Goal: Task Accomplishment & Management: Complete application form

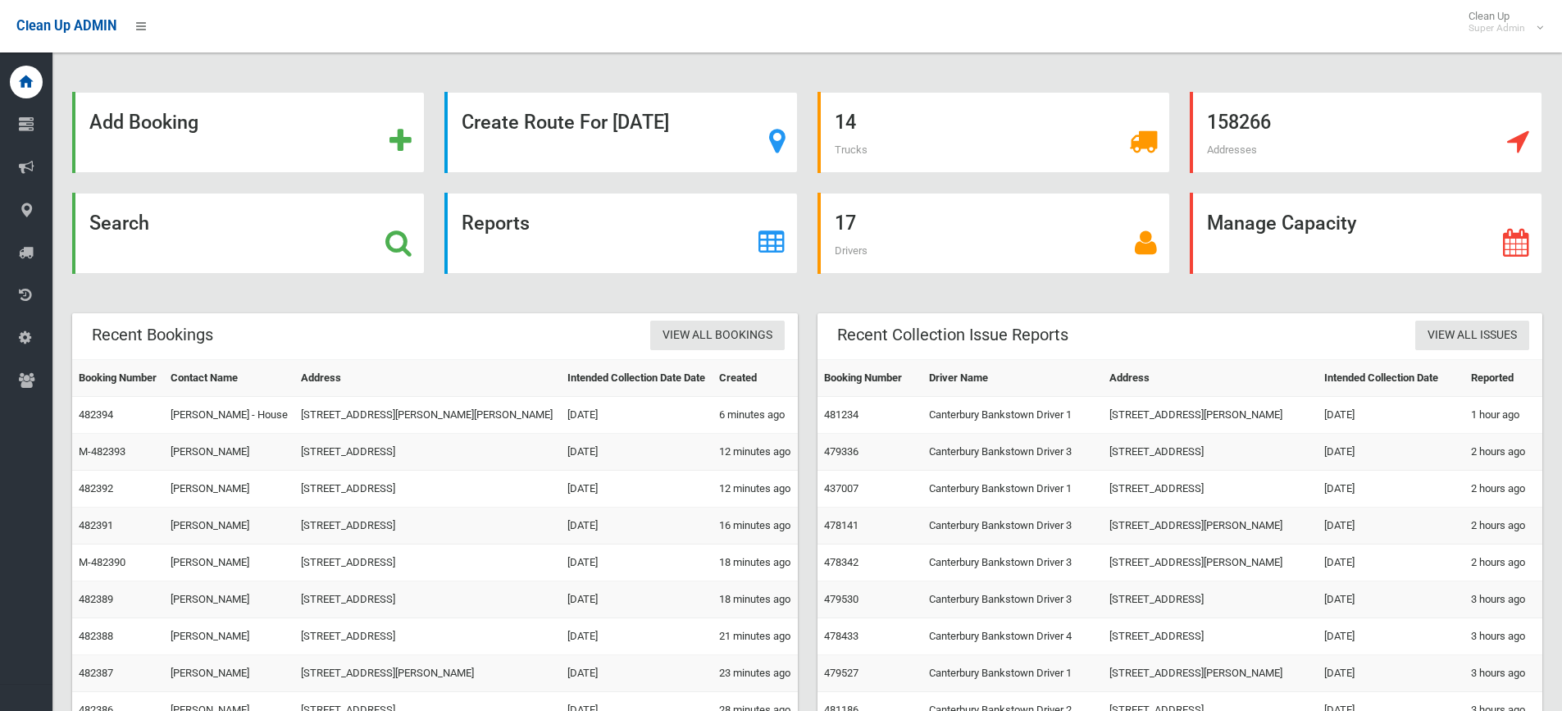
click at [115, 215] on strong "Search" at bounding box center [119, 223] width 60 height 23
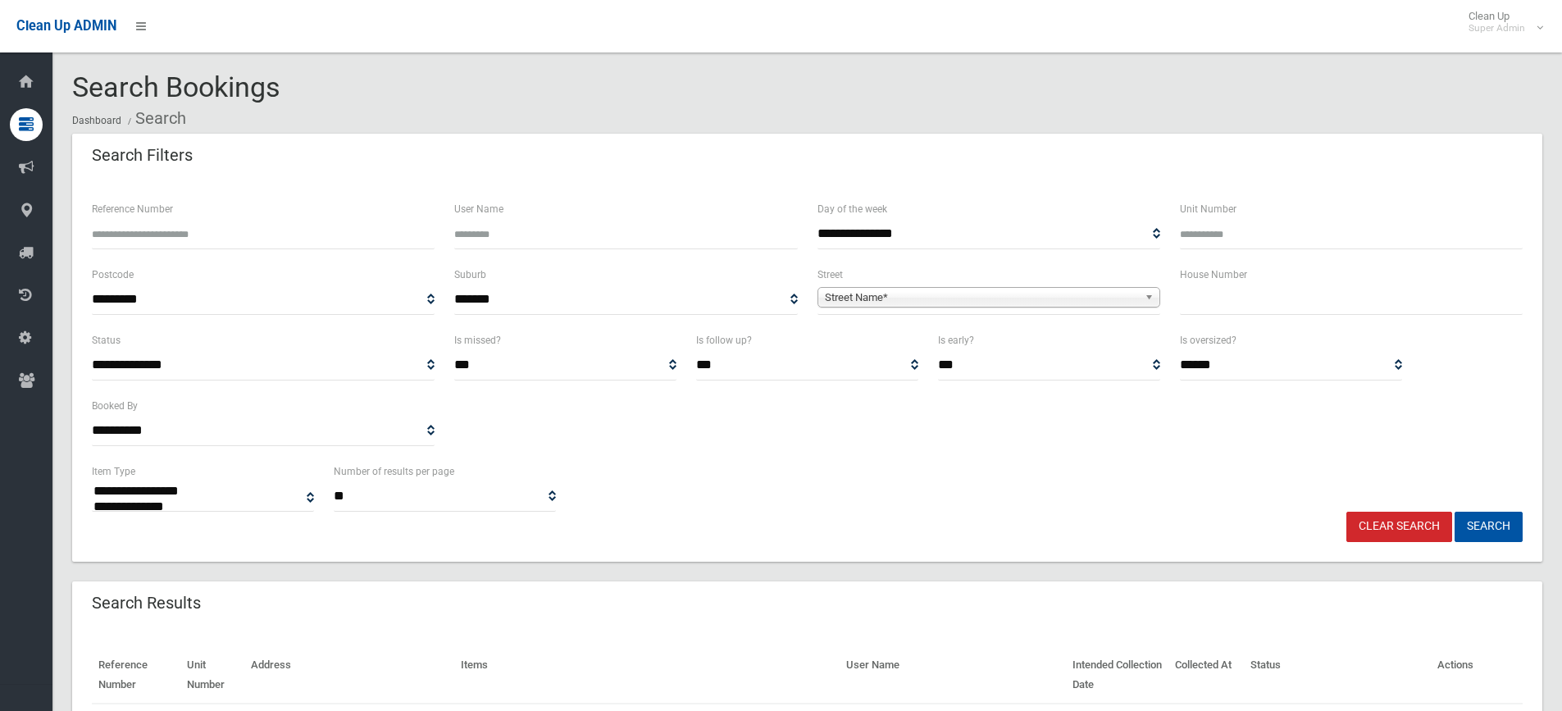
select select
click at [867, 303] on span "Street Name*" at bounding box center [981, 298] width 313 height 20
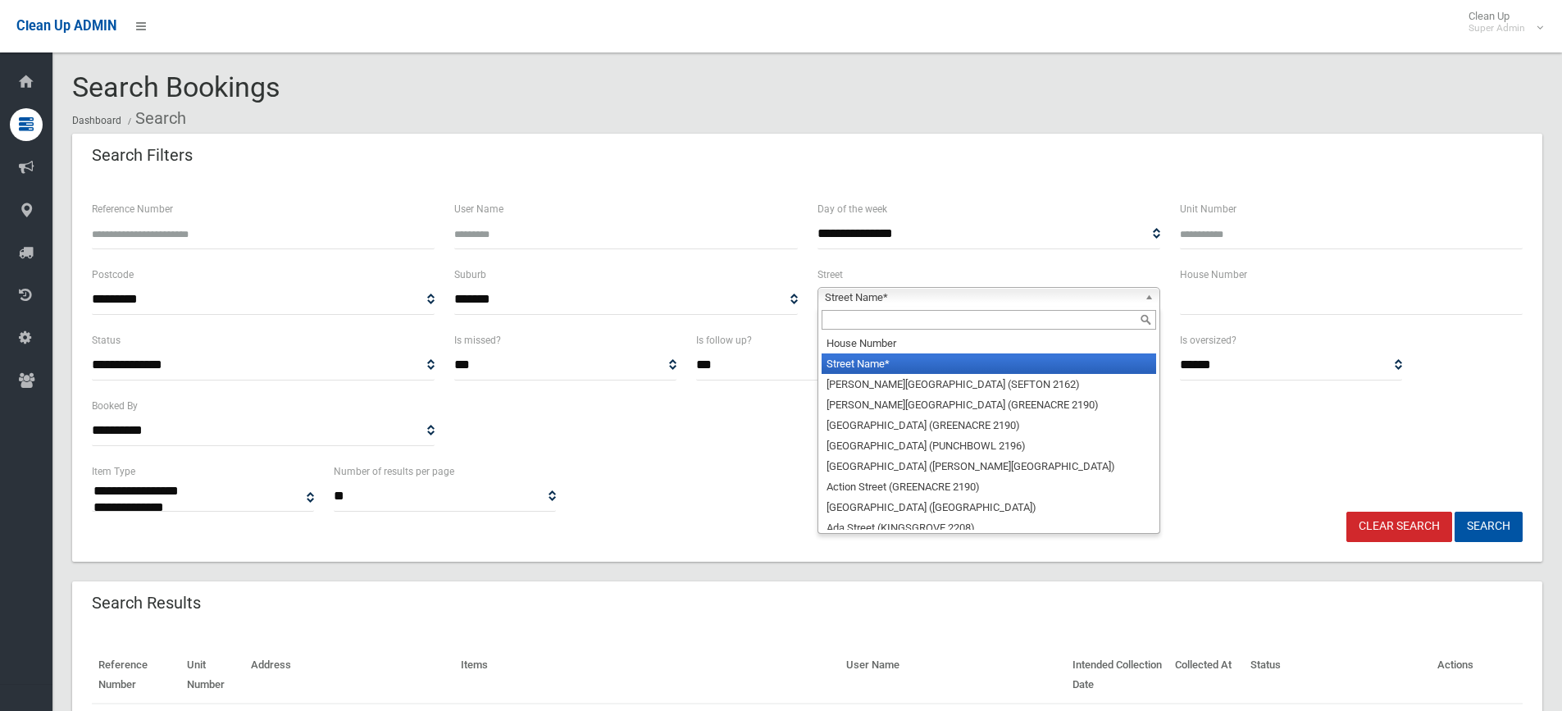
click at [847, 320] on input "text" at bounding box center [988, 320] width 334 height 20
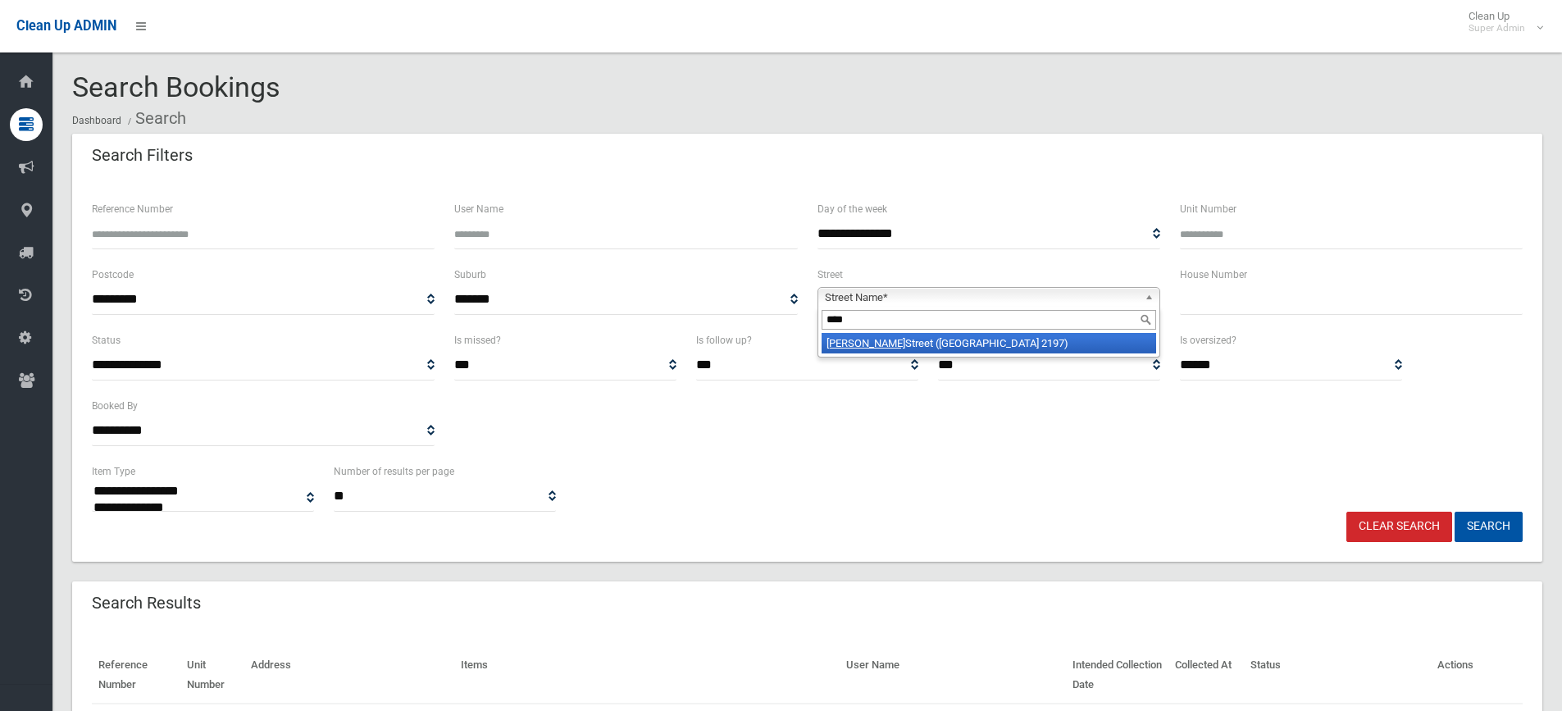
type input "****"
click at [910, 346] on li "Cann Street (BASS HILL 2197)" at bounding box center [988, 343] width 334 height 20
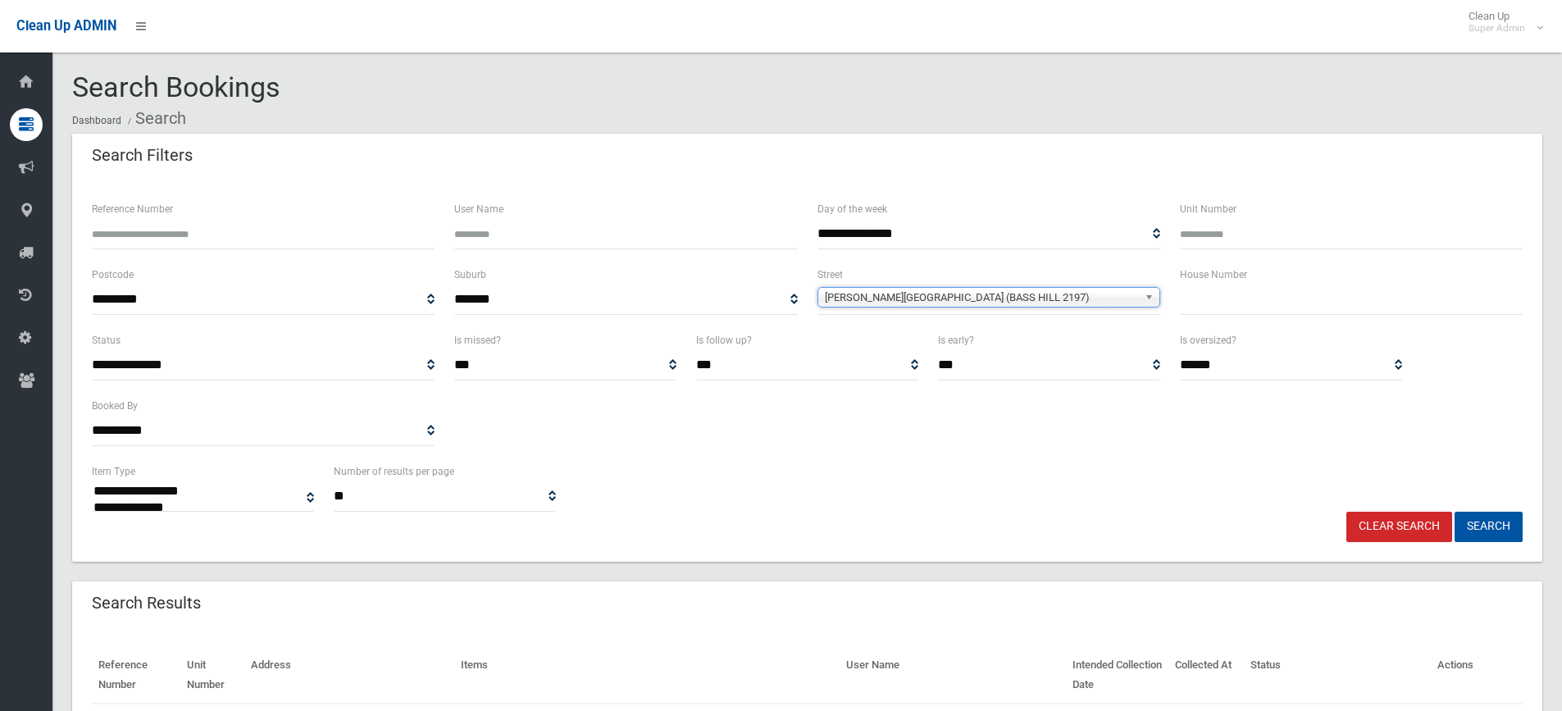
click at [1196, 297] on input "text" at bounding box center [1351, 299] width 343 height 30
type input "**"
click at [1481, 525] on button "Search" at bounding box center [1488, 527] width 68 height 30
select select
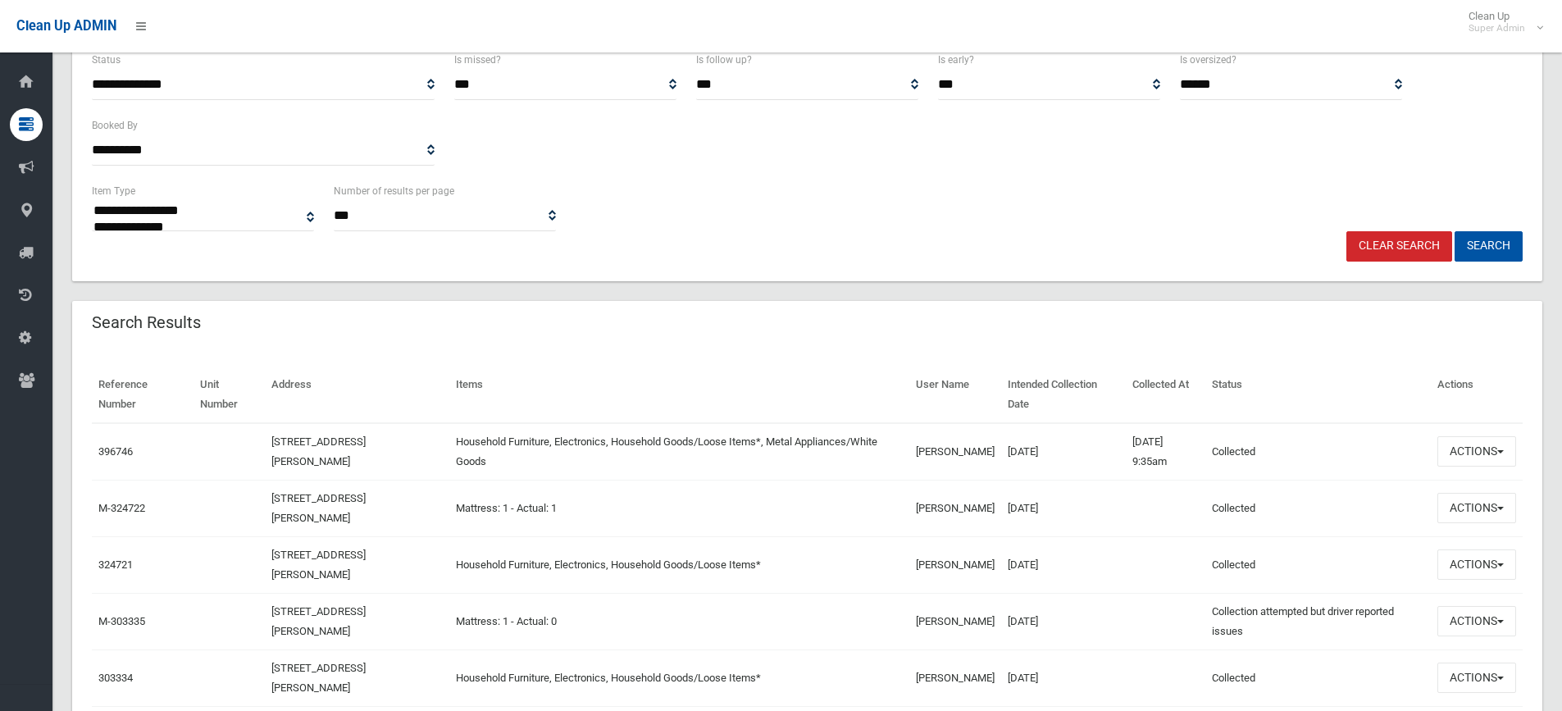
scroll to position [328, 0]
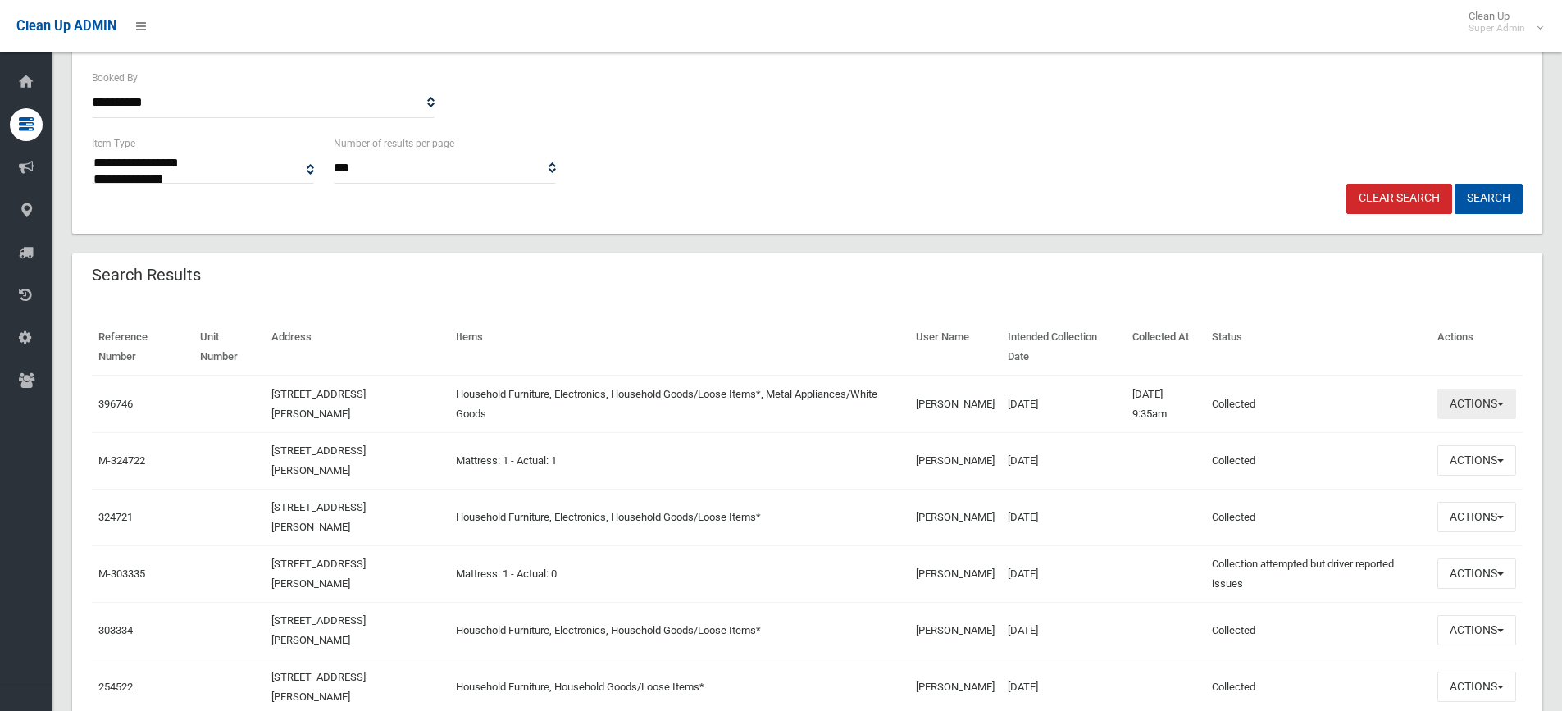
click at [1463, 412] on button "Actions" at bounding box center [1476, 404] width 79 height 30
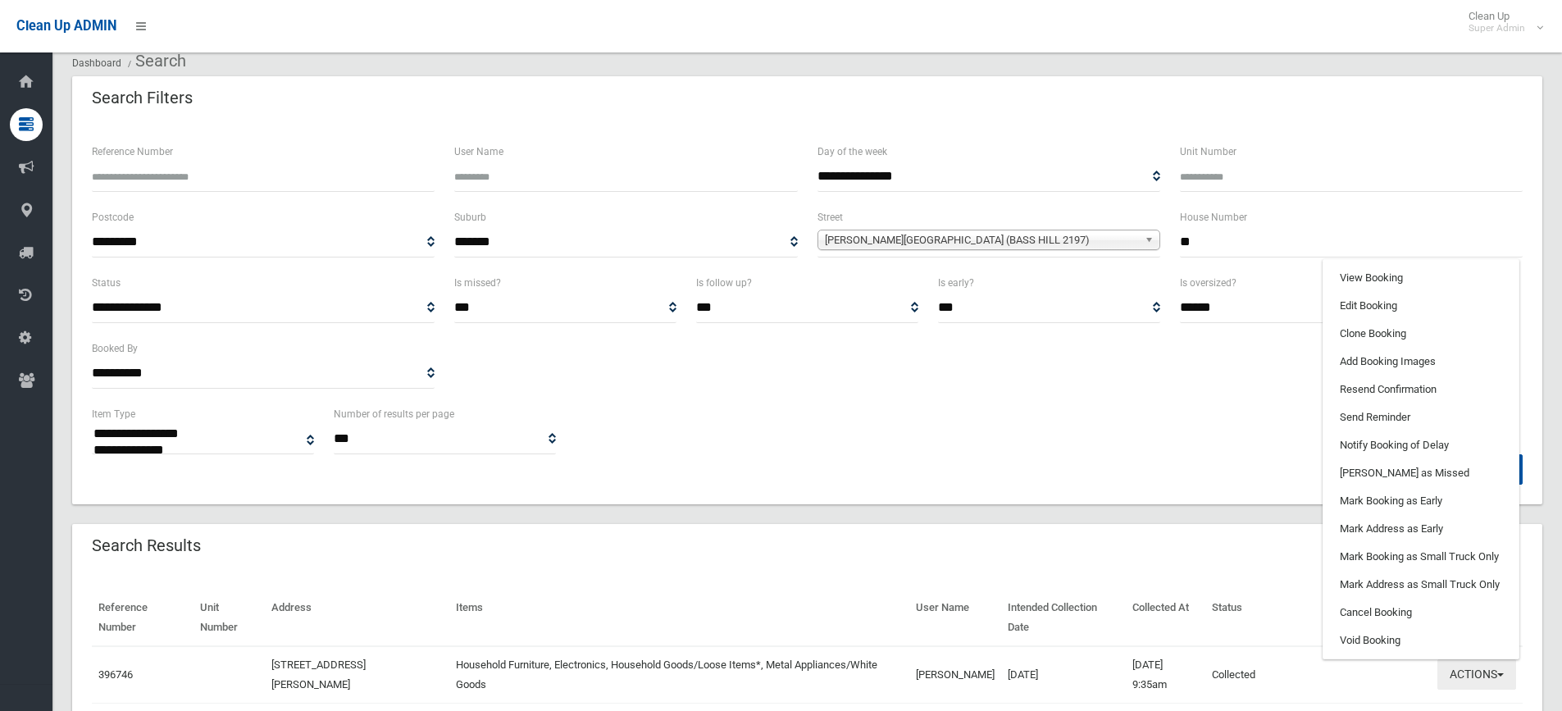
scroll to position [0, 0]
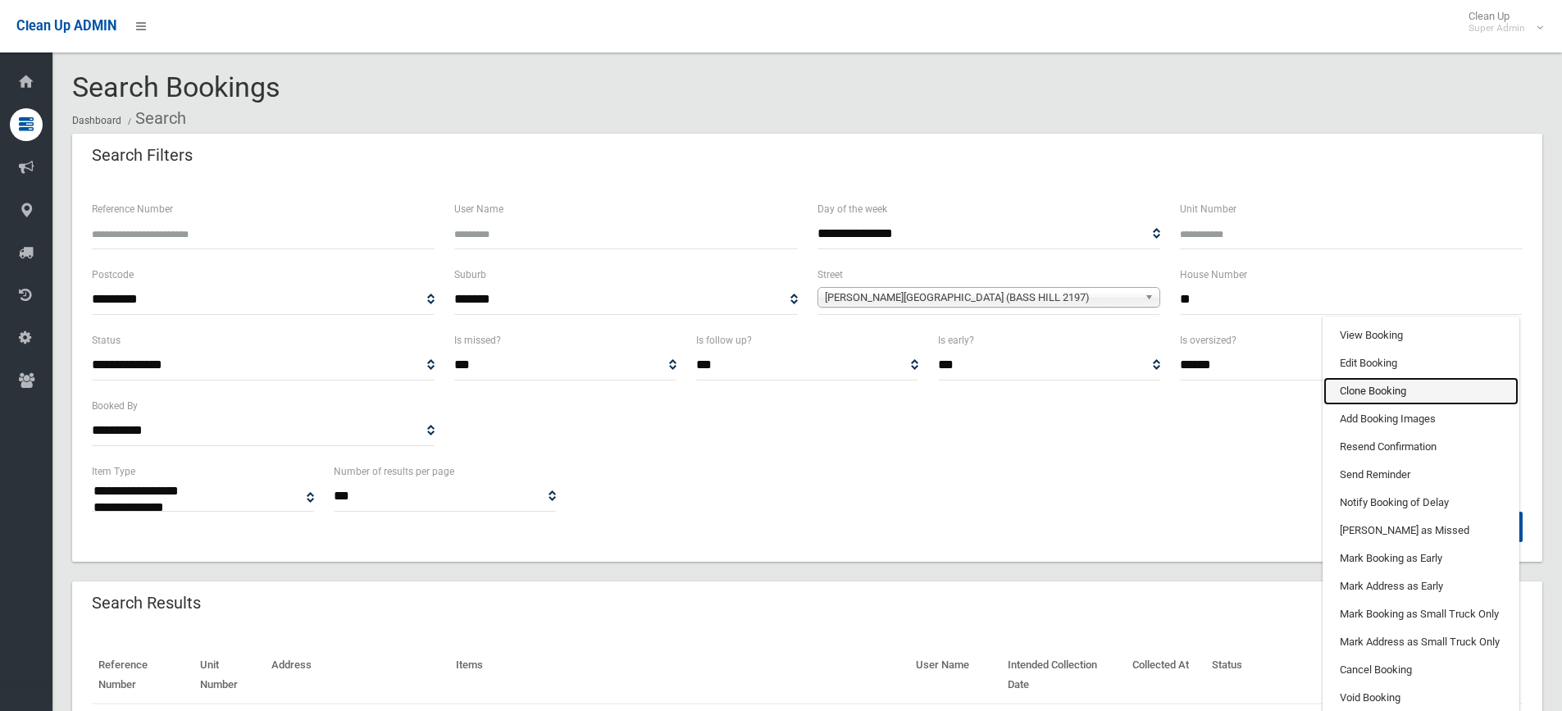
click at [1398, 388] on link "Clone Booking" at bounding box center [1420, 391] width 195 height 28
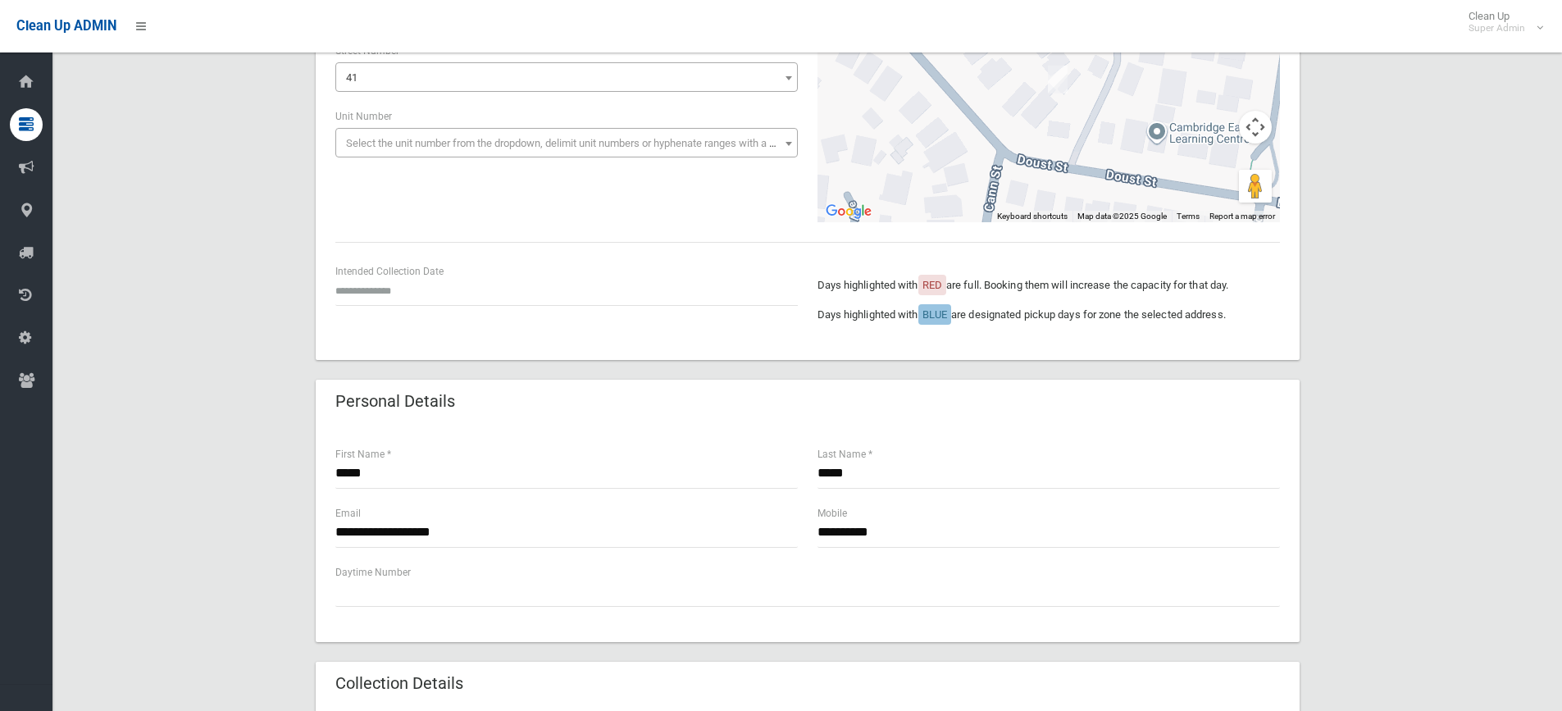
scroll to position [246, 0]
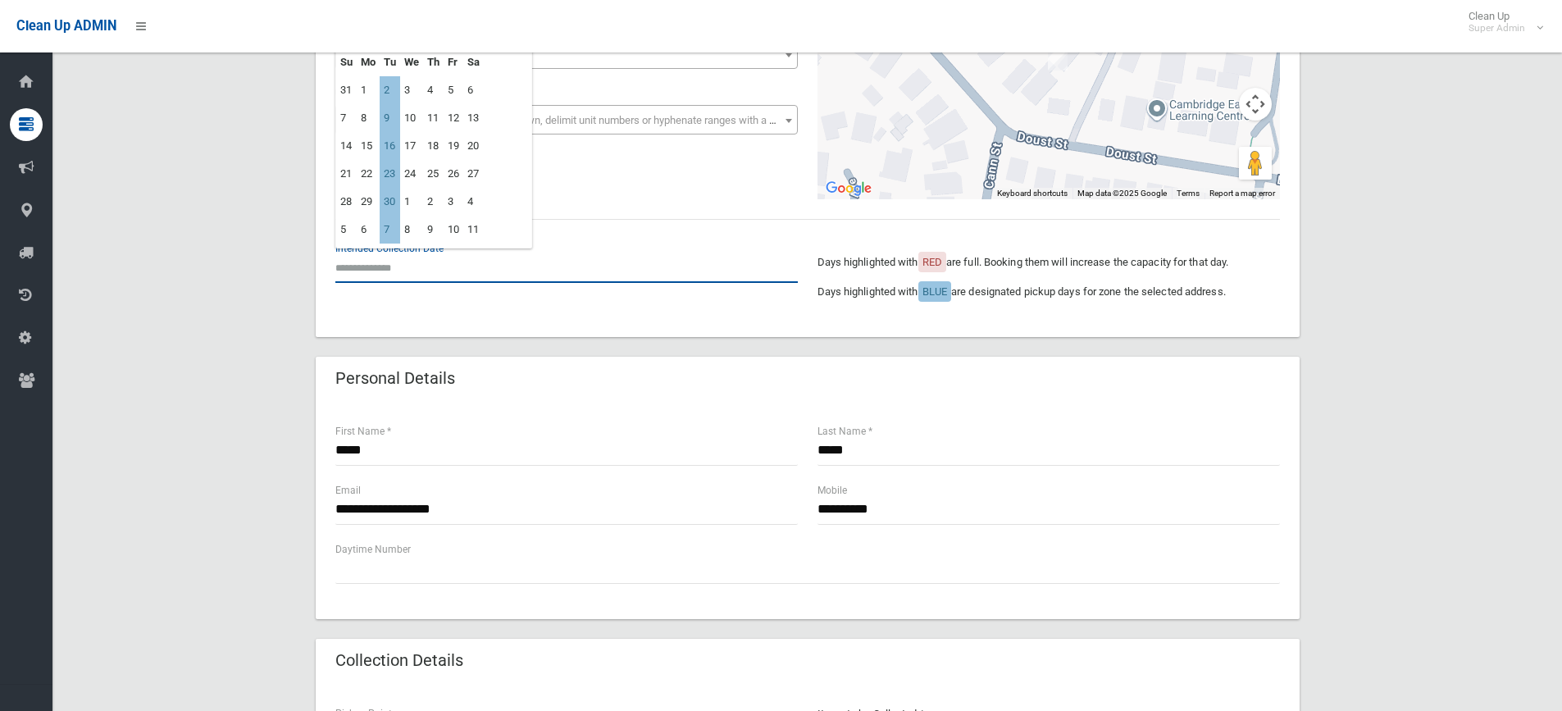
click at [369, 270] on input "text" at bounding box center [566, 267] width 462 height 30
click at [393, 121] on td "9" at bounding box center [390, 118] width 20 height 28
type input "**********"
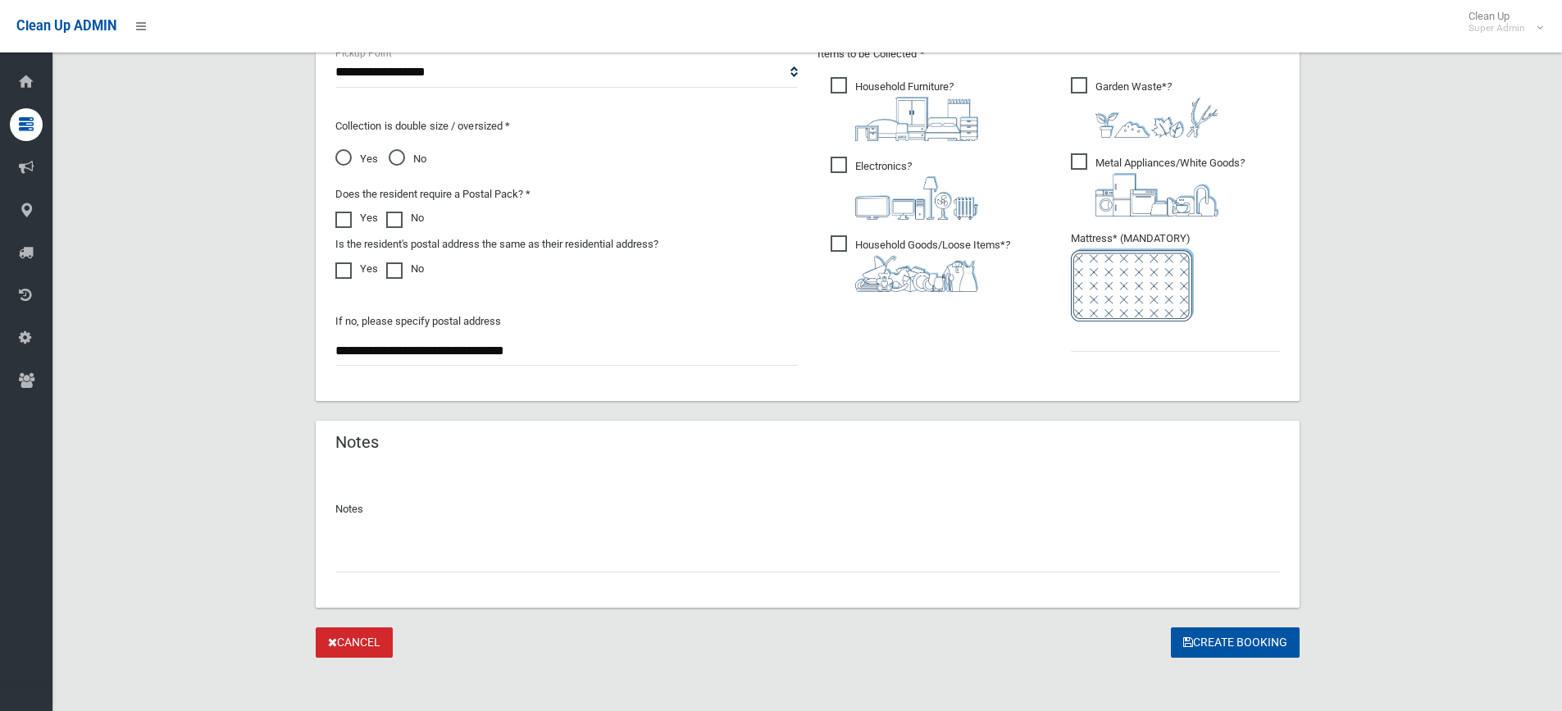
scroll to position [912, 0]
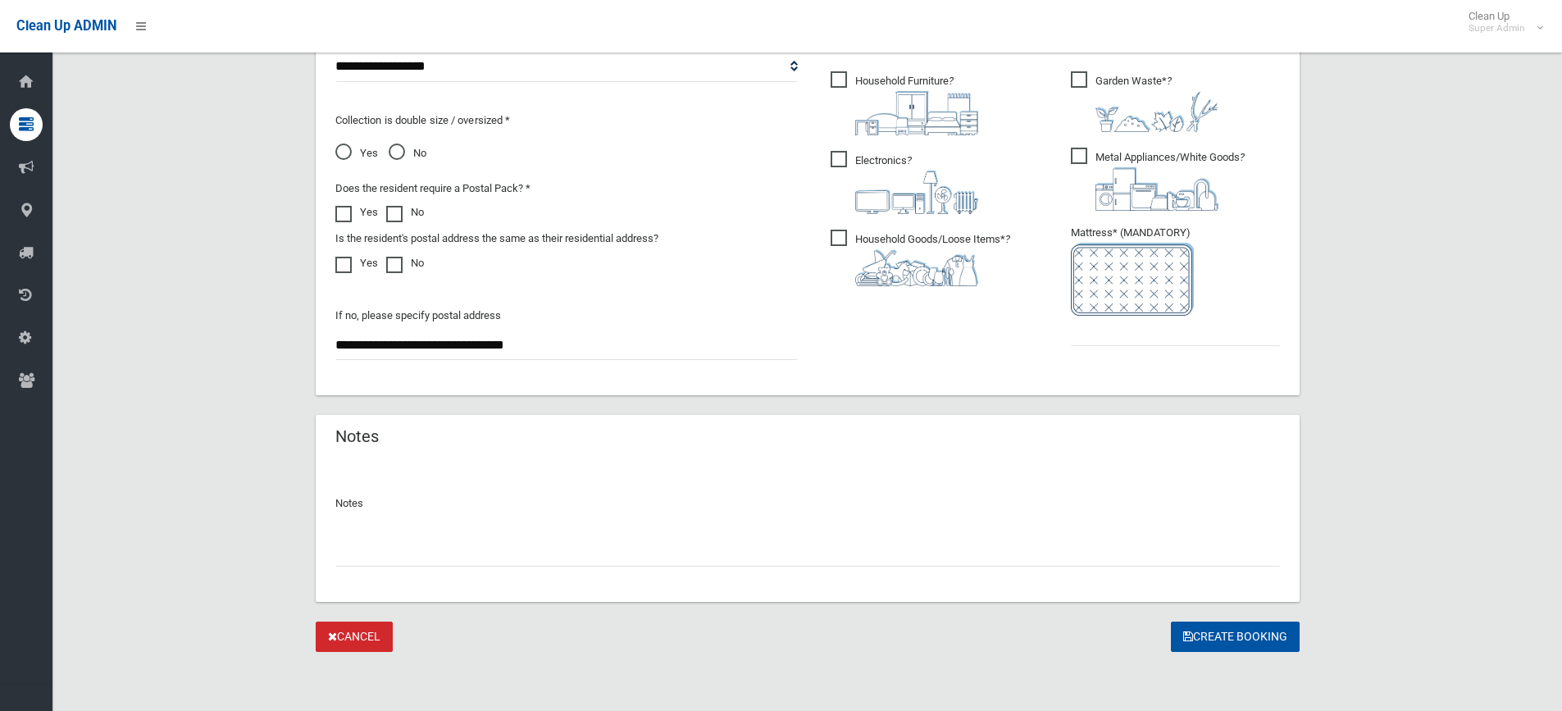
click at [532, 549] on input "text" at bounding box center [807, 551] width 944 height 30
type input "**********"
click at [1124, 336] on input "text" at bounding box center [1175, 331] width 209 height 30
type input "*"
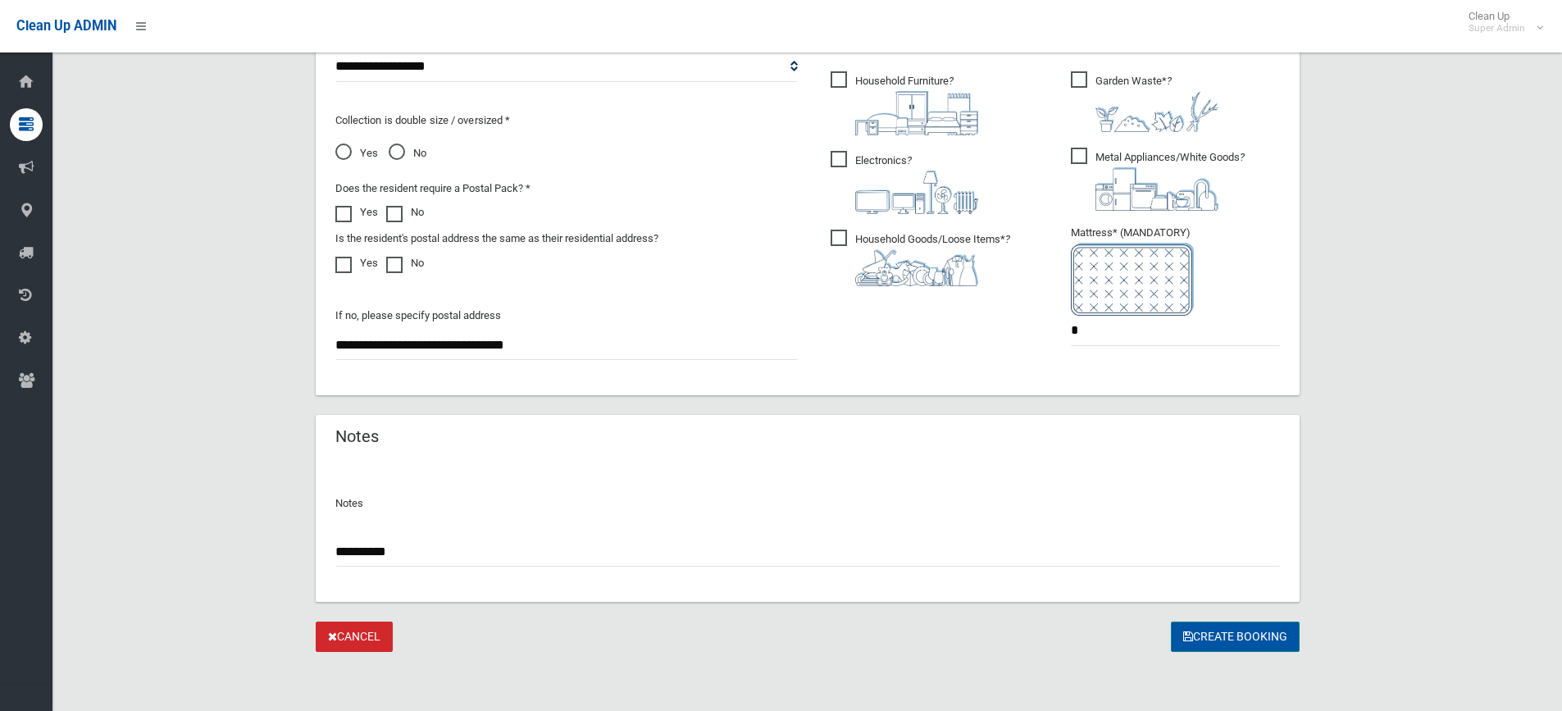
click at [1222, 639] on button "Create Booking" at bounding box center [1235, 636] width 129 height 30
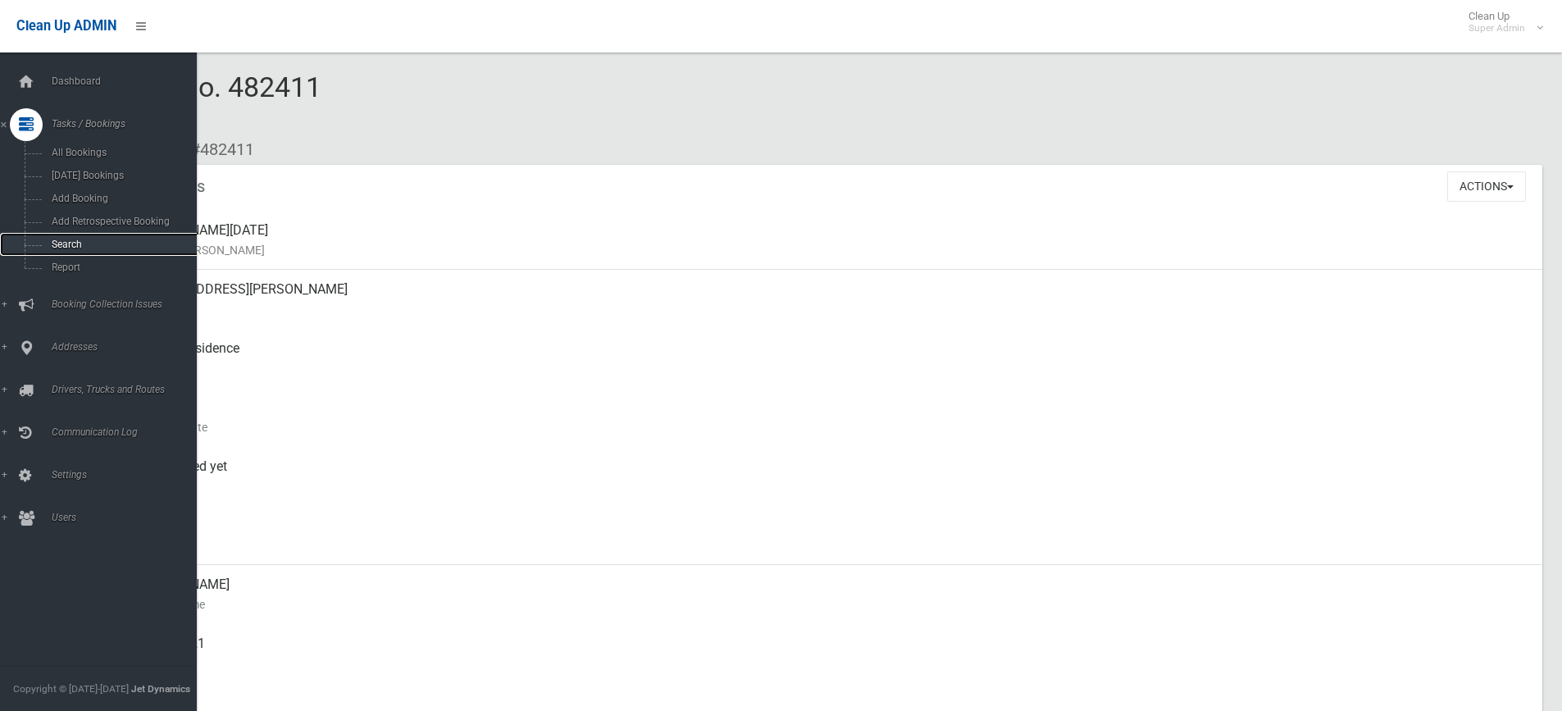
click at [73, 247] on span "Search" at bounding box center [121, 244] width 148 height 11
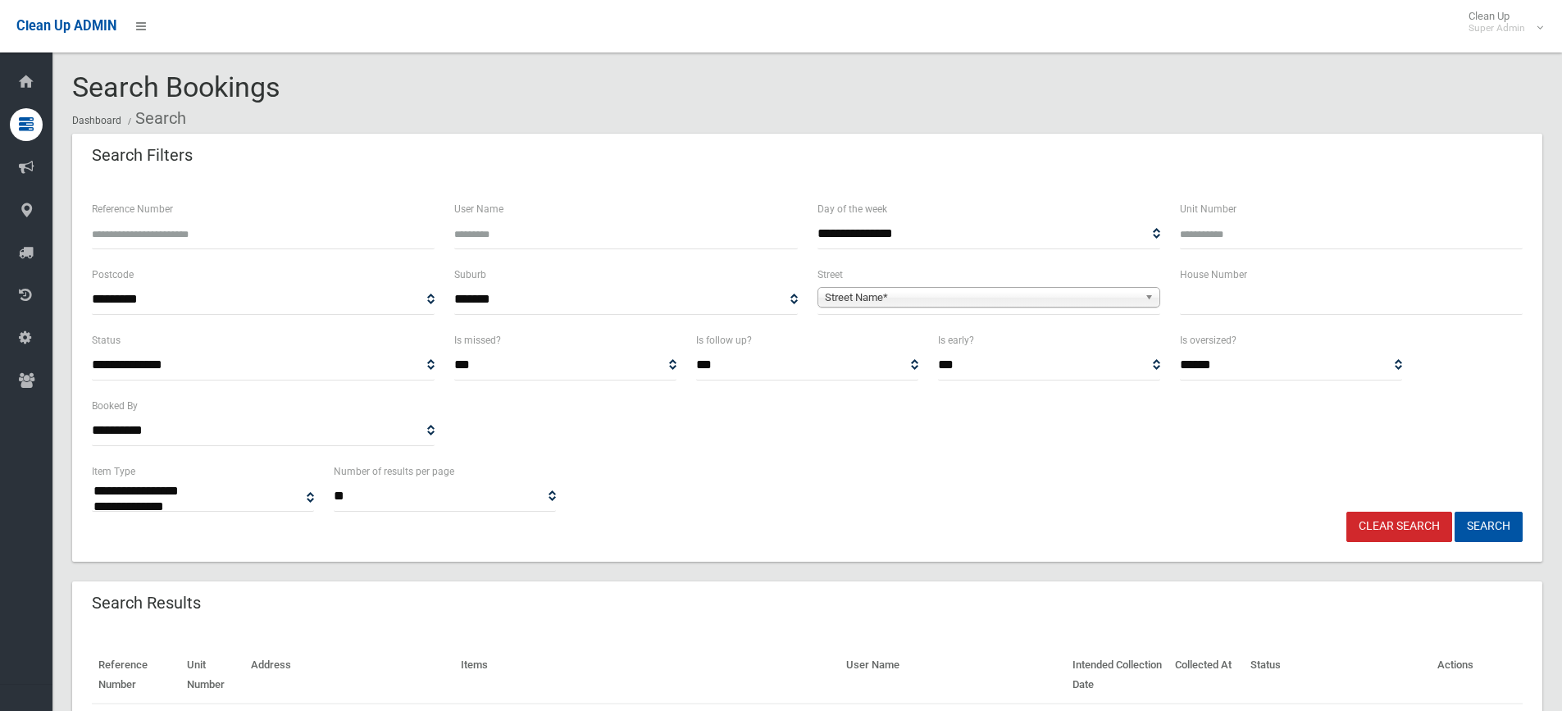
select select
click at [1253, 309] on input "text" at bounding box center [1351, 299] width 343 height 30
type input "**"
click at [900, 299] on span "Street Name*" at bounding box center [981, 298] width 313 height 20
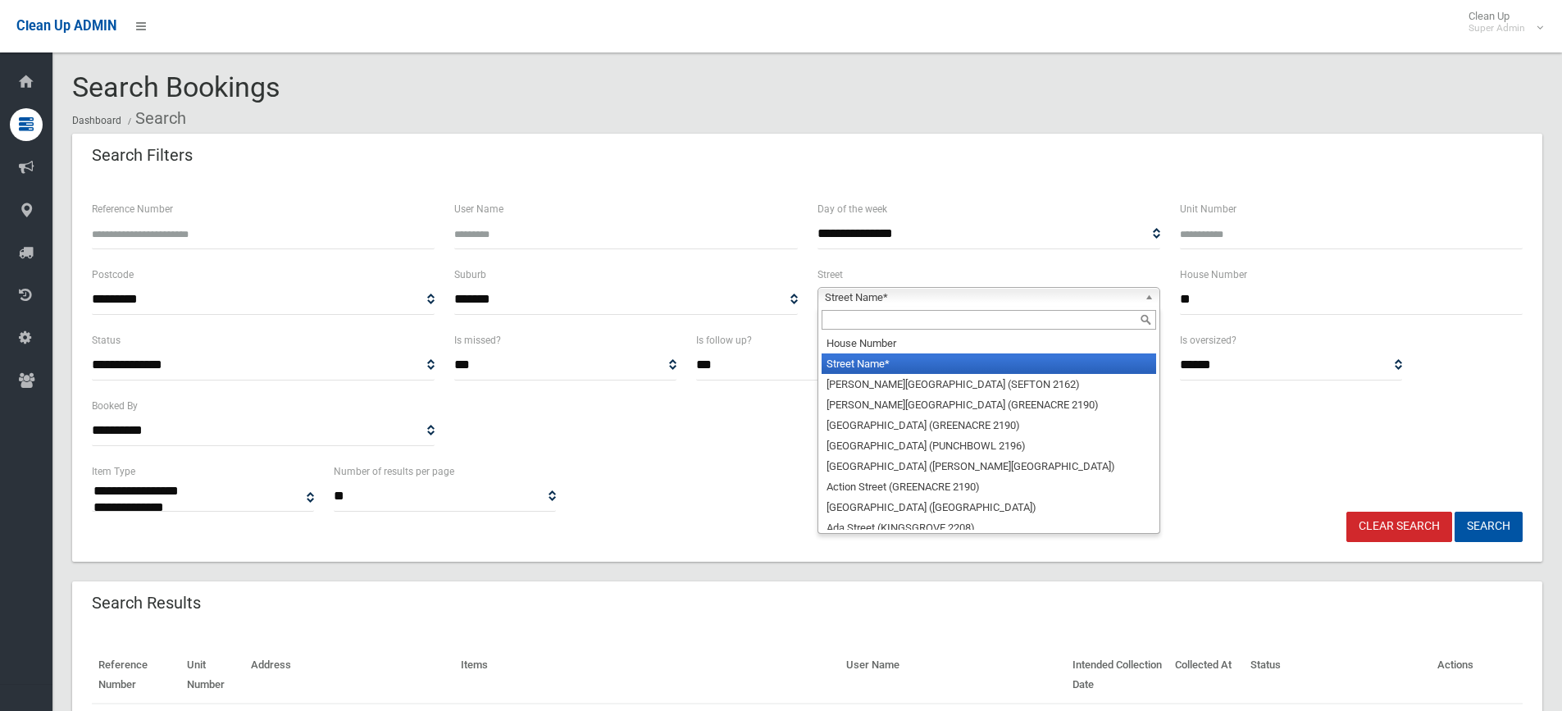
click at [875, 327] on input "text" at bounding box center [988, 320] width 334 height 20
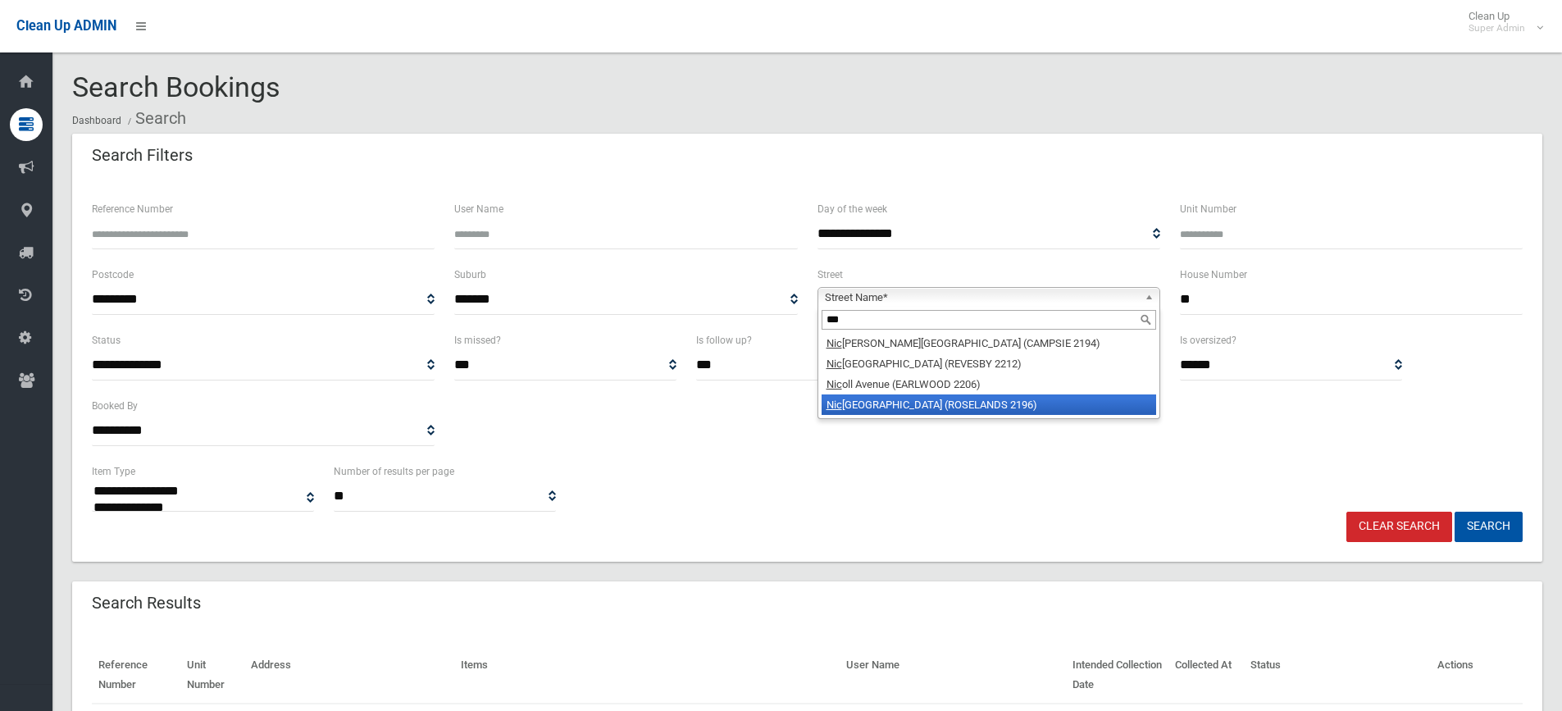
type input "***"
click at [898, 412] on li "Nic oll Street (ROSELANDS 2196)" at bounding box center [988, 404] width 334 height 20
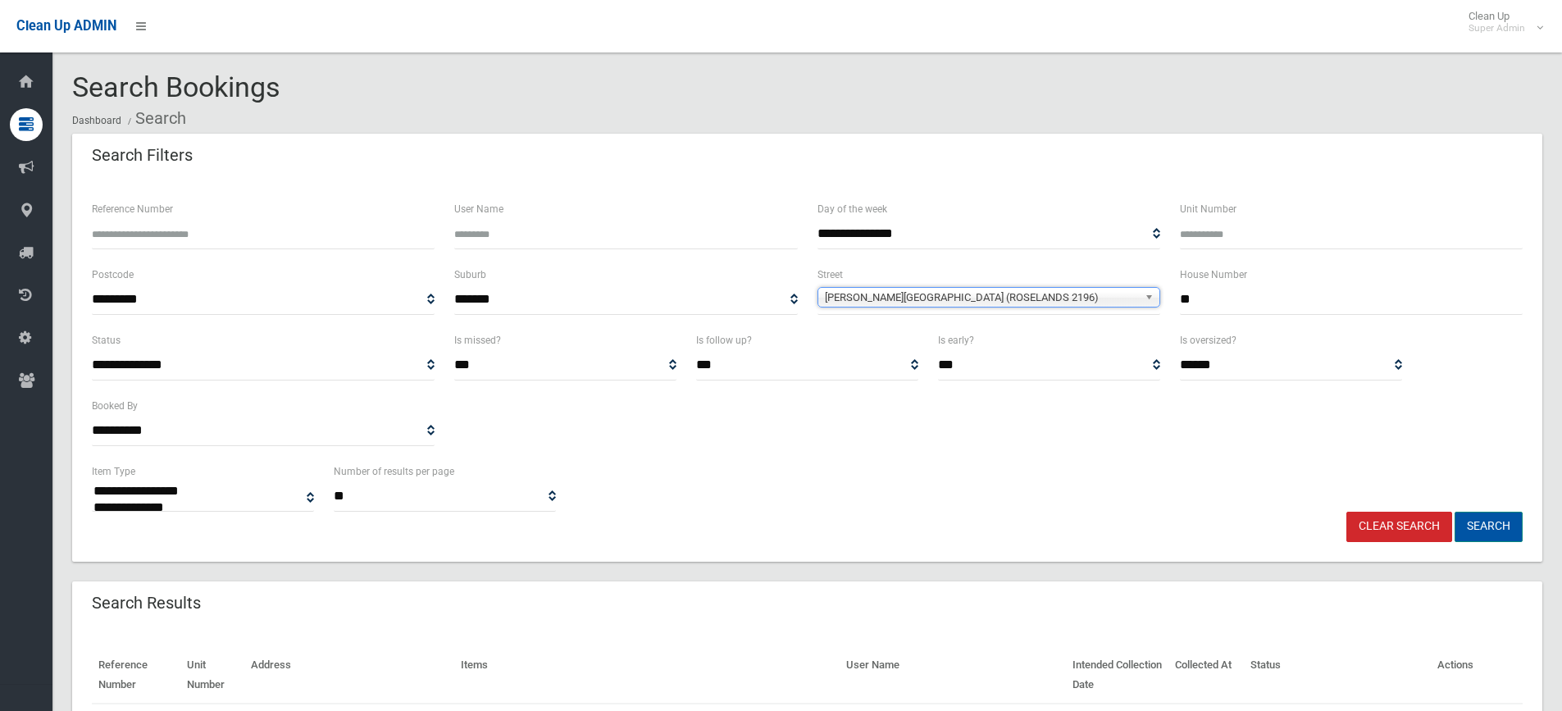
click at [1491, 539] on button "Search" at bounding box center [1488, 527] width 68 height 30
click at [1481, 527] on button "Search" at bounding box center [1488, 527] width 68 height 30
select select
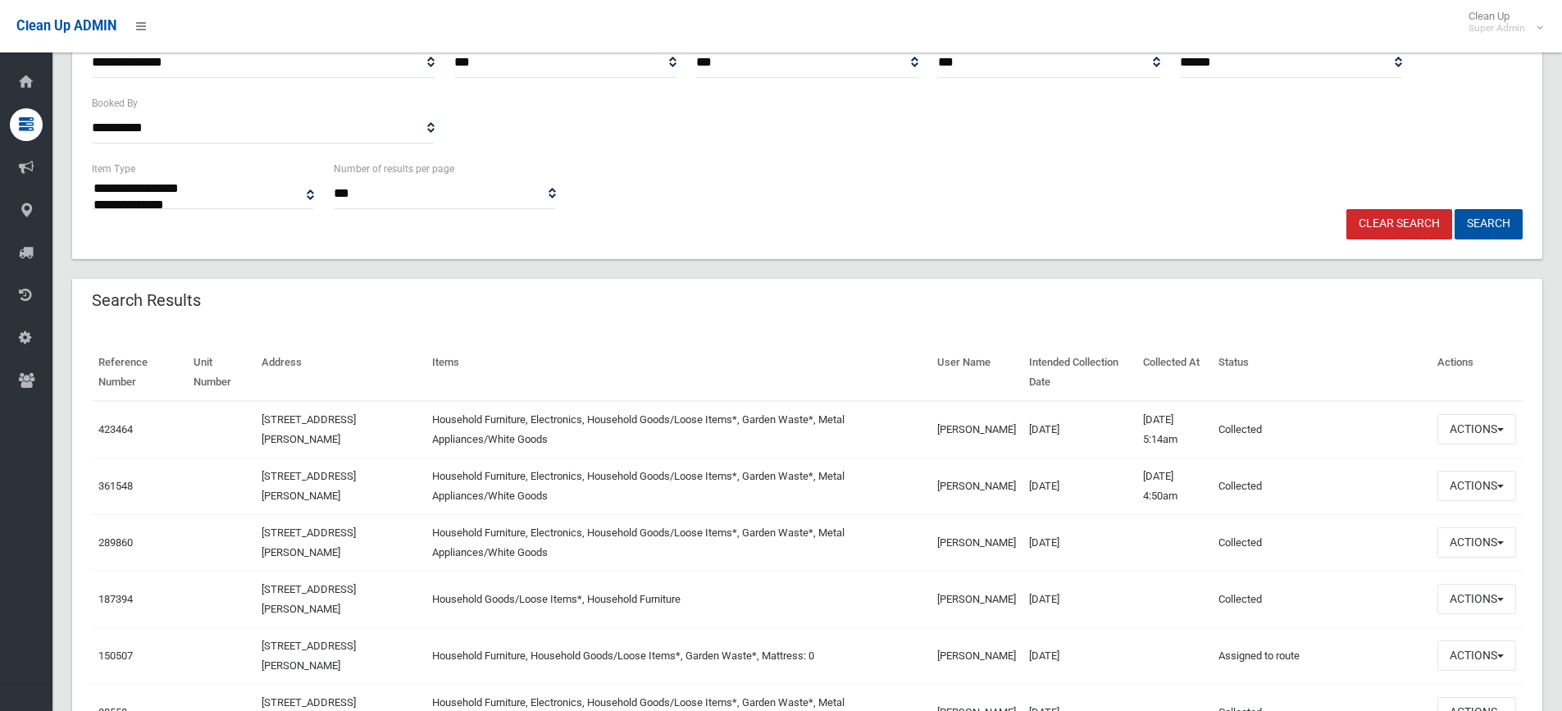
scroll to position [328, 0]
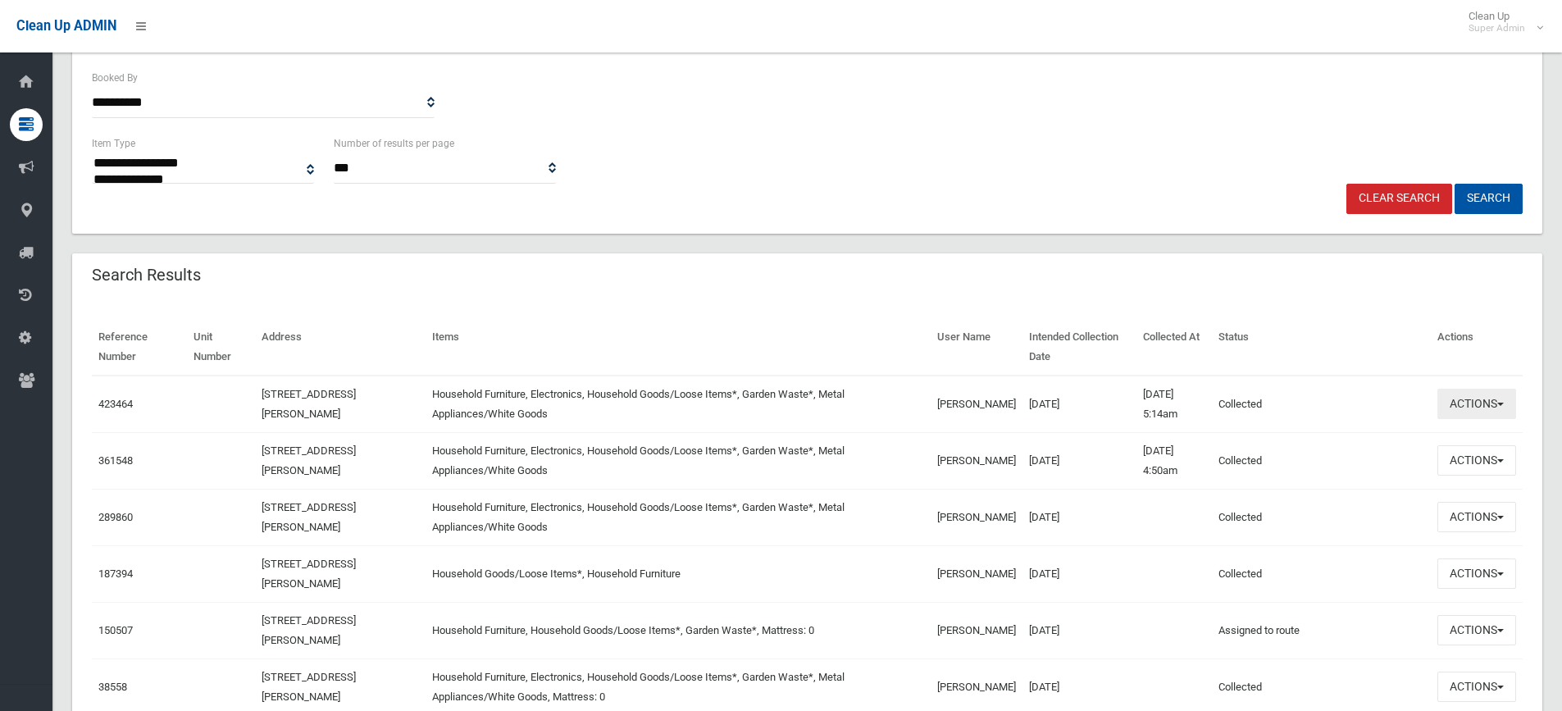
click at [1463, 407] on button "Actions" at bounding box center [1476, 404] width 79 height 30
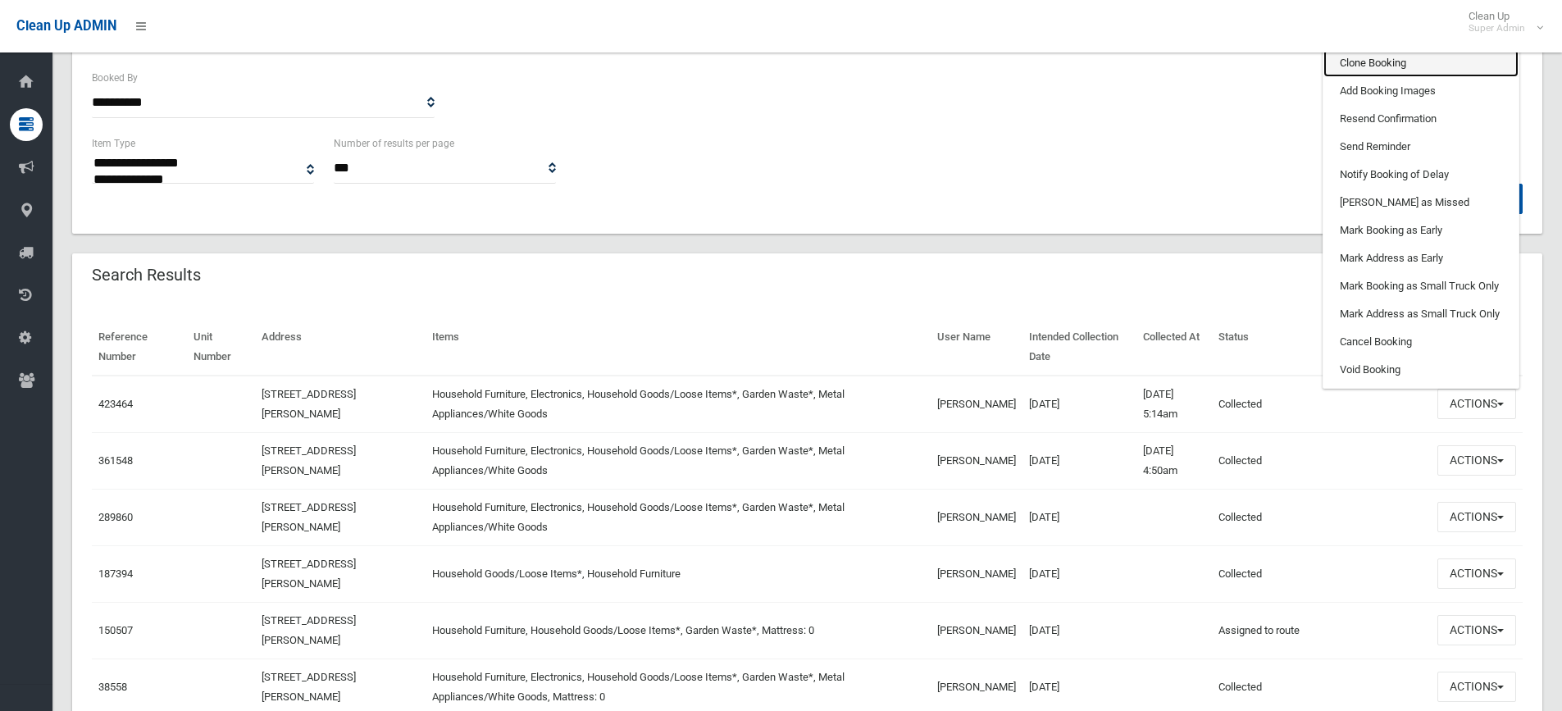
click at [1365, 67] on link "Clone Booking" at bounding box center [1420, 63] width 195 height 28
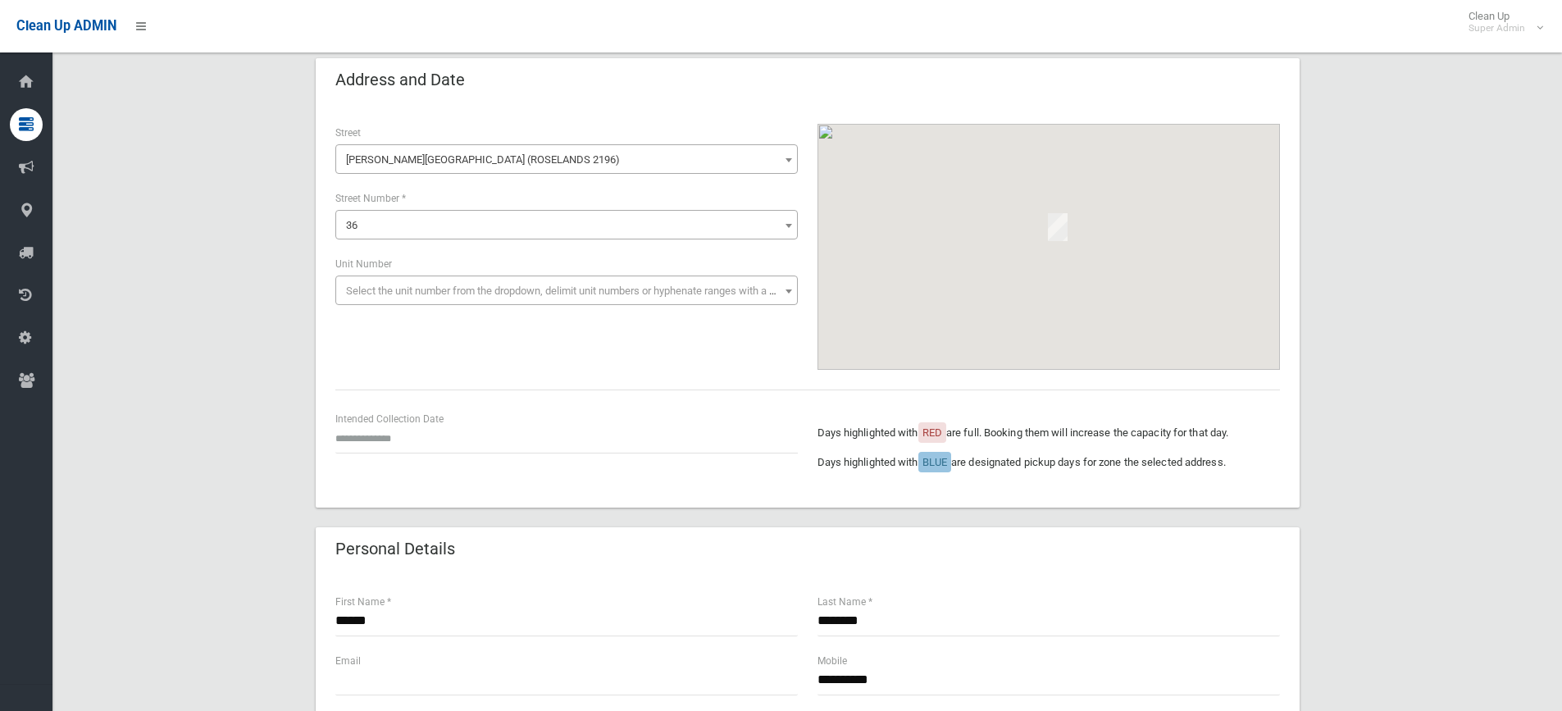
scroll to position [164, 0]
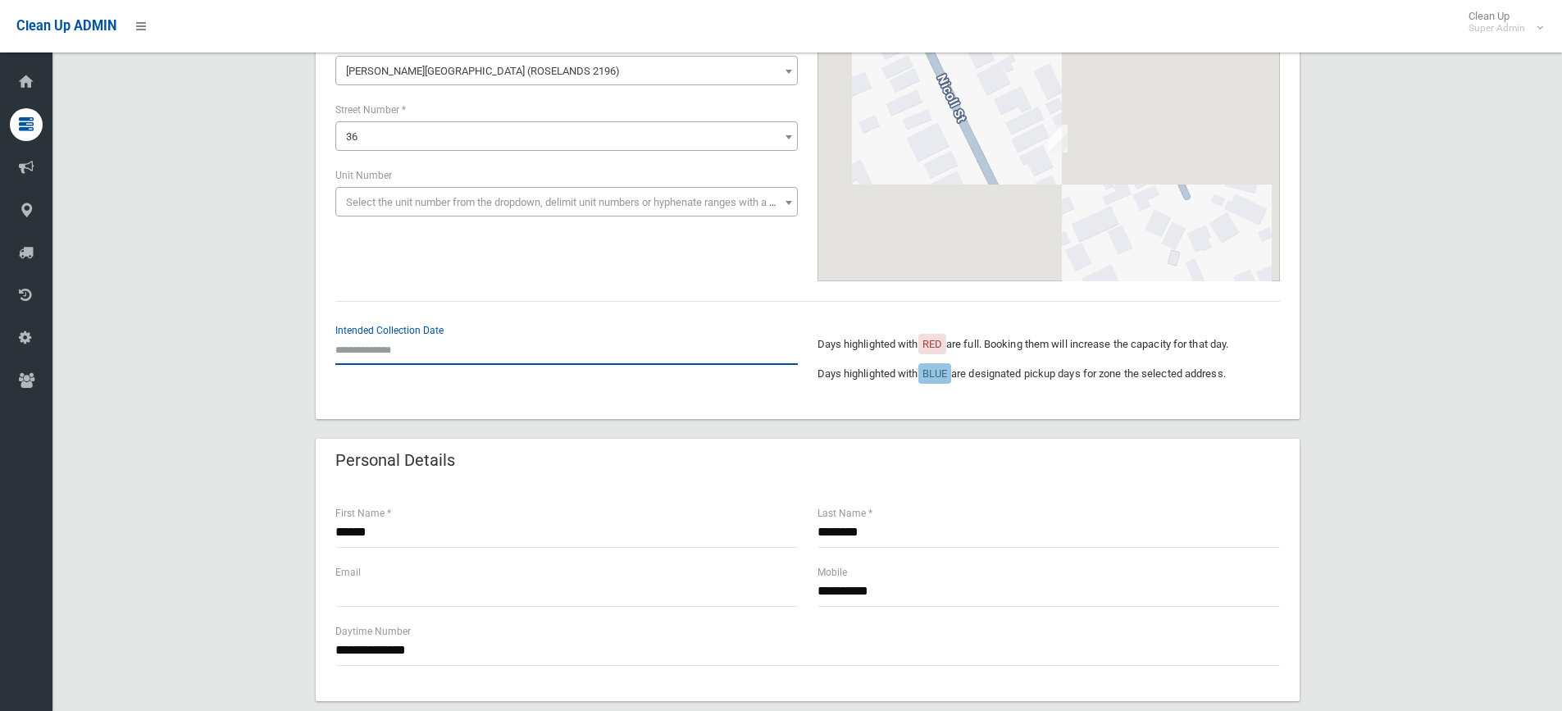
click at [379, 340] on input "text" at bounding box center [566, 349] width 462 height 30
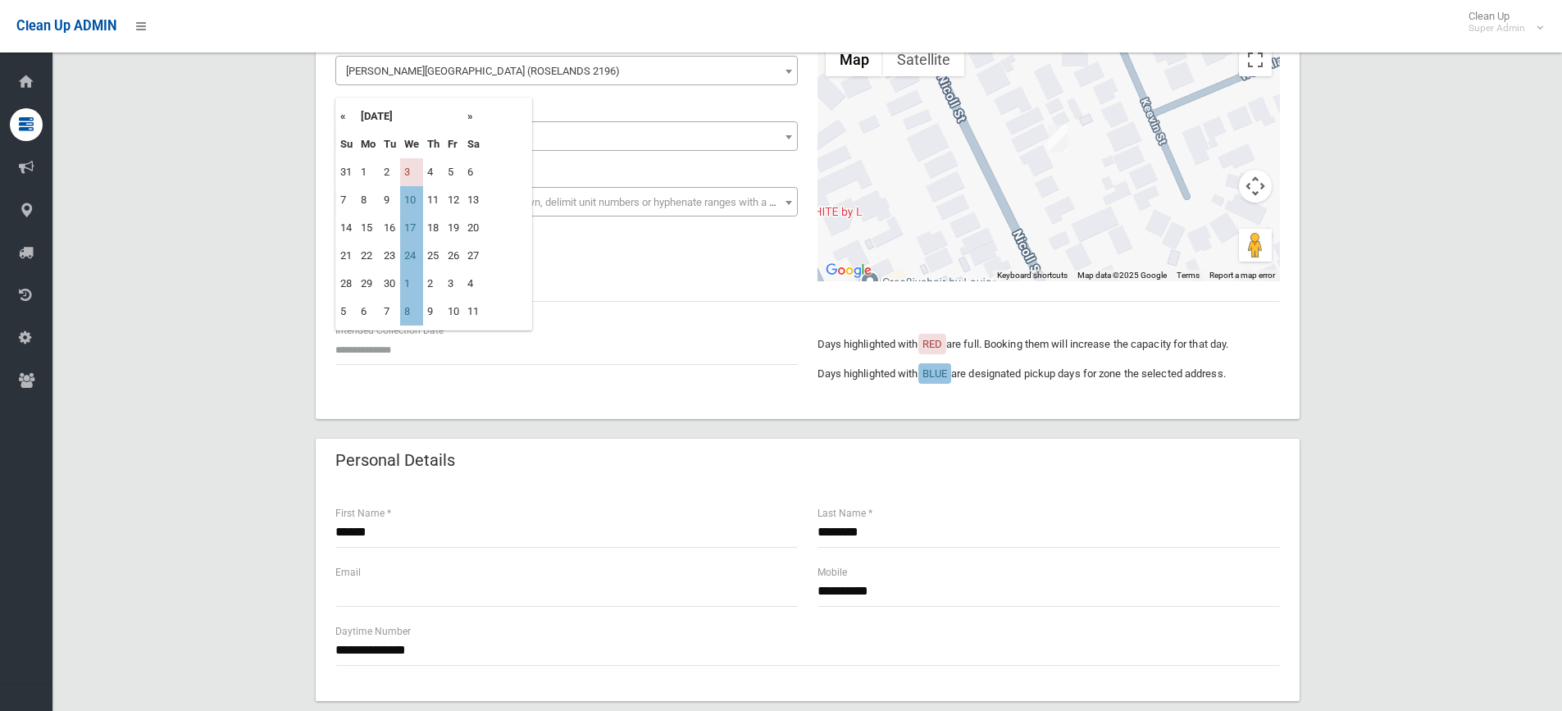
click at [404, 225] on td "17" at bounding box center [411, 228] width 23 height 28
type input "**********"
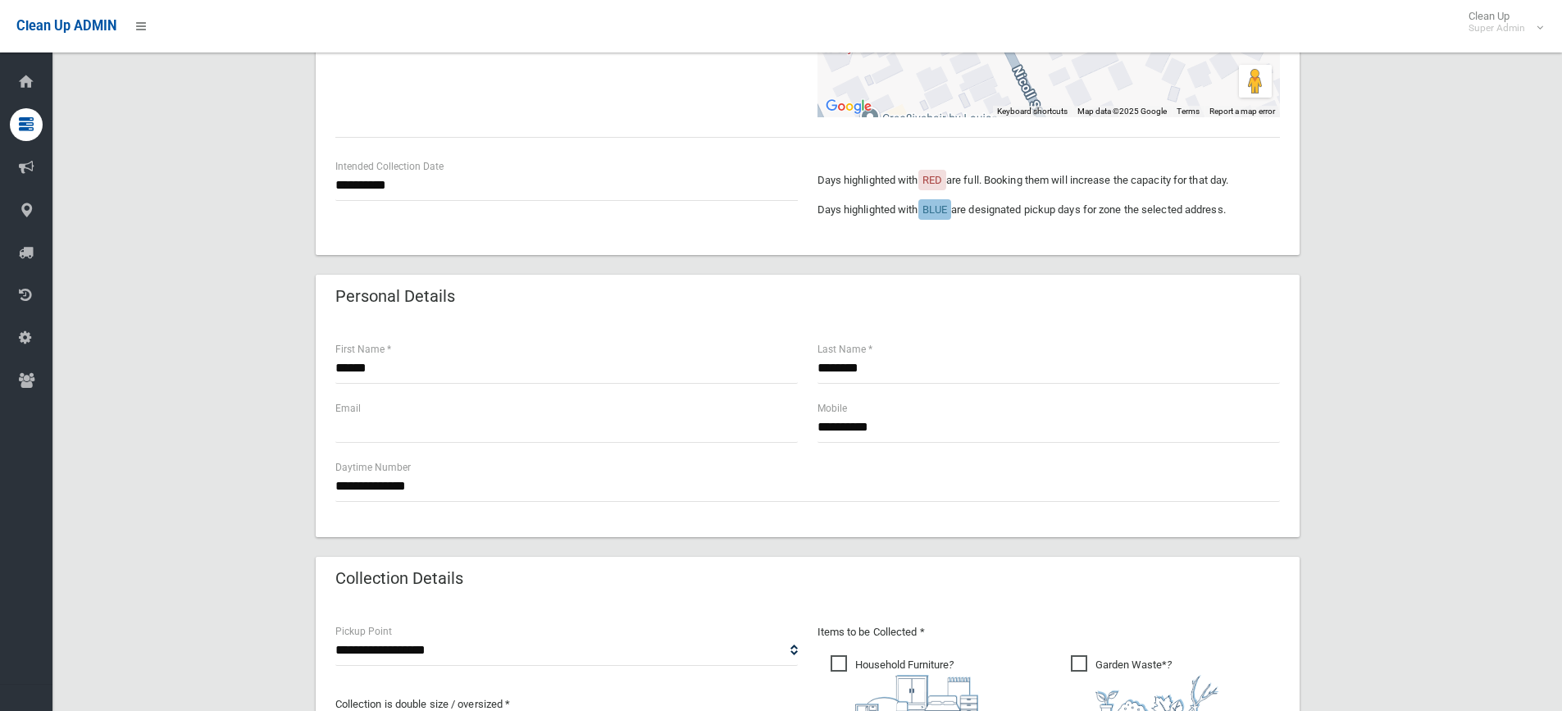
scroll to position [410, 0]
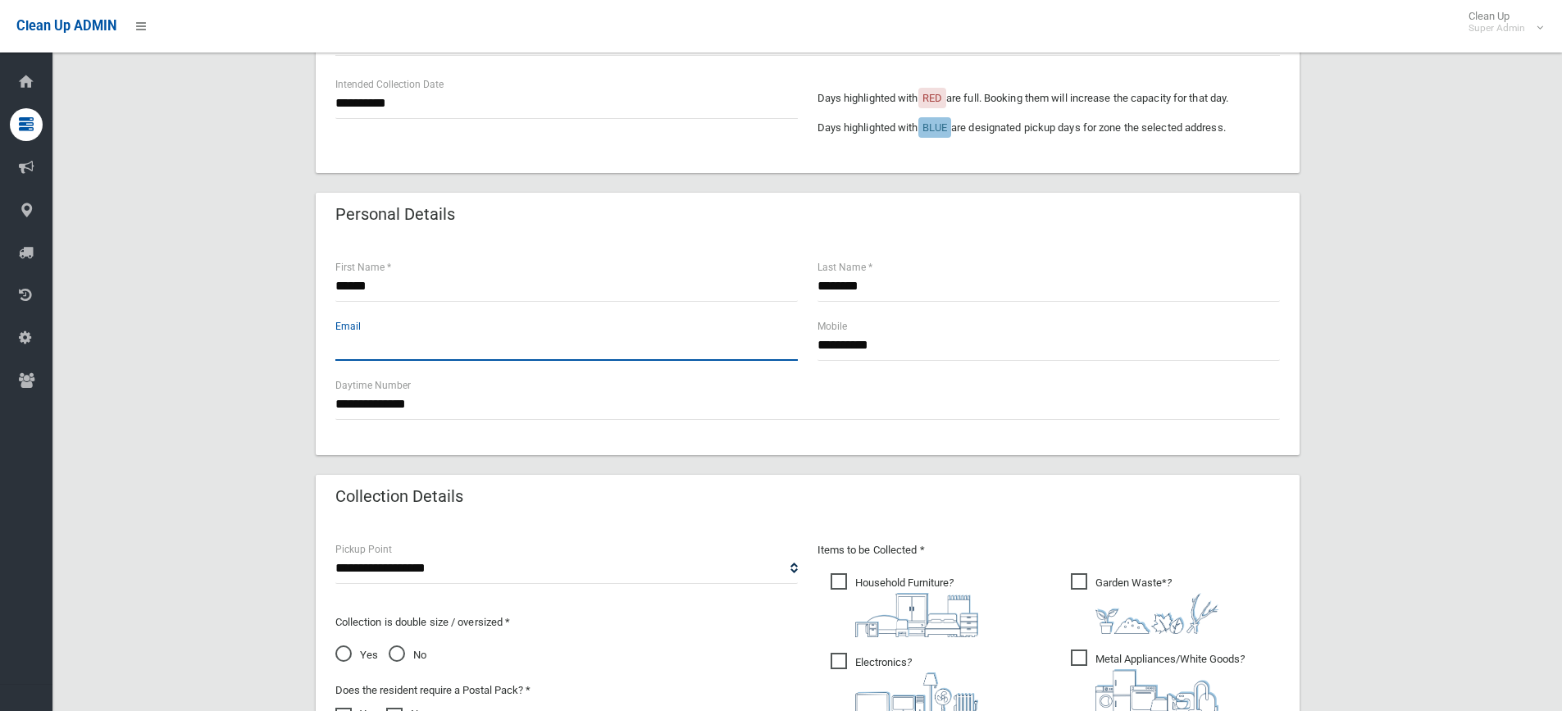
drag, startPoint x: 433, startPoint y: 332, endPoint x: 441, endPoint y: 323, distance: 12.2
click at [433, 331] on input "text" at bounding box center [566, 345] width 462 height 30
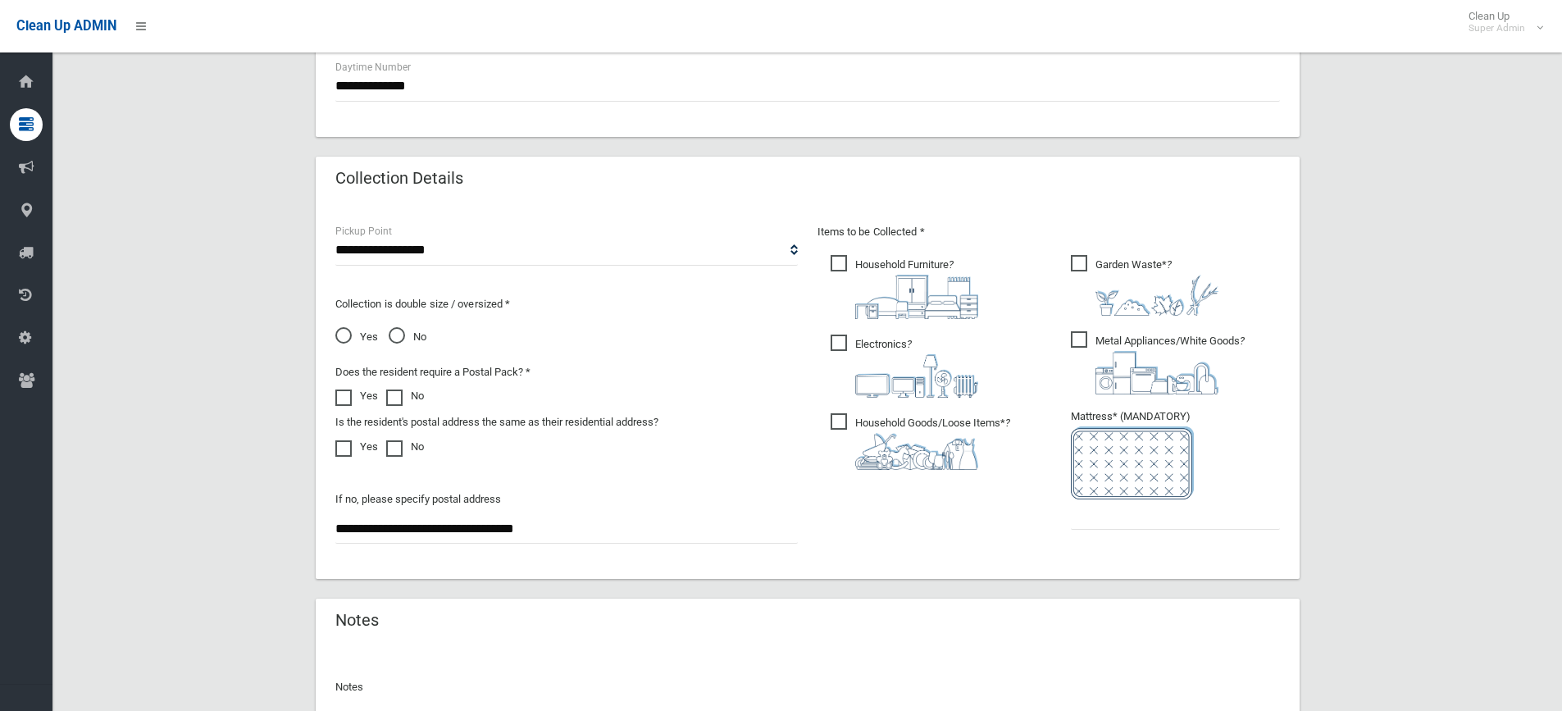
scroll to position [820, 0]
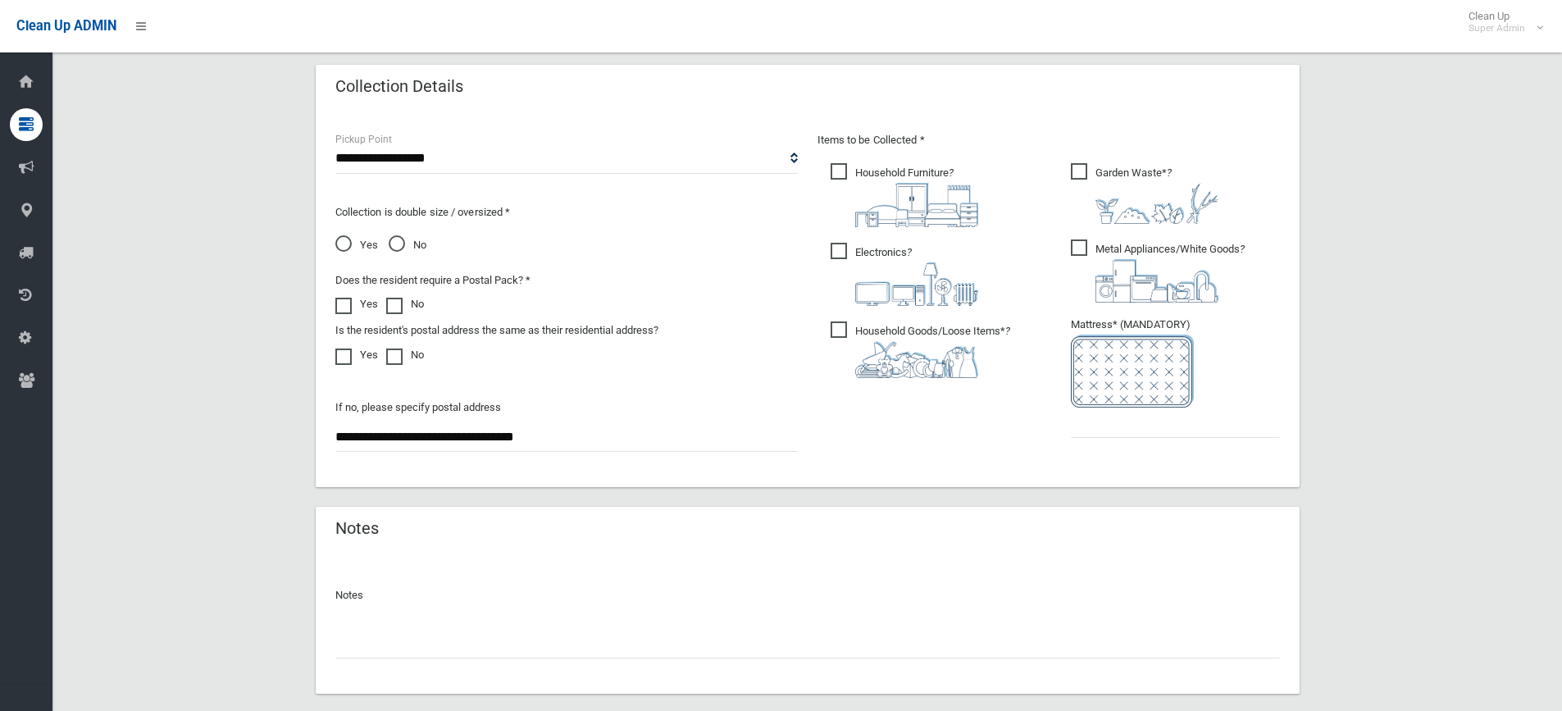
click at [587, 640] on input "text" at bounding box center [807, 643] width 944 height 30
click at [1107, 432] on input "text" at bounding box center [1175, 422] width 209 height 30
type input "*"
click at [414, 649] on input "text" at bounding box center [807, 643] width 944 height 30
type input "**********"
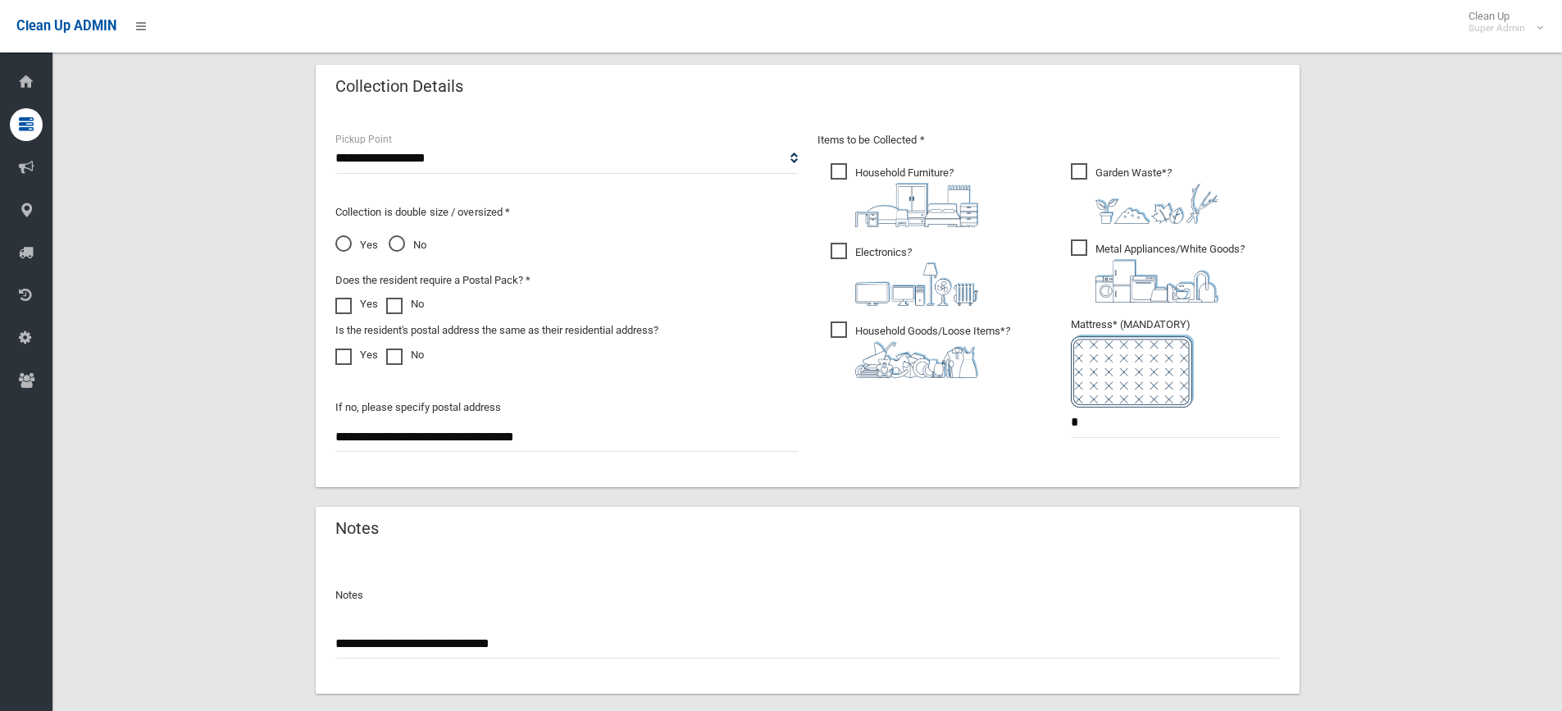
click at [345, 243] on span "Yes" at bounding box center [356, 245] width 43 height 20
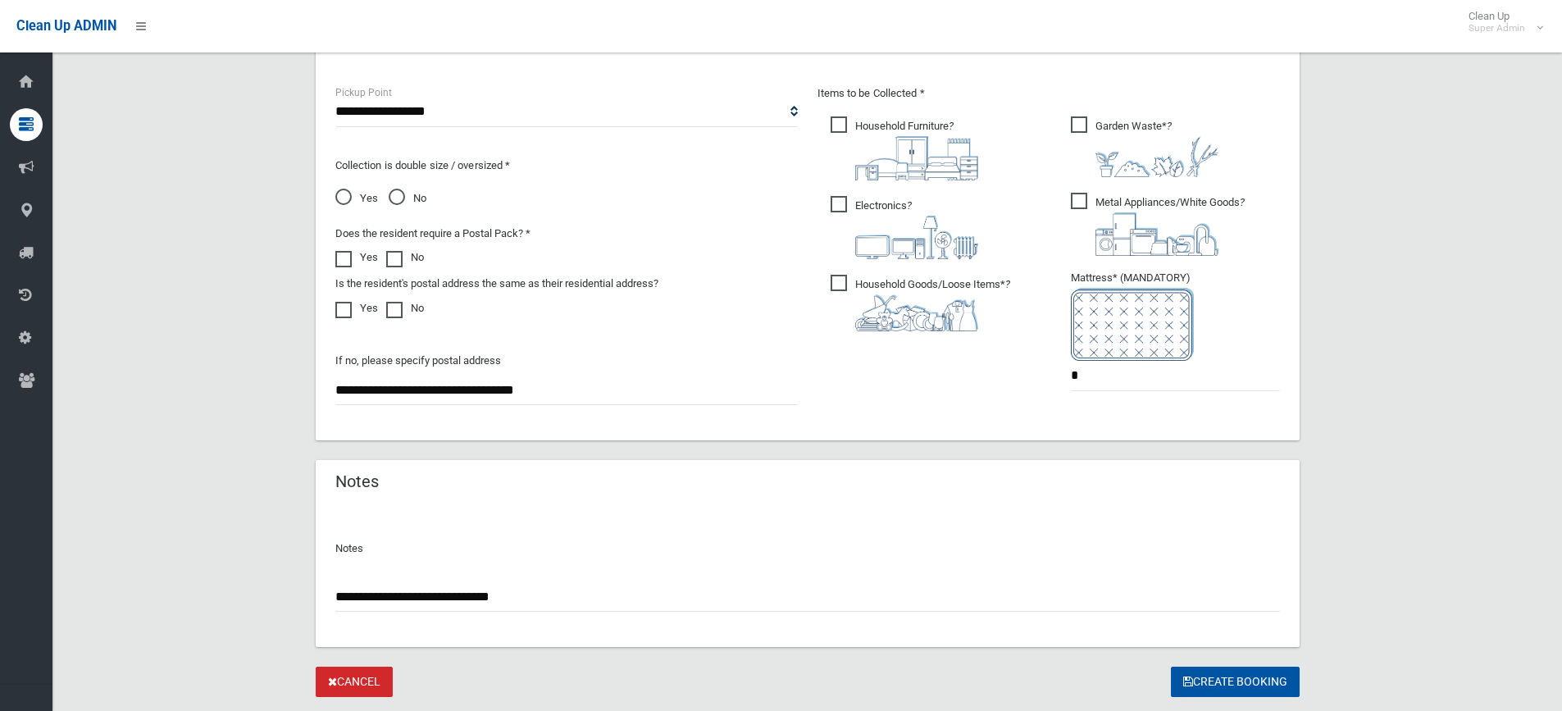
scroll to position [912, 0]
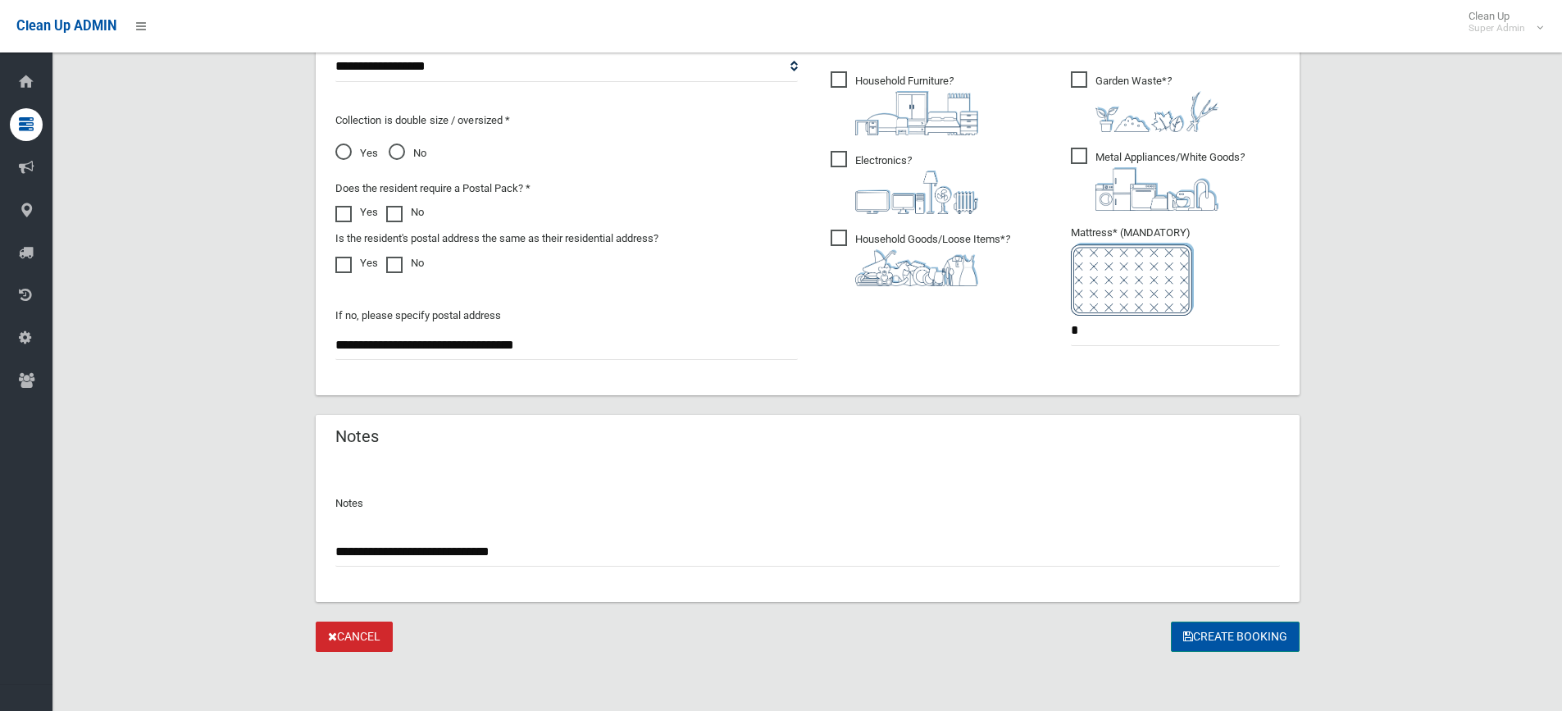
click at [1223, 641] on button "Create Booking" at bounding box center [1235, 636] width 129 height 30
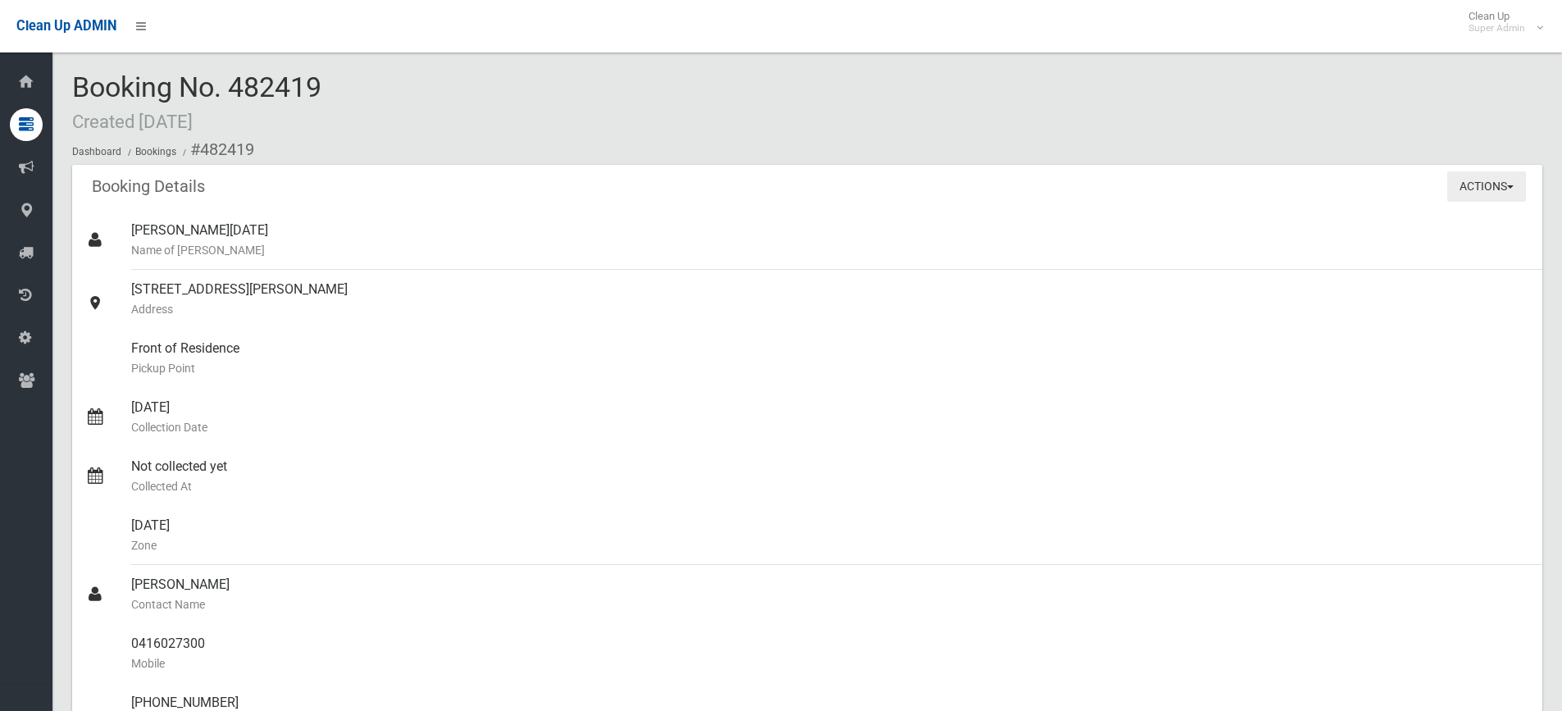
click at [1495, 200] on button "Actions" at bounding box center [1486, 186] width 79 height 30
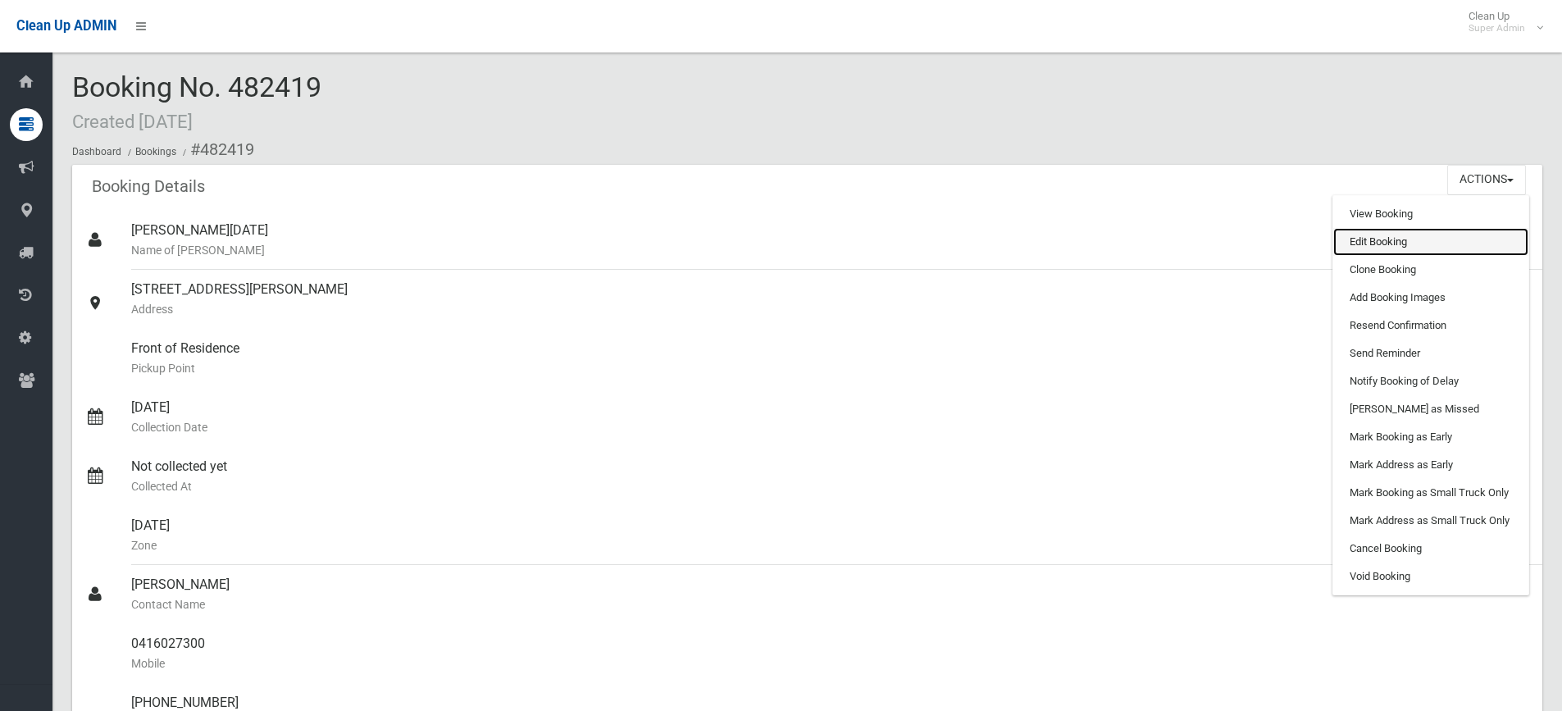
click at [1402, 249] on link "Edit Booking" at bounding box center [1430, 242] width 195 height 28
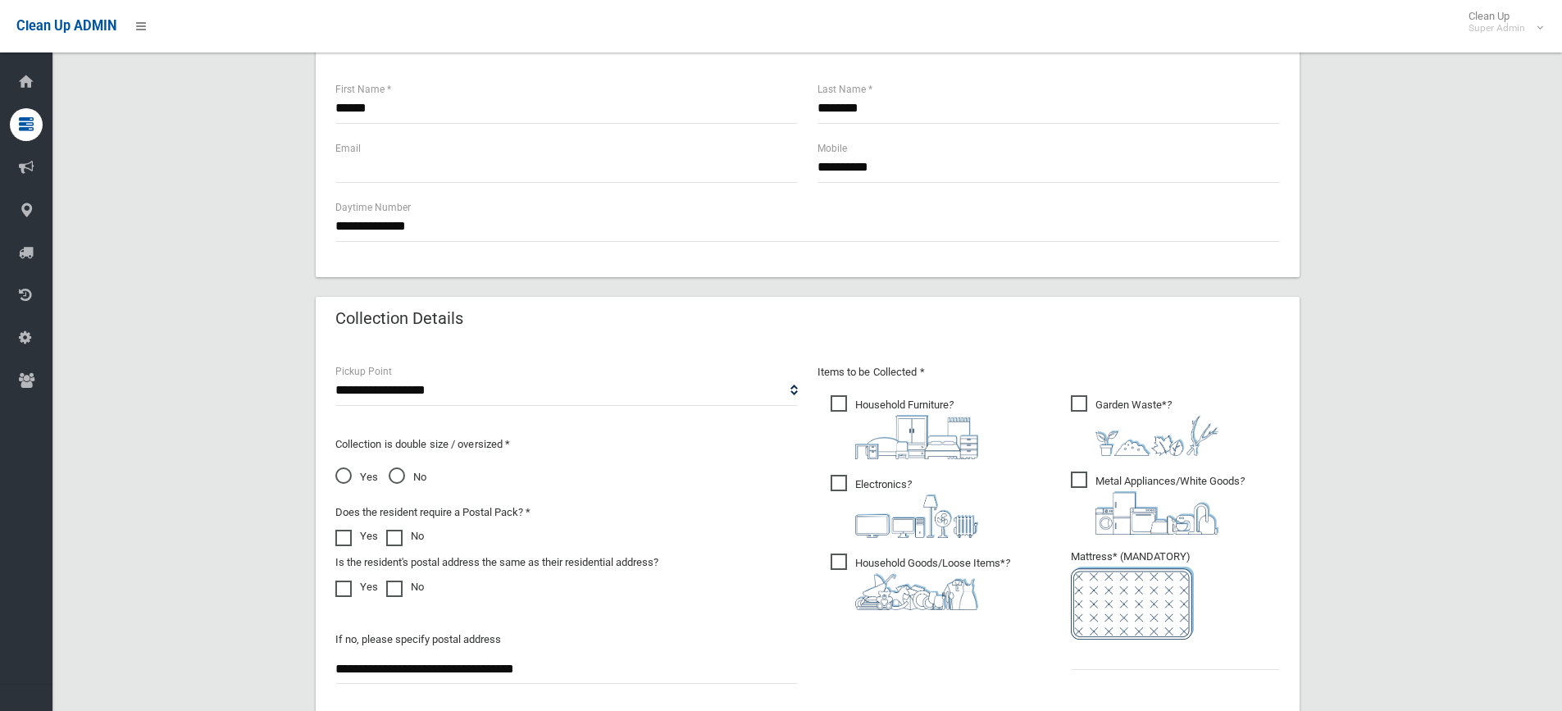
scroll to position [656, 0]
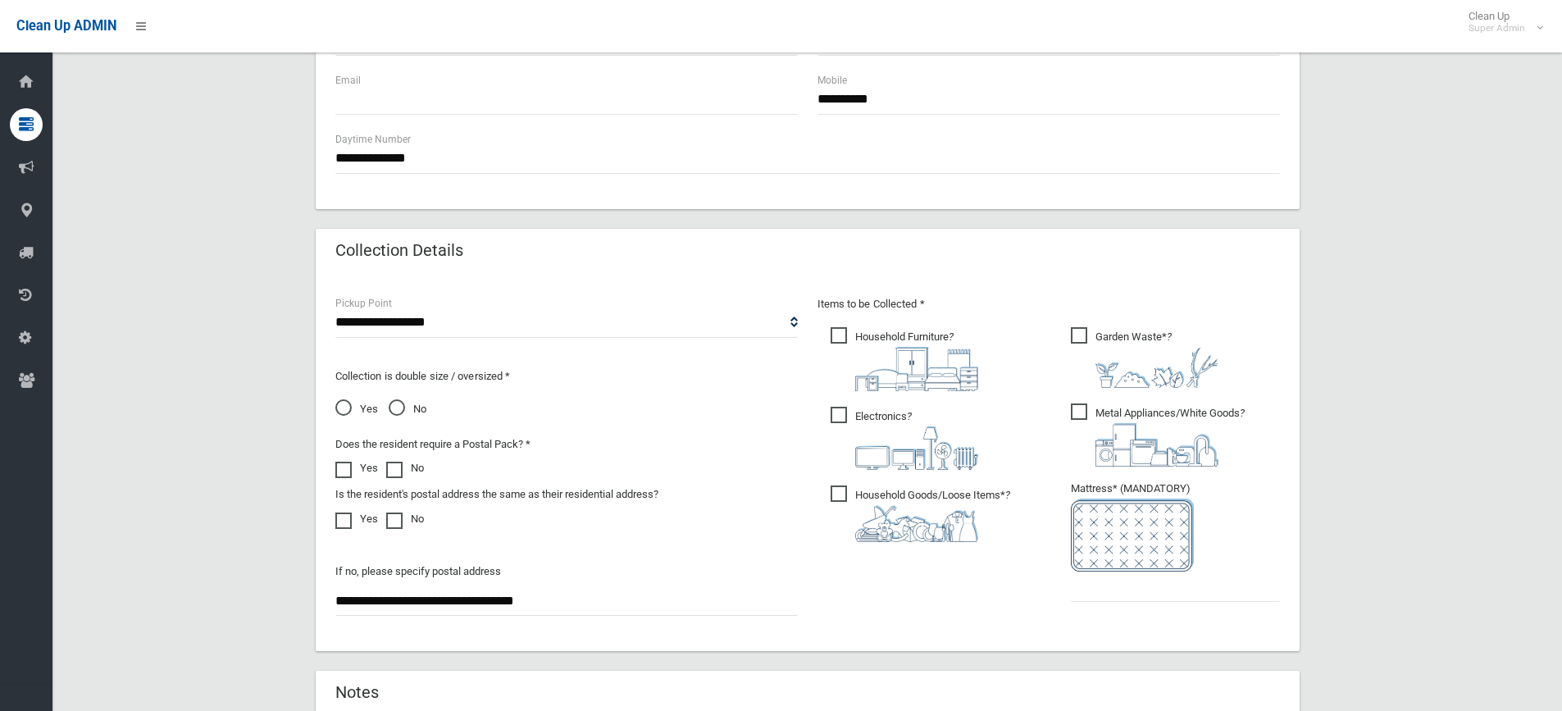
click at [397, 406] on span "No" at bounding box center [408, 409] width 38 height 20
click at [1125, 599] on input "text" at bounding box center [1175, 586] width 209 height 30
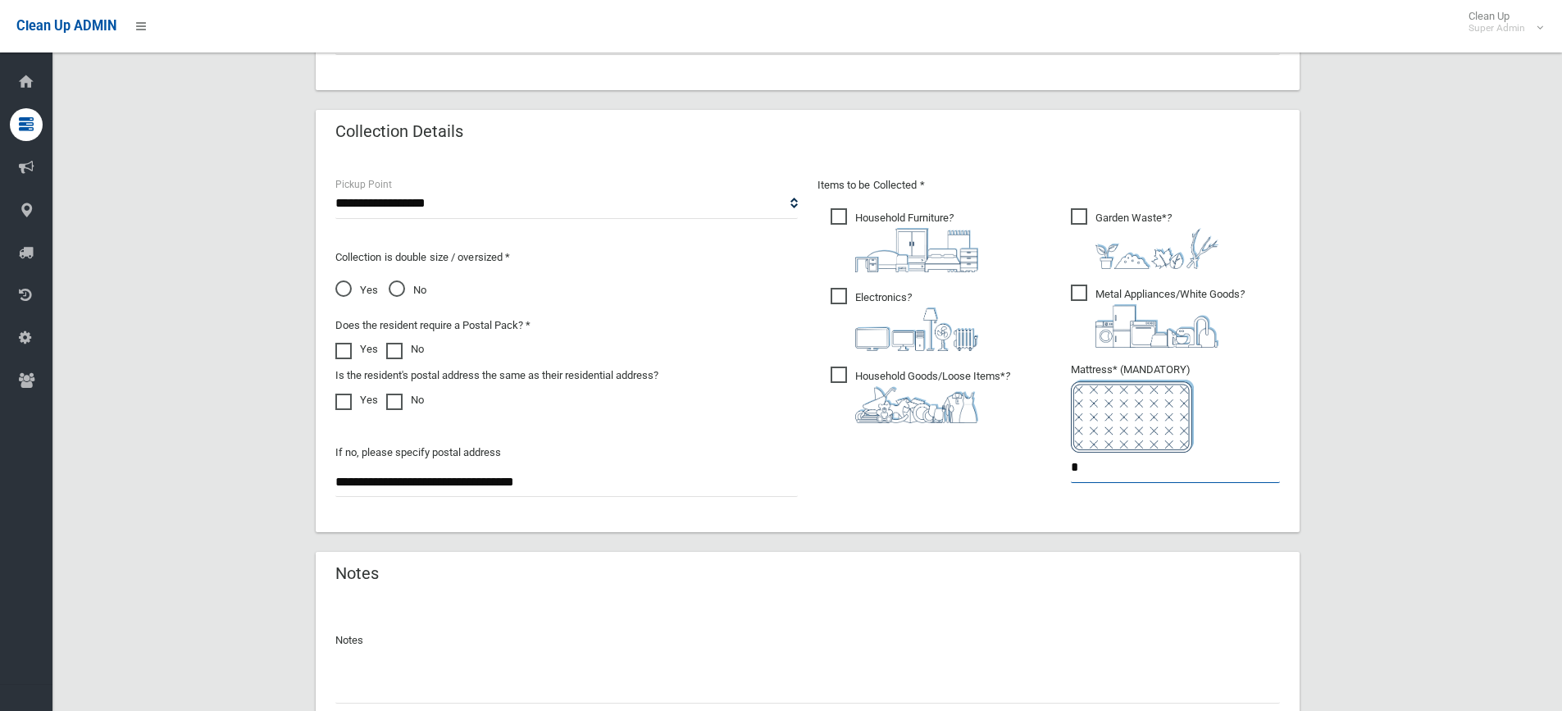
scroll to position [1054, 0]
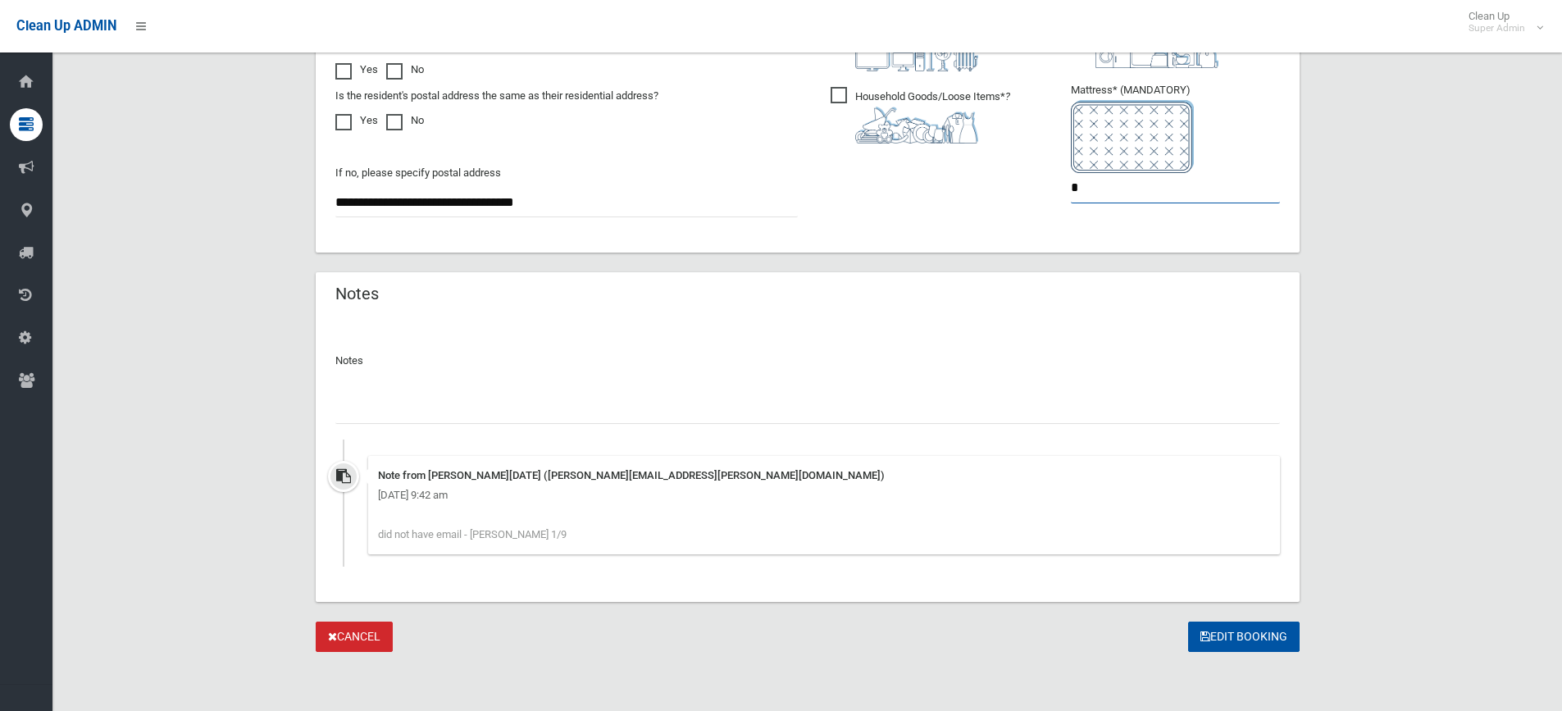
type input "*"
click at [428, 416] on input "text" at bounding box center [807, 409] width 944 height 30
type input "**********"
click at [1220, 634] on button "Edit Booking" at bounding box center [1243, 636] width 111 height 30
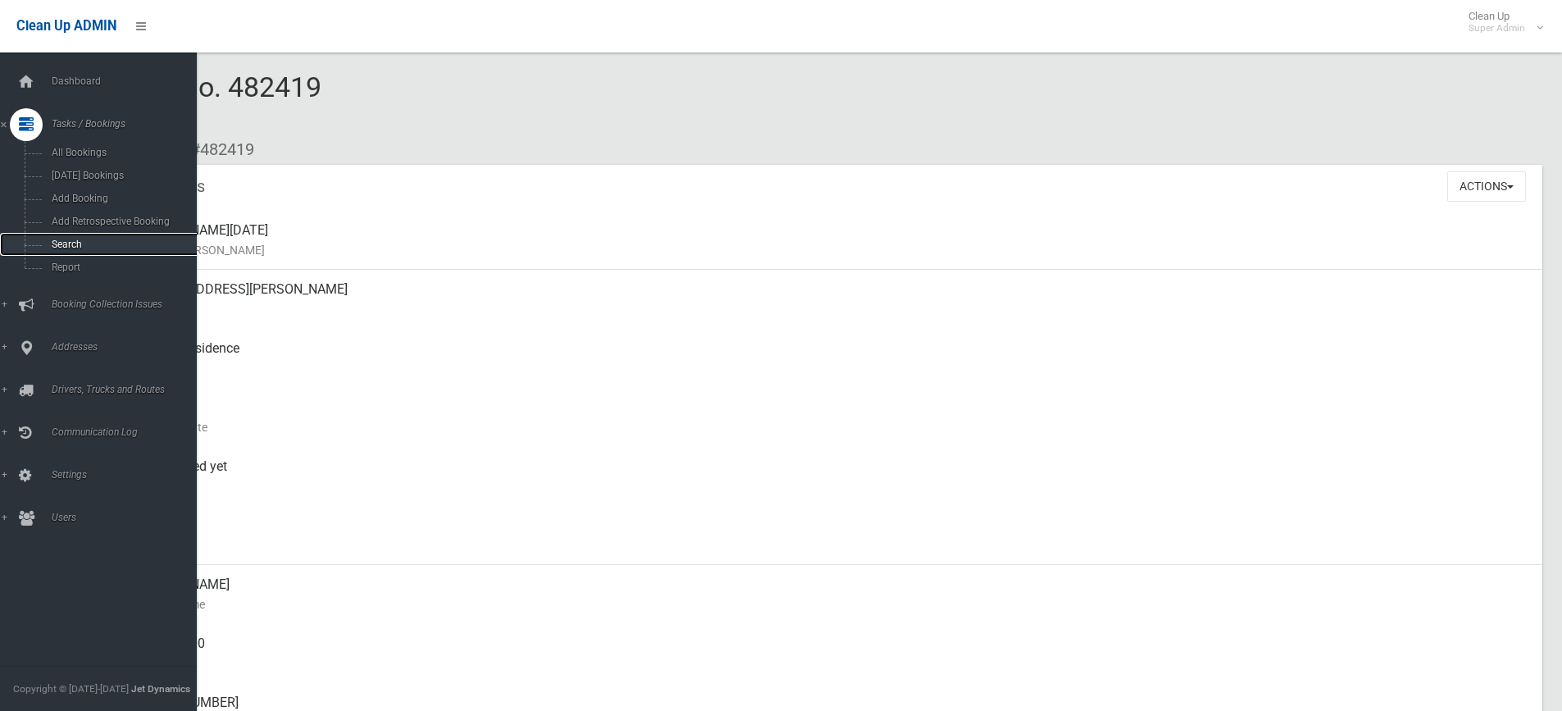
click at [66, 241] on span "Search" at bounding box center [121, 244] width 148 height 11
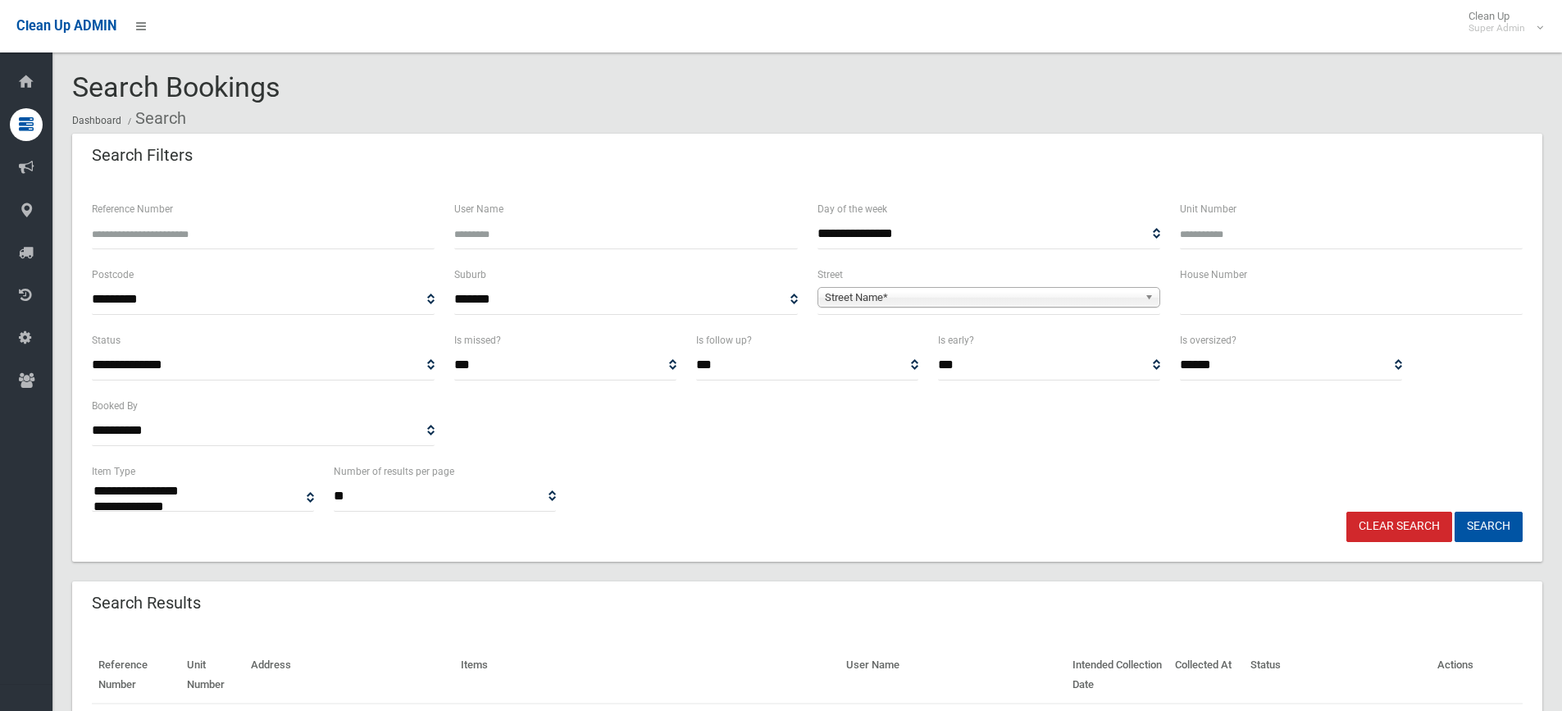
select select
click at [1210, 293] on input "text" at bounding box center [1351, 299] width 343 height 30
type input "**"
click at [869, 298] on span "Street Name*" at bounding box center [981, 298] width 313 height 20
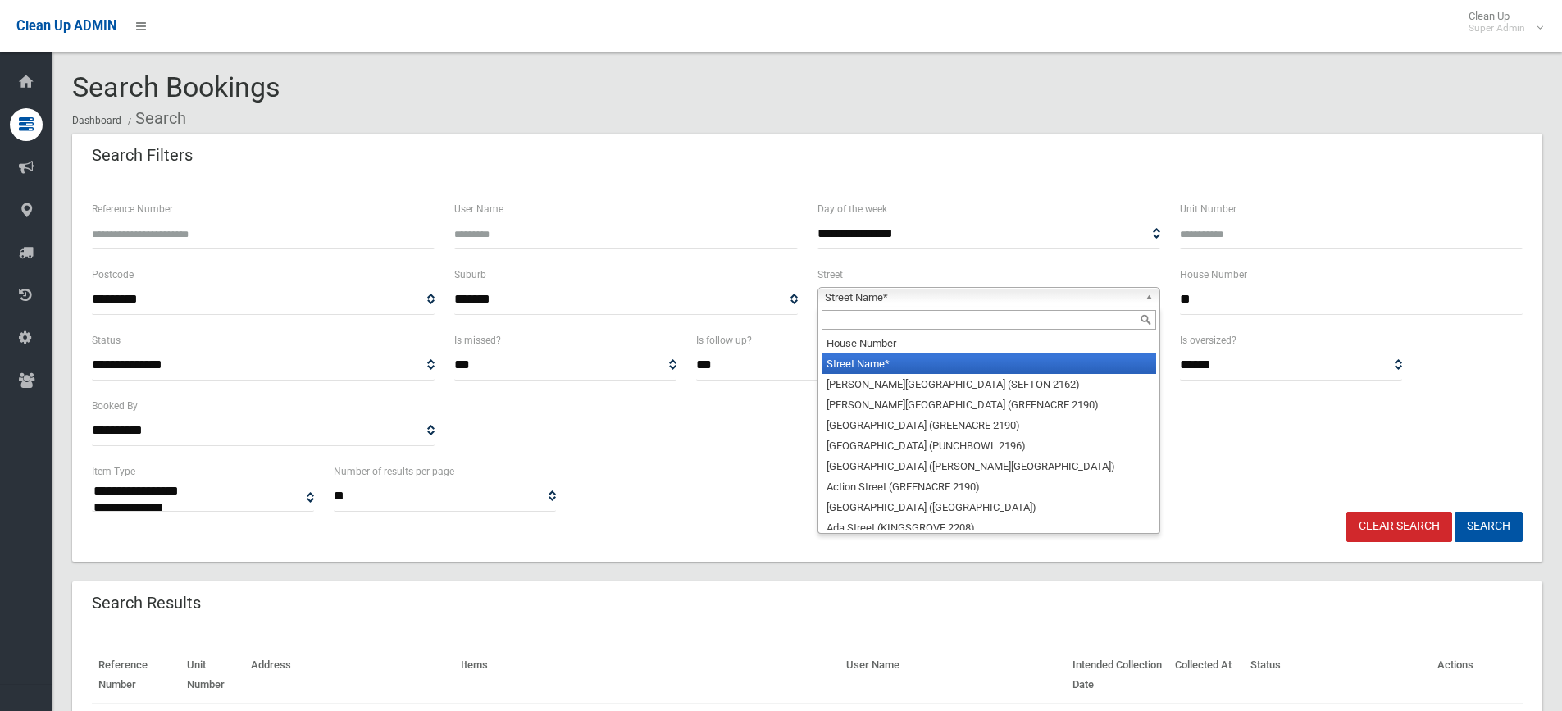
click at [856, 322] on input "text" at bounding box center [988, 320] width 334 height 20
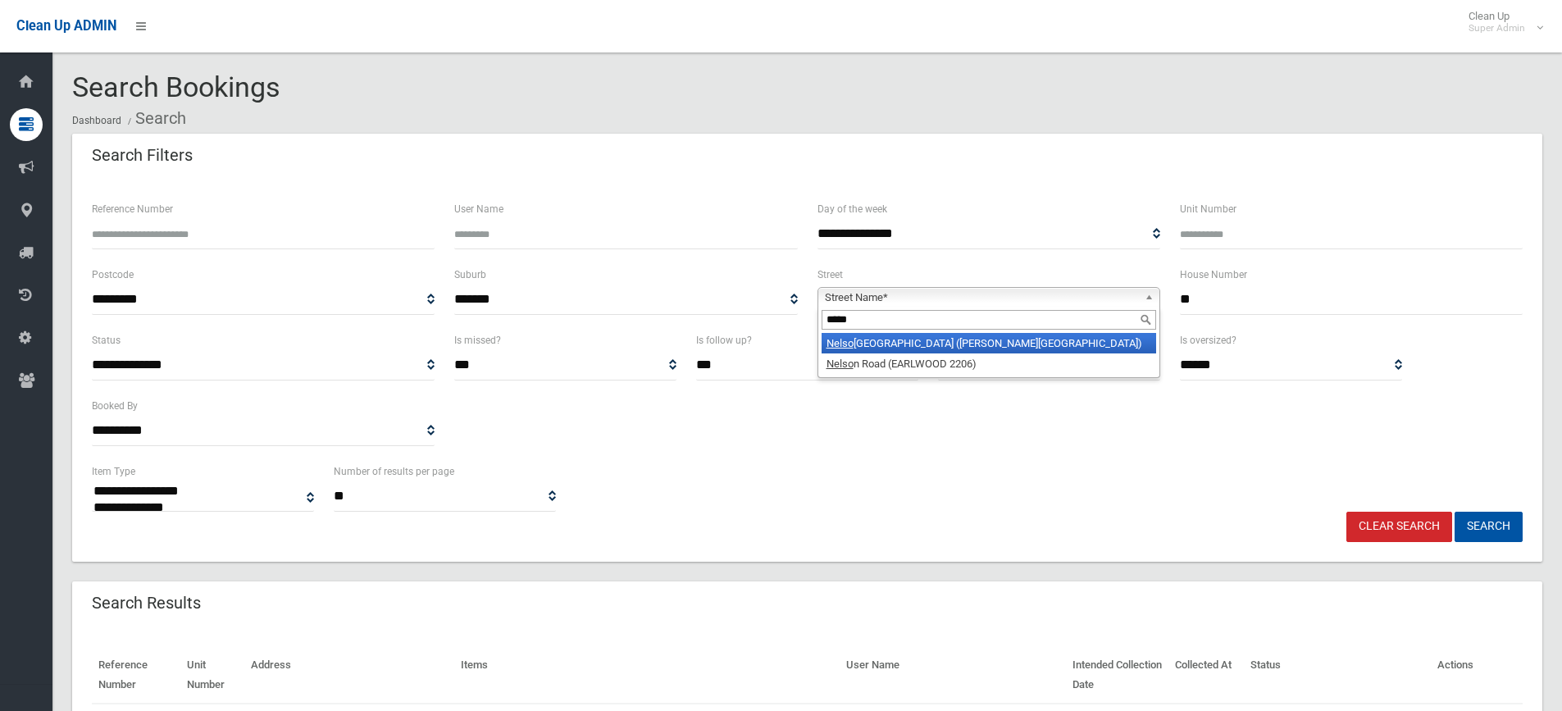
type input "*****"
click at [863, 336] on li "Nelso n Avenue (BELMORE 2192)" at bounding box center [988, 343] width 334 height 20
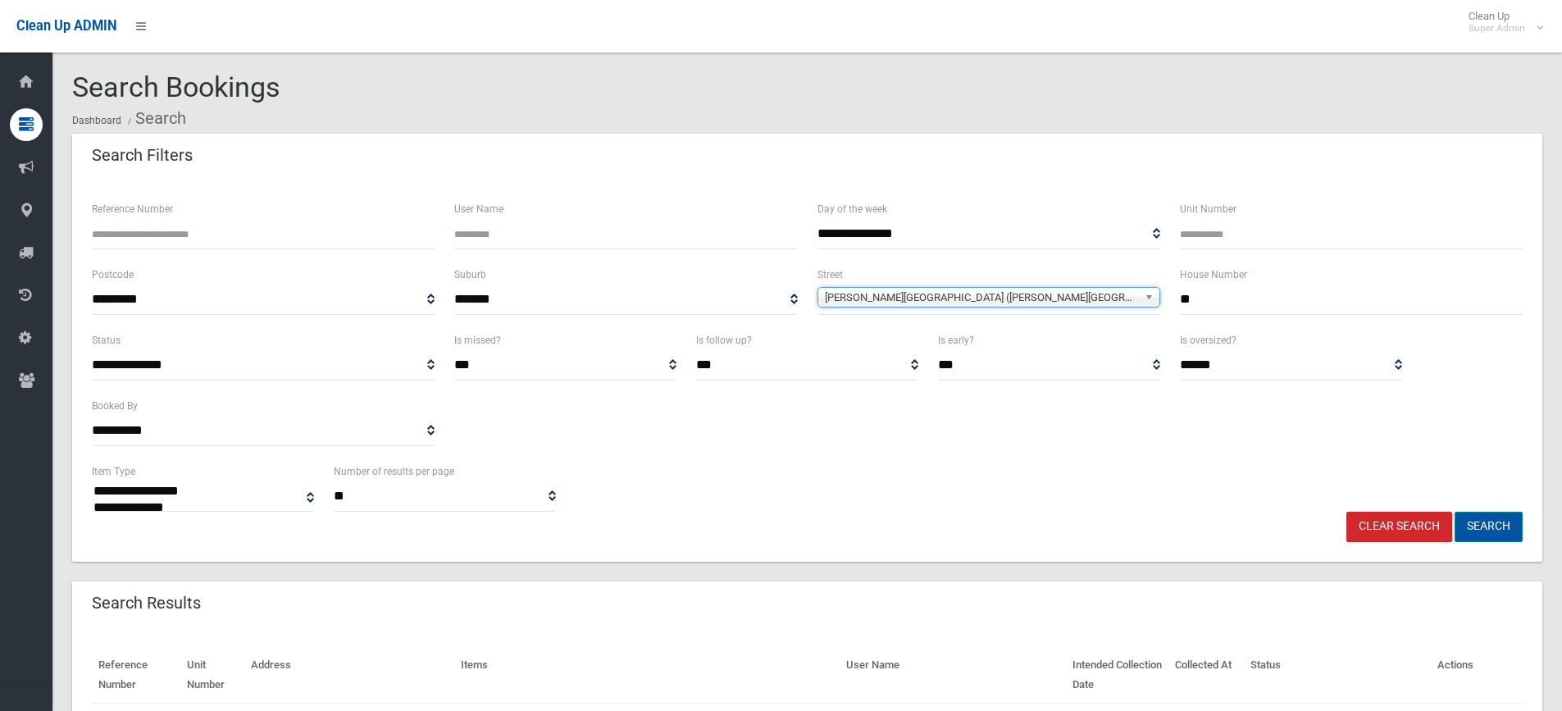
click at [1474, 513] on button "Search" at bounding box center [1488, 527] width 68 height 30
select select
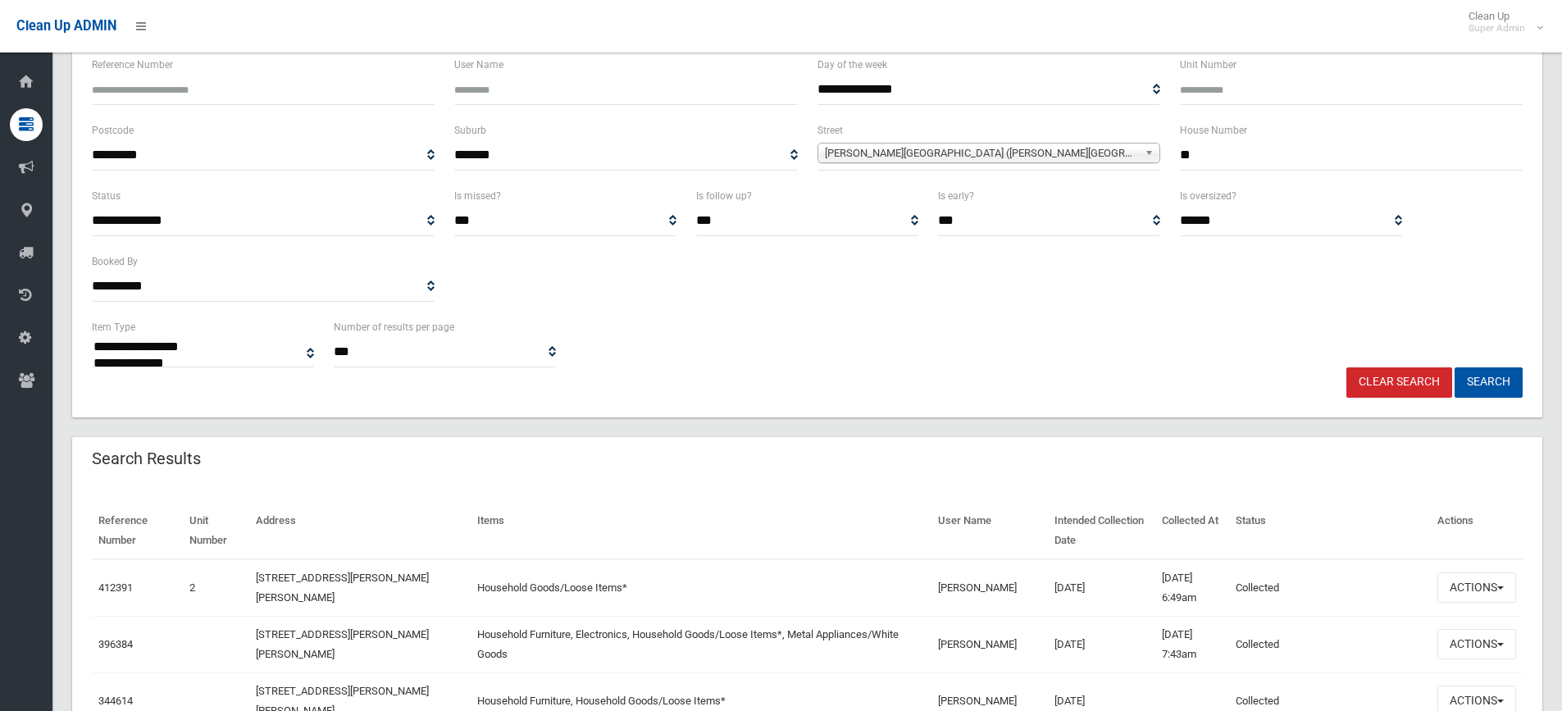
scroll to position [328, 0]
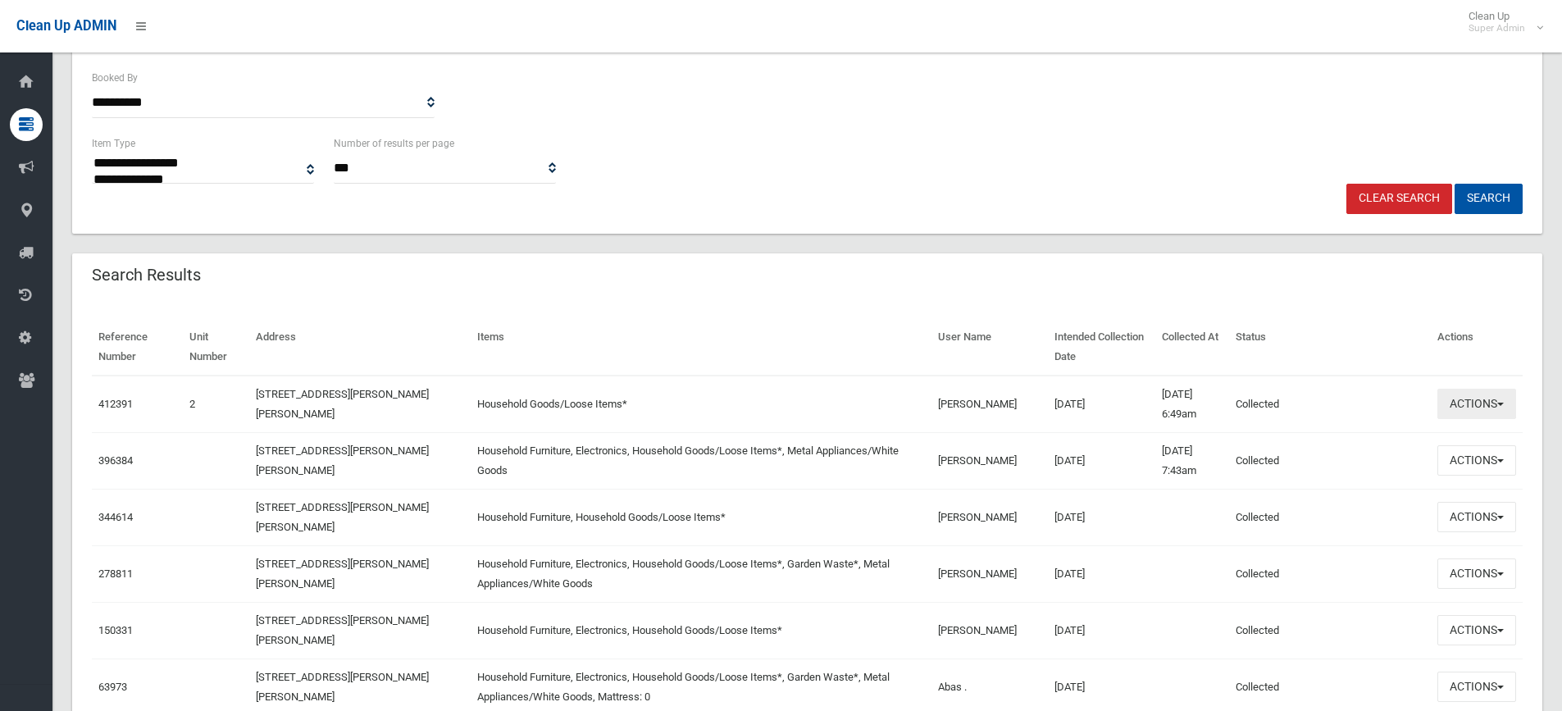
click at [1460, 402] on button "Actions" at bounding box center [1476, 404] width 79 height 30
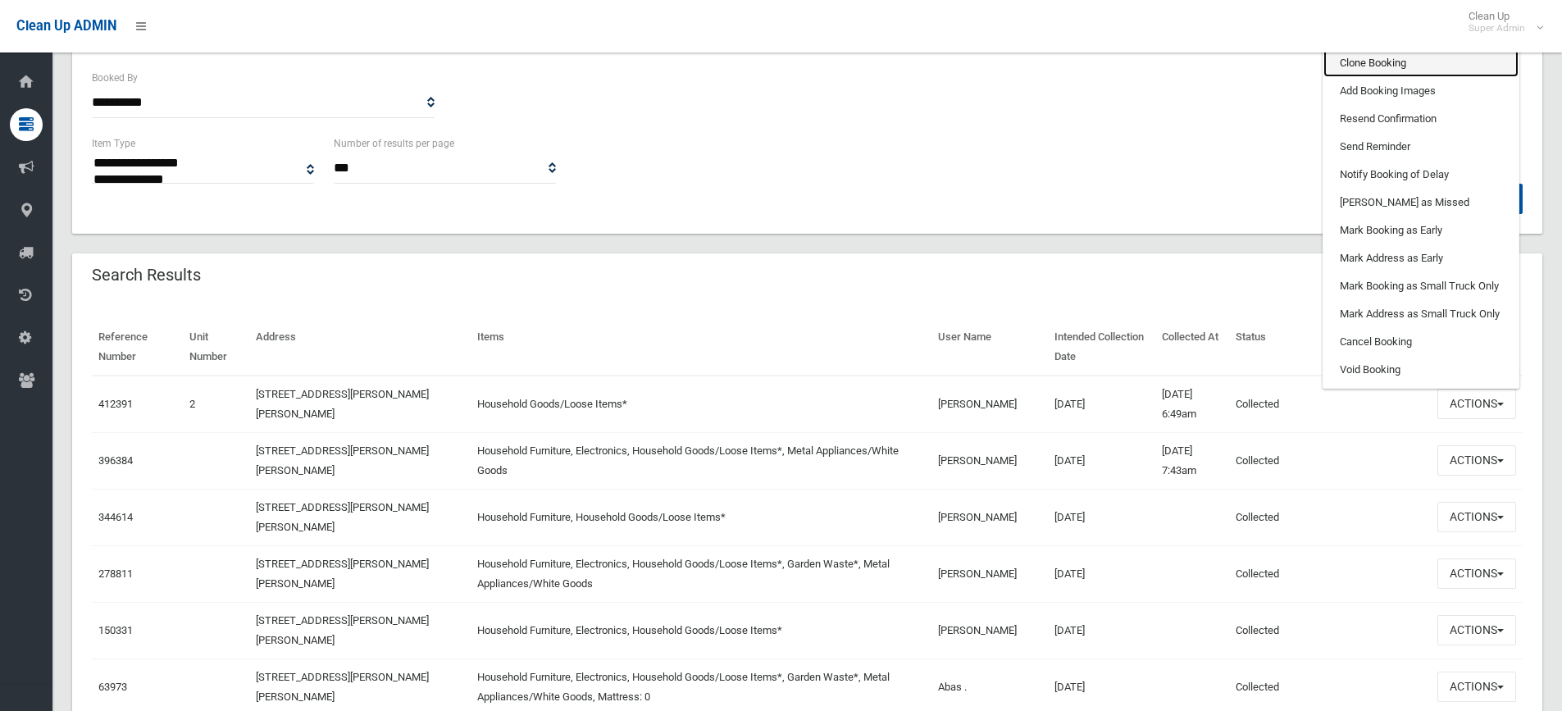
click at [1366, 66] on link "Clone Booking" at bounding box center [1420, 63] width 195 height 28
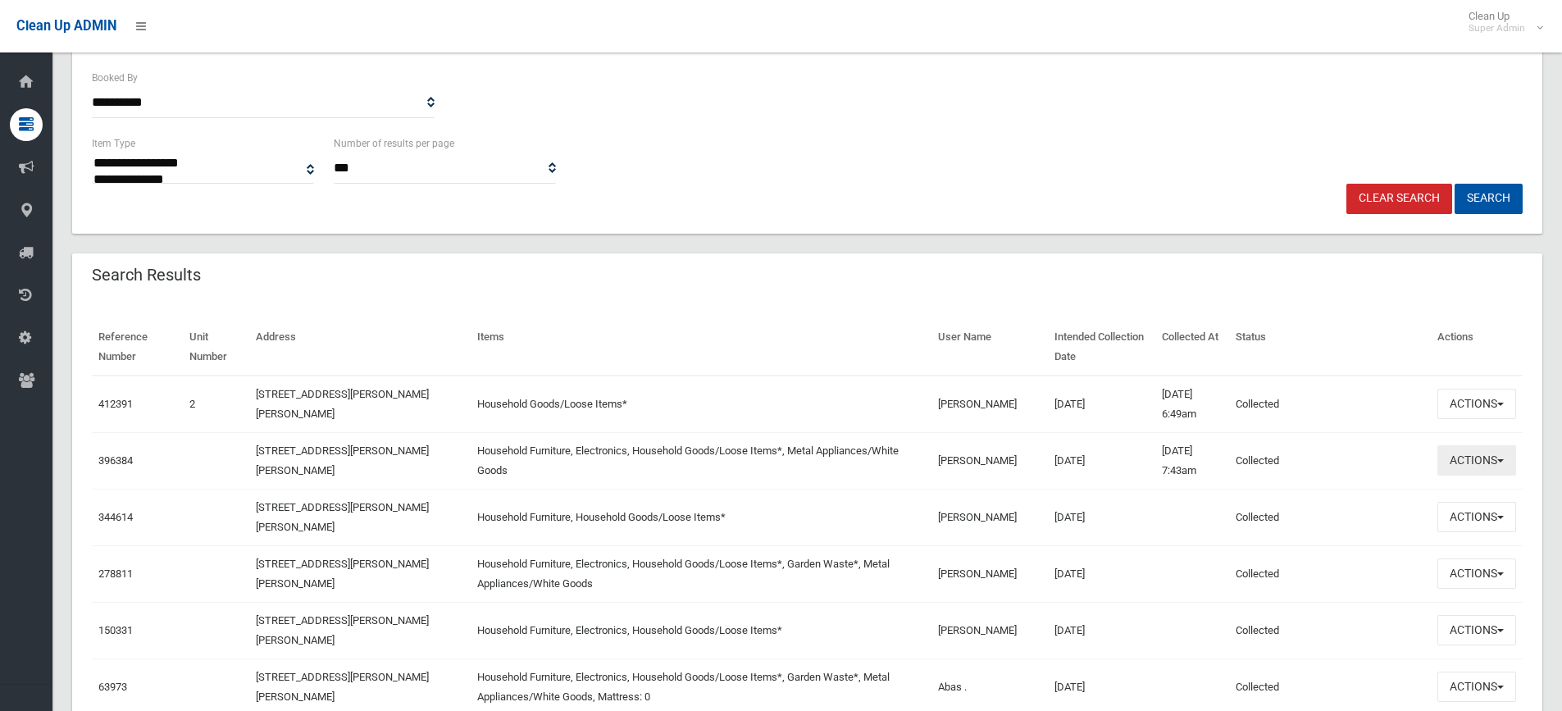
click at [1474, 466] on button "Actions" at bounding box center [1476, 460] width 79 height 30
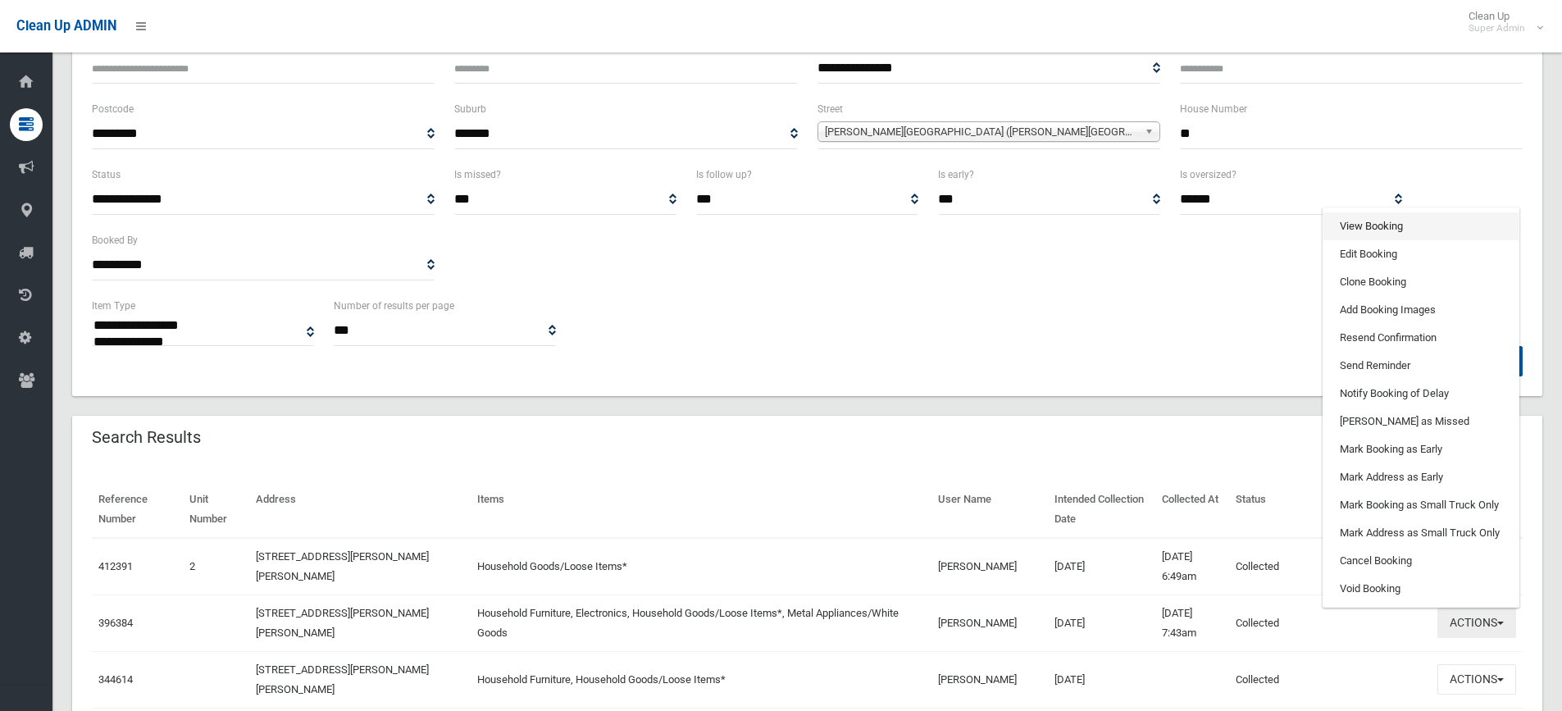
scroll to position [164, 0]
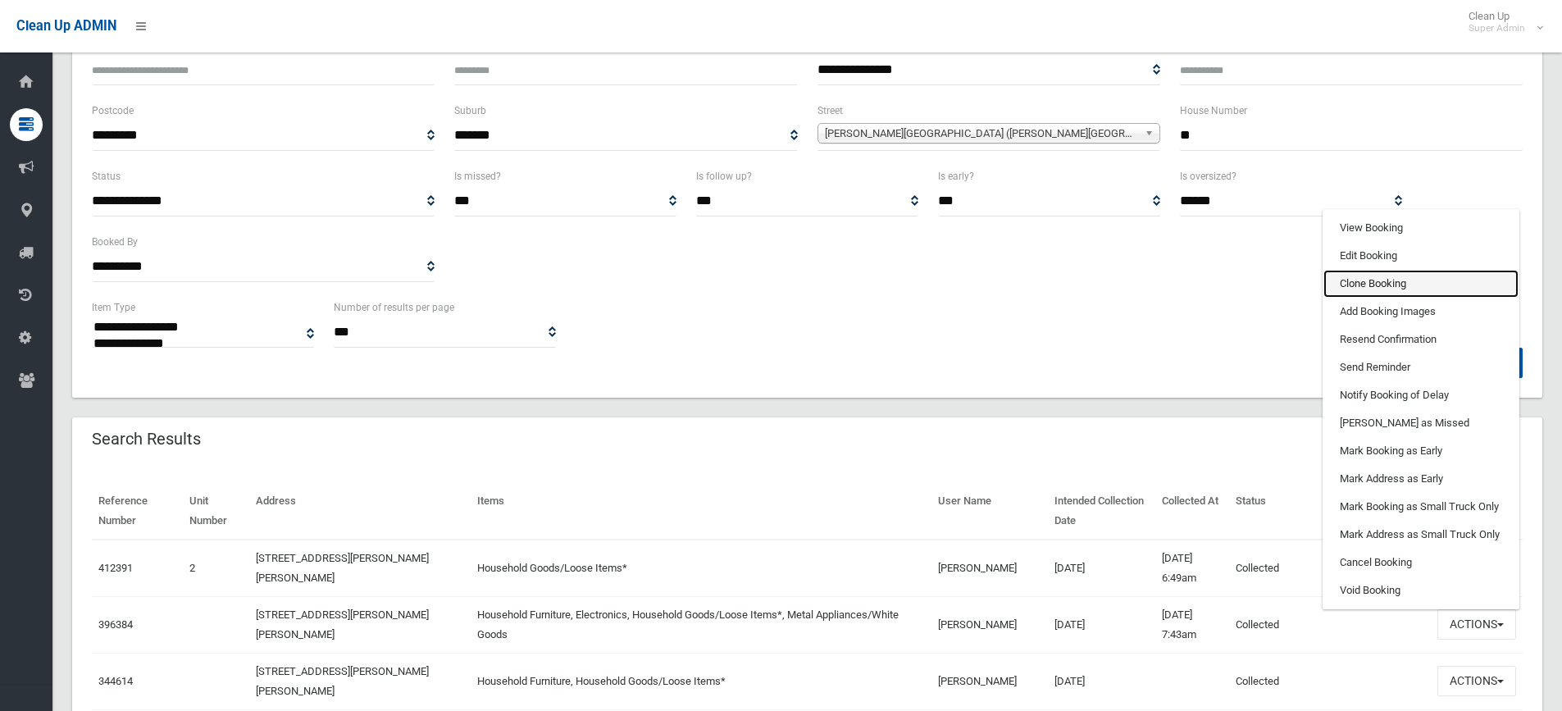
click at [1368, 279] on link "Clone Booking" at bounding box center [1420, 284] width 195 height 28
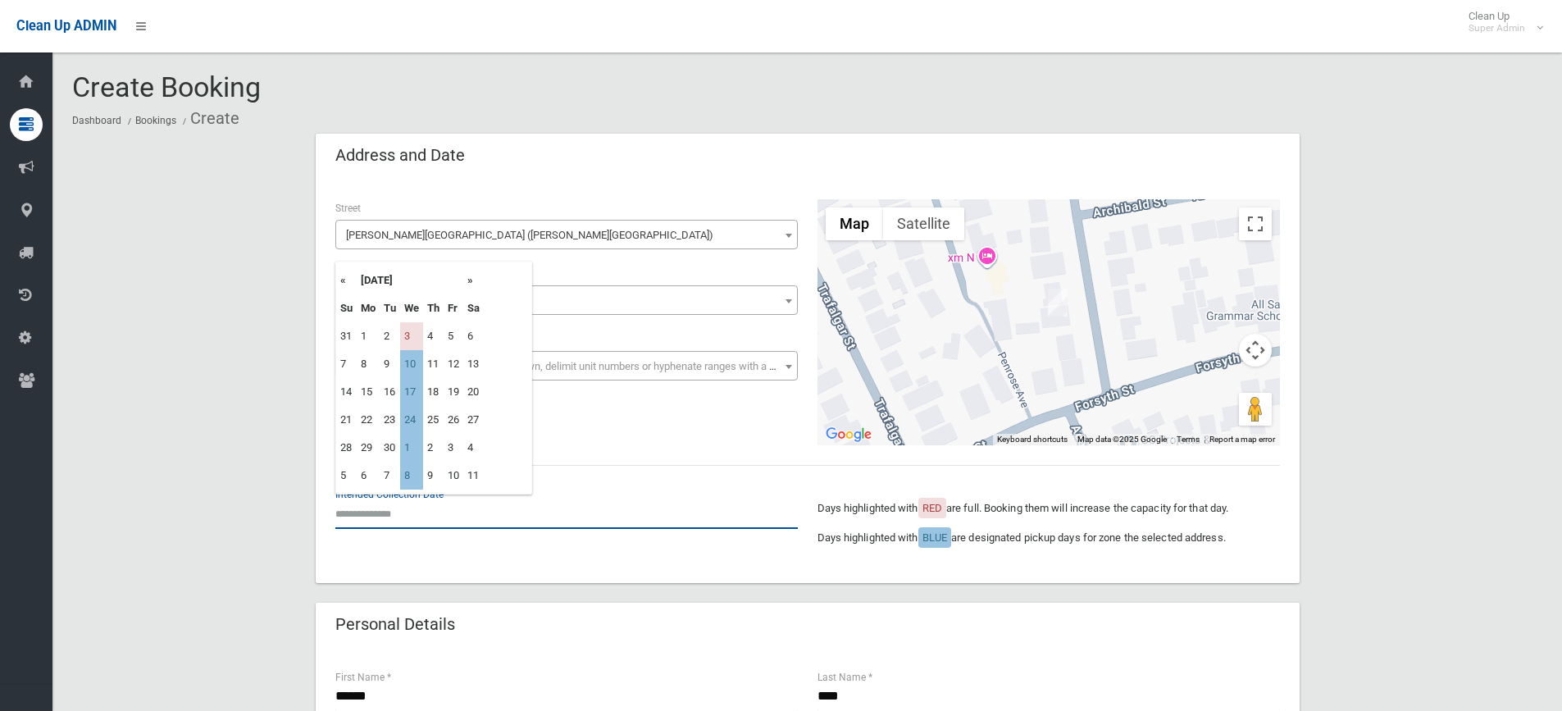
click at [425, 515] on input "text" at bounding box center [566, 513] width 462 height 30
click at [410, 362] on td "10" at bounding box center [411, 364] width 23 height 28
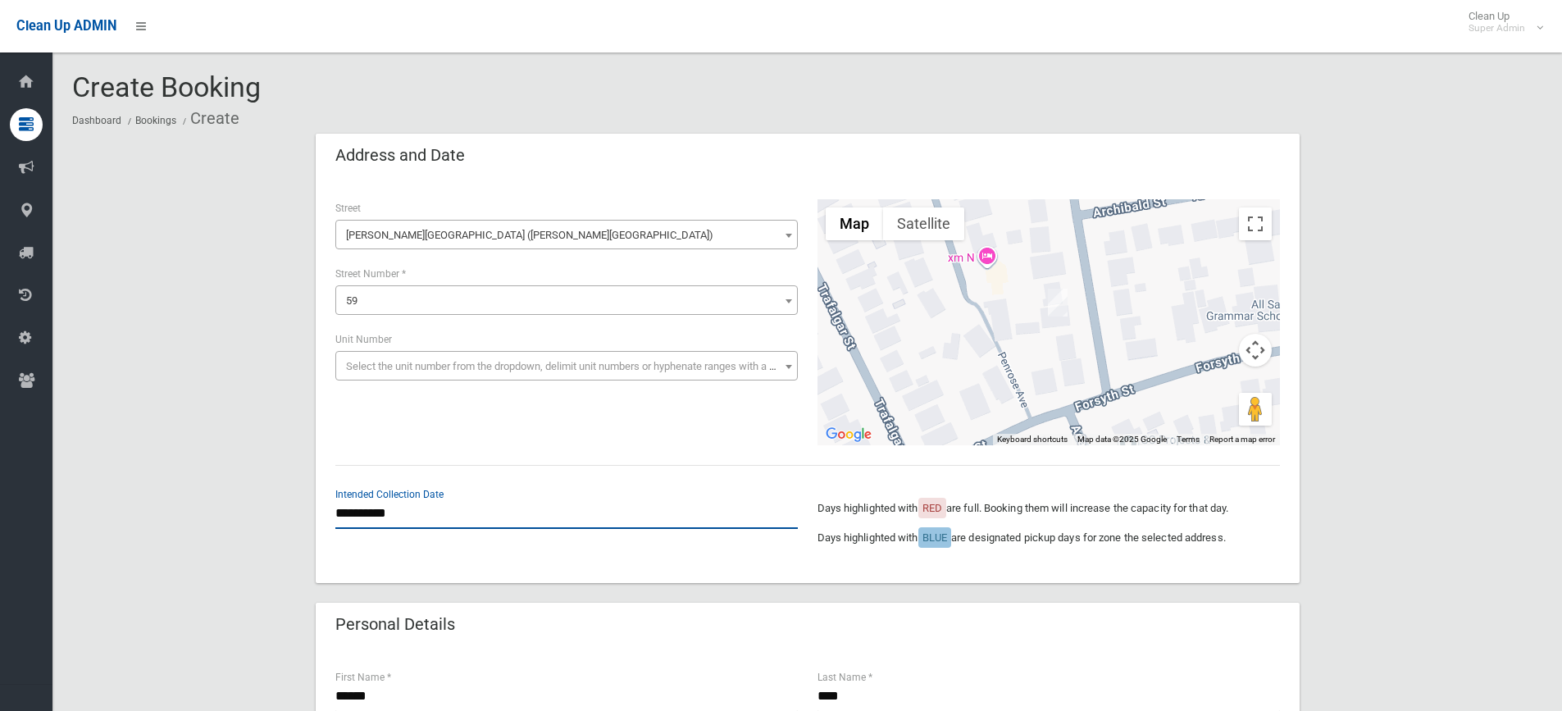
click at [388, 508] on input "**********" at bounding box center [566, 513] width 462 height 30
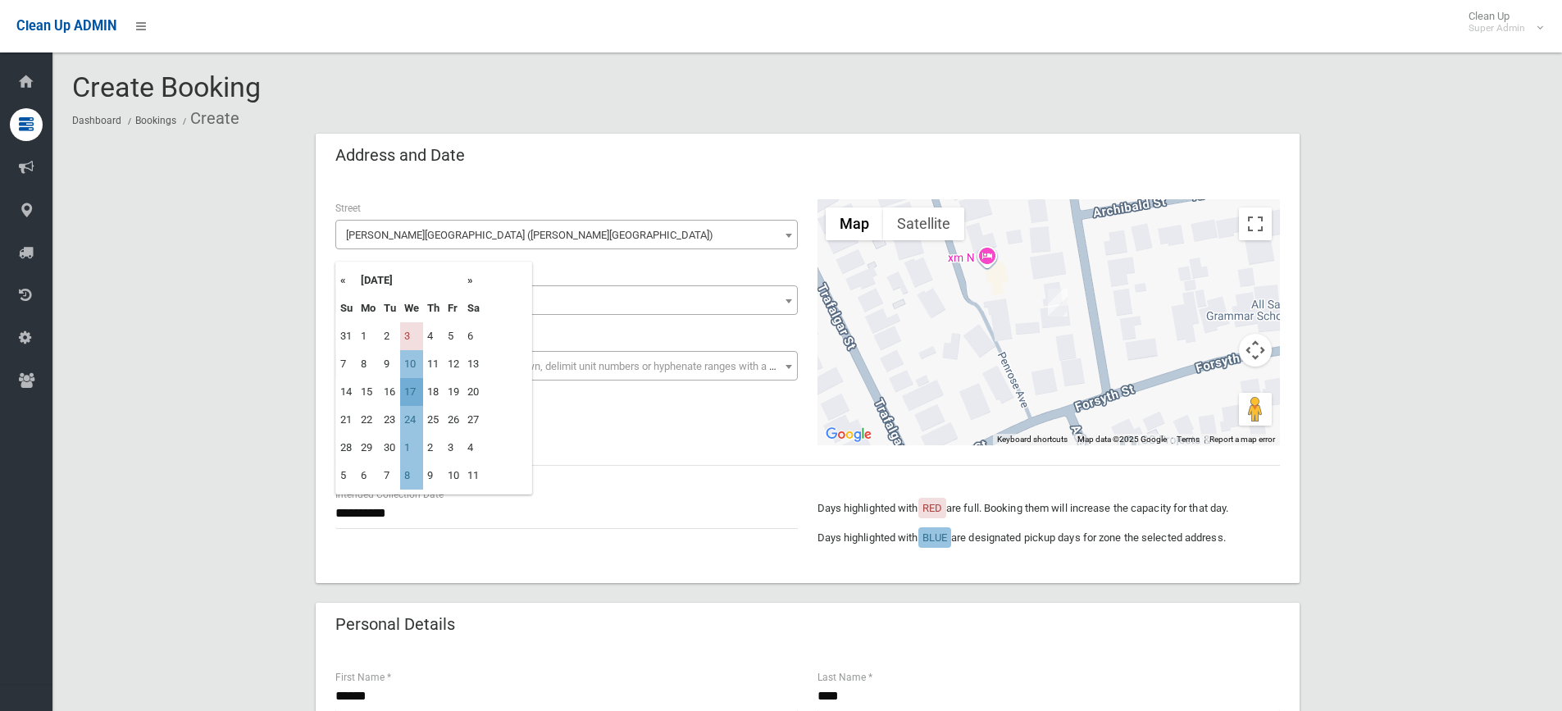
click at [411, 388] on td "17" at bounding box center [411, 392] width 23 height 28
type input "**********"
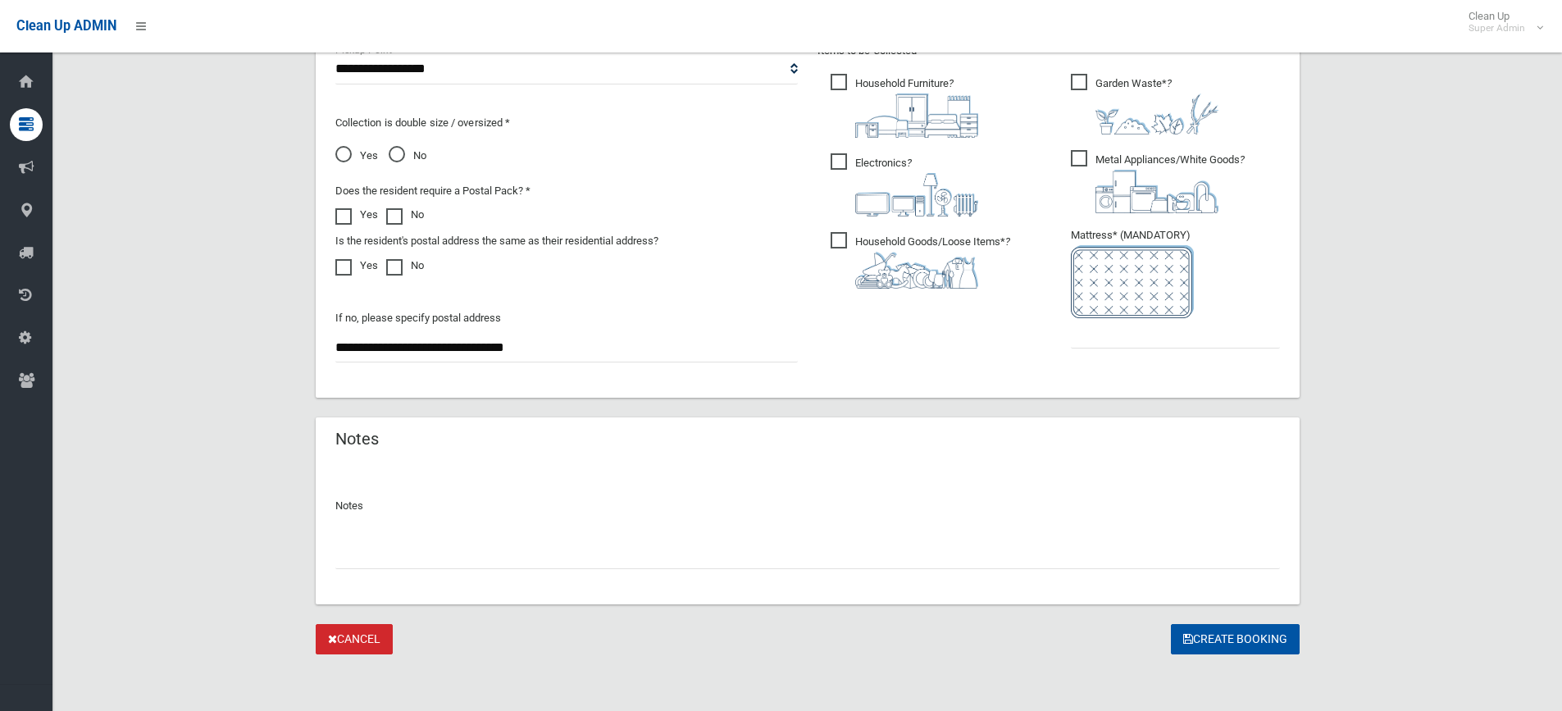
scroll to position [912, 0]
click at [542, 557] on input "text" at bounding box center [807, 551] width 944 height 30
type input "**********"
click at [1181, 334] on input "text" at bounding box center [1175, 331] width 209 height 30
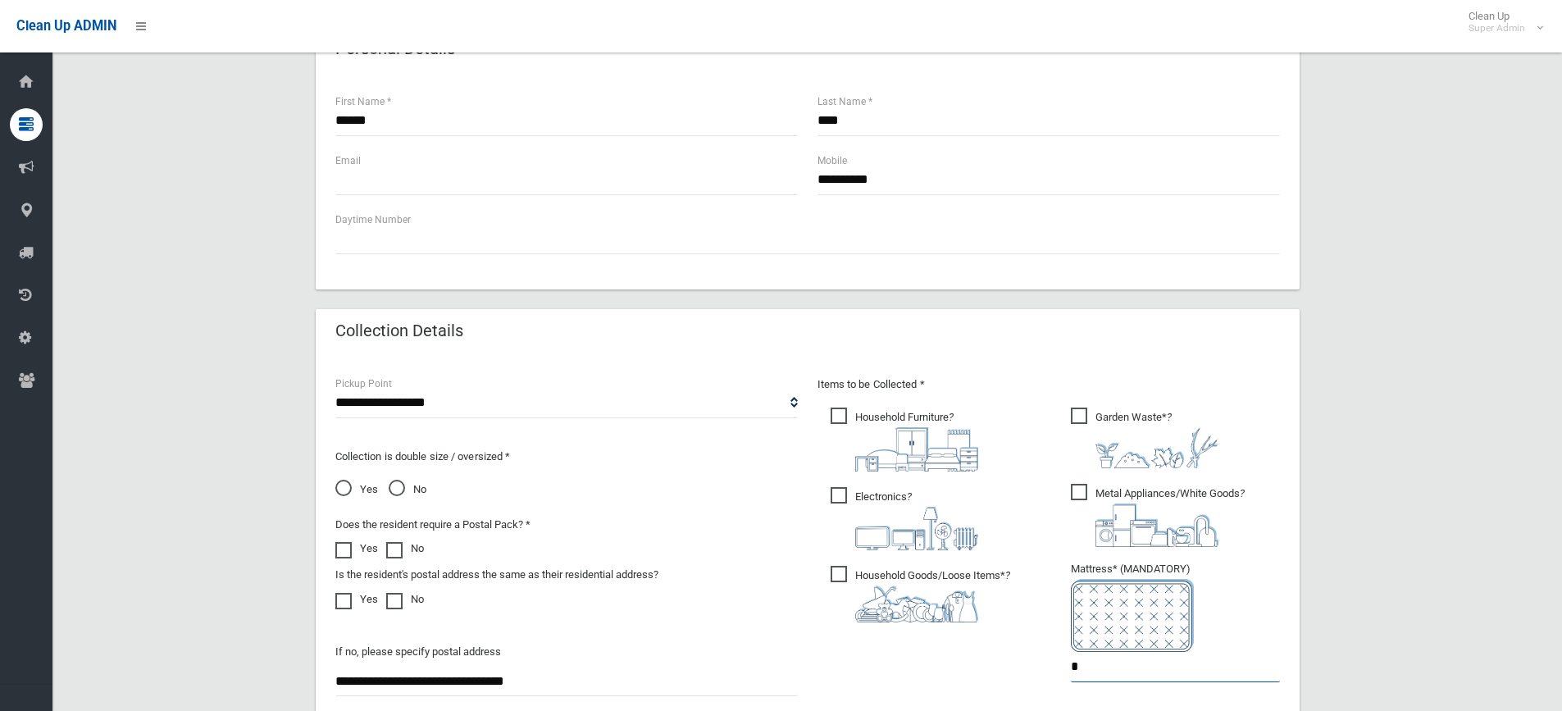
scroll to position [420, 0]
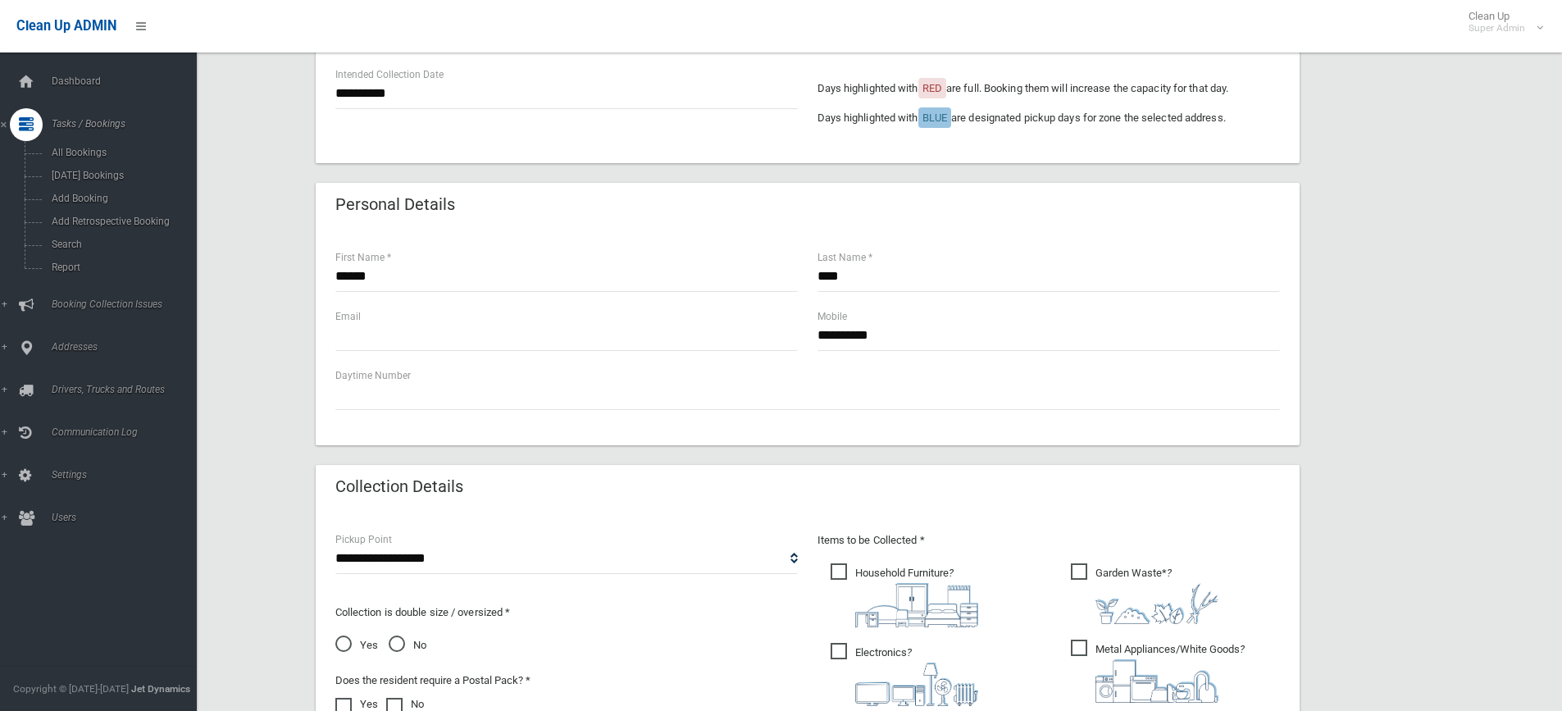
type input "*"
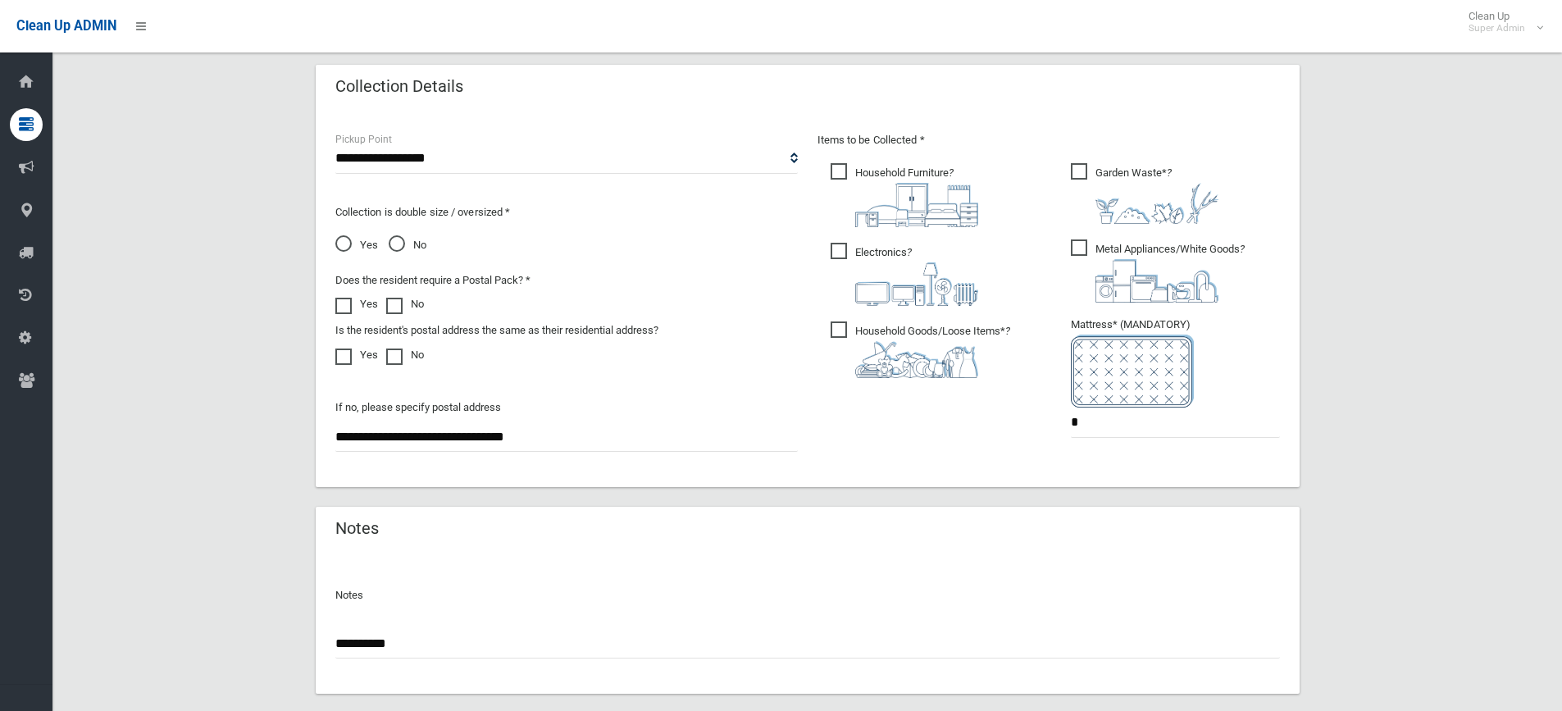
scroll to position [830, 0]
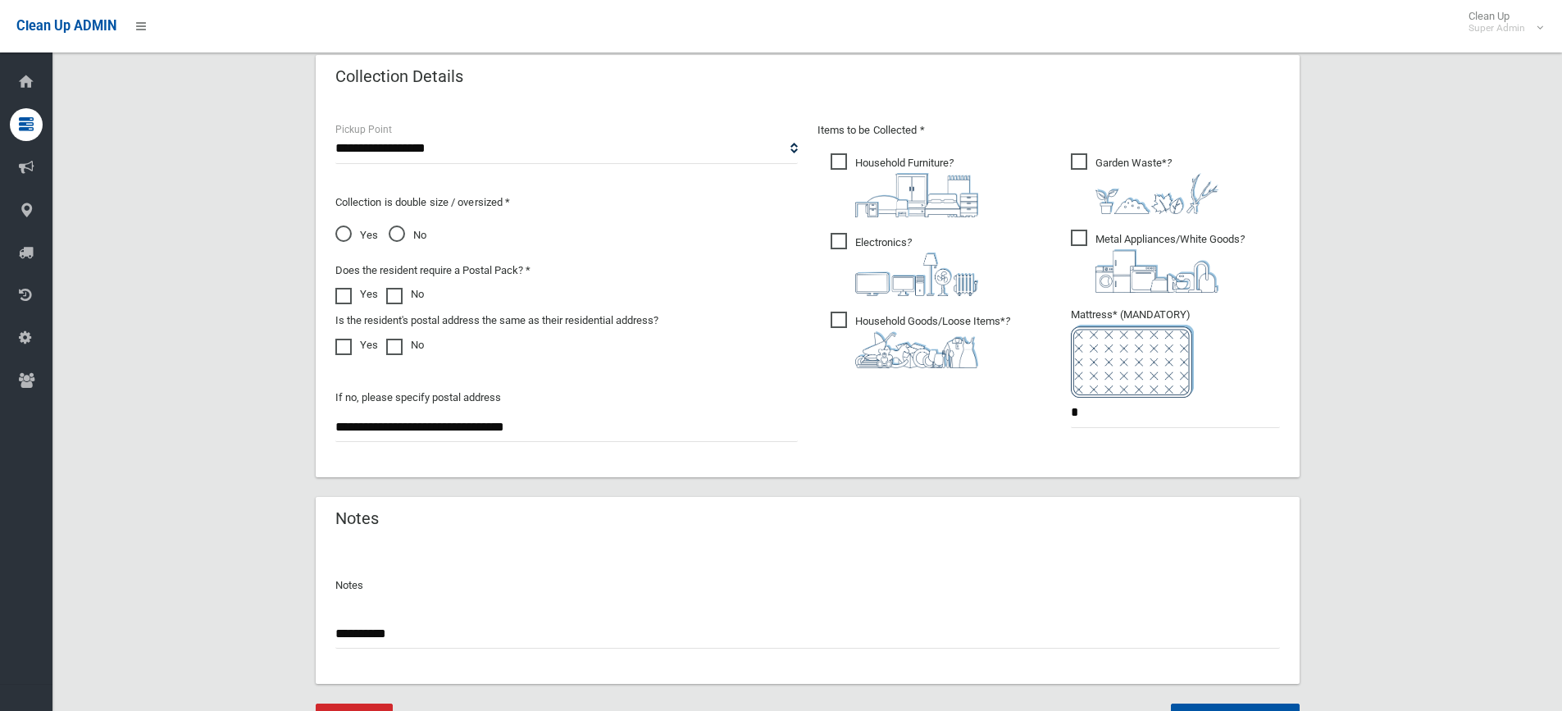
drag, startPoint x: 1095, startPoint y: 154, endPoint x: 1072, endPoint y: 170, distance: 27.7
click at [1095, 154] on span "Garden Waste* ?" at bounding box center [1145, 183] width 148 height 61
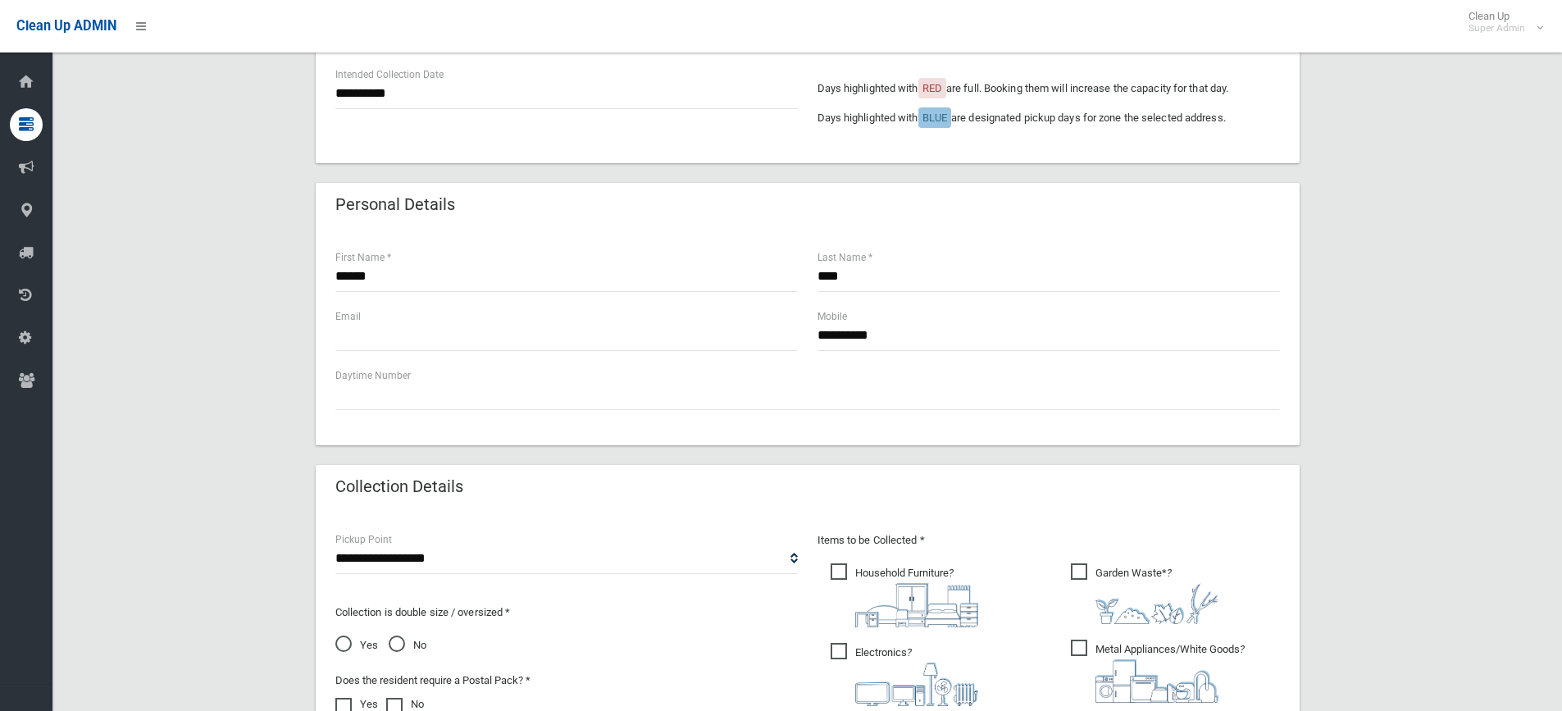
scroll to position [912, 0]
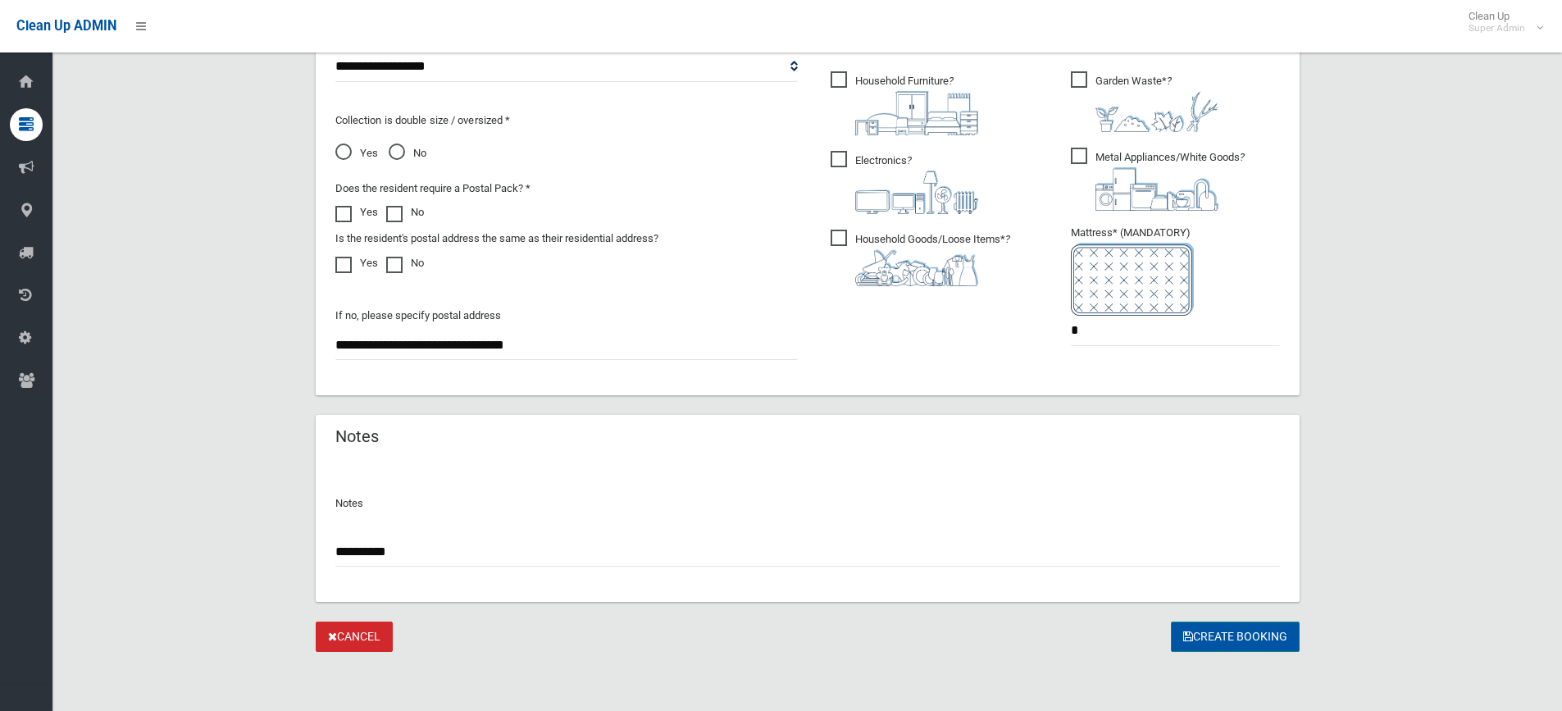
click at [1226, 630] on button "Create Booking" at bounding box center [1235, 636] width 129 height 30
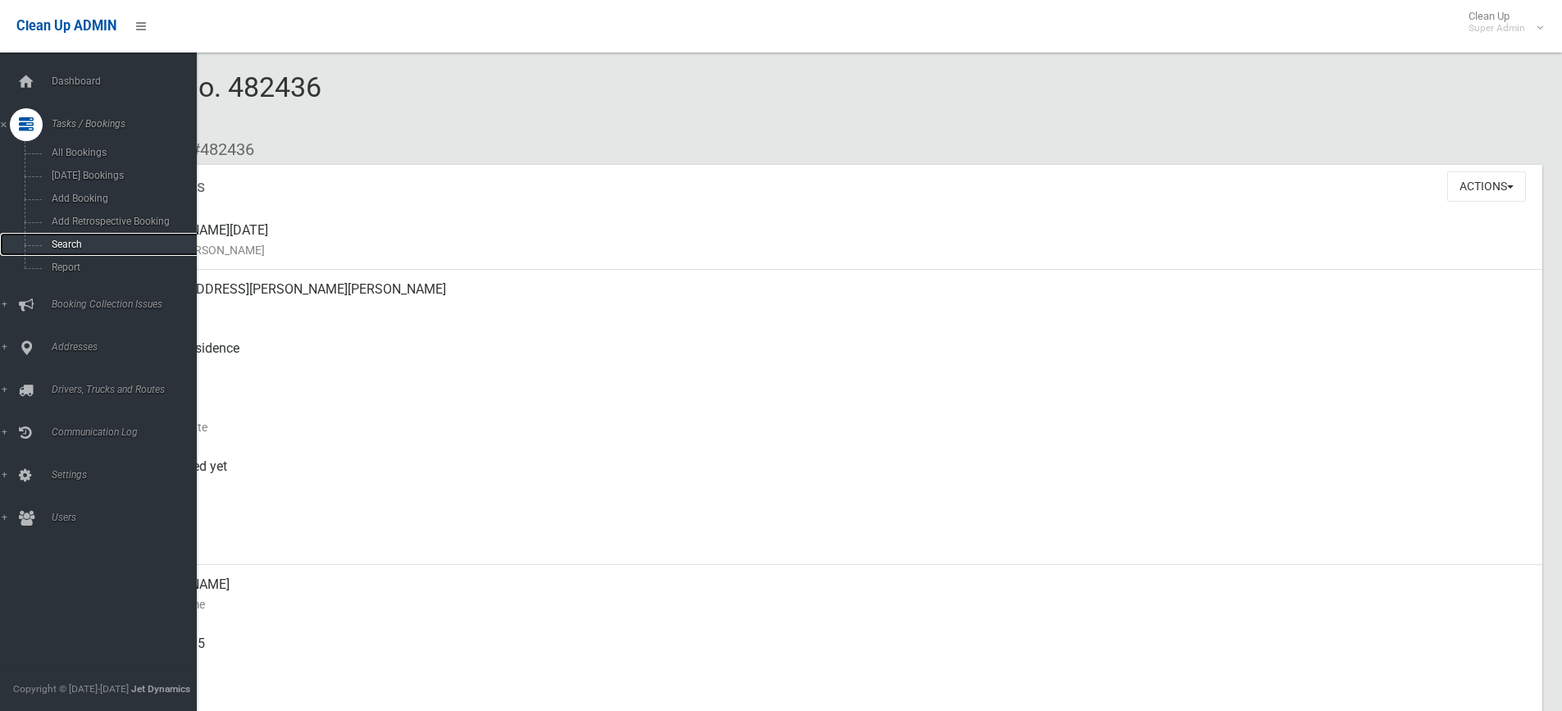
click at [69, 242] on span "Search" at bounding box center [121, 244] width 148 height 11
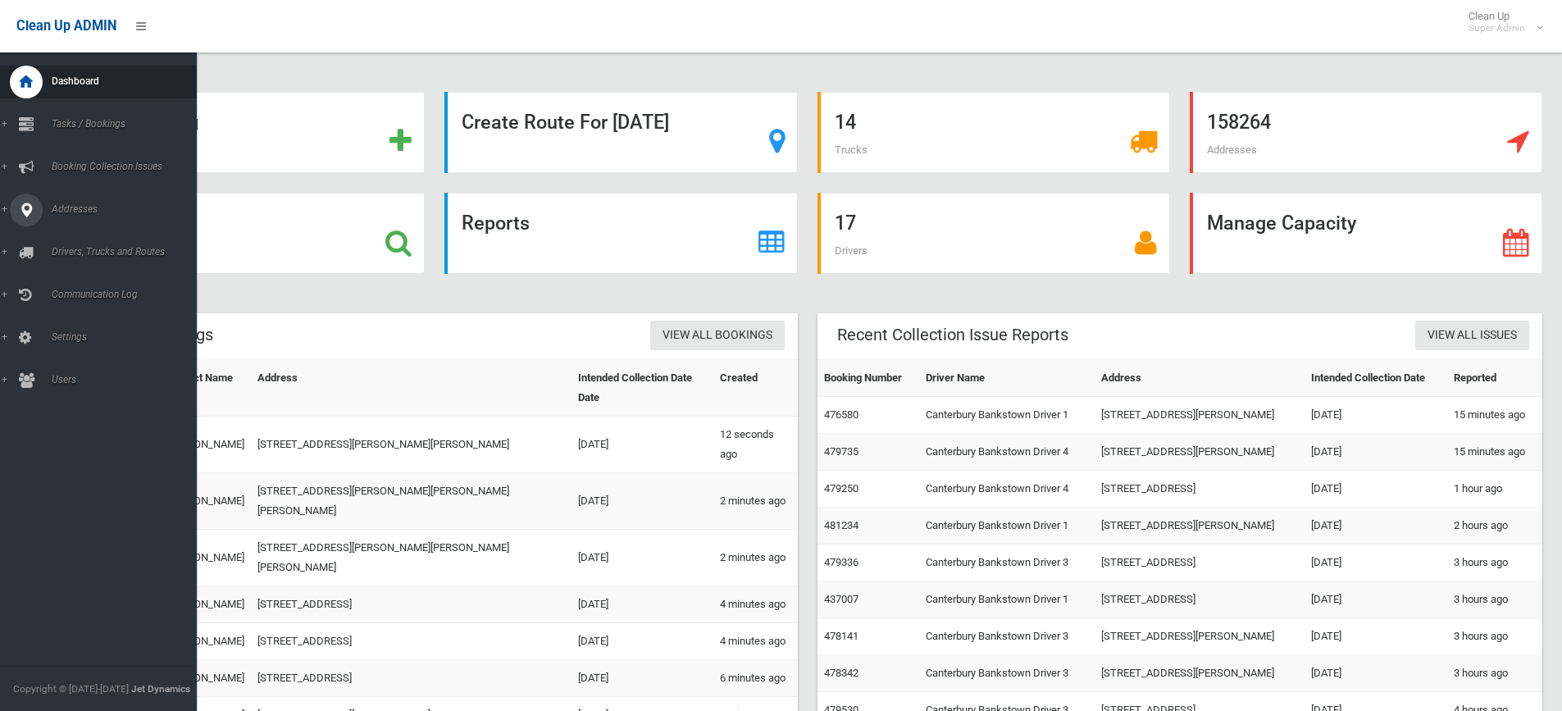
click at [71, 207] on span "Addresses" at bounding box center [128, 208] width 162 height 11
click at [76, 234] on span "All Addresses" at bounding box center [121, 237] width 148 height 11
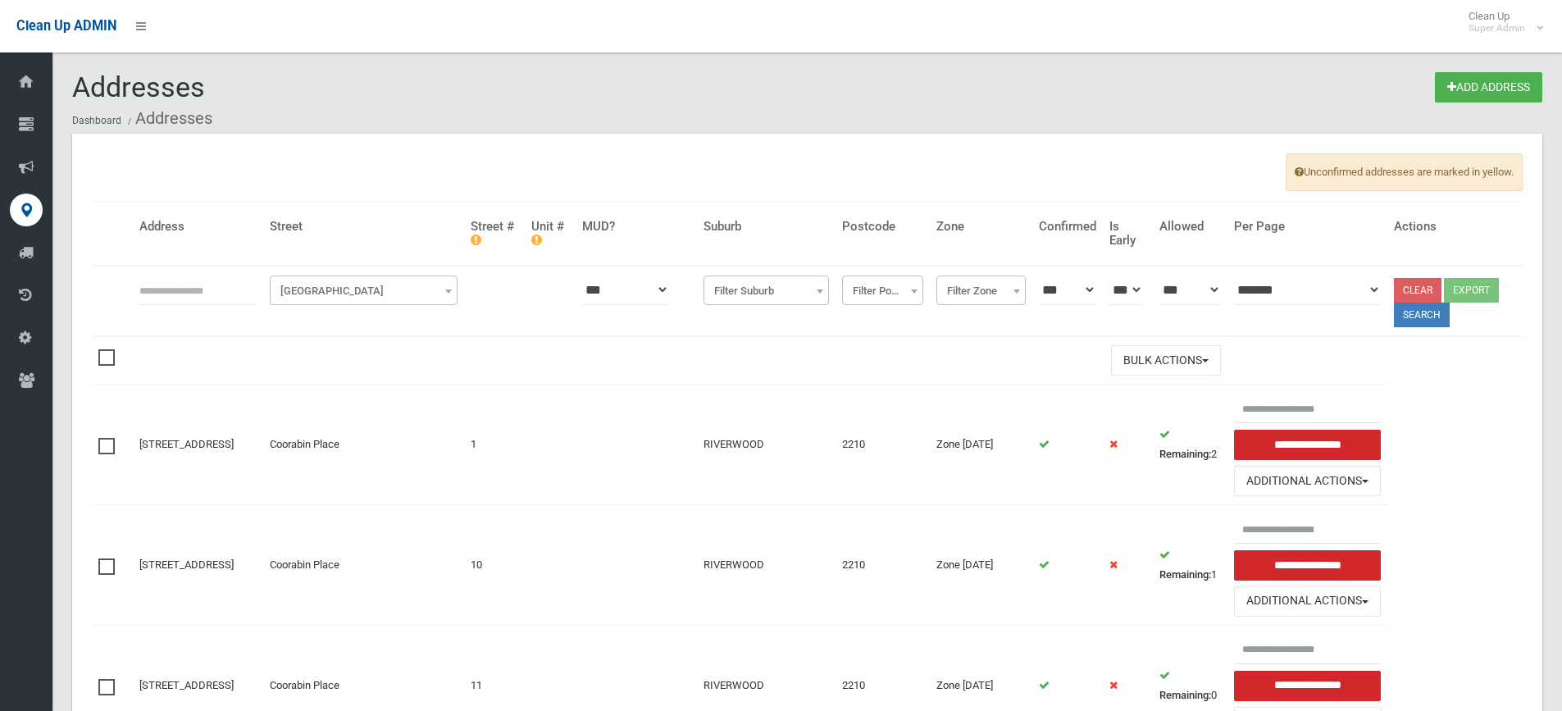
click at [203, 278] on input "text" at bounding box center [197, 290] width 117 height 30
type input "**"
click at [343, 300] on span "[GEOGRAPHIC_DATA]" at bounding box center [364, 291] width 180 height 23
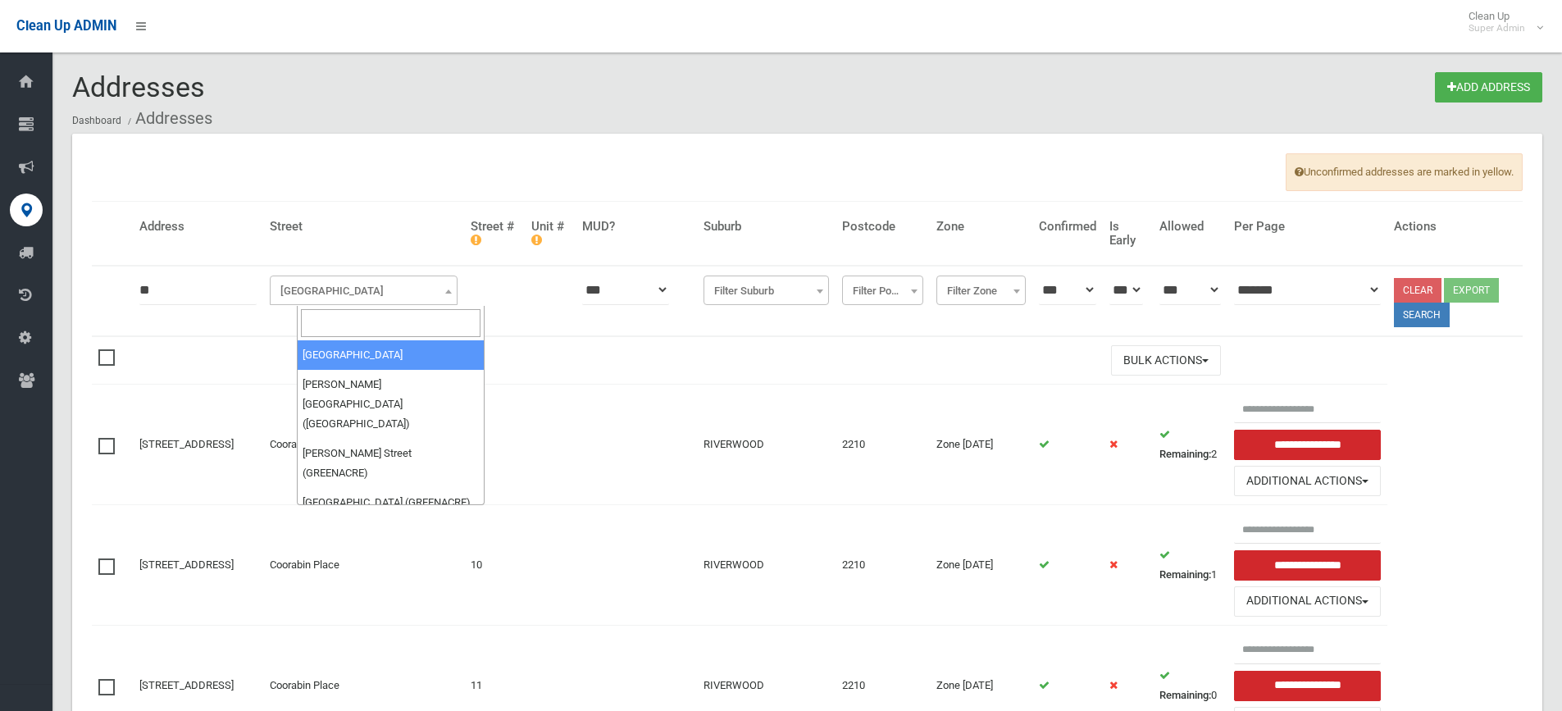
click at [332, 324] on input "search" at bounding box center [391, 323] width 180 height 28
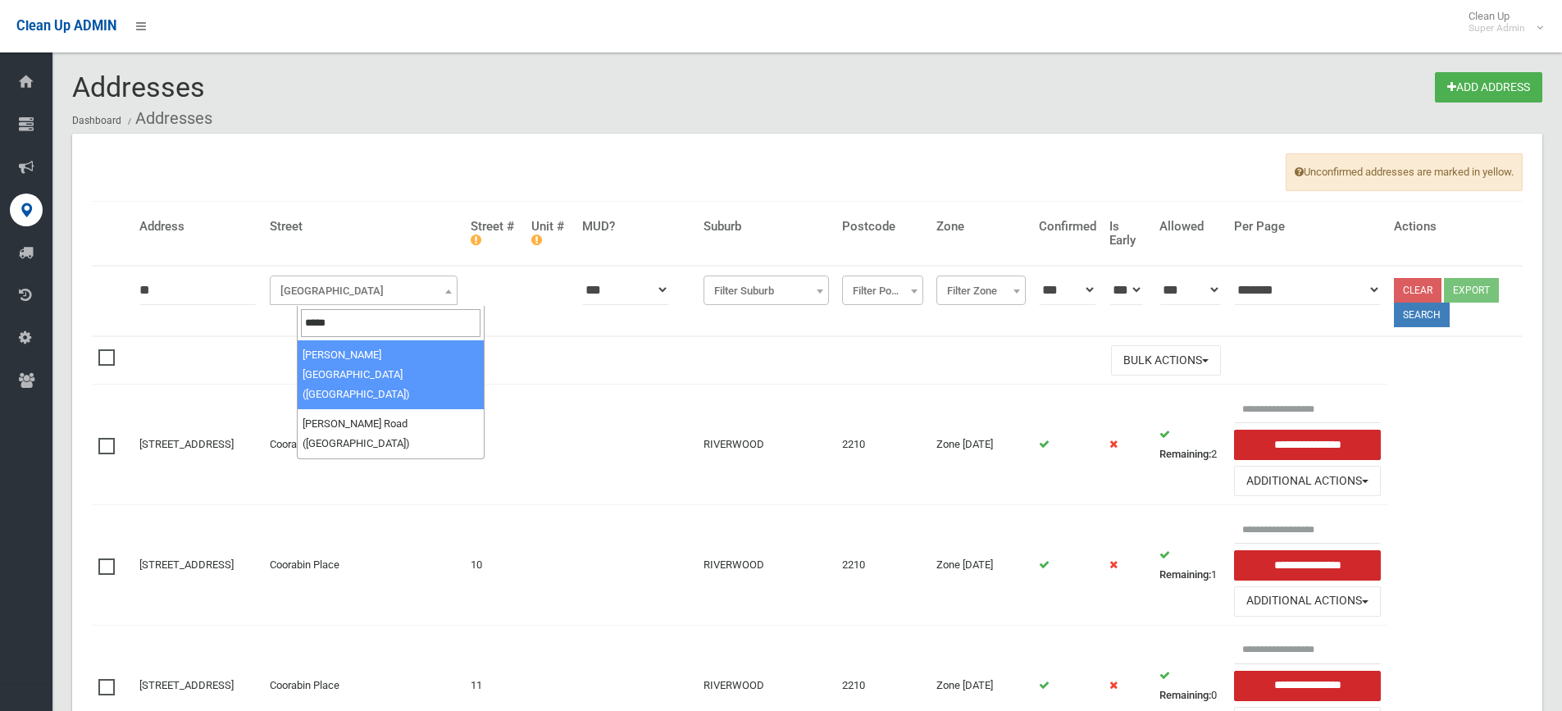
type input "*****"
select select "***"
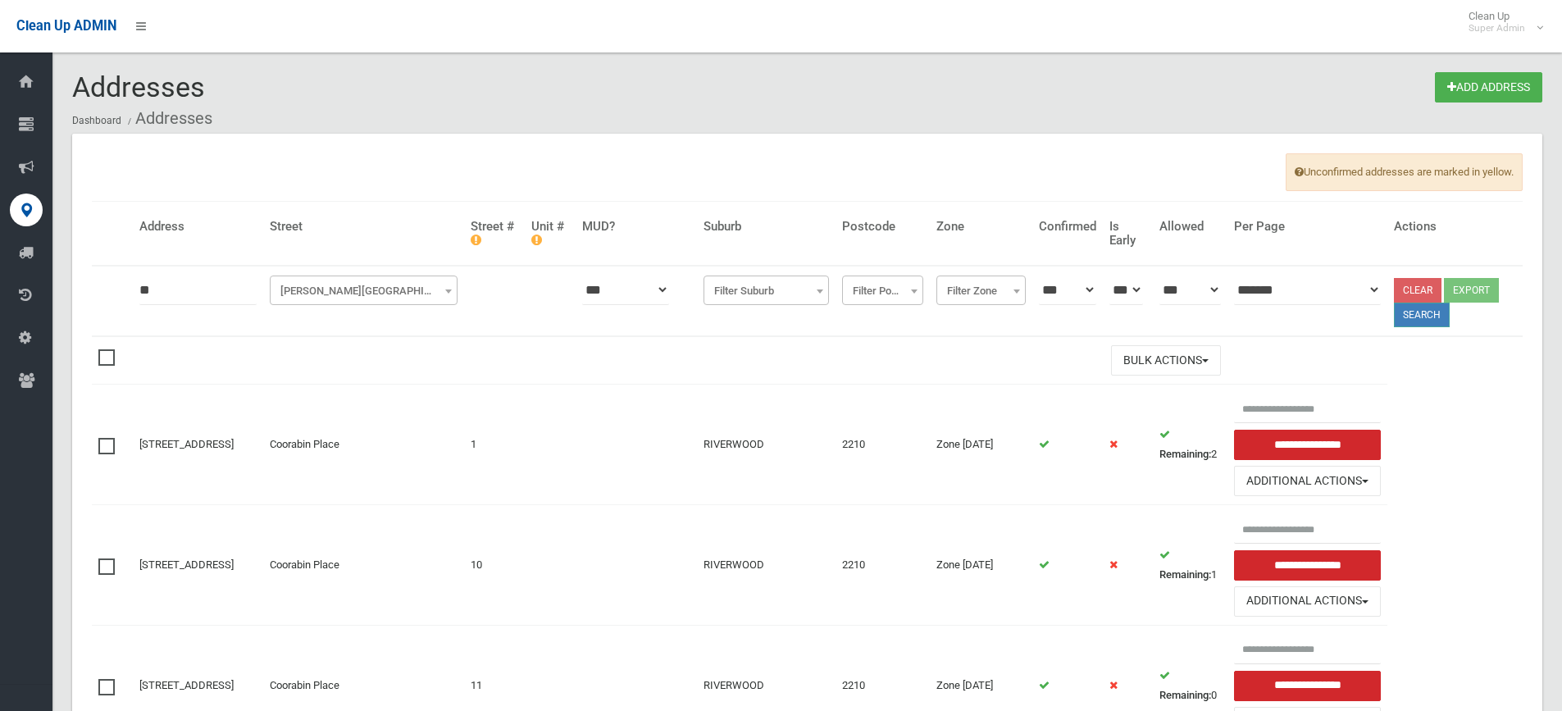
click at [1414, 317] on button "Search" at bounding box center [1422, 315] width 56 height 25
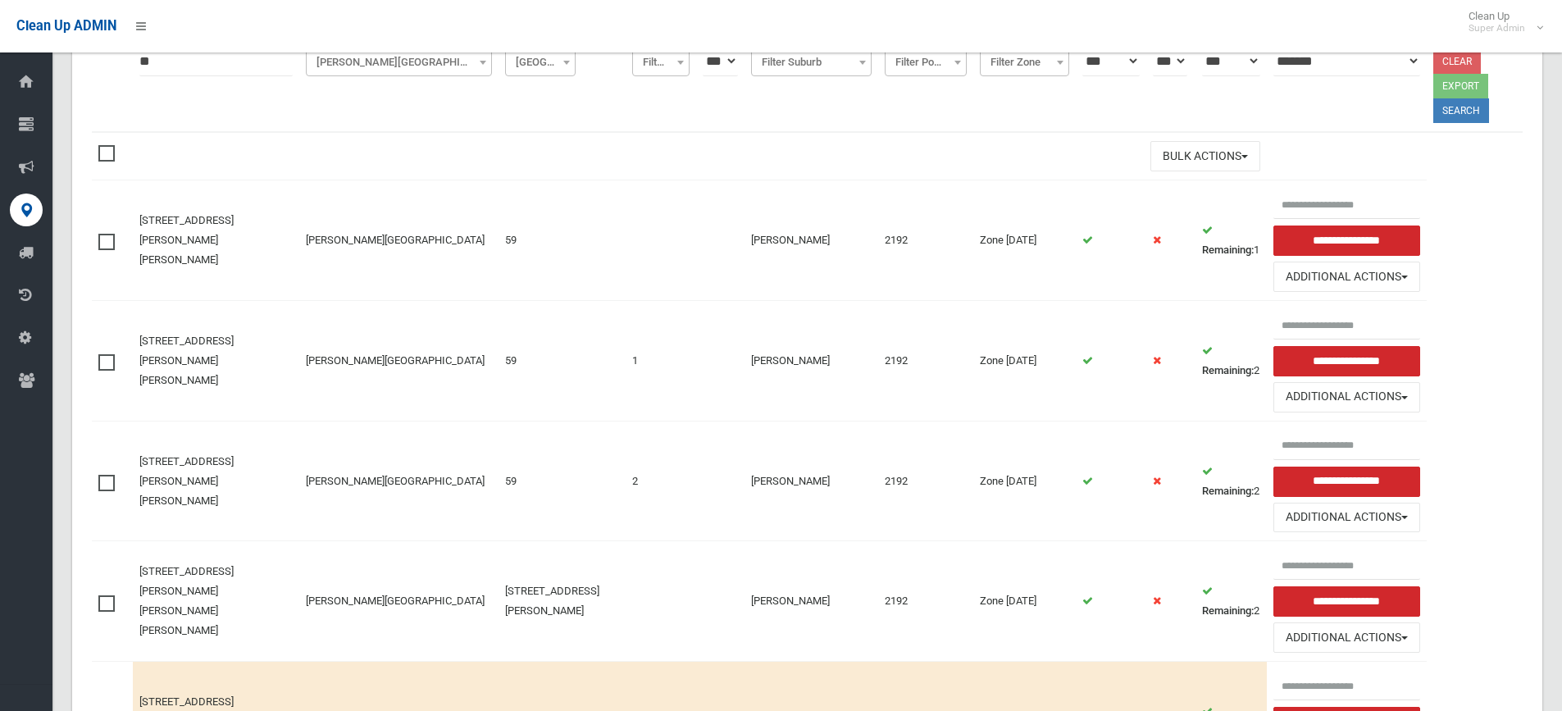
scroll to position [207, 0]
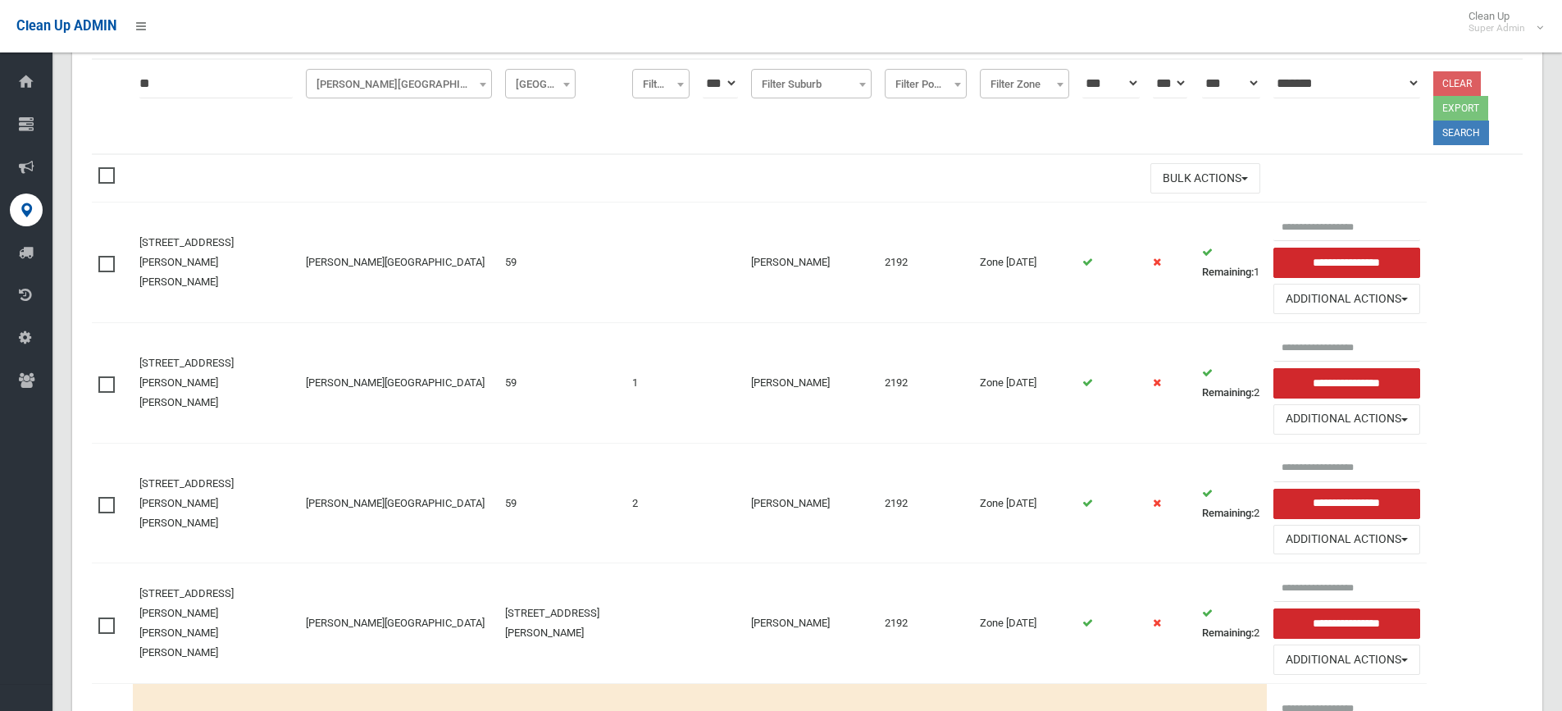
click at [101, 371] on td at bounding box center [112, 383] width 41 height 121
click at [109, 376] on span at bounding box center [110, 376] width 25 height 0
click at [106, 497] on span at bounding box center [110, 497] width 25 height 0
click at [1291, 368] on input "**********" at bounding box center [1346, 383] width 147 height 30
click at [1277, 404] on button "Additional Actions" at bounding box center [1346, 419] width 148 height 30
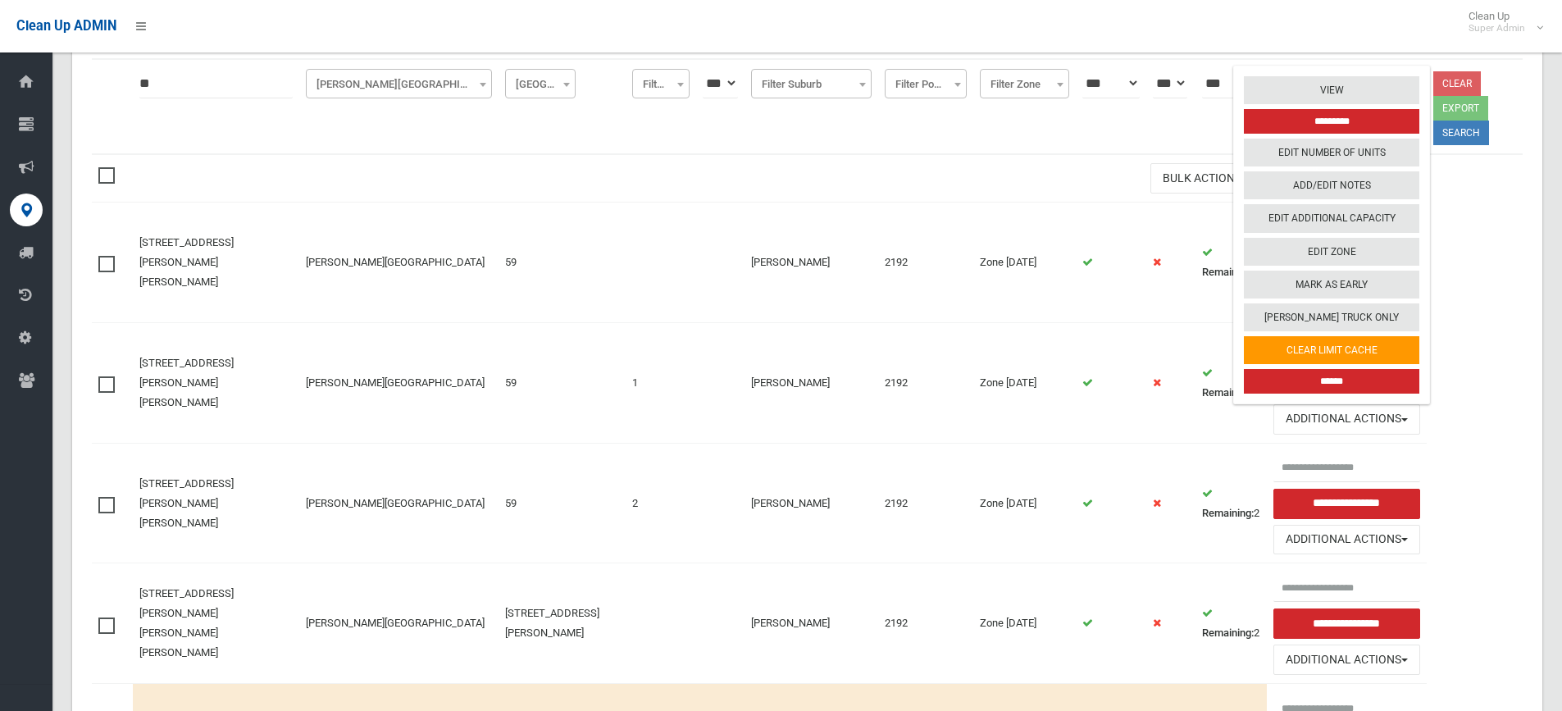
click at [1489, 305] on table "**********" at bounding box center [807, 407] width 1431 height 825
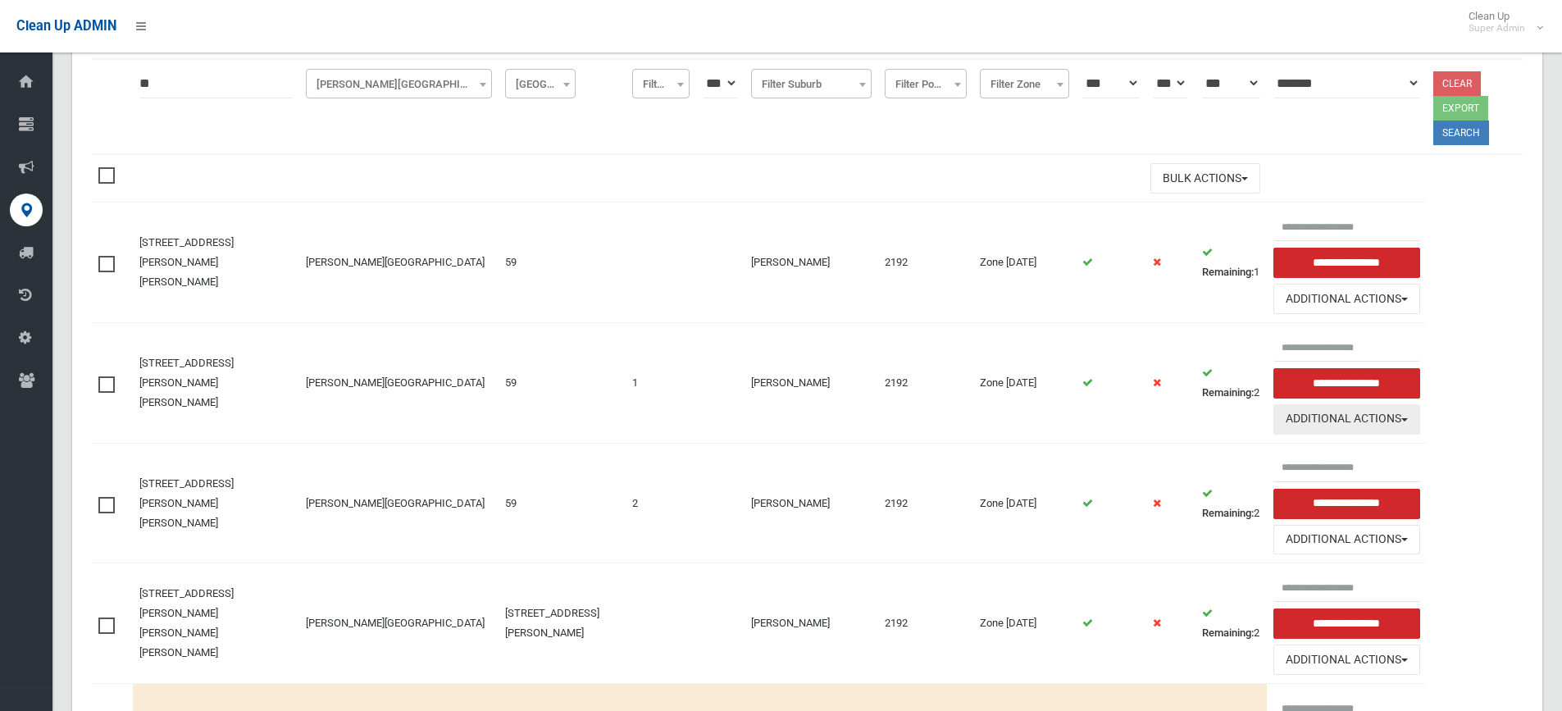
click at [1273, 404] on button "Additional Actions" at bounding box center [1346, 419] width 147 height 30
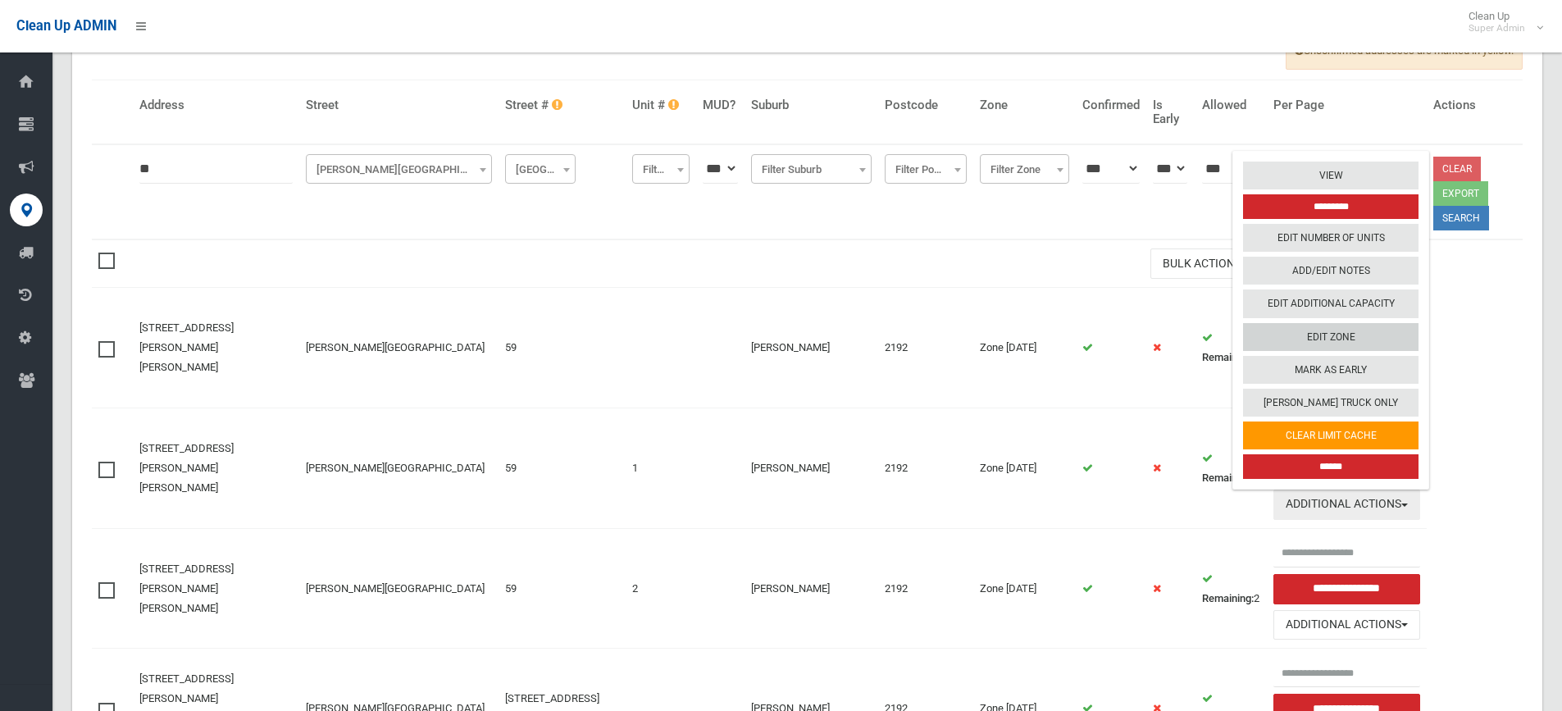
scroll to position [0, 0]
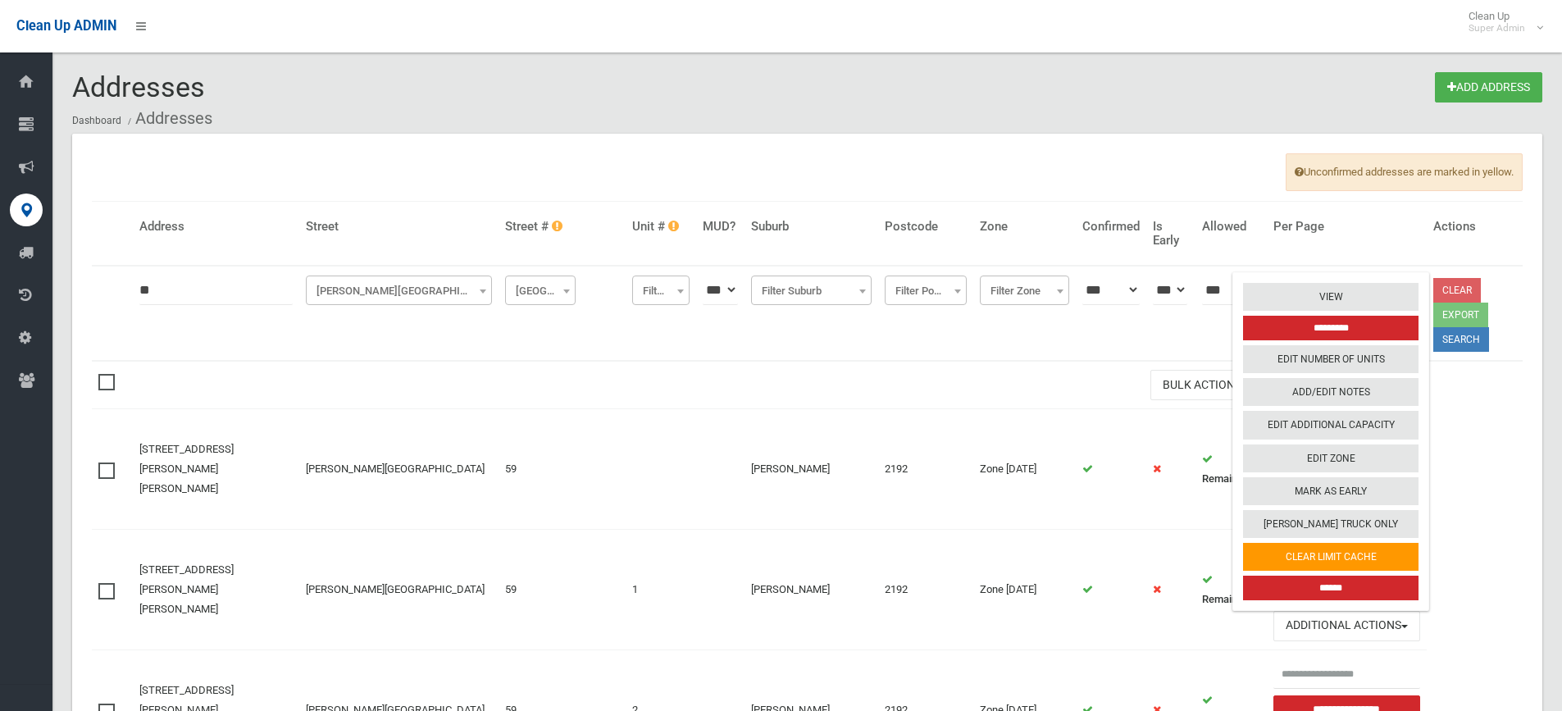
click at [1304, 575] on input "******" at bounding box center [1330, 587] width 175 height 25
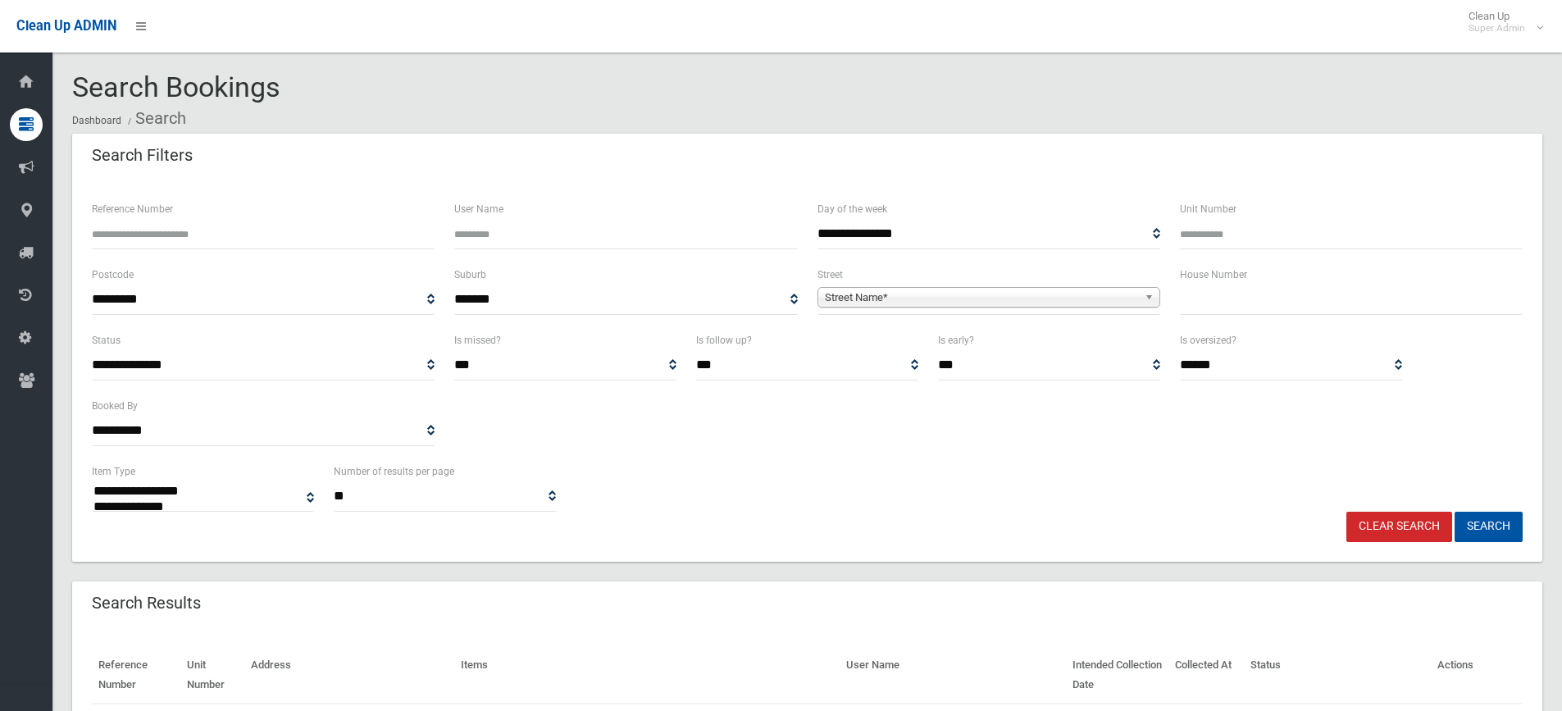
select select
click at [885, 301] on span "Street Name*" at bounding box center [981, 298] width 313 height 20
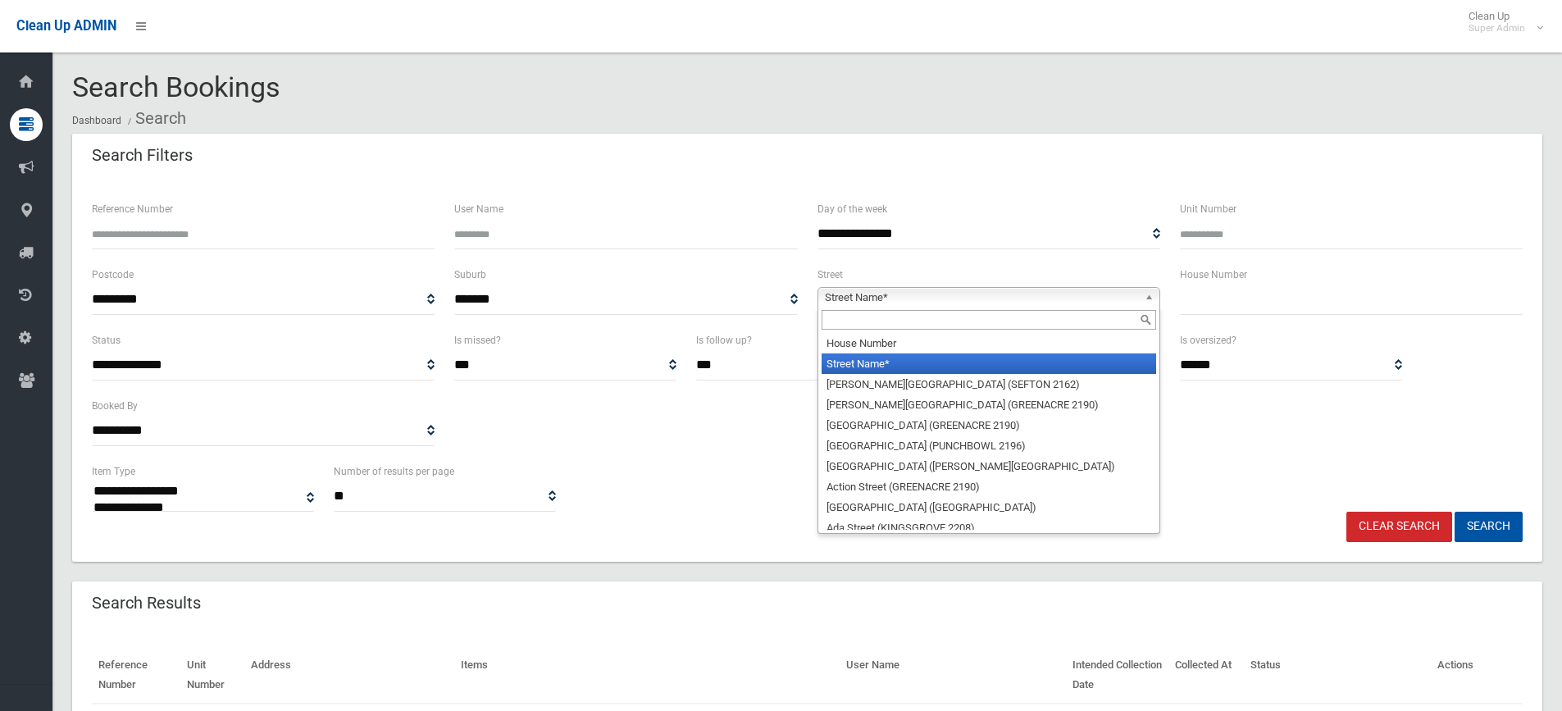
click at [870, 323] on input "text" at bounding box center [988, 320] width 334 height 20
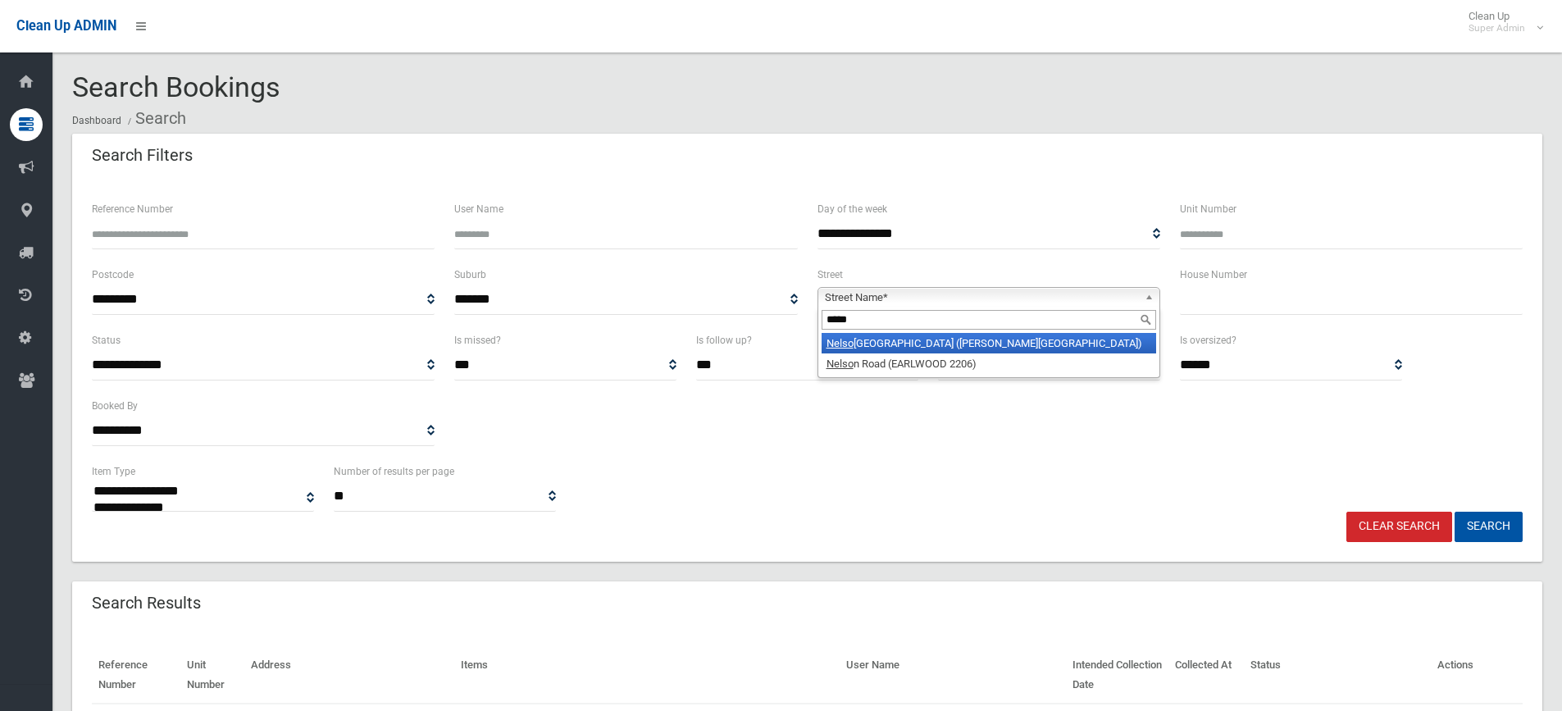
type input "*****"
drag, startPoint x: 882, startPoint y: 350, endPoint x: 904, endPoint y: 343, distance: 23.1
click at [882, 349] on li "[GEOGRAPHIC_DATA] ([PERSON_NAME][GEOGRAPHIC_DATA])" at bounding box center [988, 343] width 334 height 20
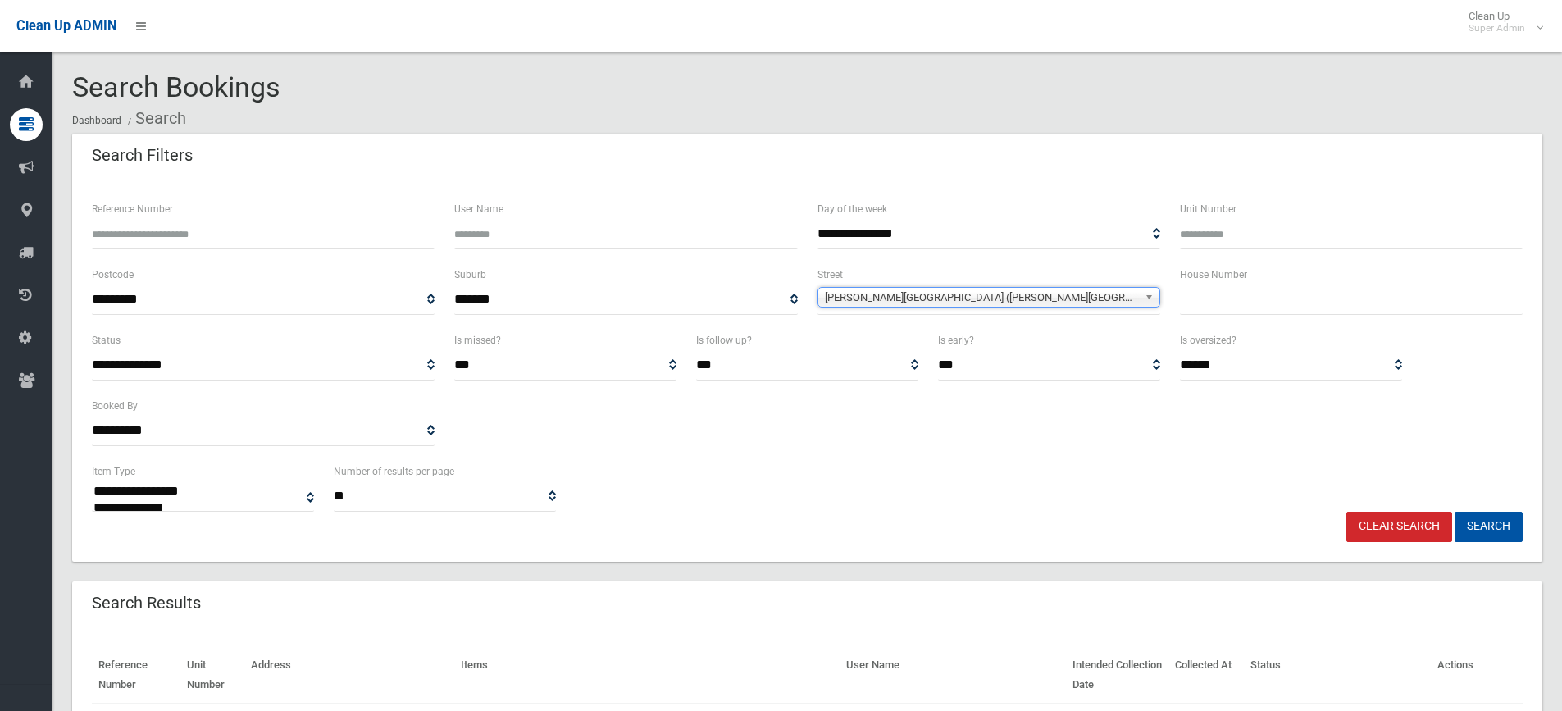
click at [1222, 302] on input "text" at bounding box center [1351, 299] width 343 height 30
type input "**"
click at [1481, 525] on button "Search" at bounding box center [1488, 527] width 68 height 30
select select
click at [864, 295] on span "Nelson Avenue (BELMORE 2192)" at bounding box center [981, 298] width 313 height 20
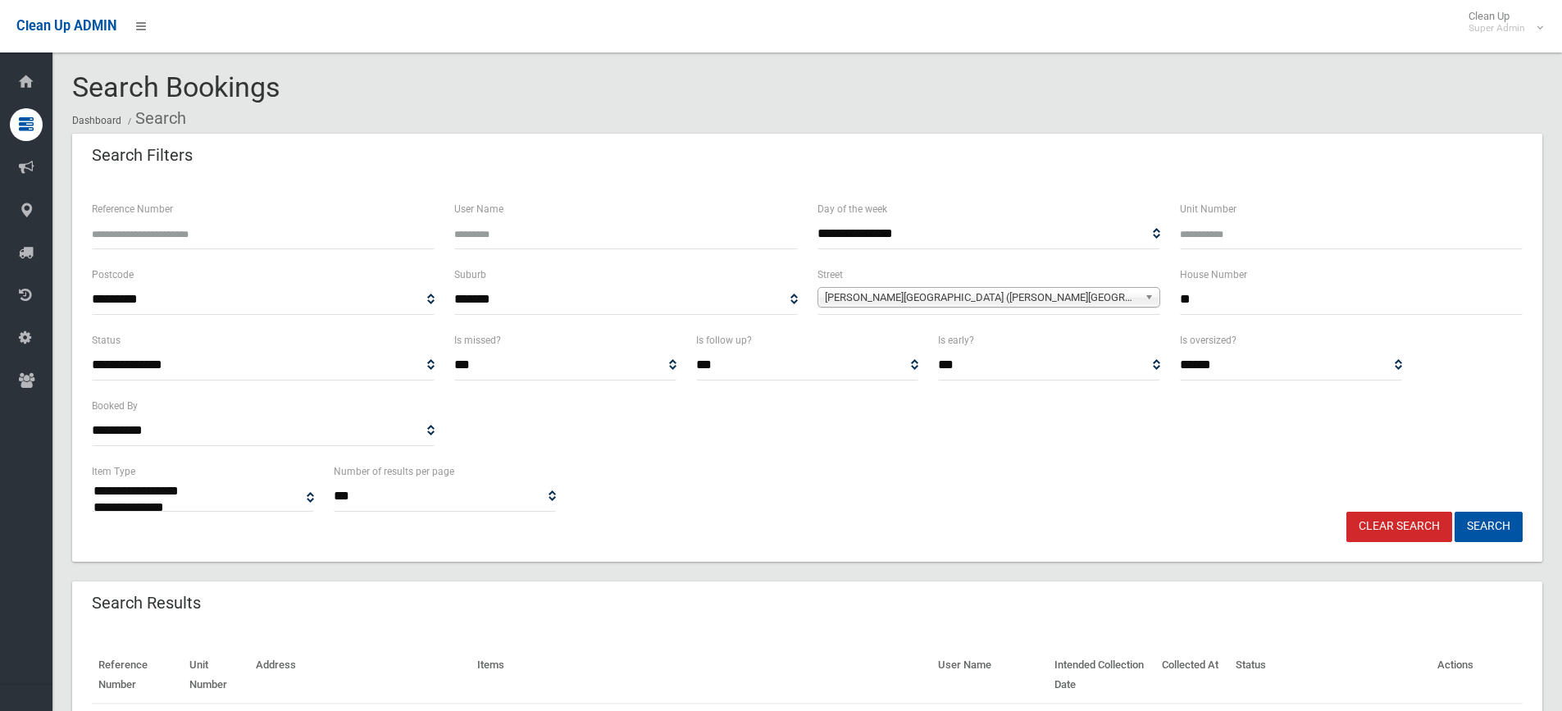
scroll to position [31079, 0]
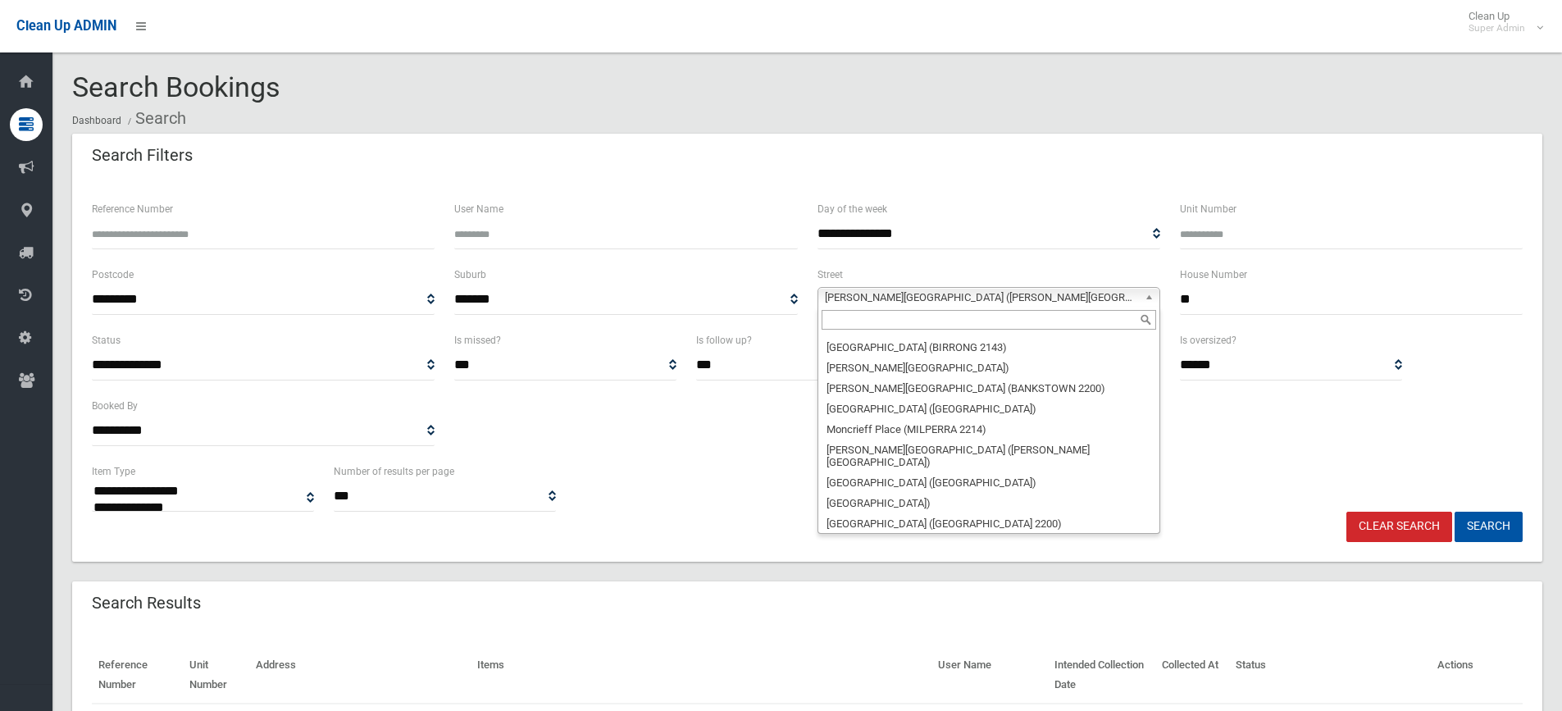
click at [853, 319] on input "text" at bounding box center [988, 320] width 334 height 20
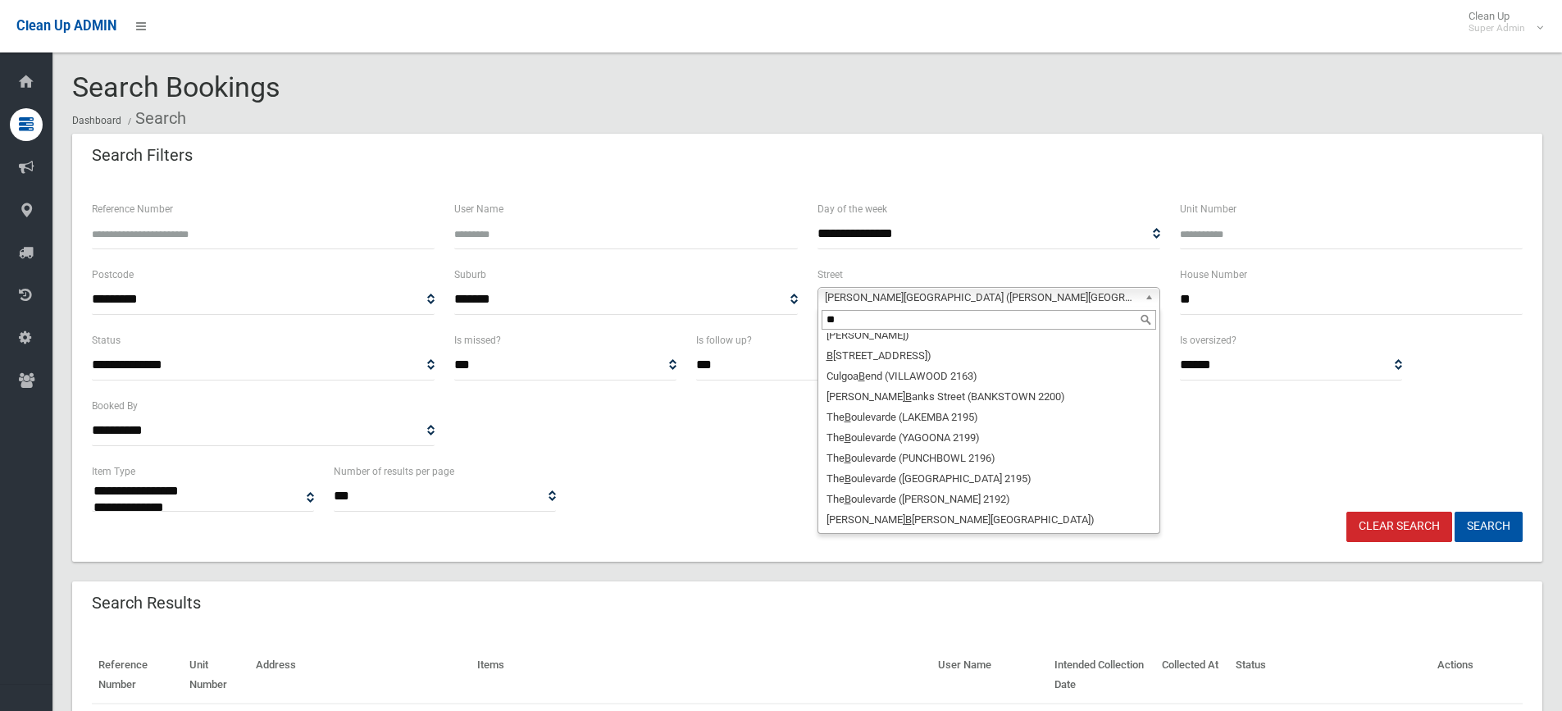
scroll to position [0, 0]
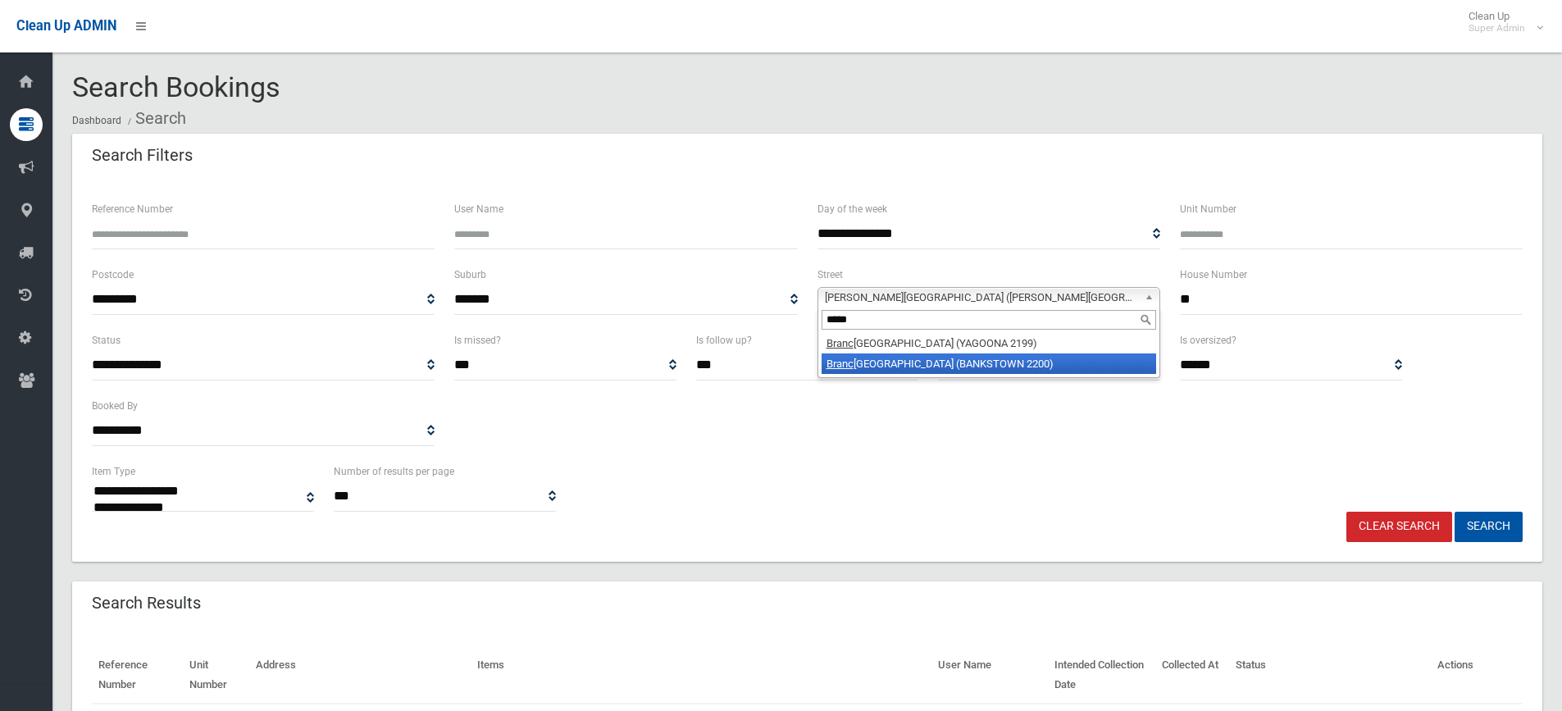
type input "*****"
click at [870, 362] on li "Branc ourt Avenue (BANKSTOWN 2200)" at bounding box center [988, 363] width 334 height 20
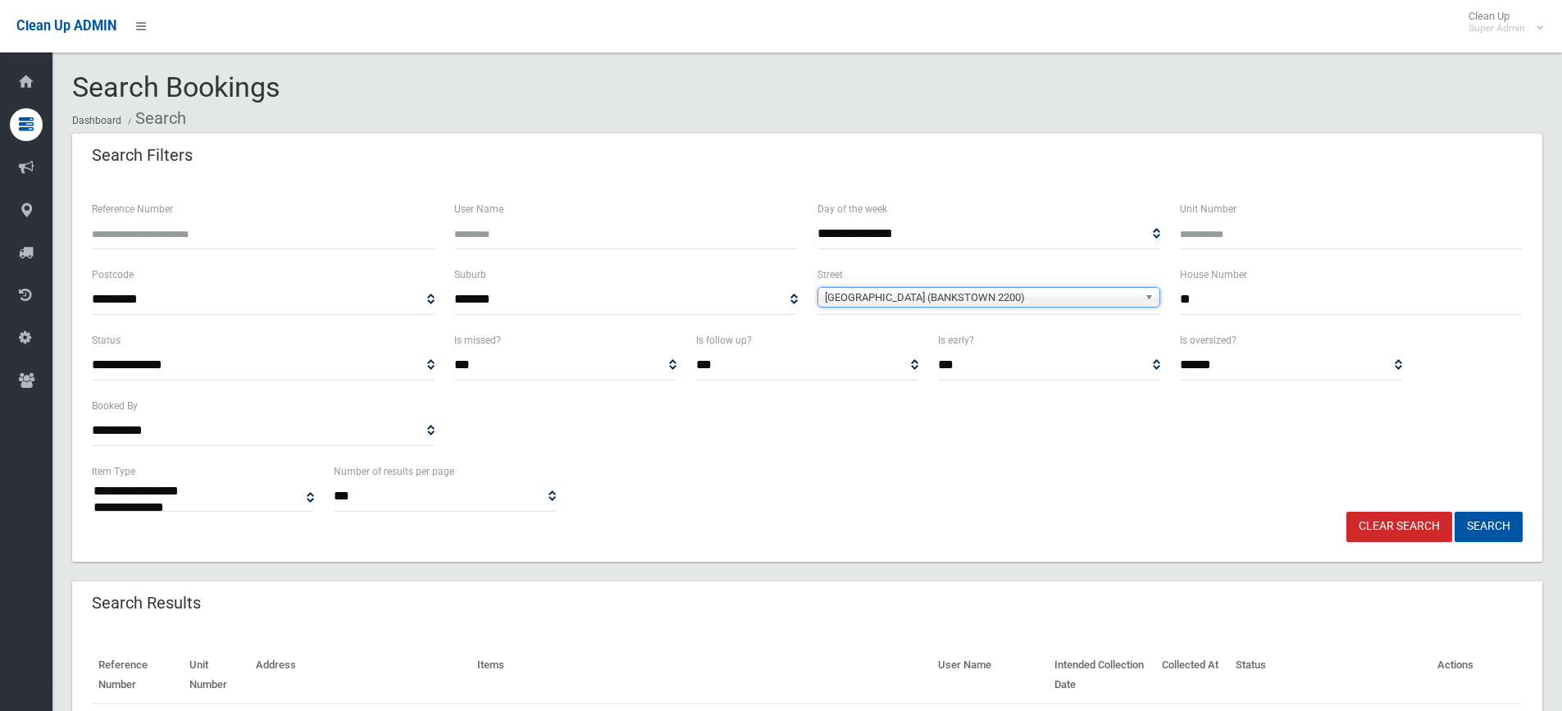
click at [1235, 312] on input "**" at bounding box center [1351, 299] width 343 height 30
type input "*"
type input "**"
click at [1454, 512] on button "Search" at bounding box center [1488, 527] width 68 height 30
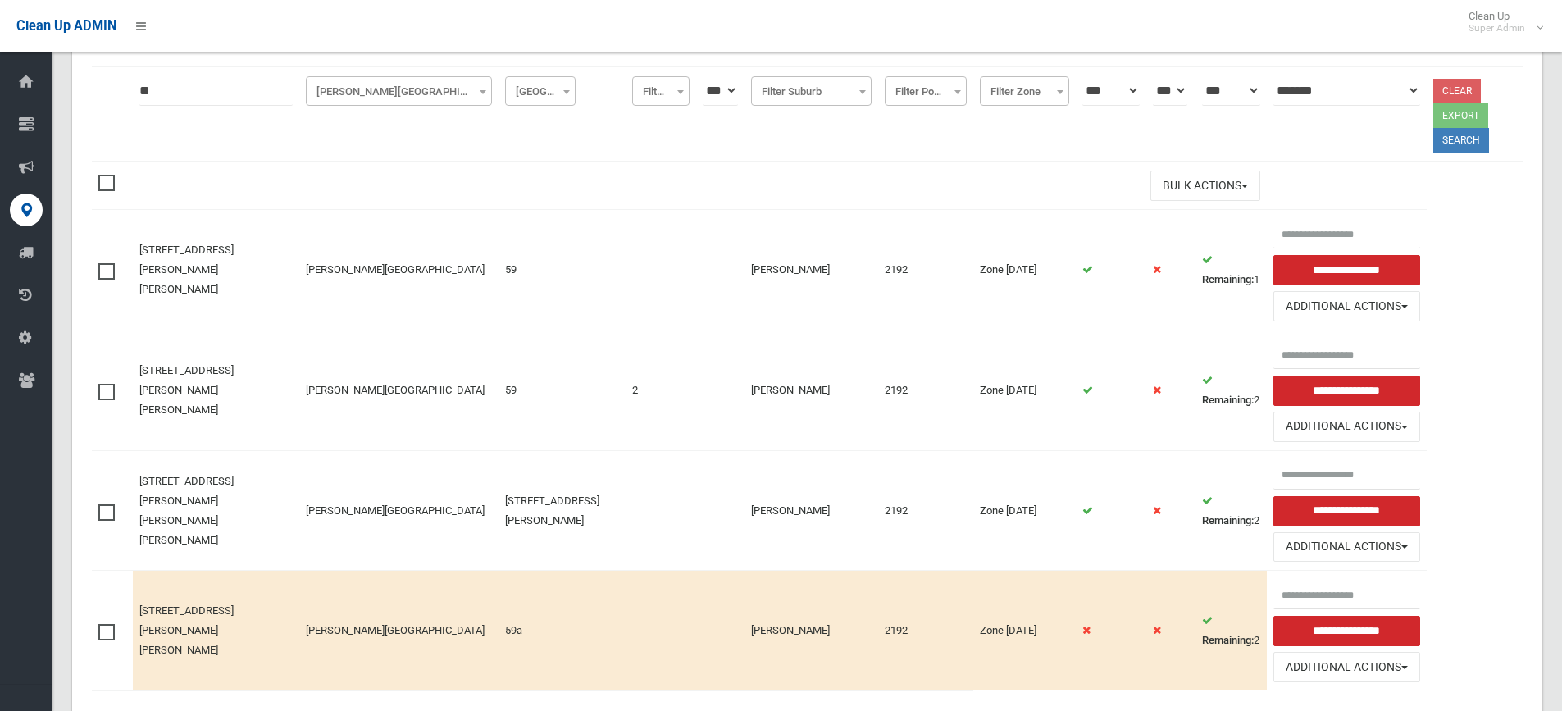
scroll to position [316, 0]
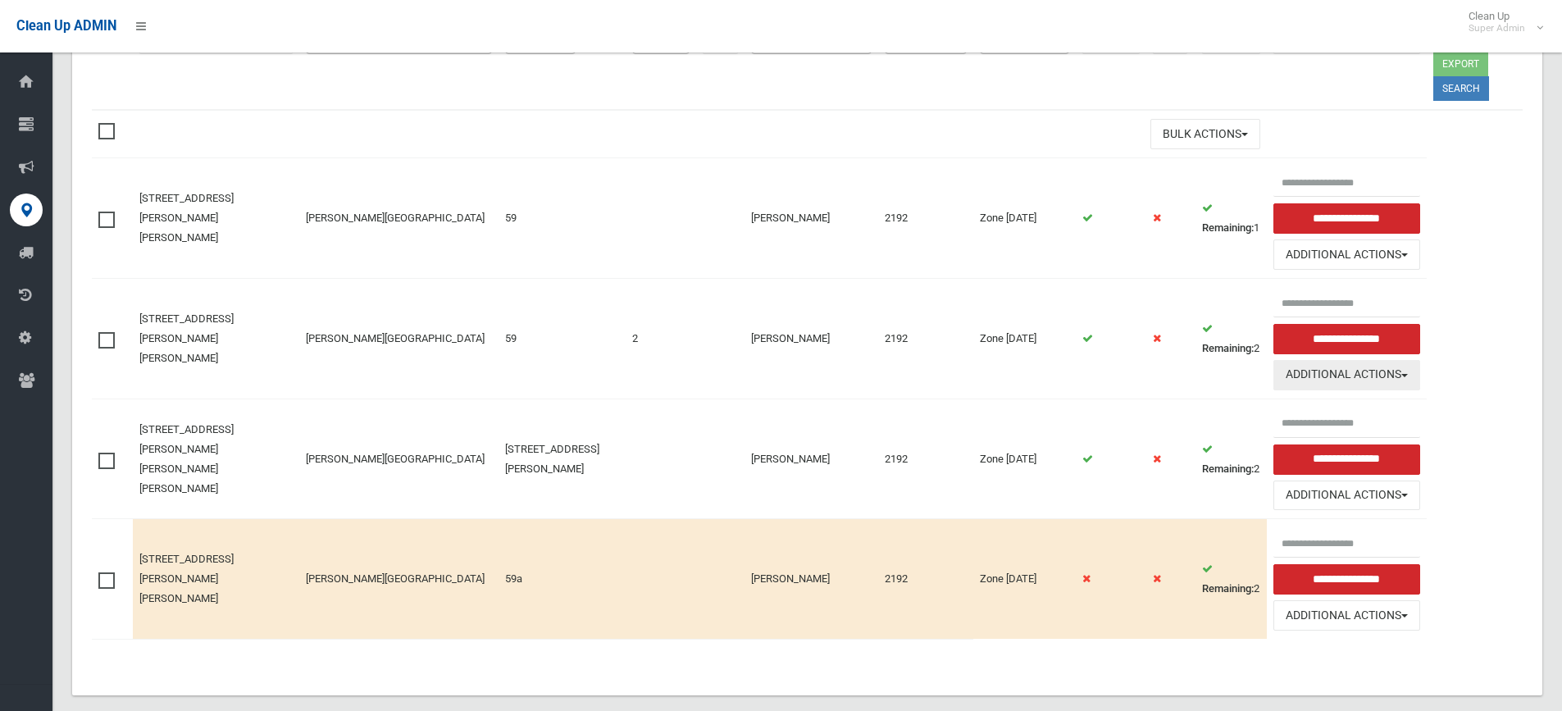
click at [1312, 360] on button "Additional Actions" at bounding box center [1346, 375] width 147 height 30
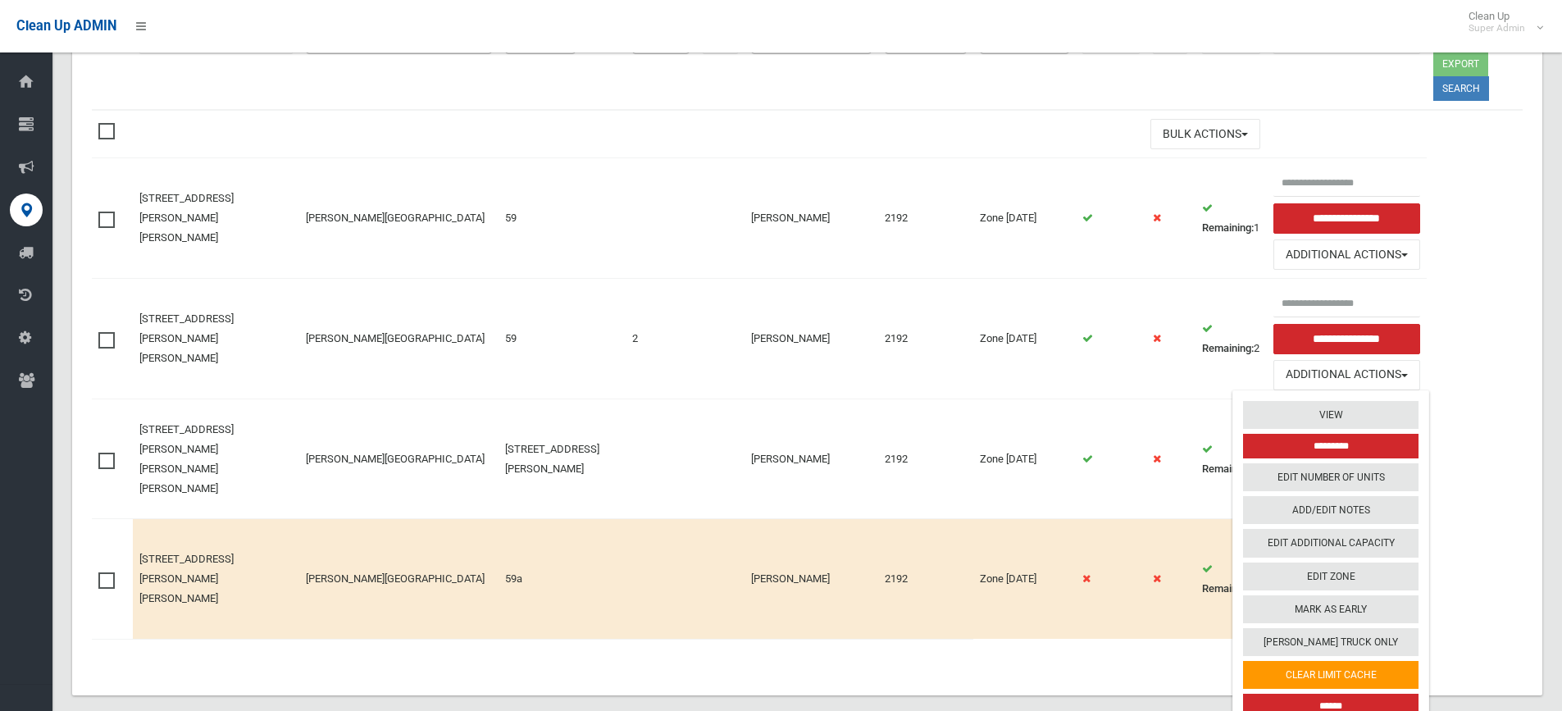
click at [1297, 694] on input "******" at bounding box center [1330, 706] width 175 height 25
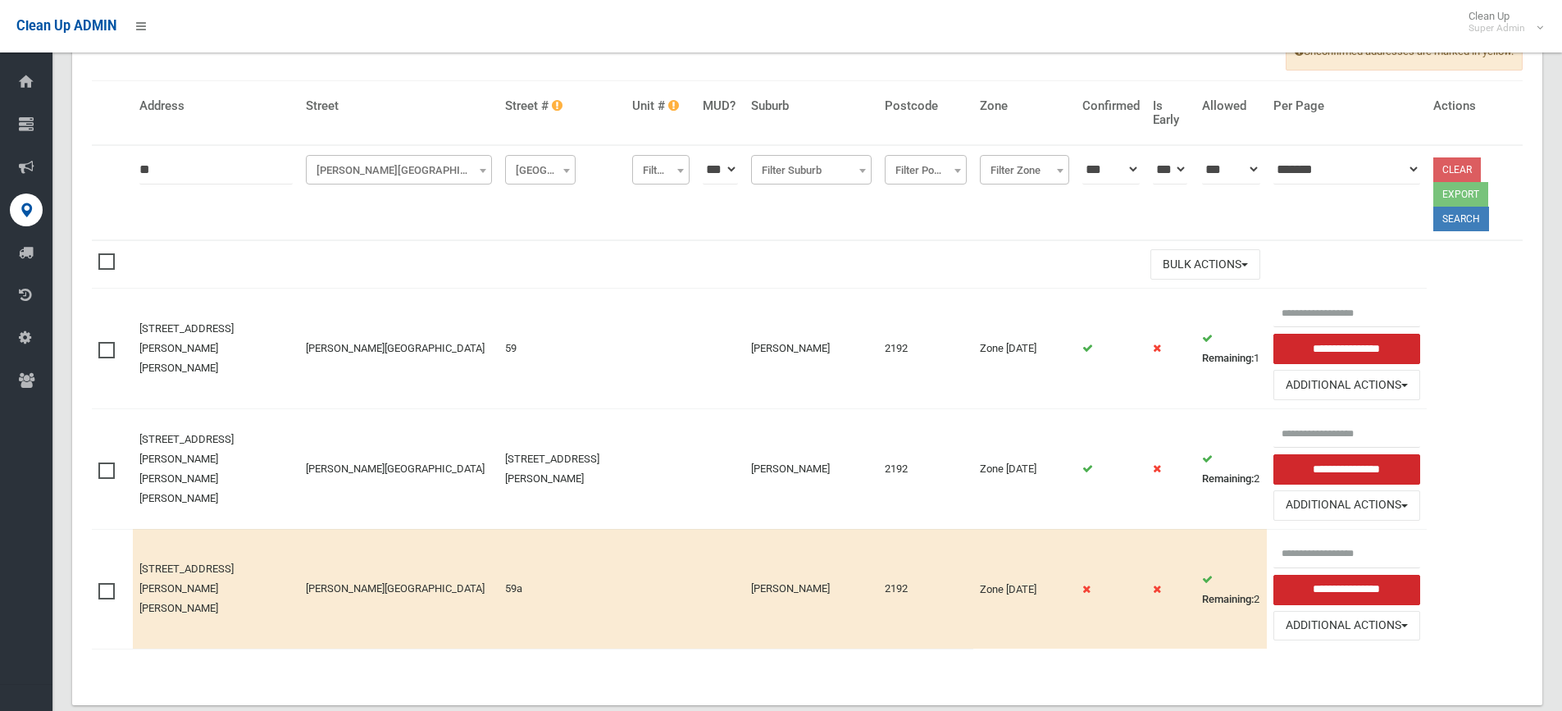
scroll to position [196, 0]
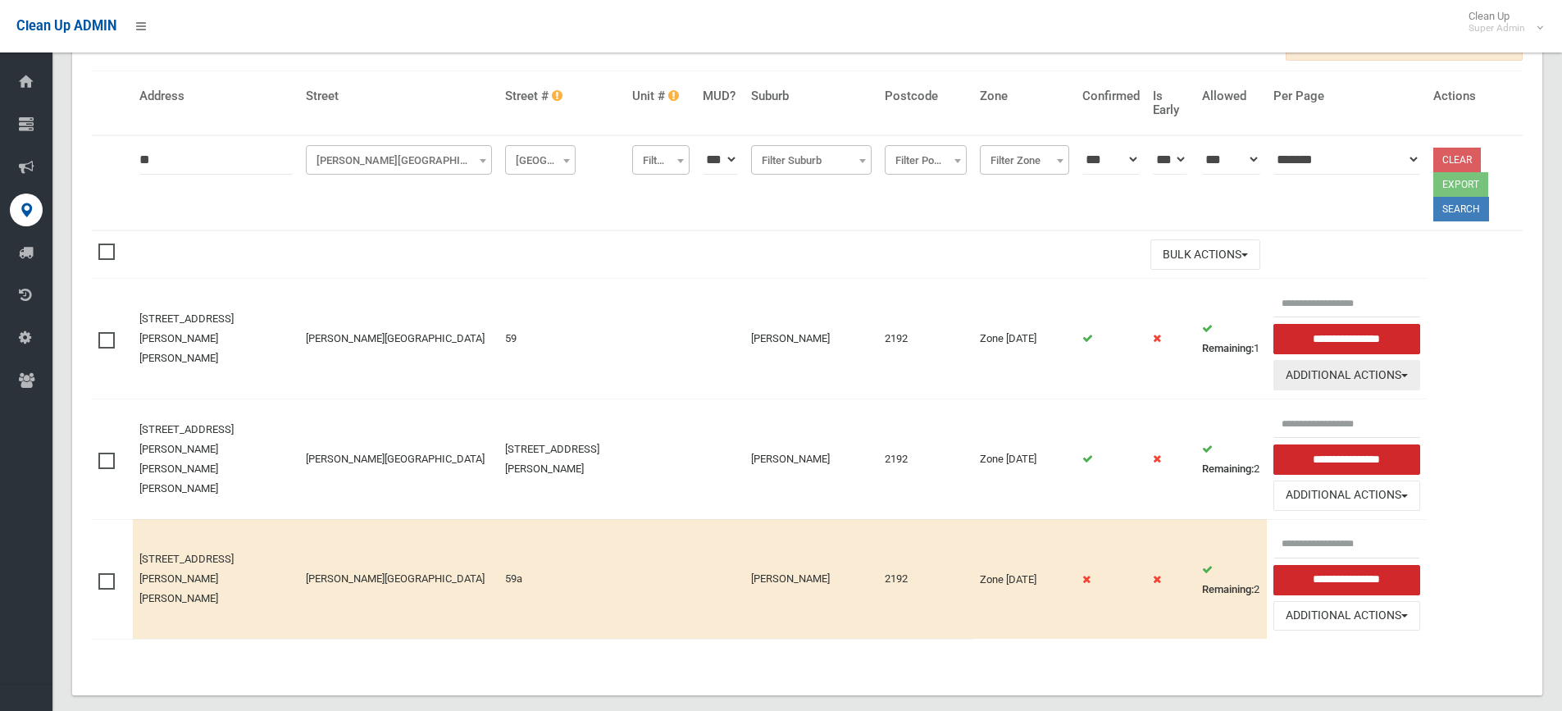
click at [1312, 360] on button "Additional Actions" at bounding box center [1346, 375] width 147 height 30
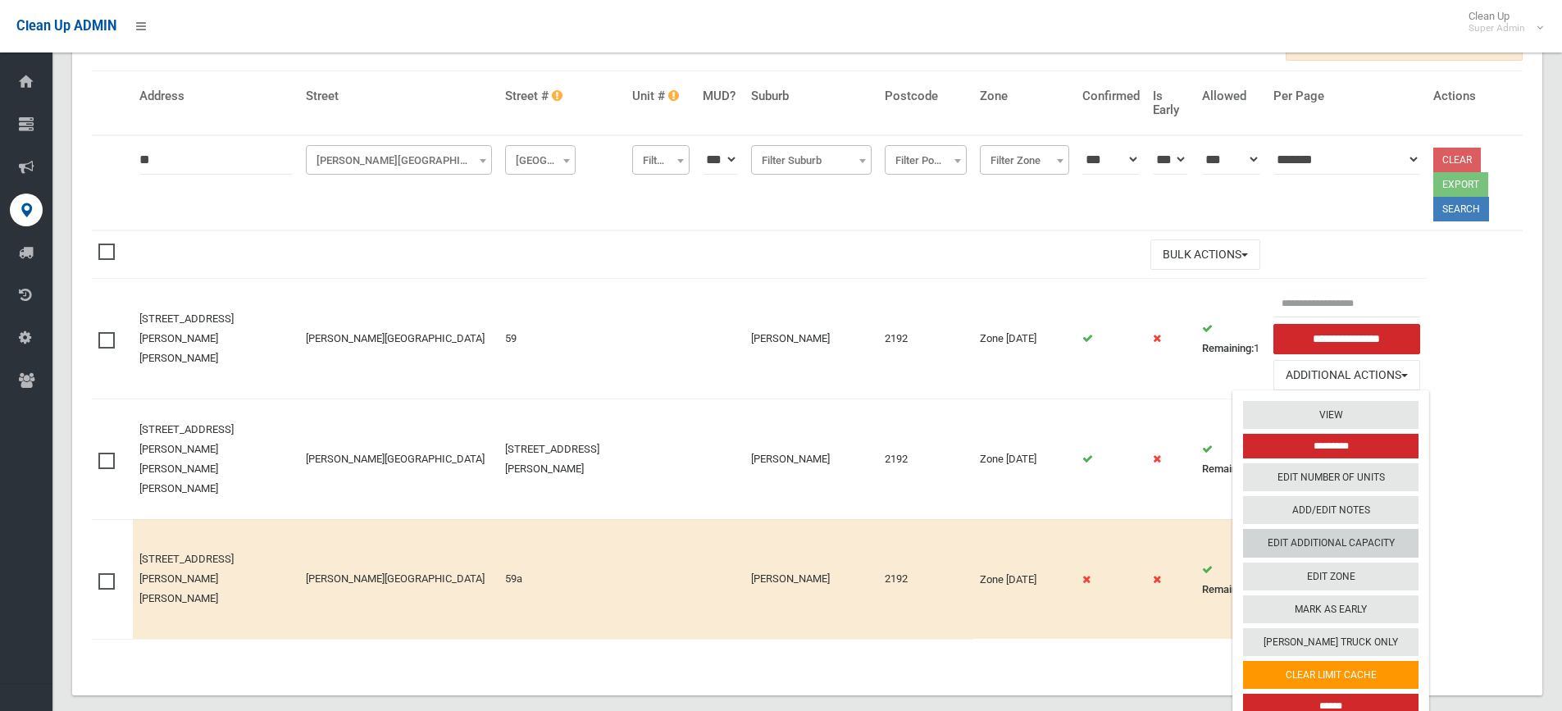
click at [1288, 530] on link "Edit Additional Capacity" at bounding box center [1330, 544] width 175 height 28
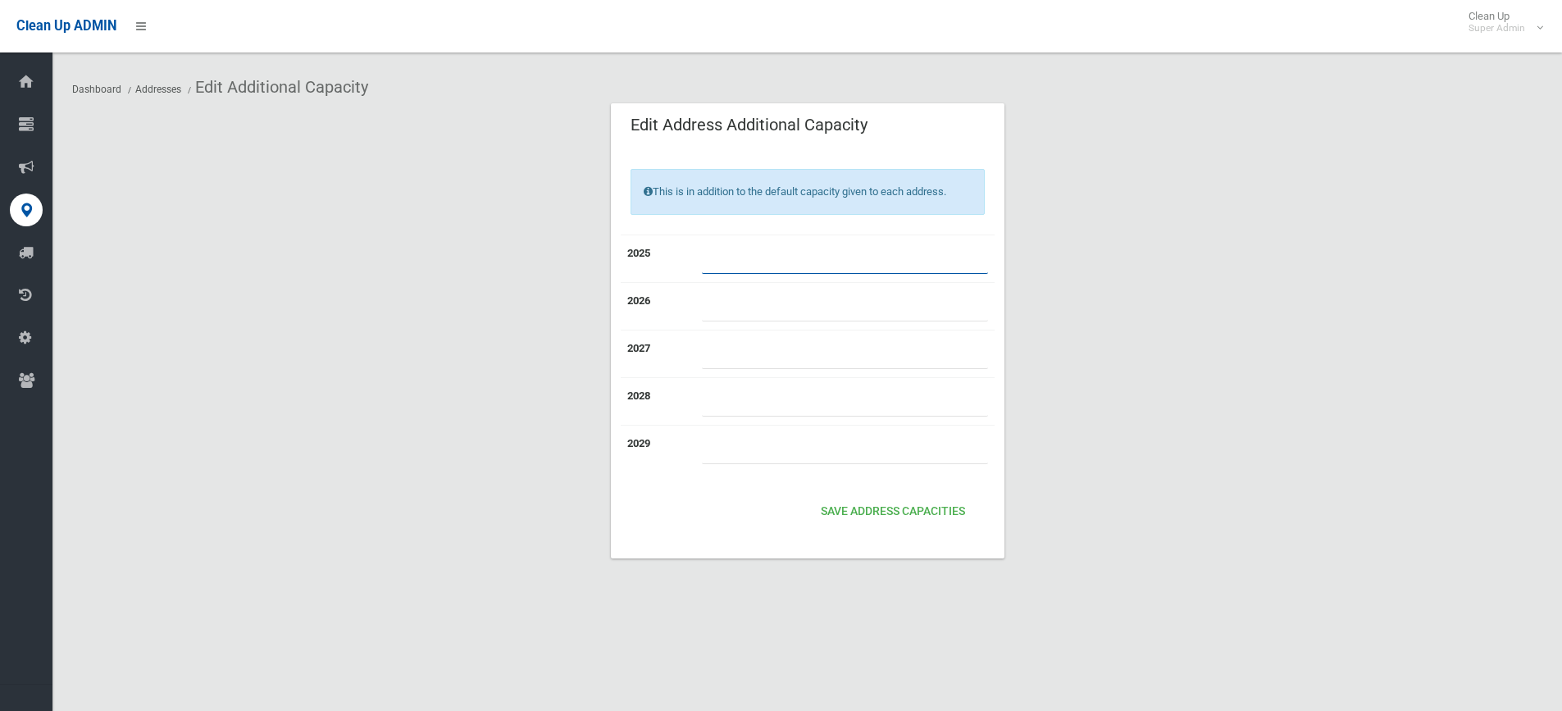
click at [726, 249] on input "number" at bounding box center [845, 258] width 286 height 30
type input "*"
click at [885, 503] on button "Save Address capacities" at bounding box center [892, 512] width 157 height 30
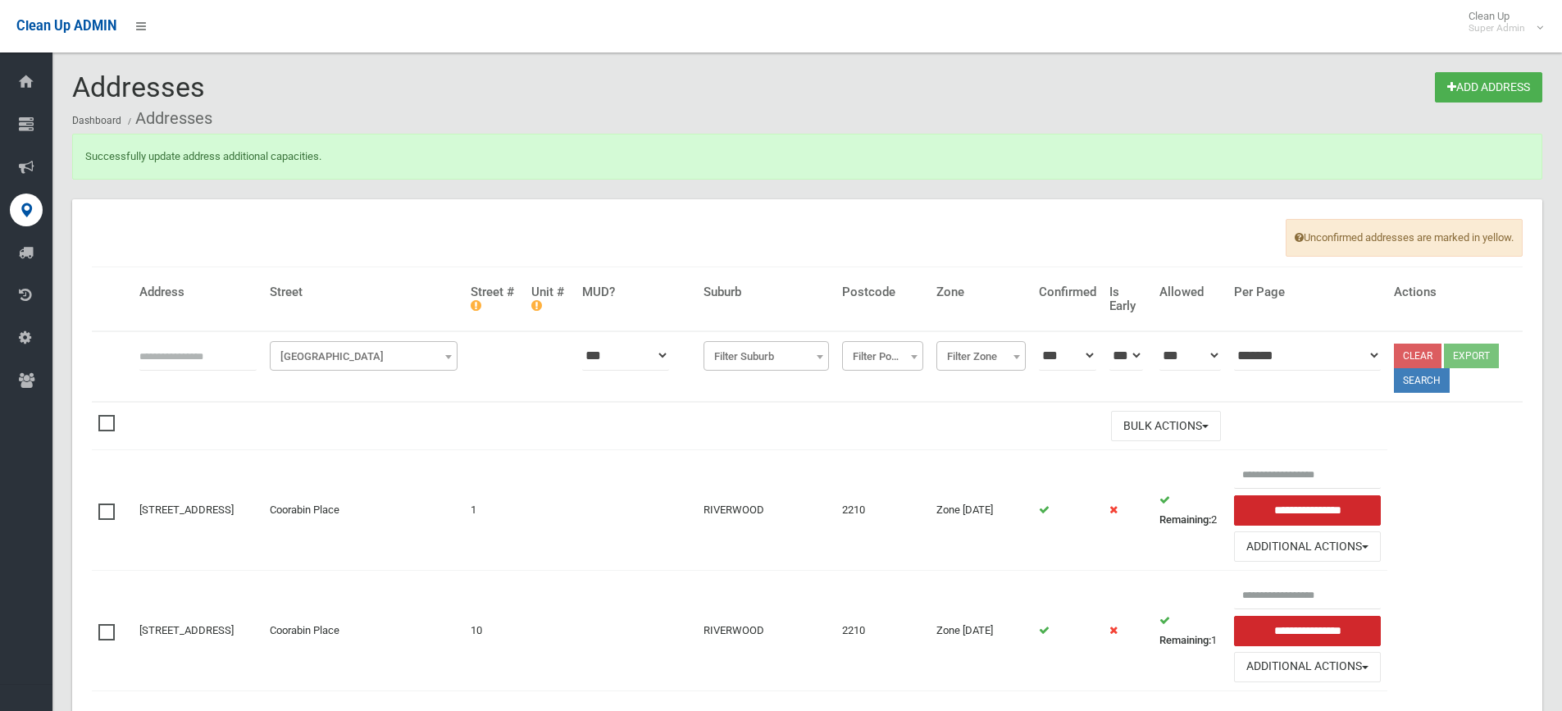
click at [198, 351] on input "text" at bounding box center [197, 355] width 117 height 30
type input "**"
click at [339, 360] on span "Filter Street" at bounding box center [364, 356] width 180 height 23
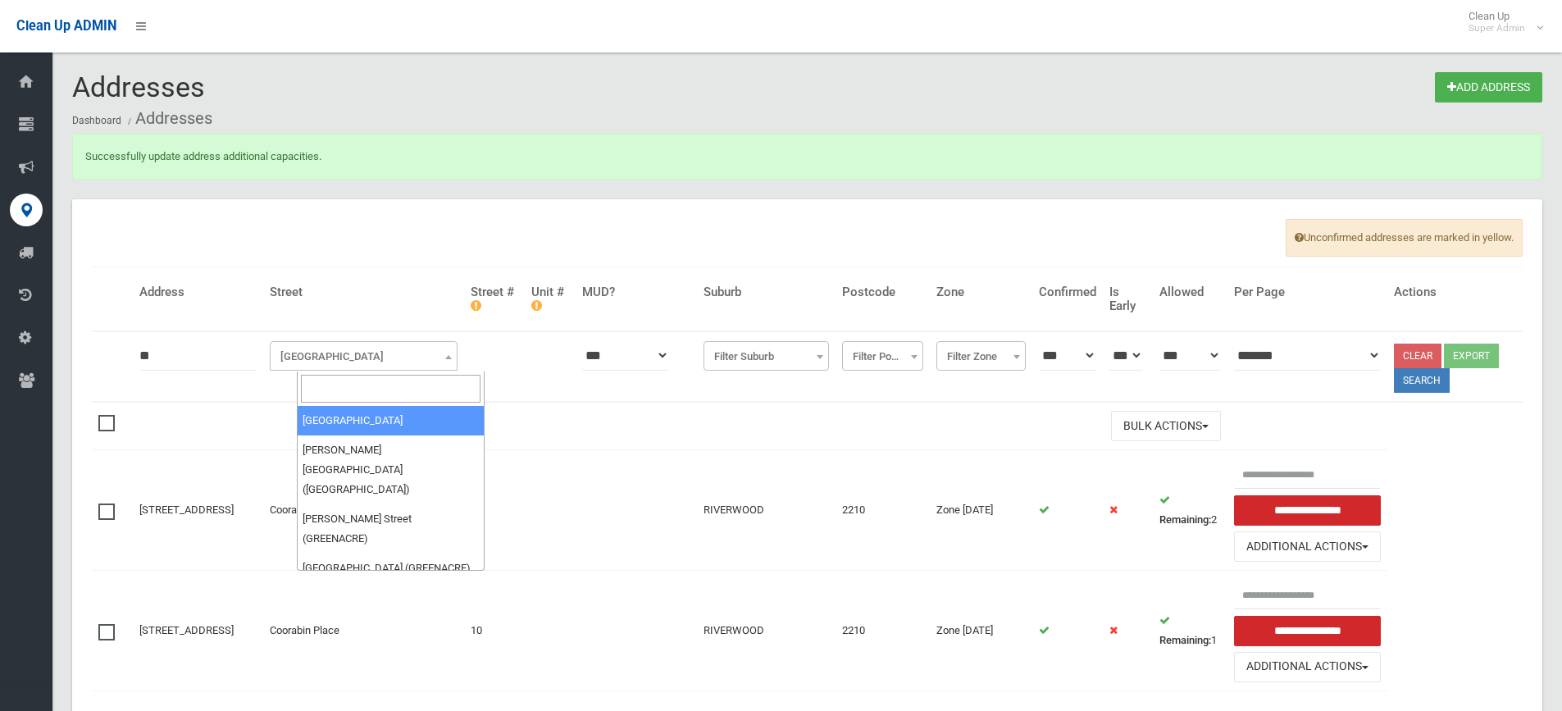
click at [325, 389] on input "search" at bounding box center [391, 389] width 180 height 28
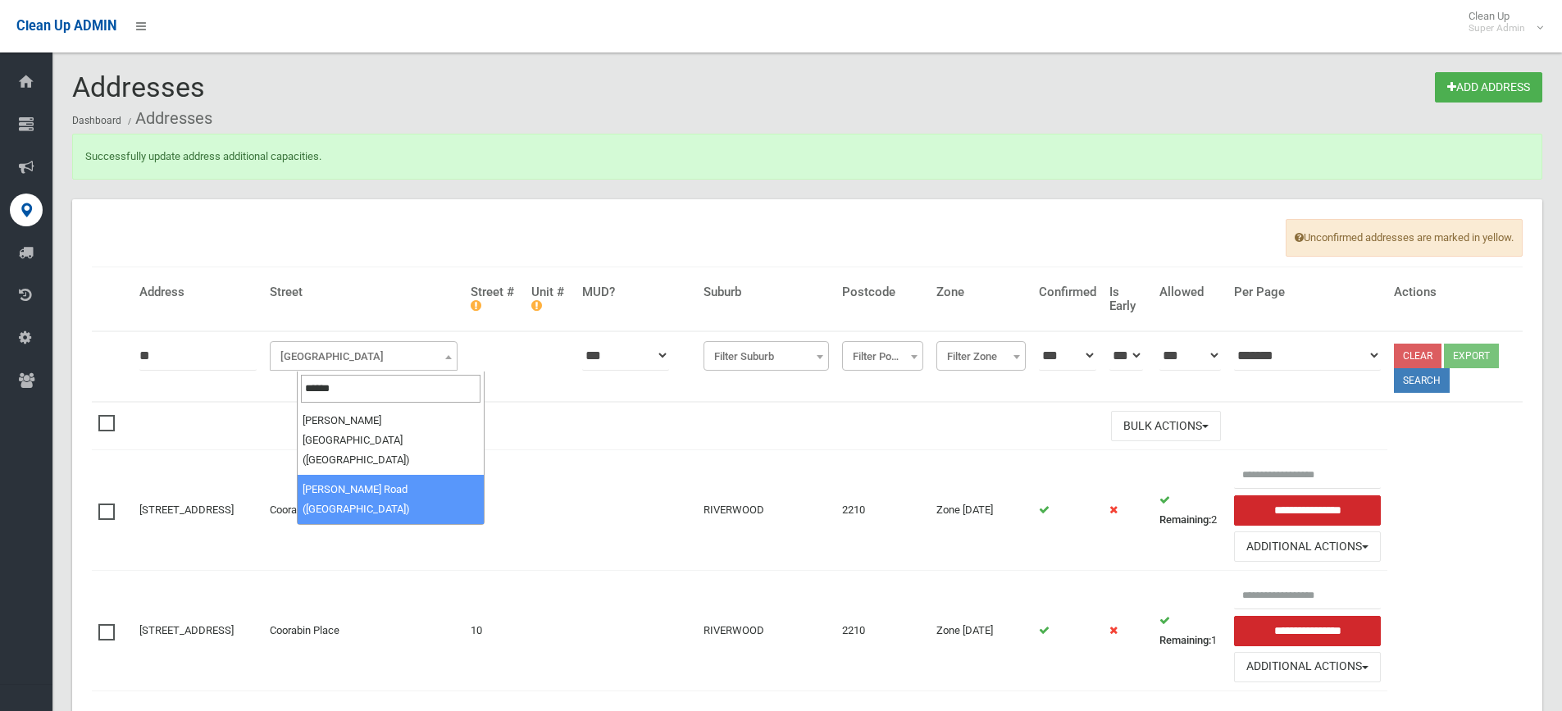
type input "******"
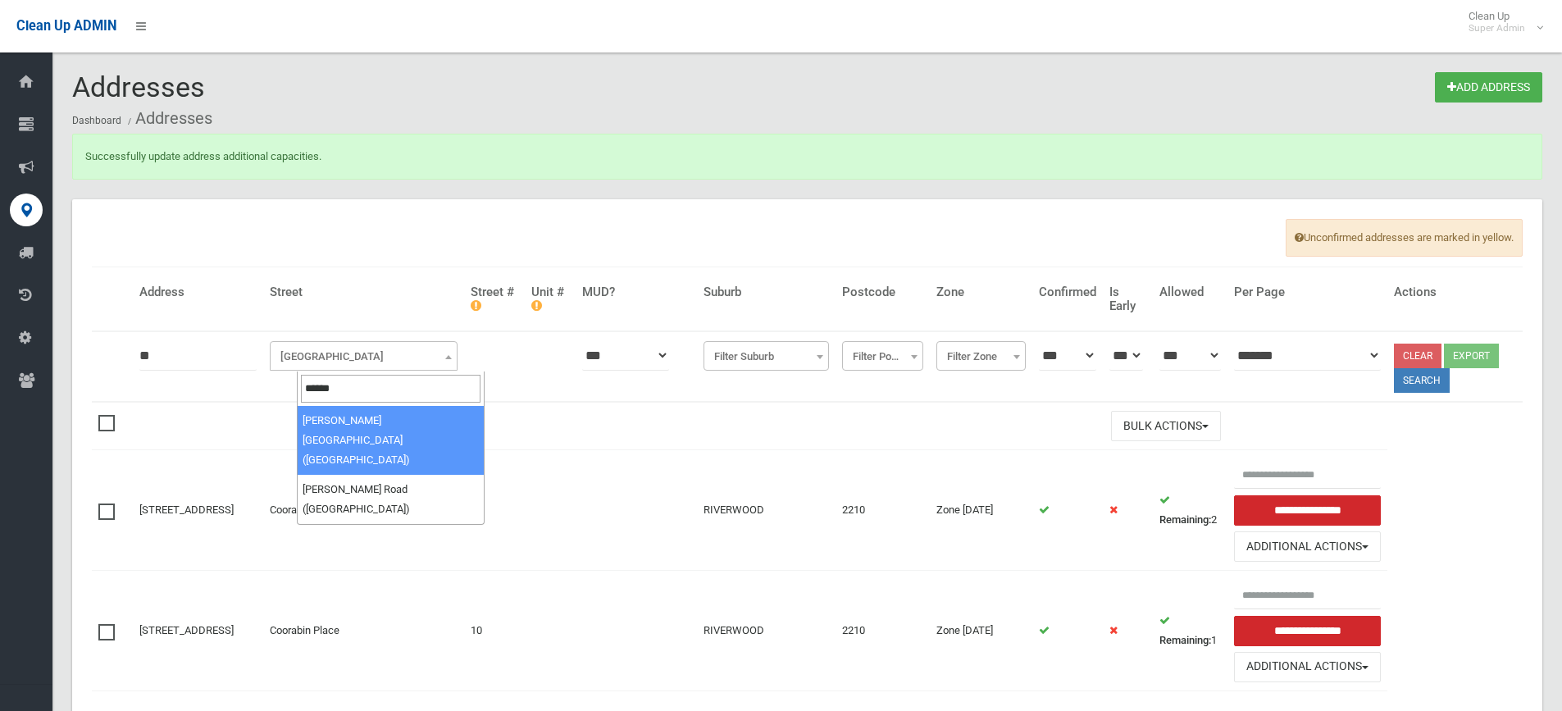
select select "***"
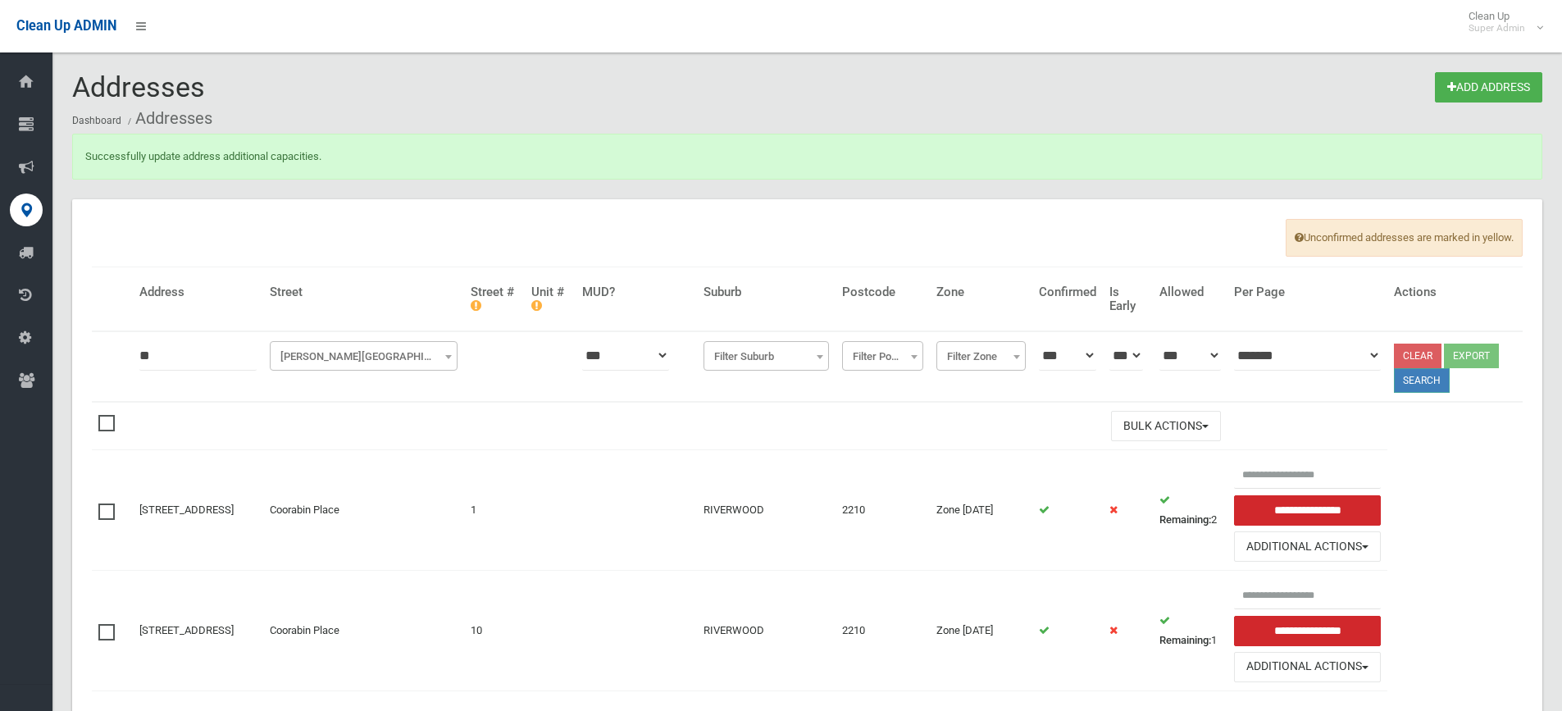
click at [1430, 386] on button "Search" at bounding box center [1422, 380] width 56 height 25
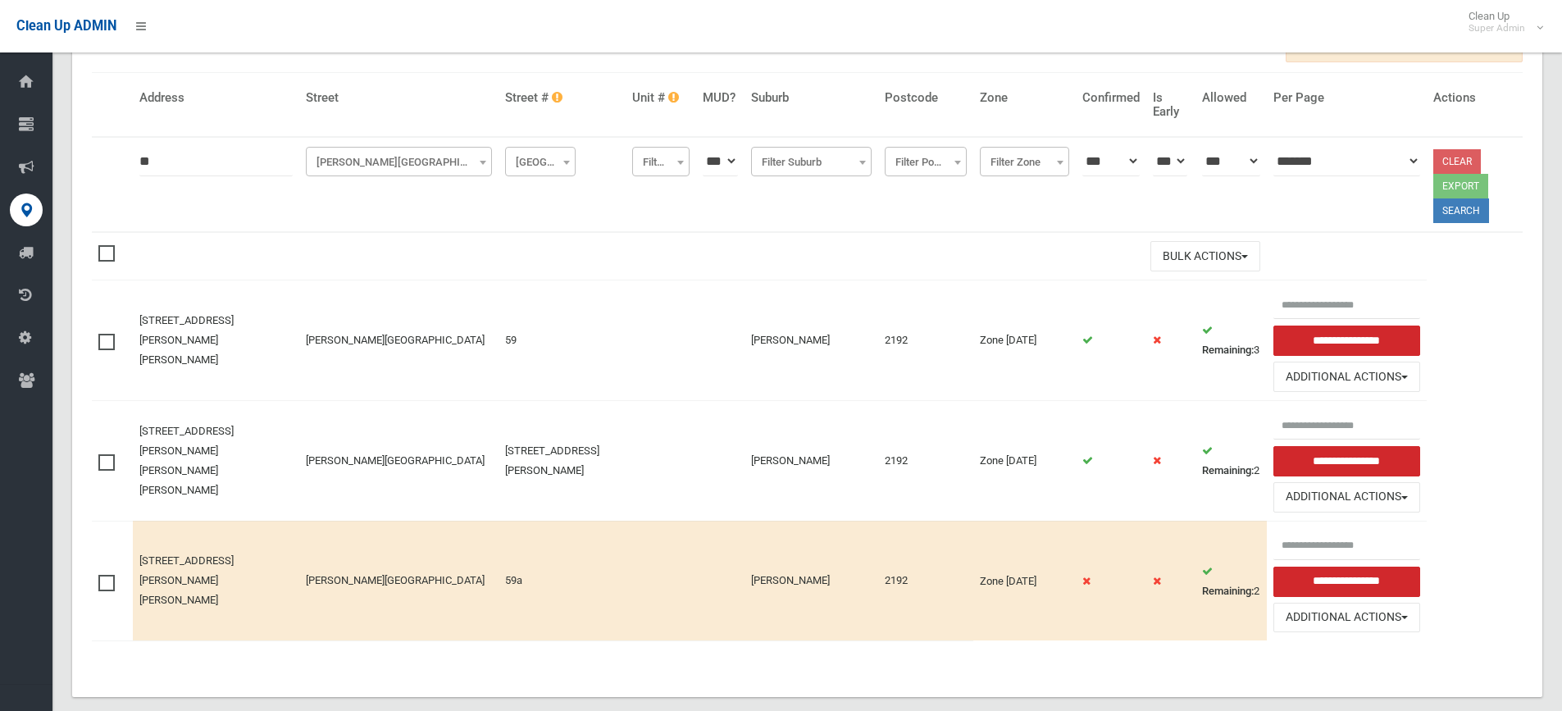
scroll to position [130, 0]
click at [110, 453] on span at bounding box center [110, 453] width 25 height 0
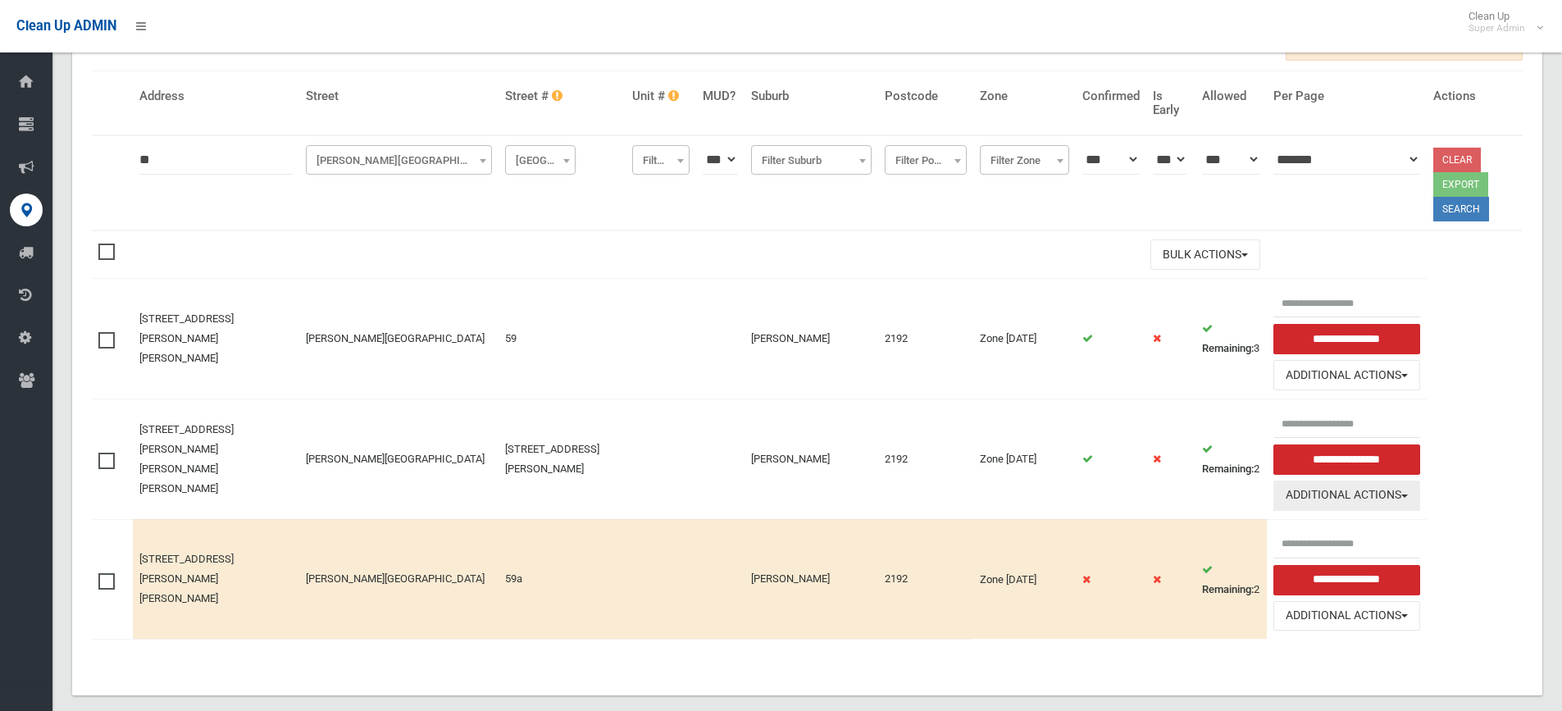
click at [1327, 482] on button "Additional Actions" at bounding box center [1346, 495] width 147 height 30
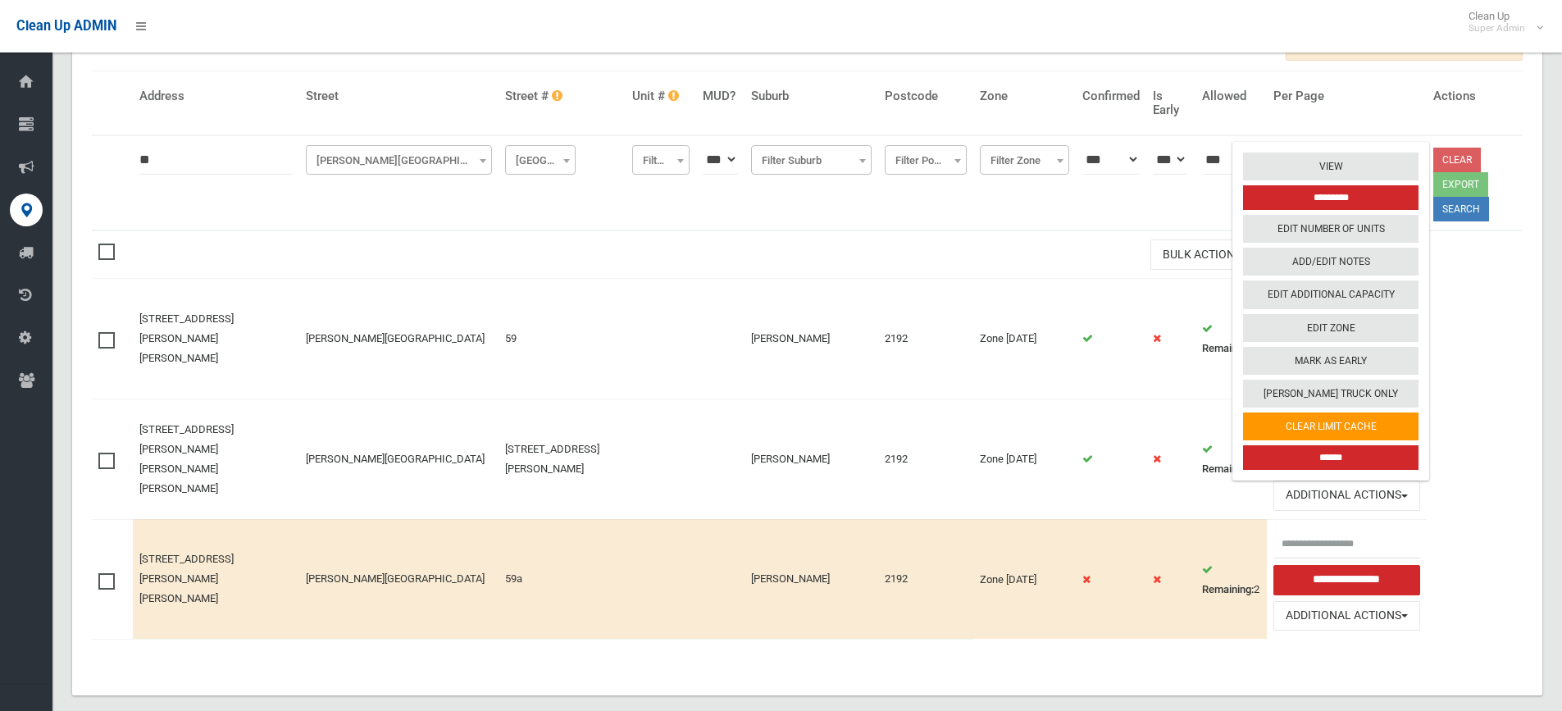
click at [1302, 445] on input "******" at bounding box center [1330, 457] width 175 height 25
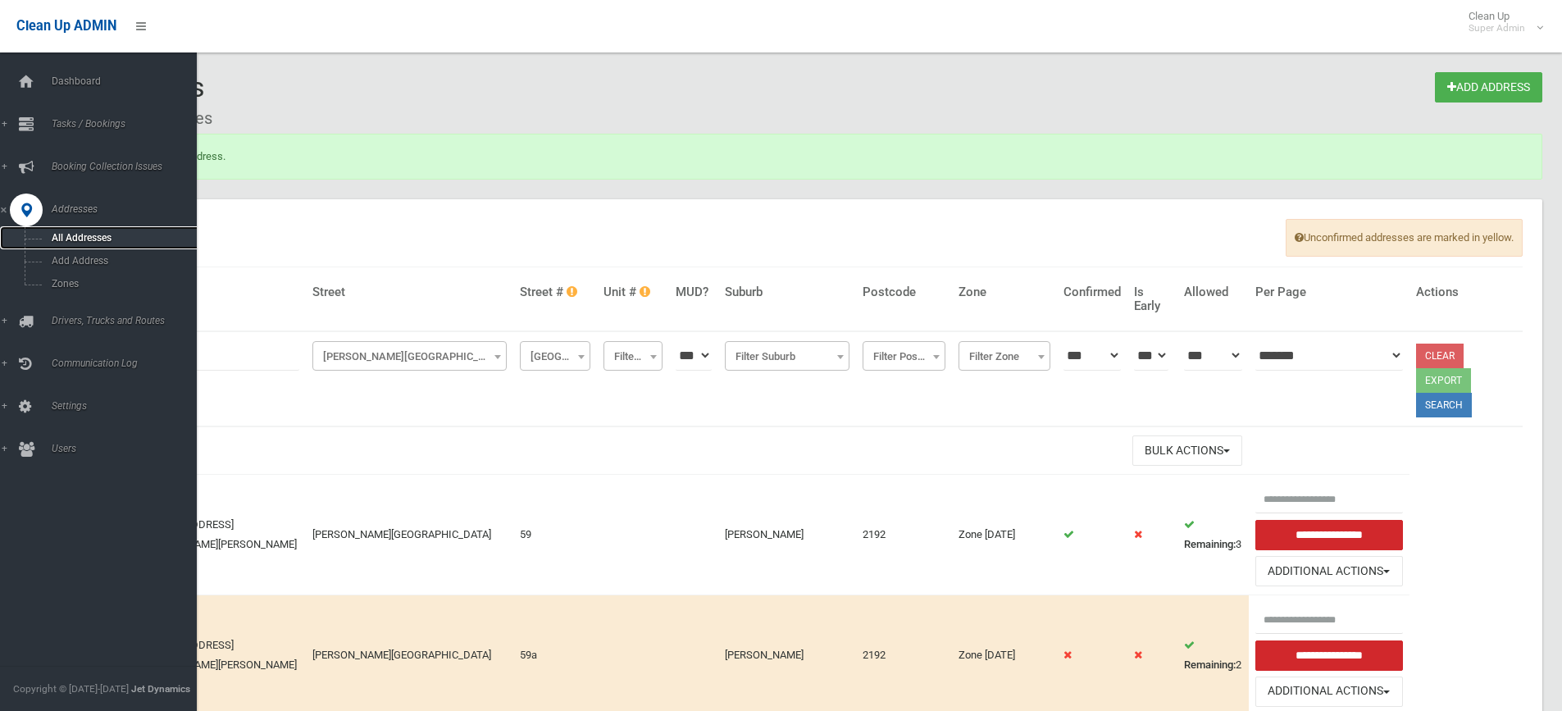
click at [79, 235] on span "All Addresses" at bounding box center [121, 237] width 148 height 11
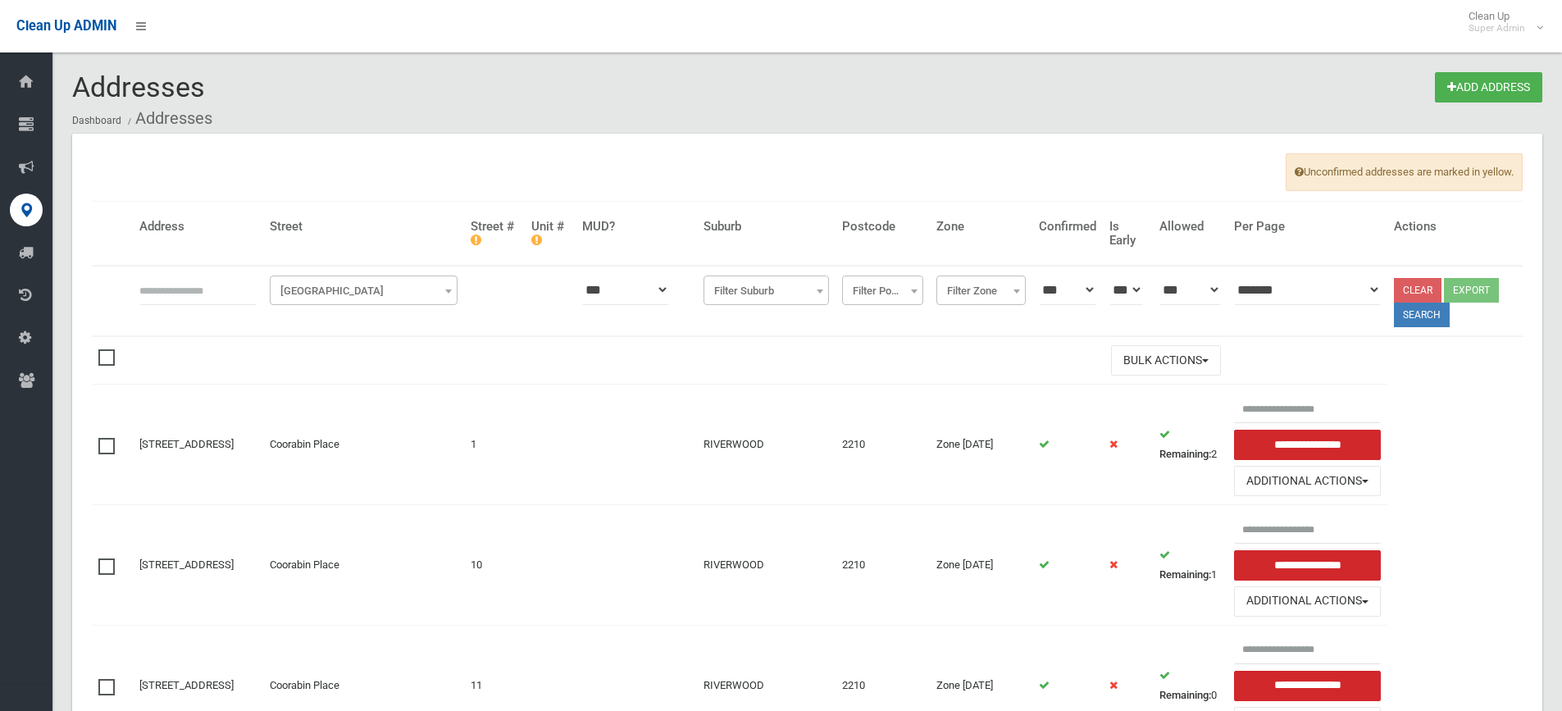
click at [195, 297] on input "text" at bounding box center [197, 290] width 117 height 30
type input "**"
click at [348, 292] on span "Filter Street" at bounding box center [364, 291] width 180 height 23
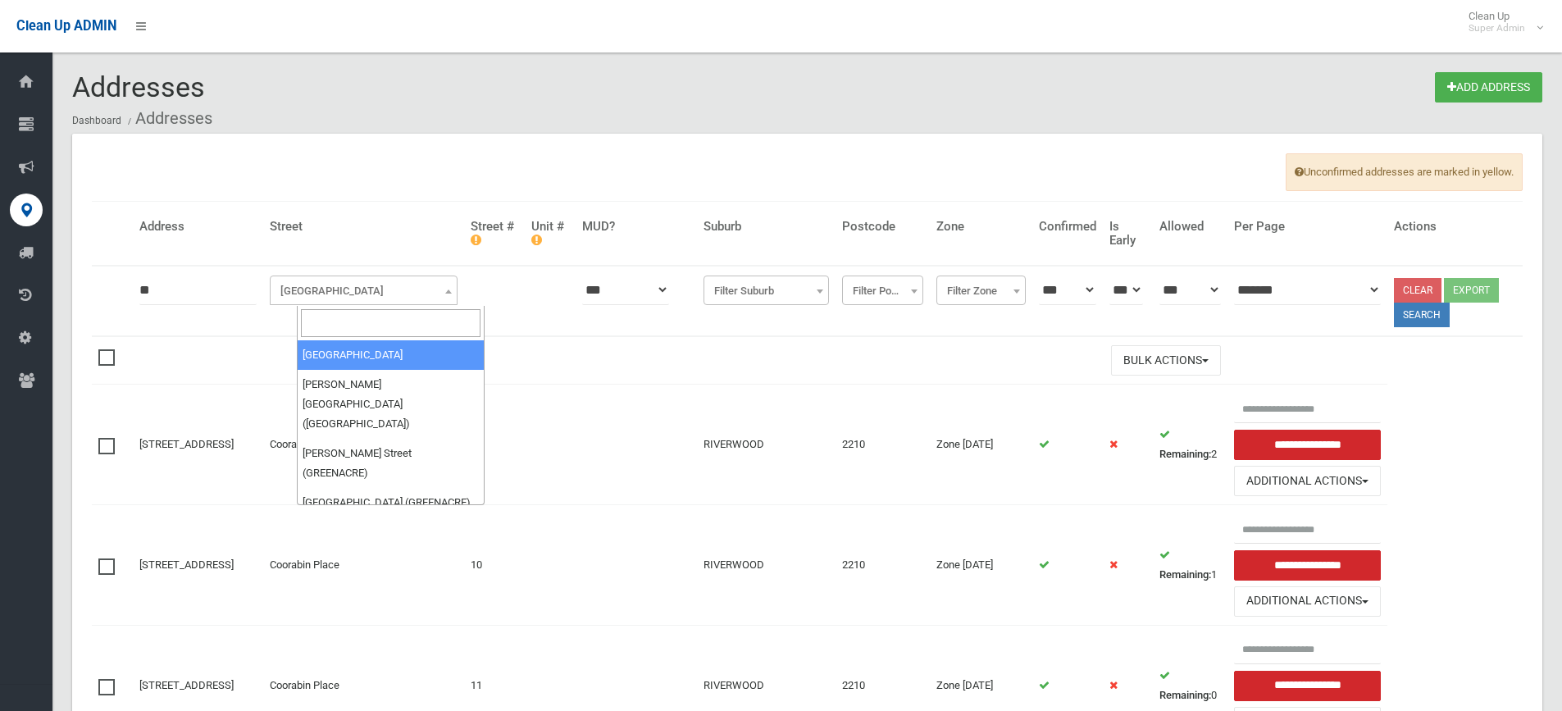
click at [336, 325] on input "search" at bounding box center [391, 323] width 180 height 28
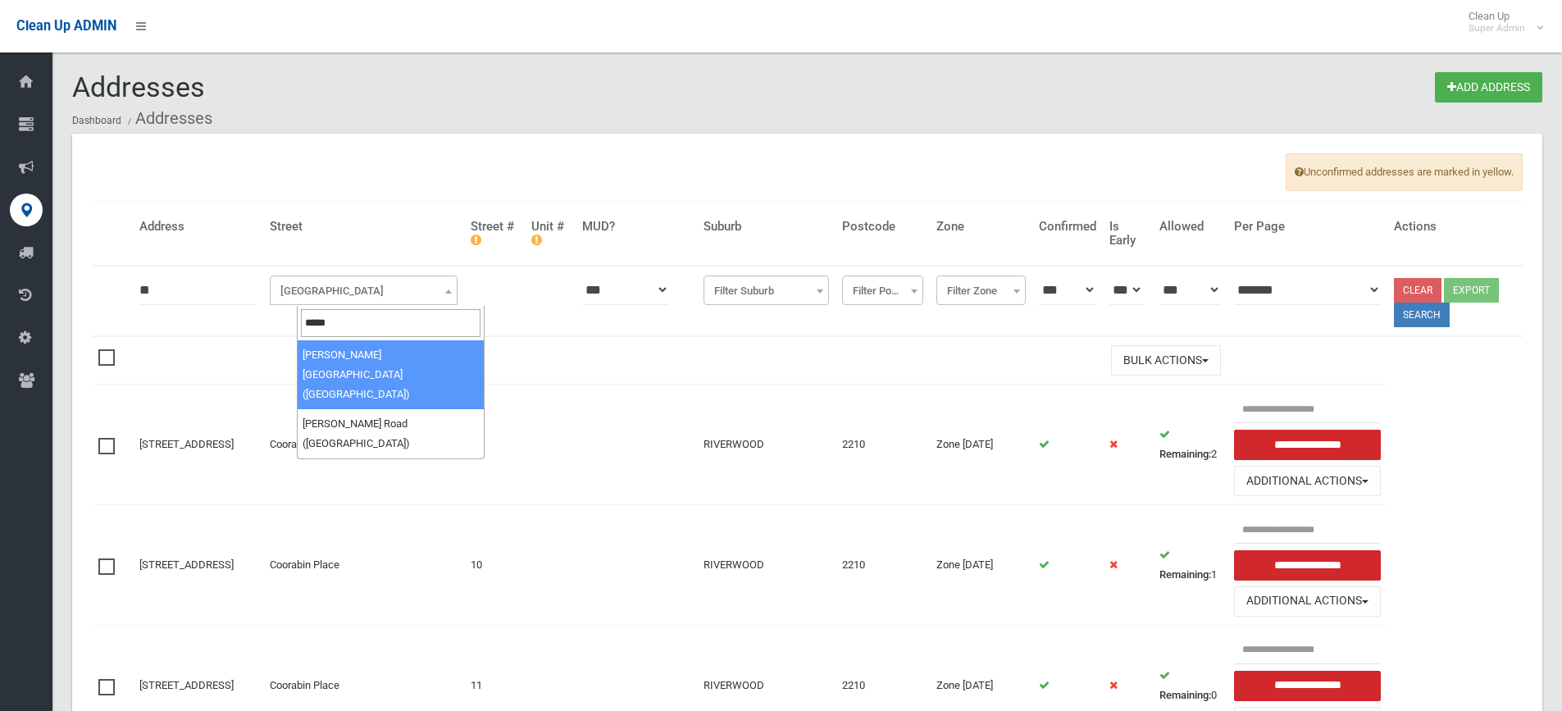
type input "*****"
select select "***"
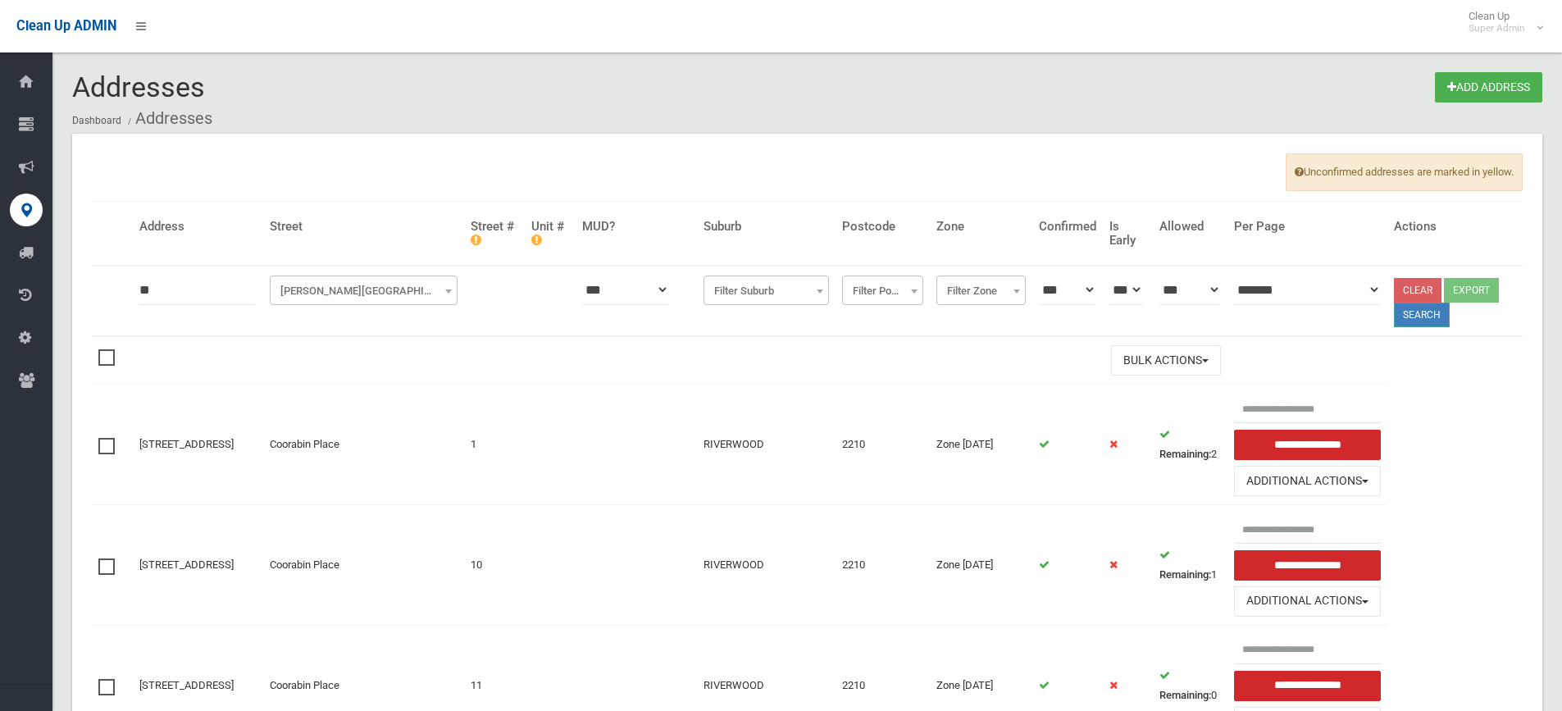
click at [1440, 312] on button "Search" at bounding box center [1422, 315] width 56 height 25
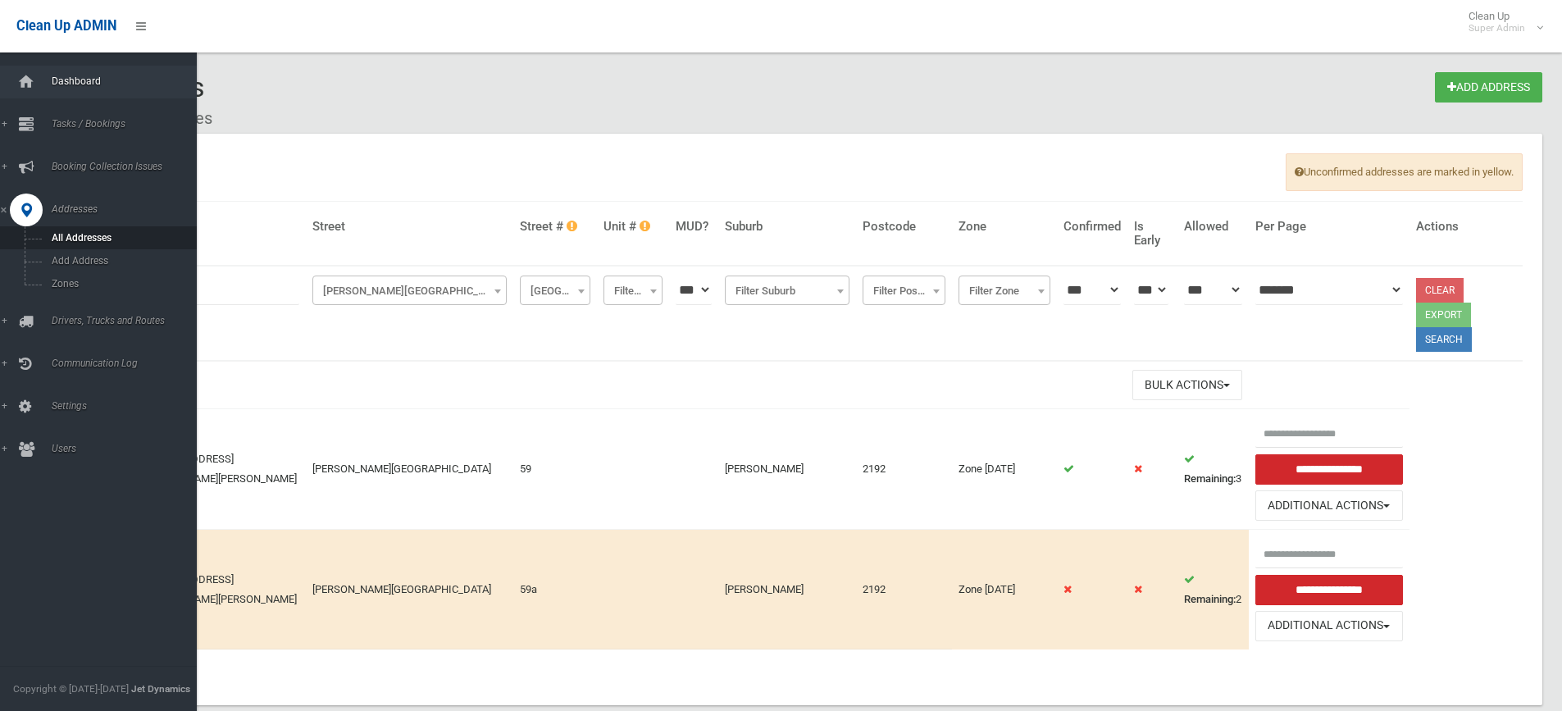
click at [71, 82] on span "Dashboard" at bounding box center [128, 80] width 162 height 11
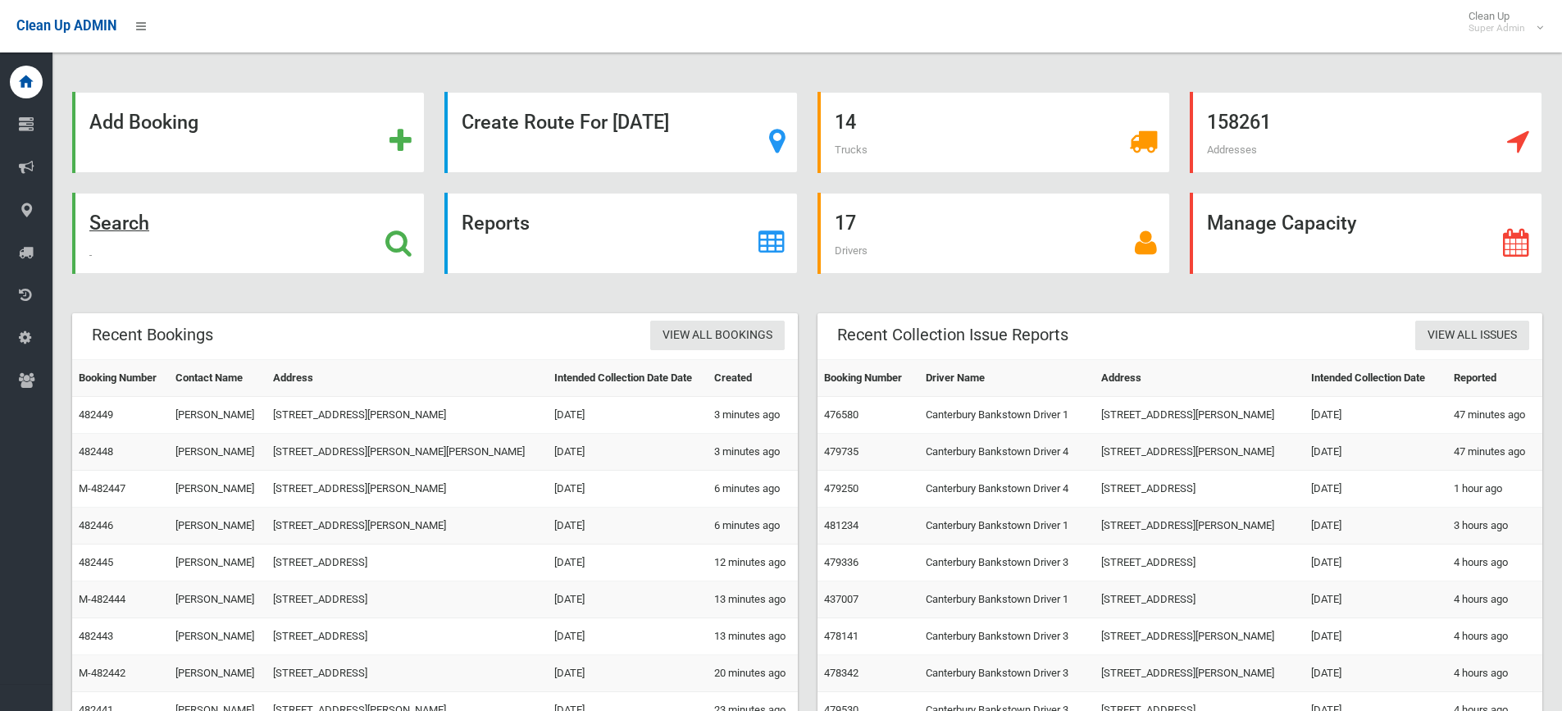
click at [125, 223] on strong "Search" at bounding box center [119, 223] width 60 height 23
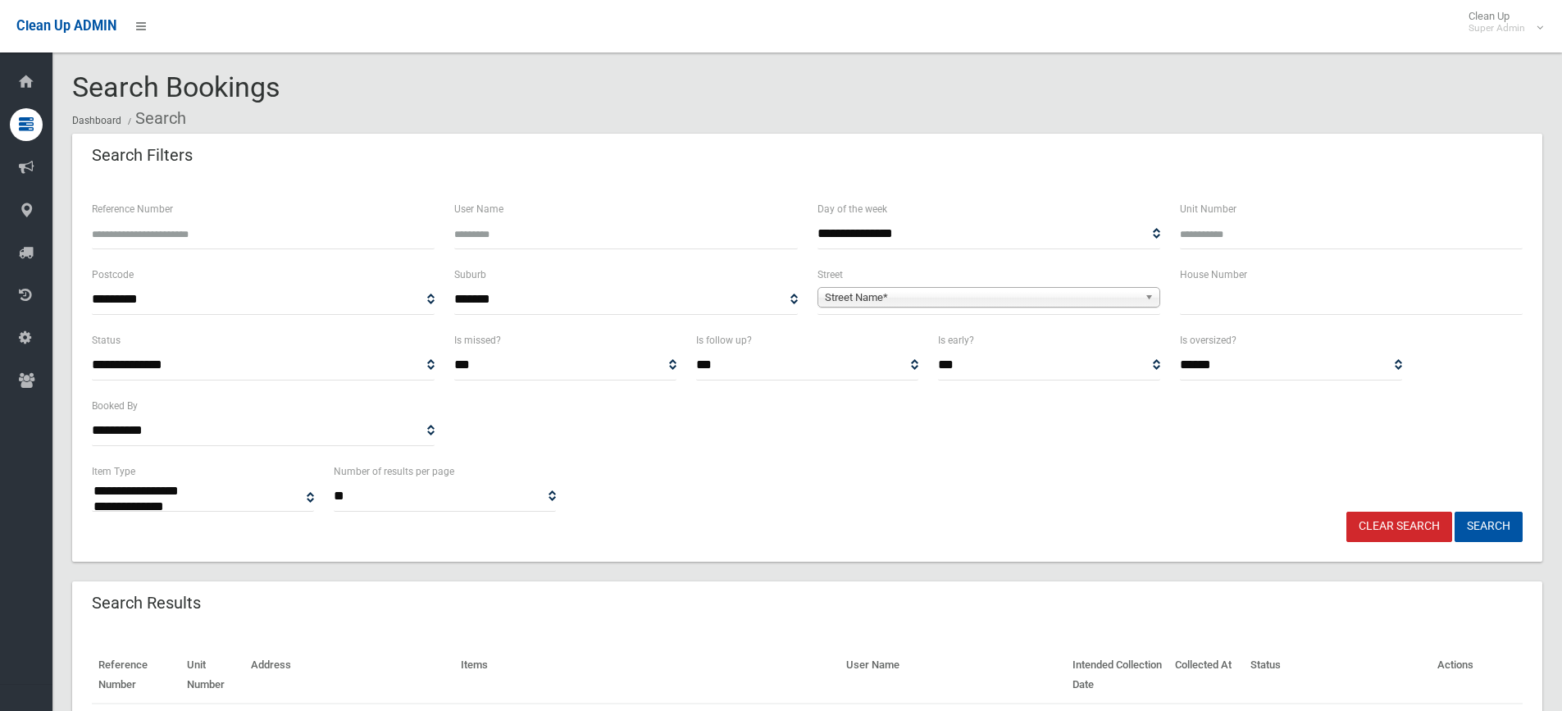
select select
click at [858, 300] on span "Street Name*" at bounding box center [981, 298] width 313 height 20
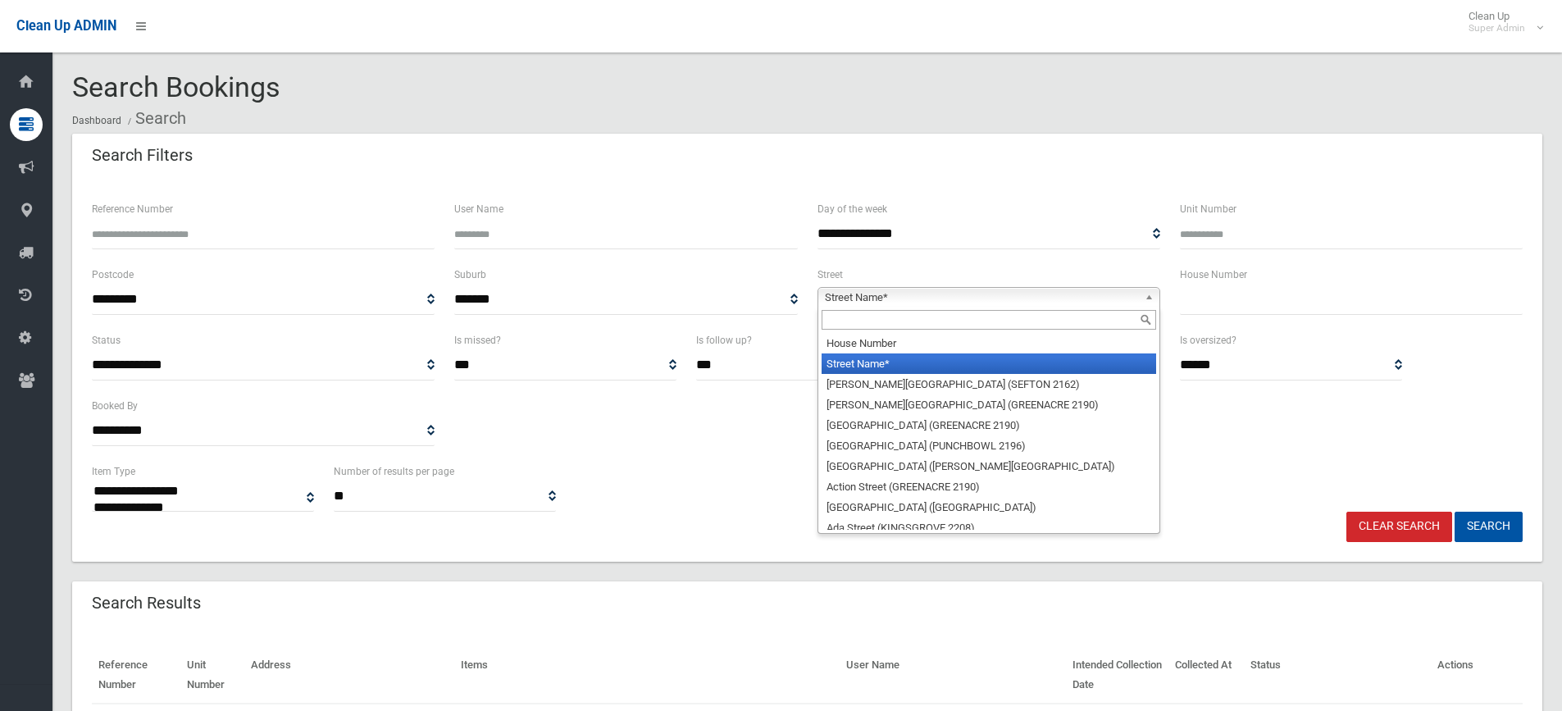
click at [848, 322] on input "text" at bounding box center [988, 320] width 334 height 20
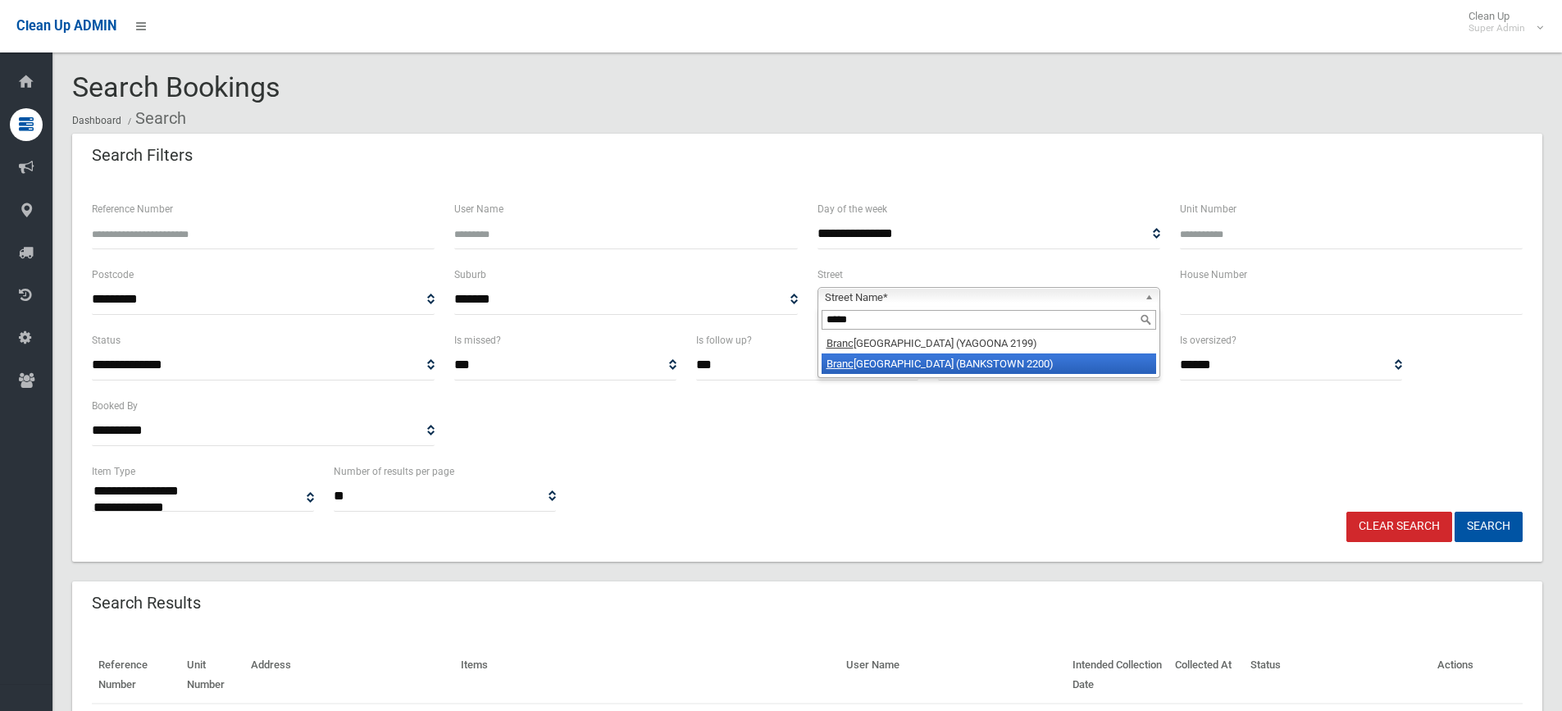
type input "*****"
click at [889, 361] on li "Branc ourt Avenue (BANKSTOWN 2200)" at bounding box center [988, 363] width 334 height 20
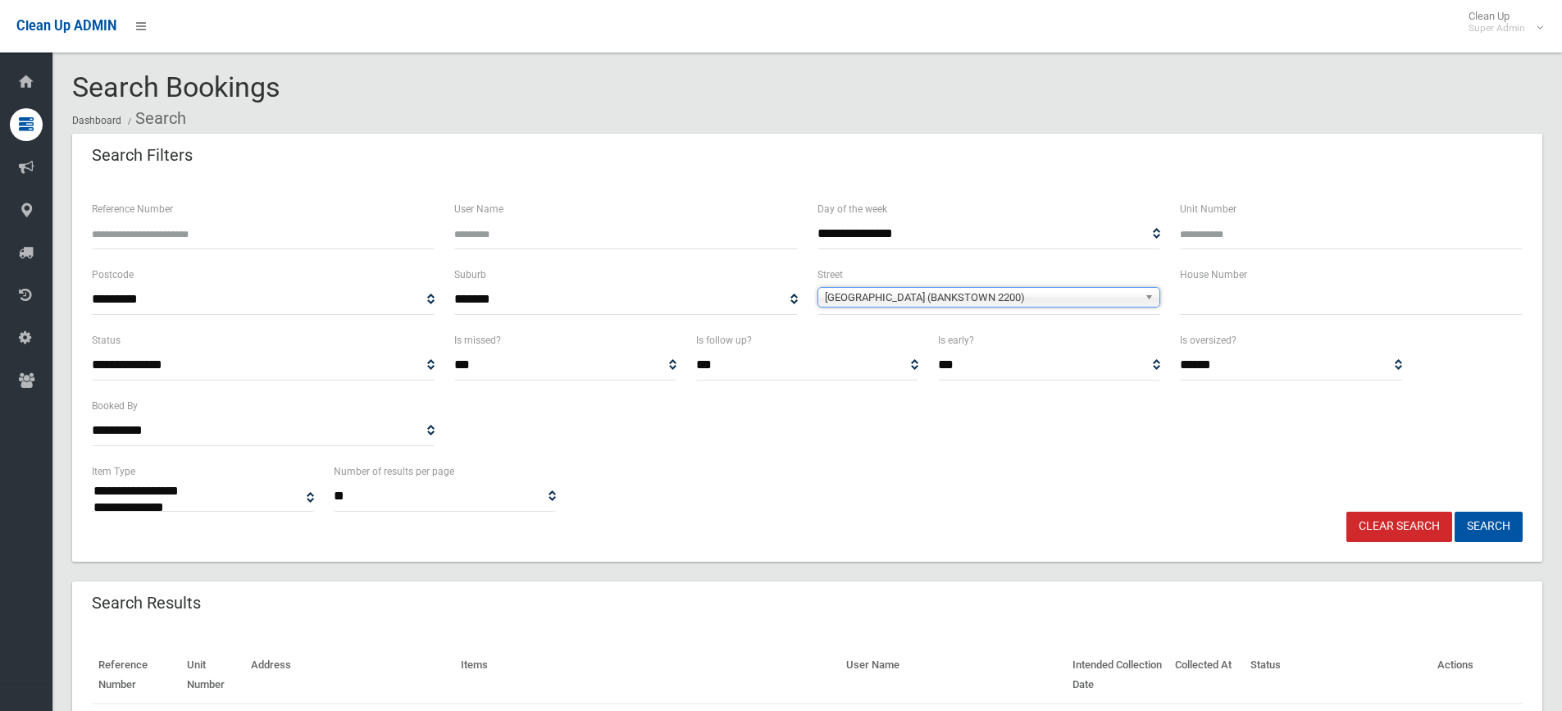
click at [1331, 305] on input "text" at bounding box center [1351, 299] width 343 height 30
type input "**"
click at [1503, 531] on button "Search" at bounding box center [1488, 527] width 68 height 30
select select
click at [1219, 298] on input "**" at bounding box center [1351, 299] width 343 height 30
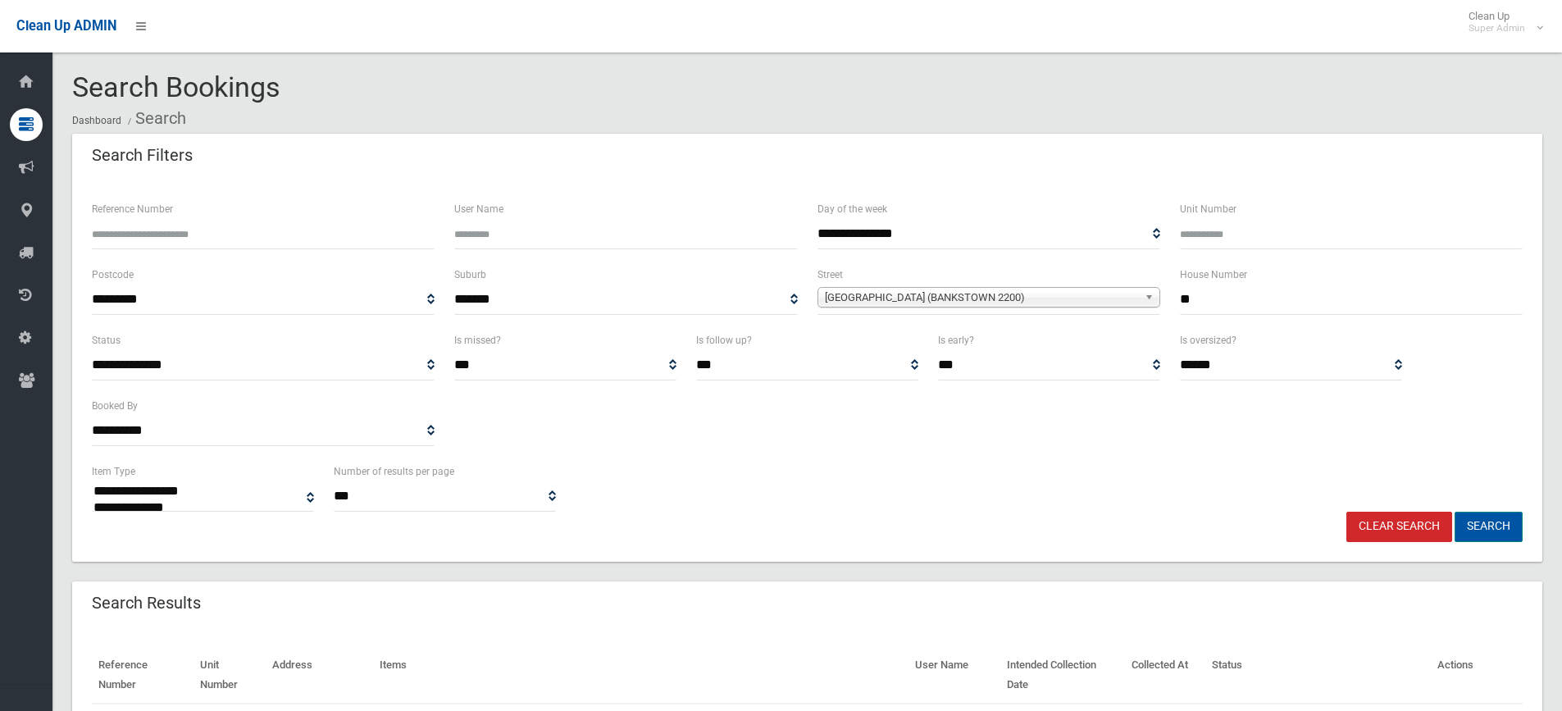
type input "**"
click at [1474, 512] on button "Search" at bounding box center [1488, 527] width 68 height 30
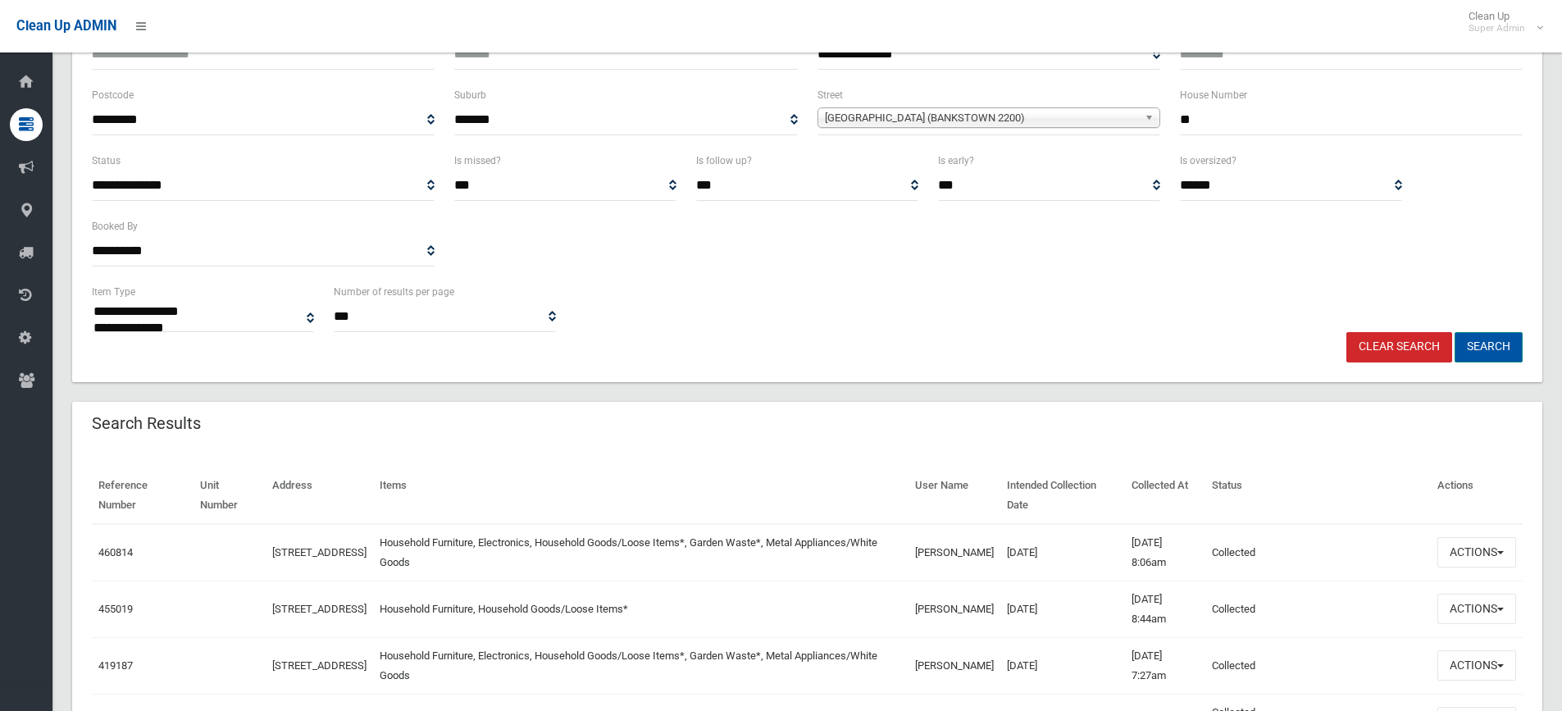
scroll to position [246, 0]
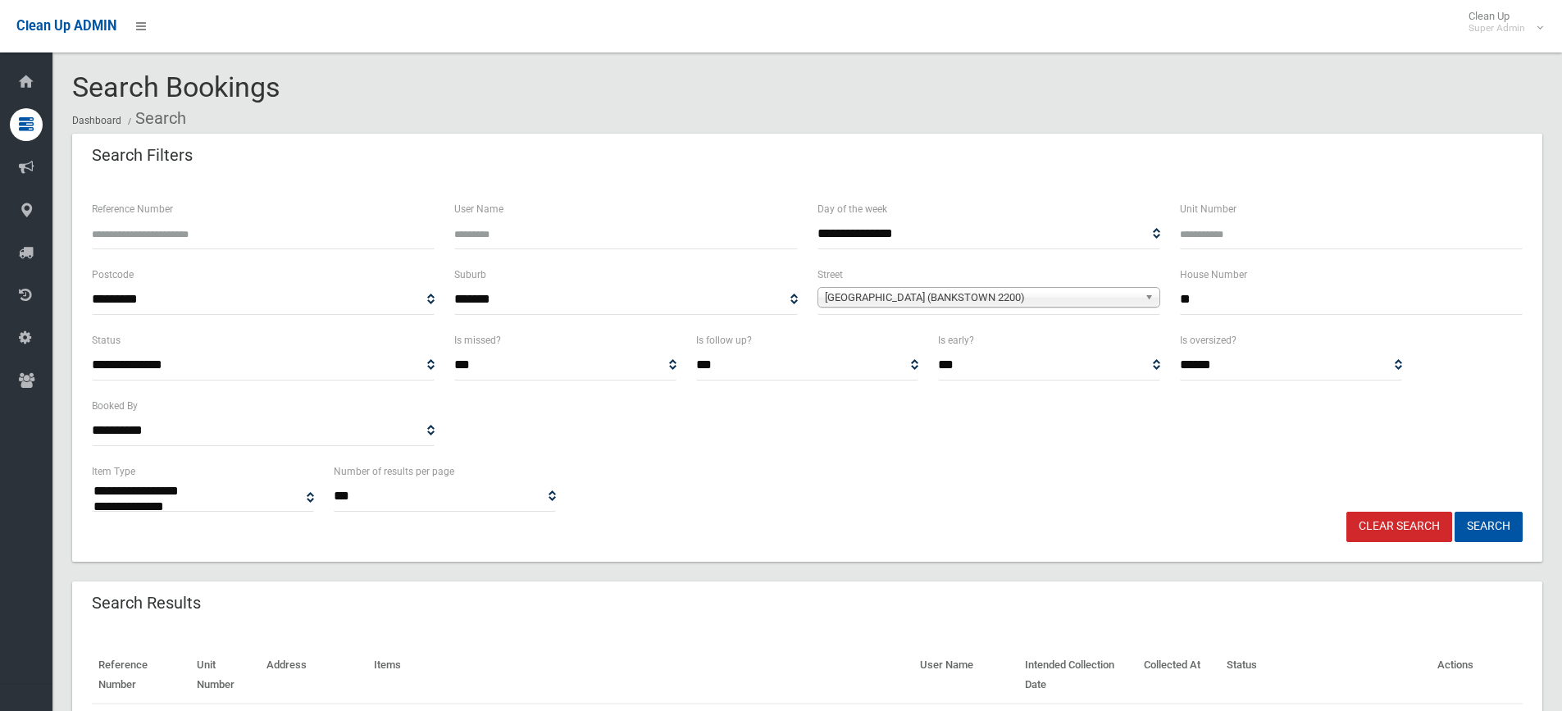
select select
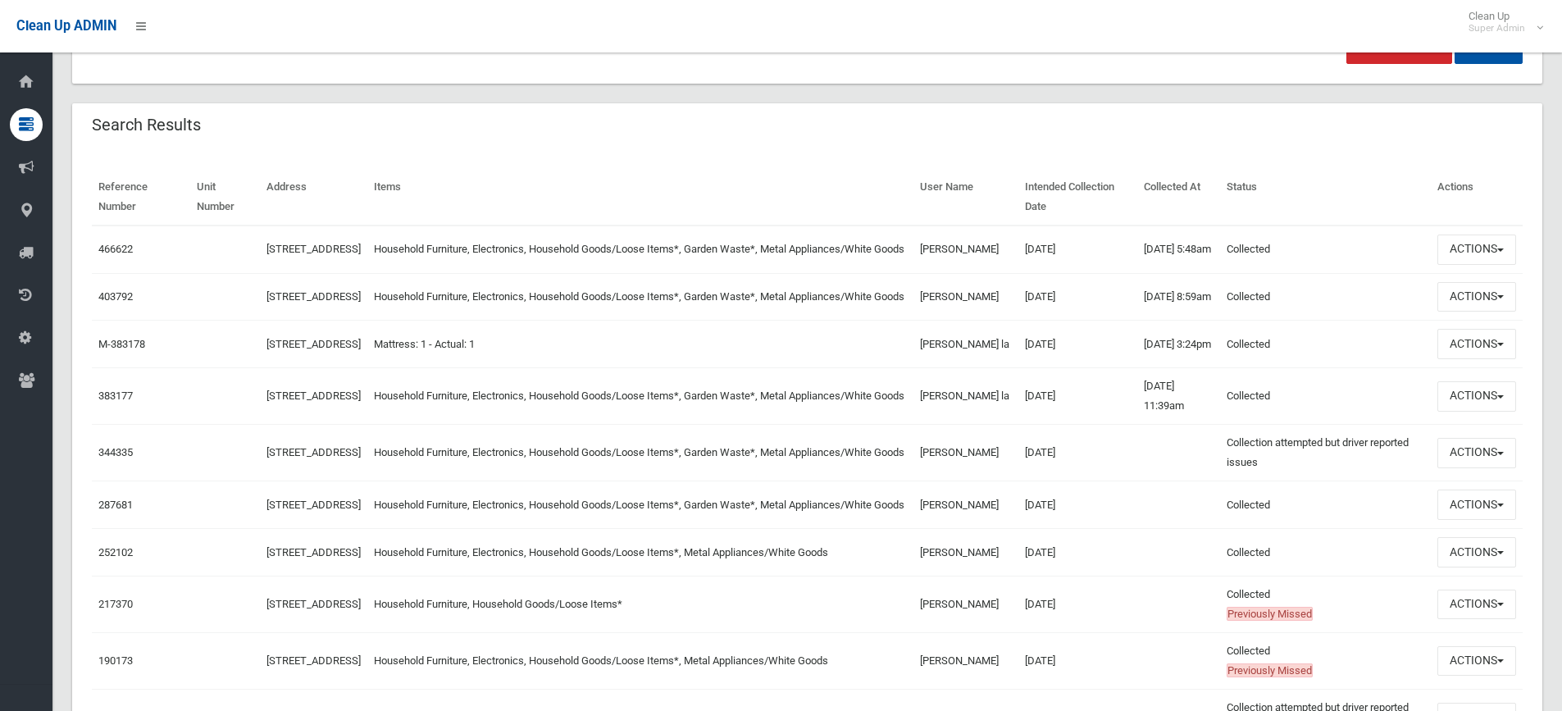
scroll to position [492, 0]
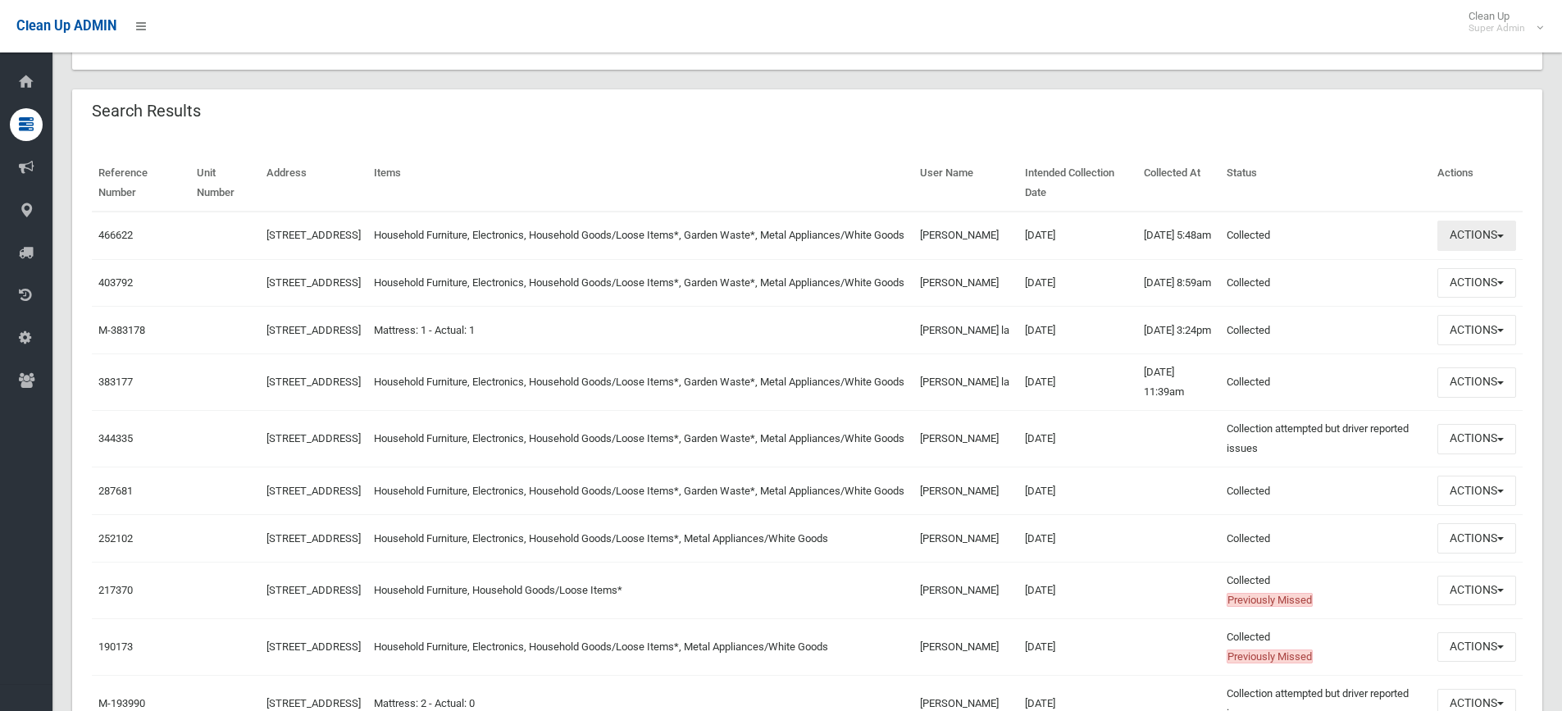
click at [1471, 246] on button "Actions" at bounding box center [1476, 236] width 79 height 30
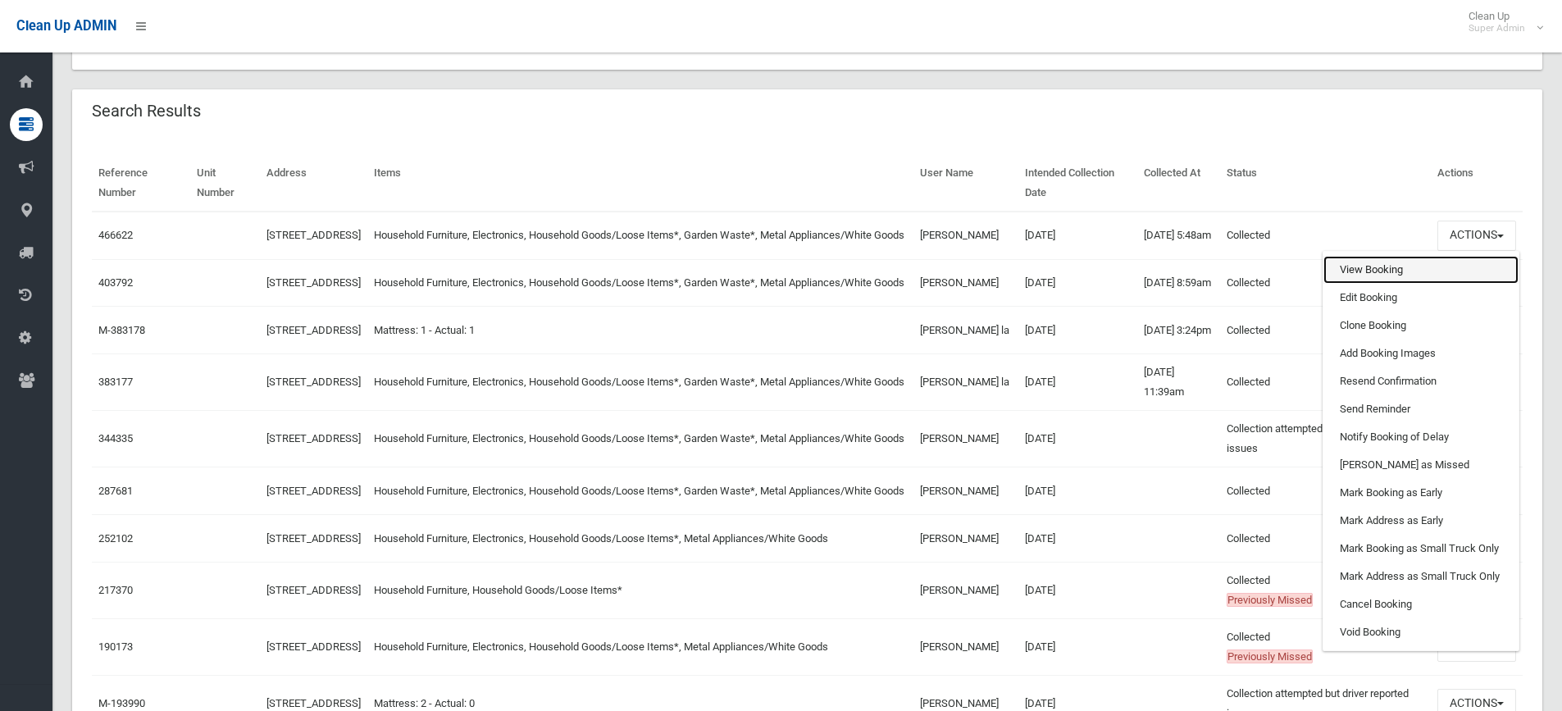
click at [1415, 275] on link "View Booking" at bounding box center [1420, 270] width 195 height 28
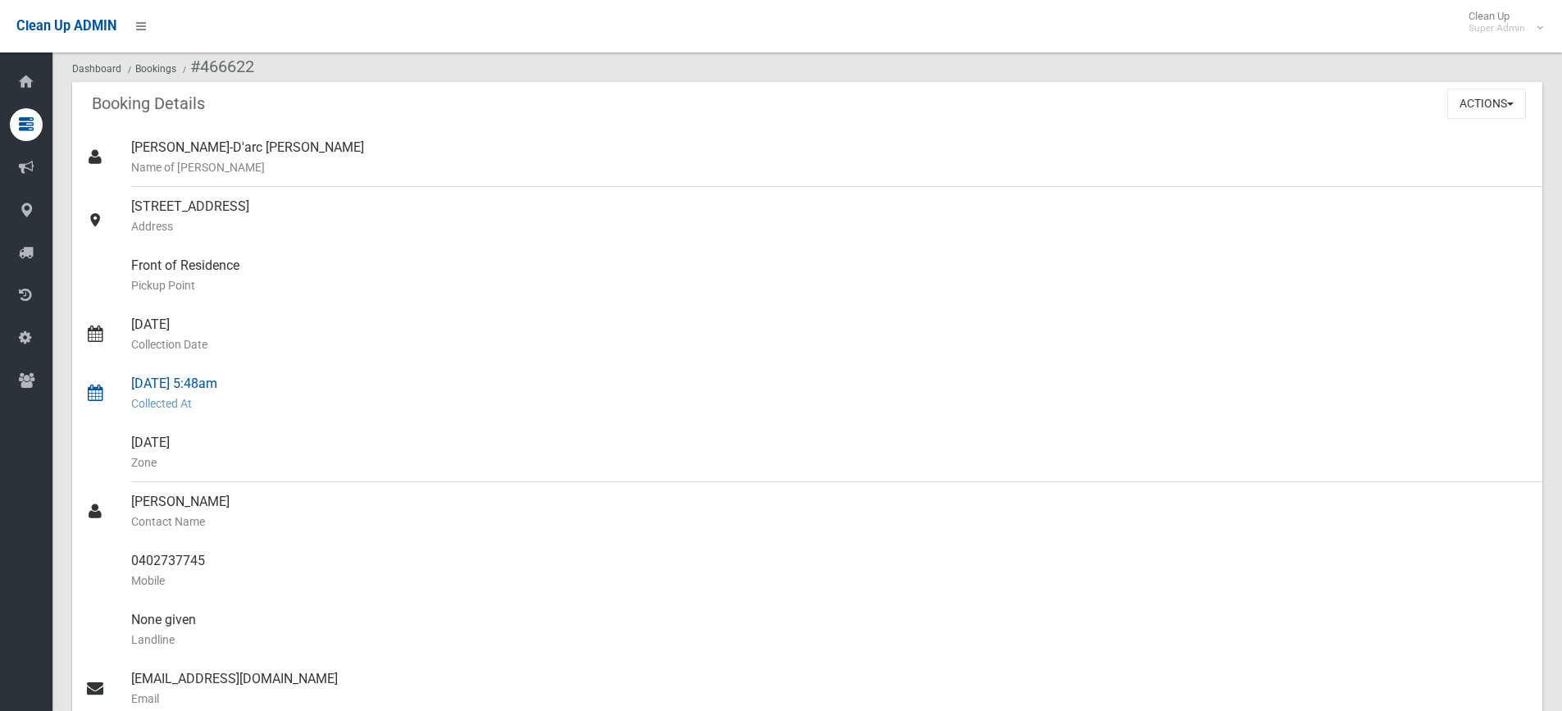
scroll to position [82, 0]
click at [1490, 107] on button "Actions" at bounding box center [1486, 104] width 79 height 30
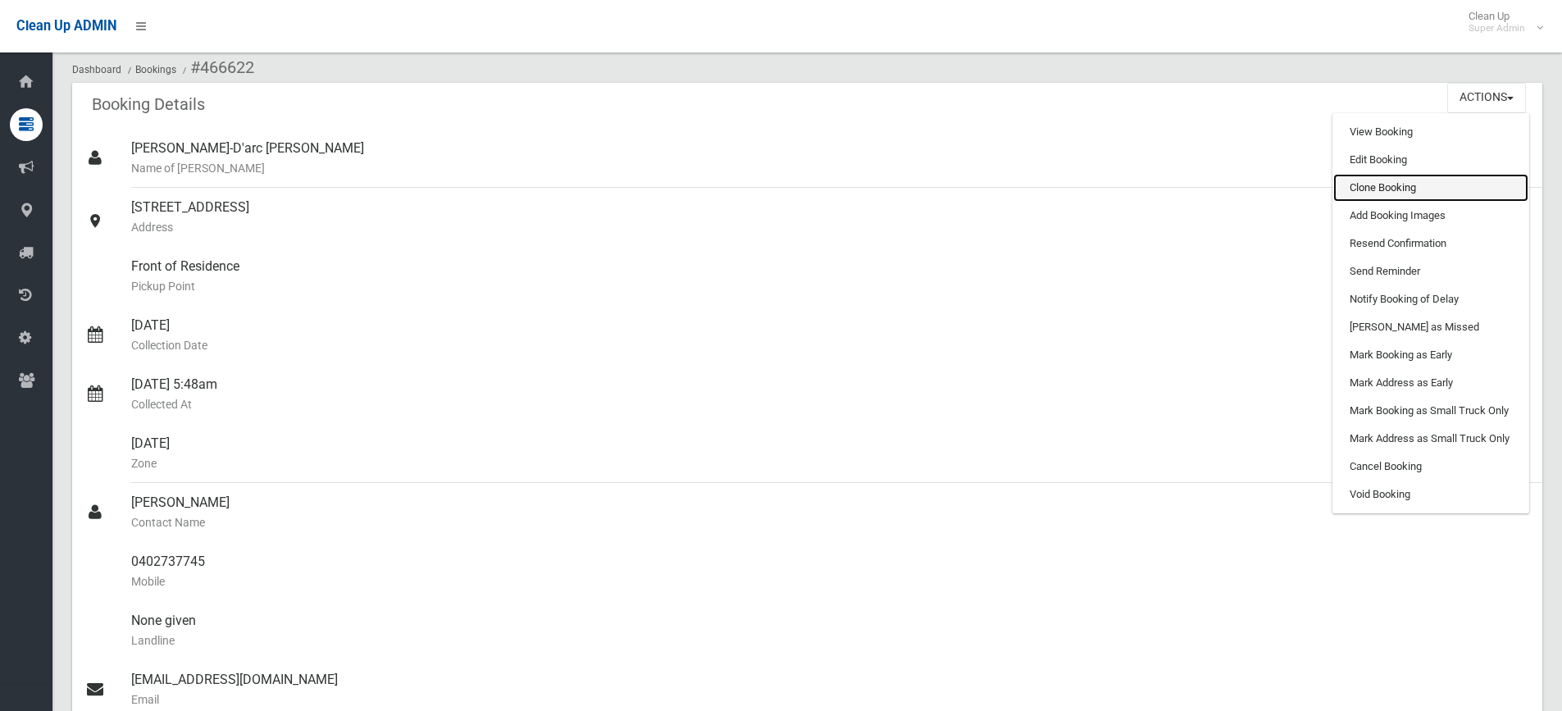
click at [1392, 181] on link "Clone Booking" at bounding box center [1430, 188] width 195 height 28
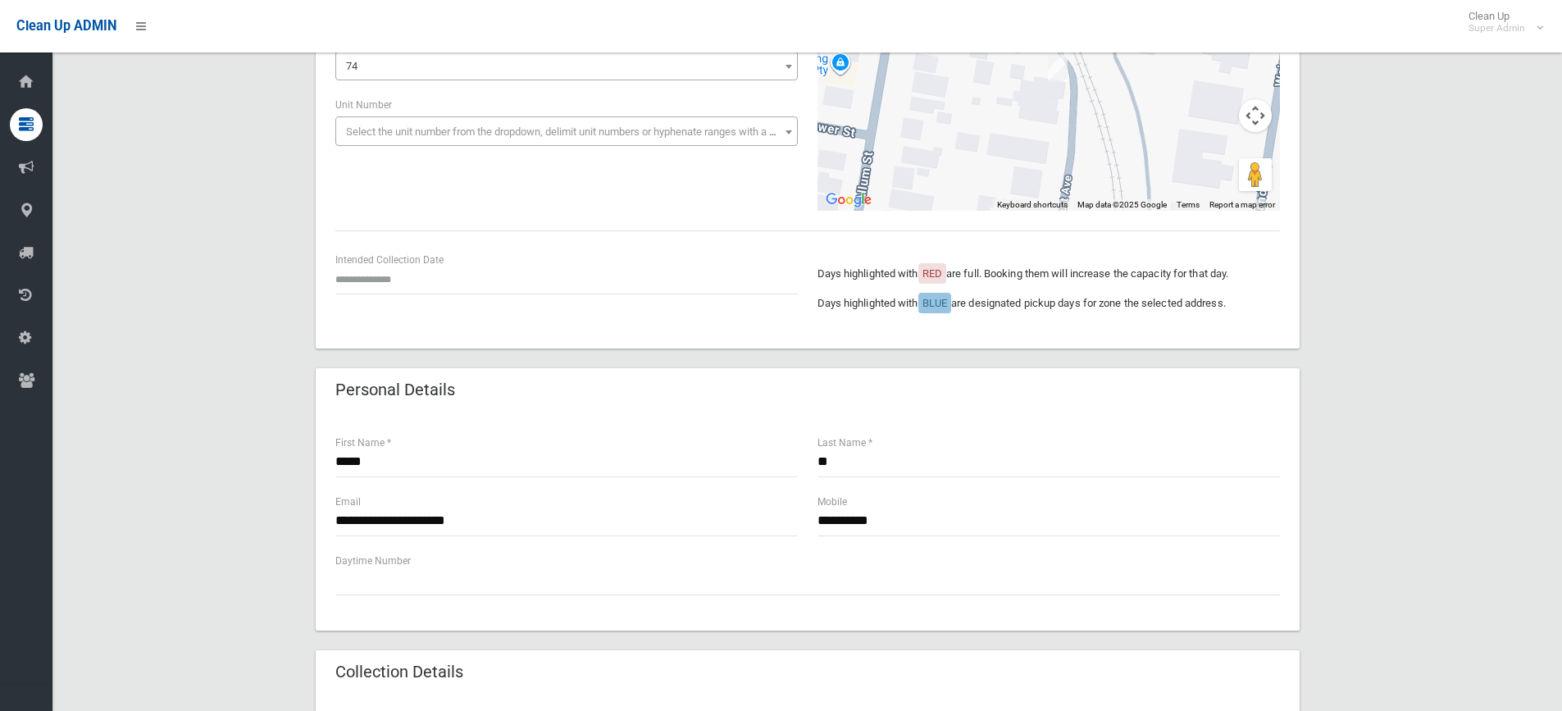
scroll to position [246, 0]
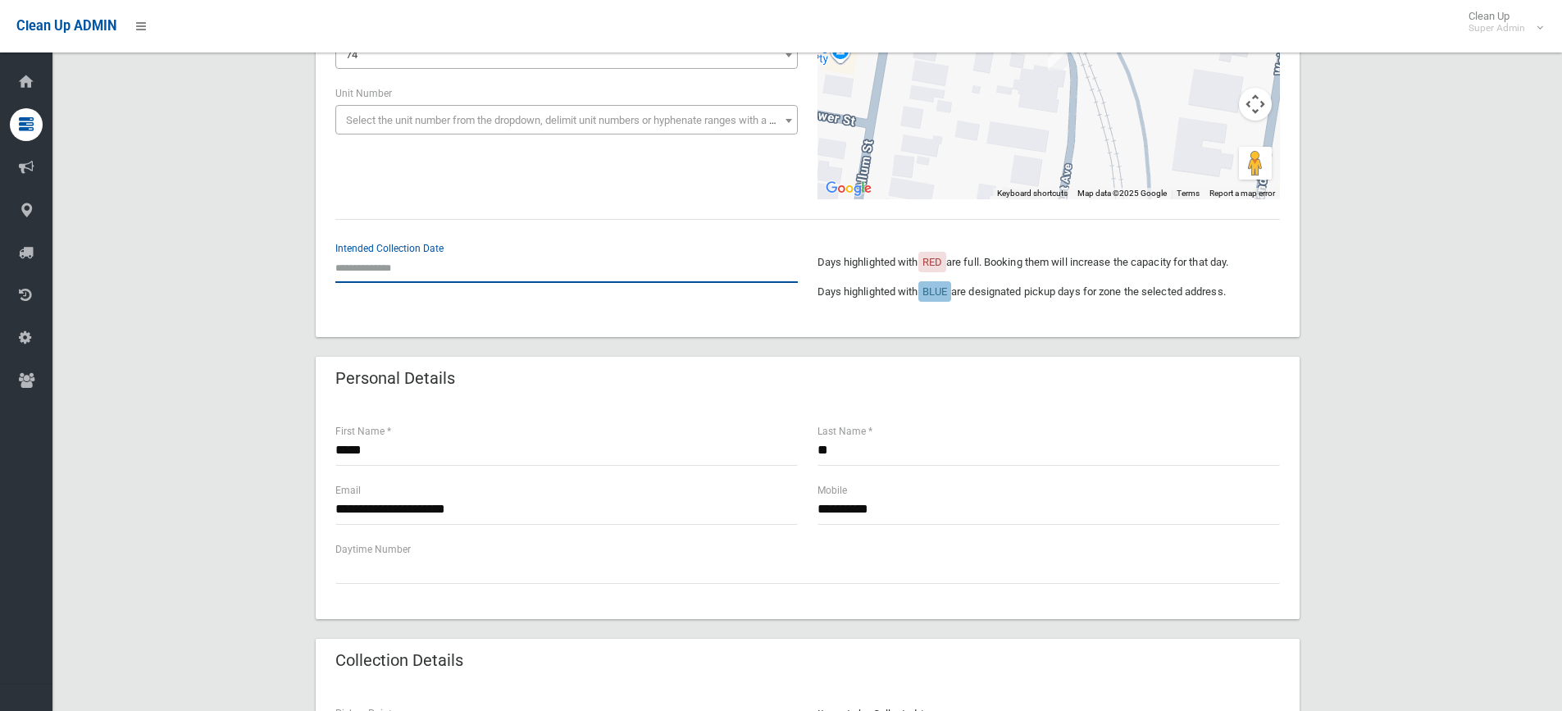
click at [369, 258] on input "text" at bounding box center [566, 267] width 462 height 30
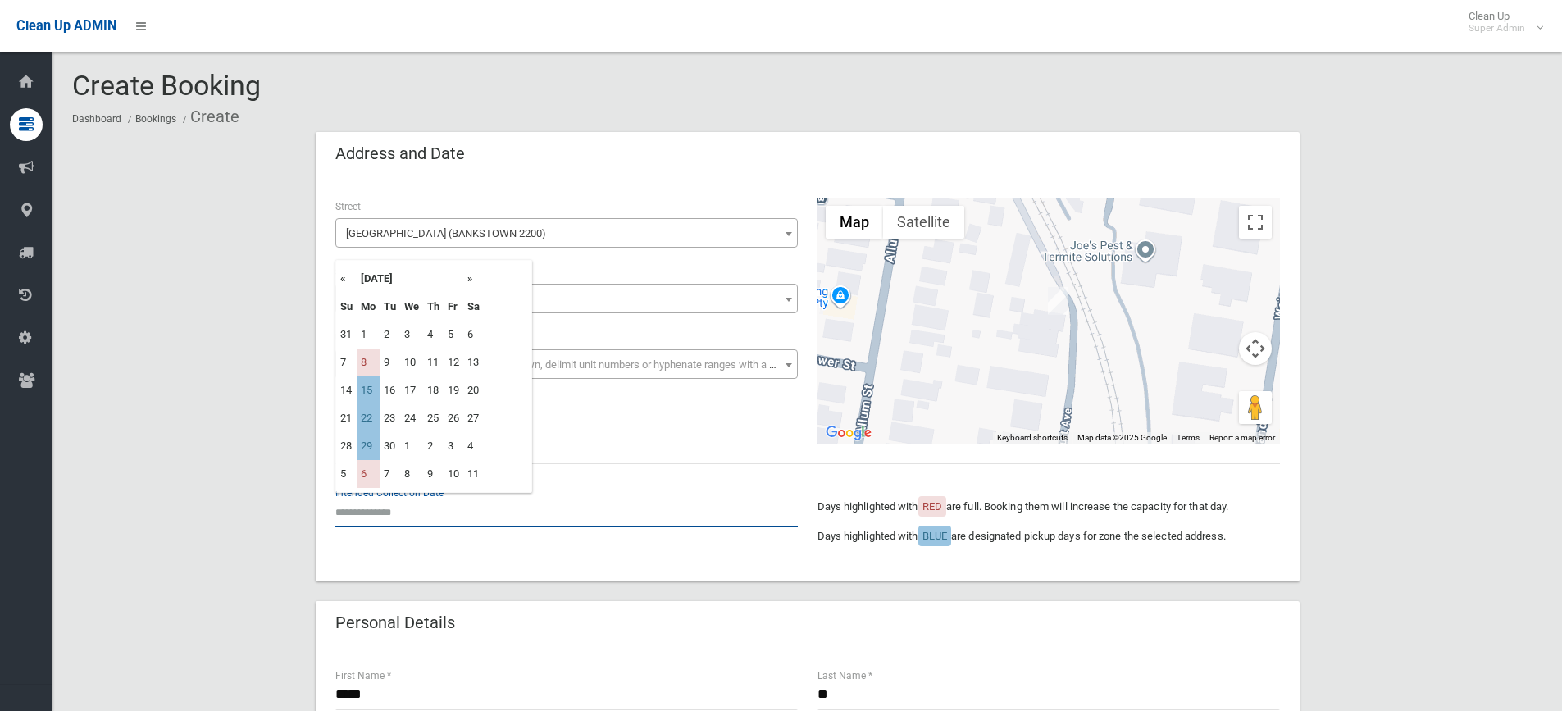
scroll to position [0, 0]
click at [363, 388] on td "15" at bounding box center [368, 392] width 23 height 28
click at [406, 515] on input "**********" at bounding box center [566, 513] width 462 height 30
click at [471, 281] on th "»" at bounding box center [473, 280] width 20 height 28
click at [370, 394] on td "13" at bounding box center [368, 392] width 23 height 28
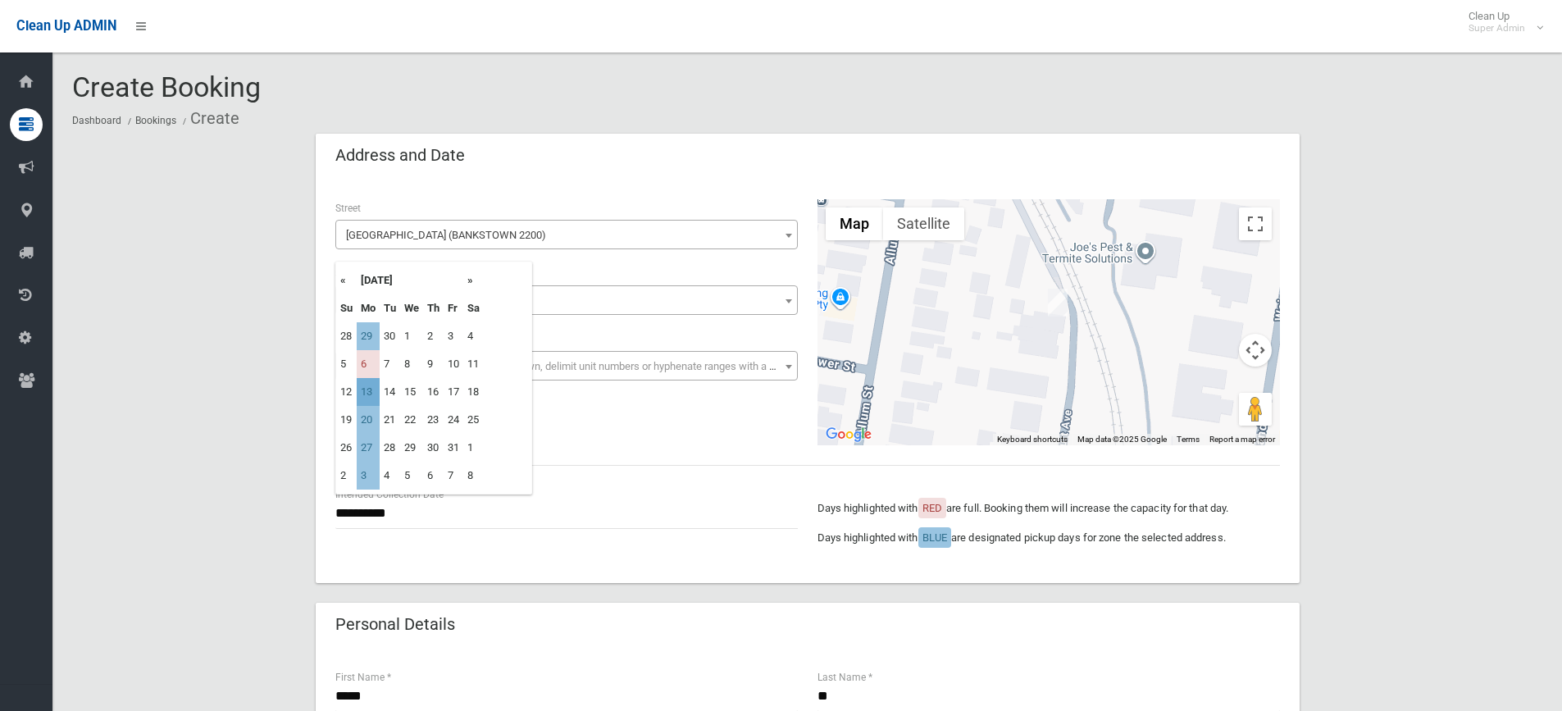
type input "**********"
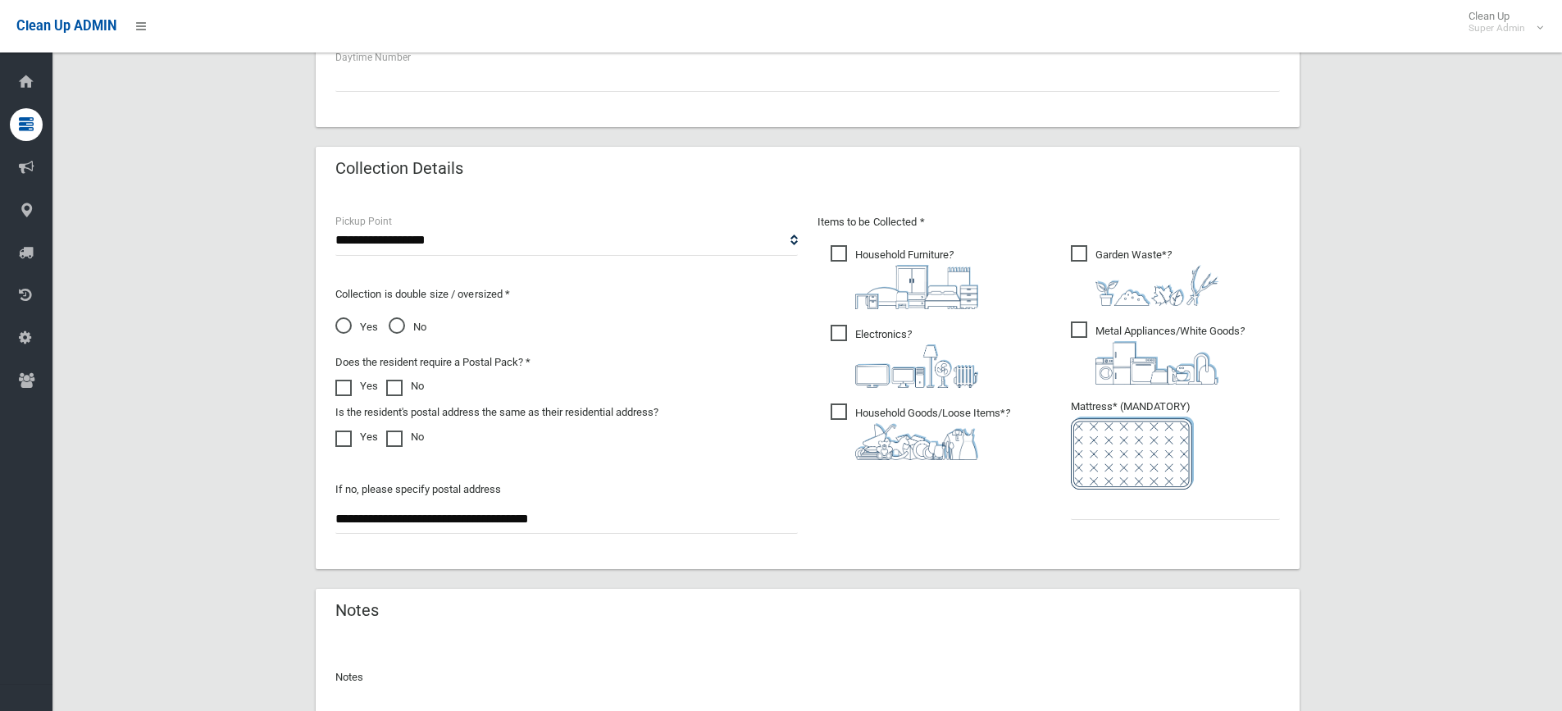
scroll to position [820, 0]
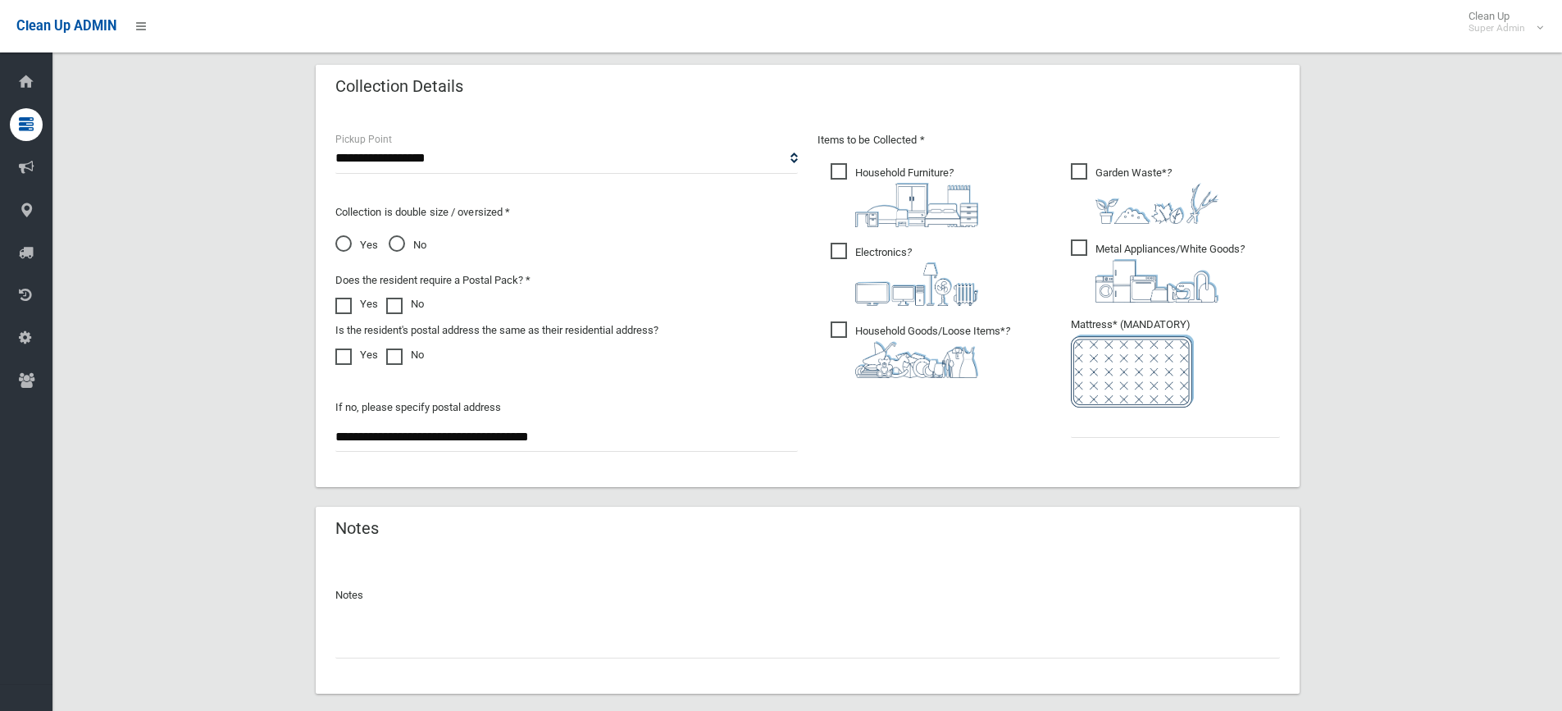
click at [583, 636] on input "text" at bounding box center [807, 643] width 944 height 30
type input "**********"
click at [1127, 434] on input "text" at bounding box center [1175, 422] width 209 height 30
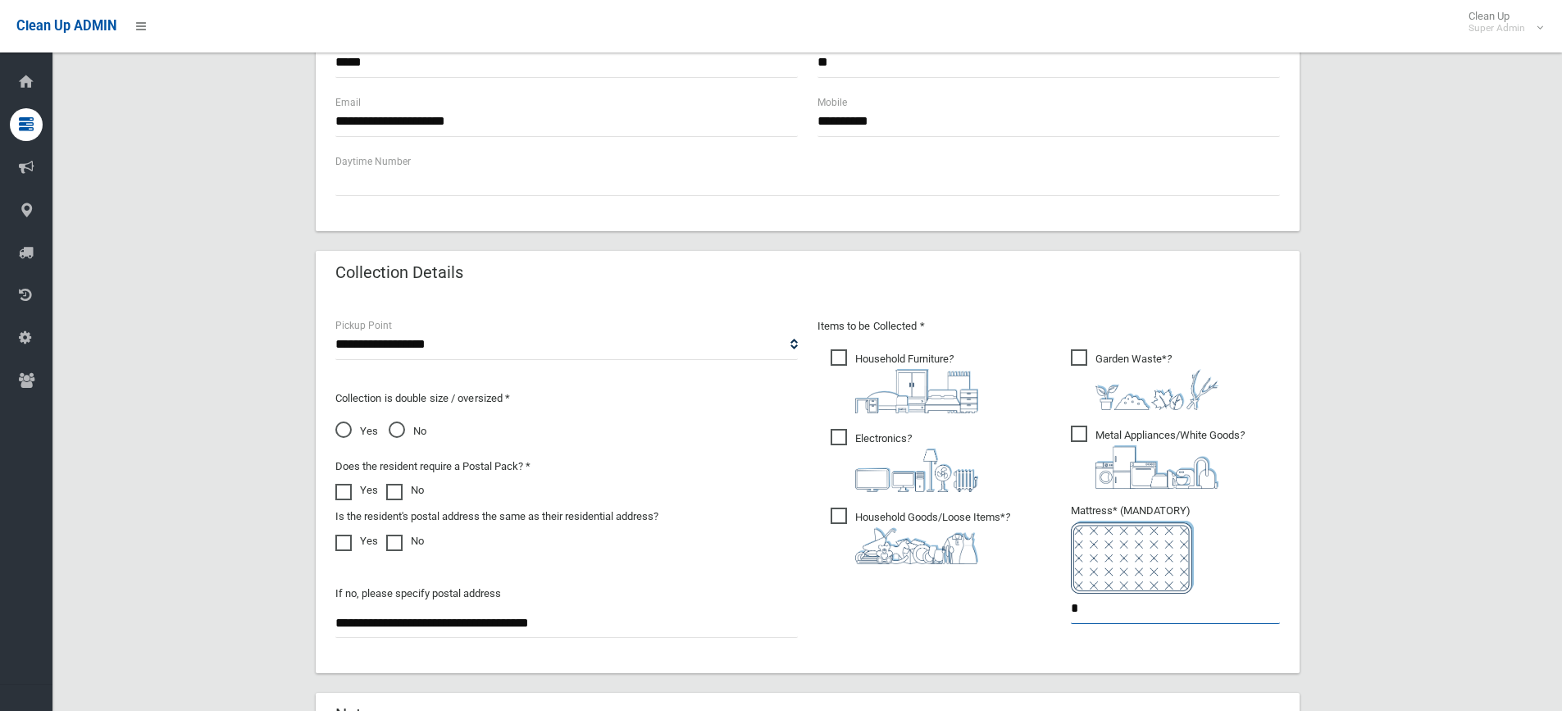
scroll to position [656, 0]
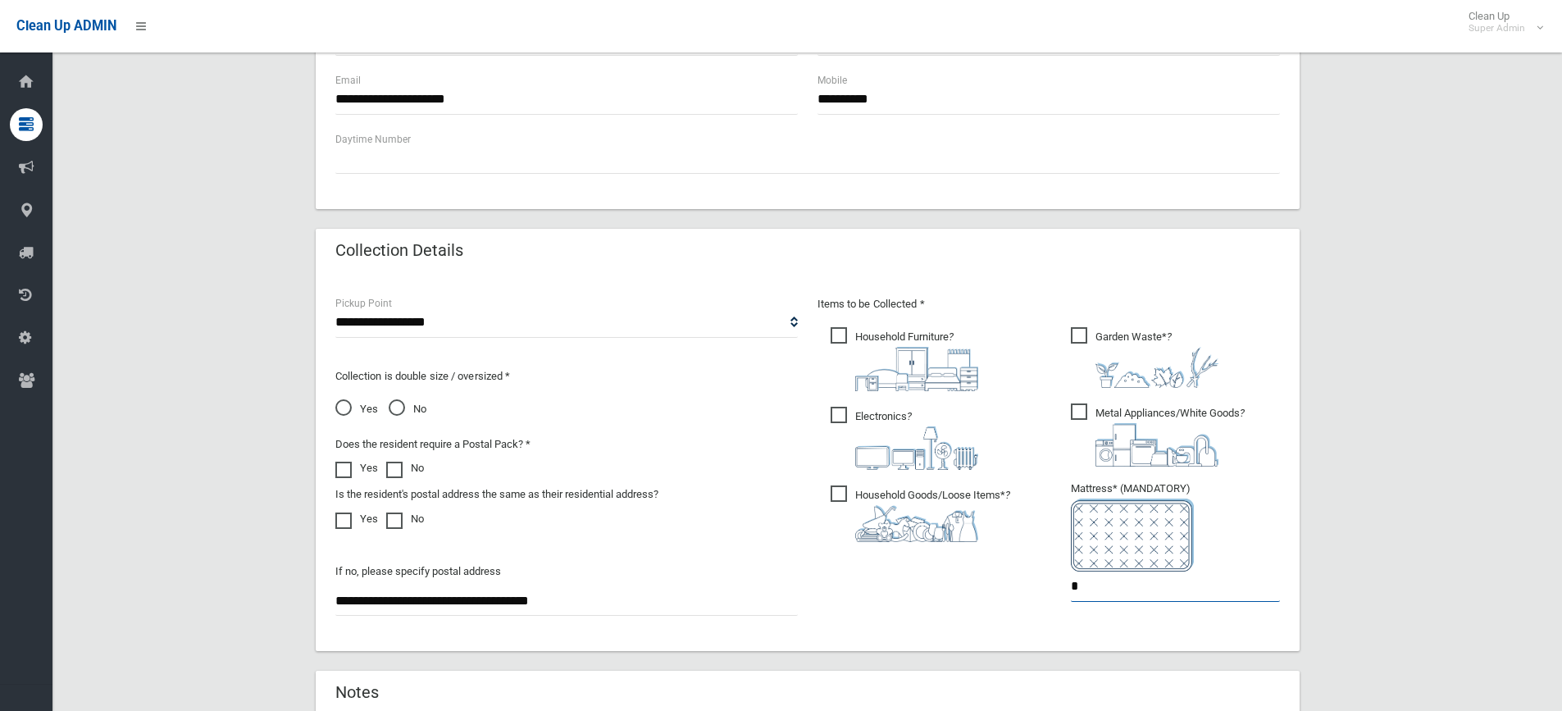
type input "*"
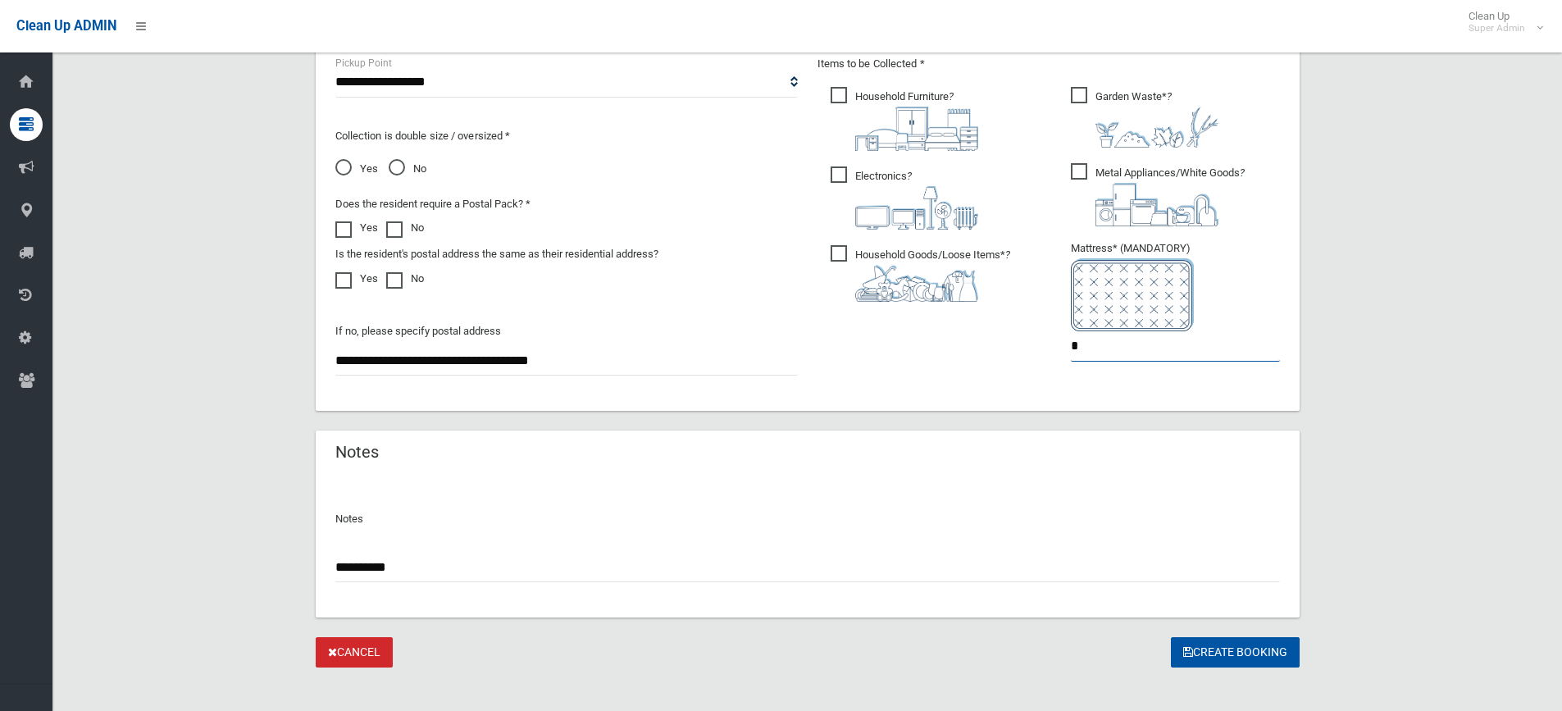
scroll to position [912, 0]
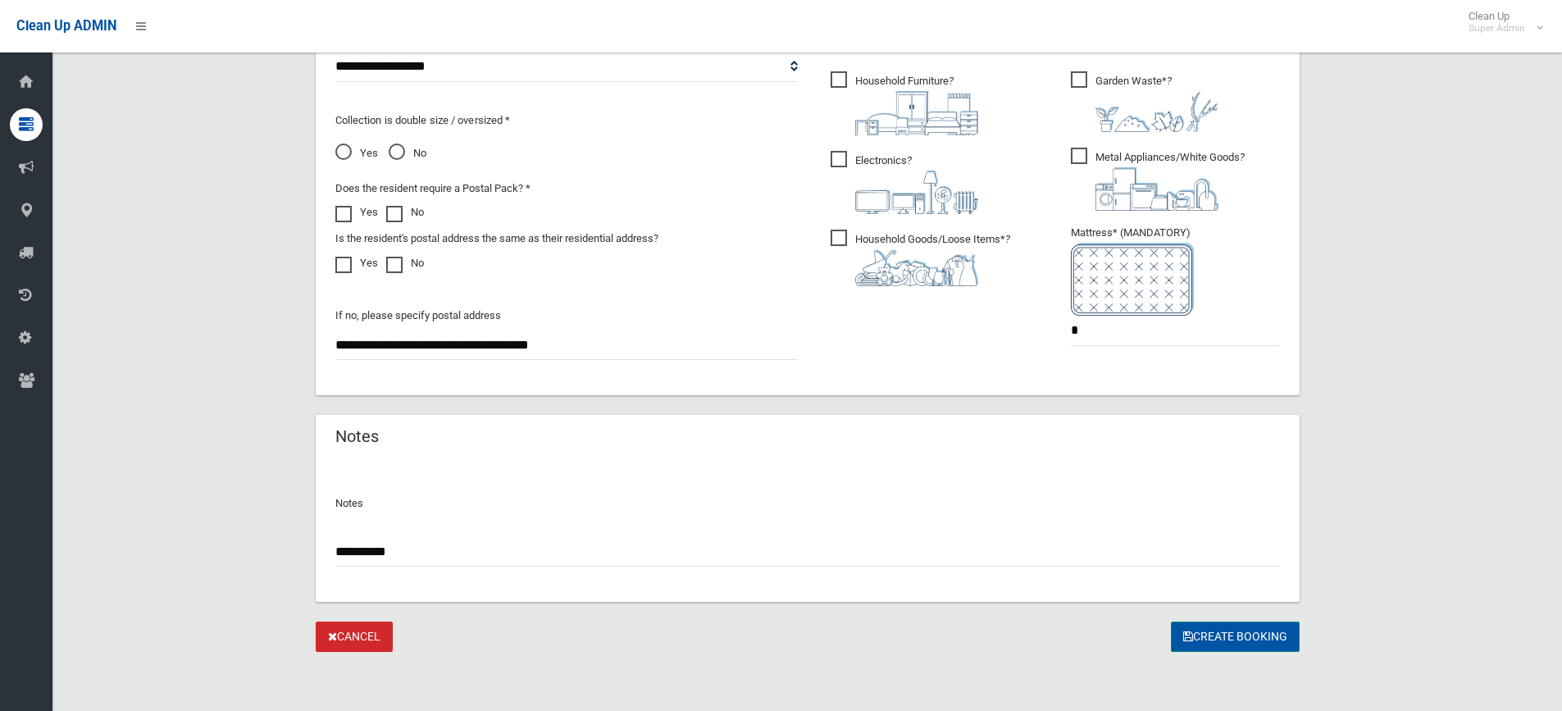
click at [1184, 628] on button "Create Booking" at bounding box center [1235, 636] width 129 height 30
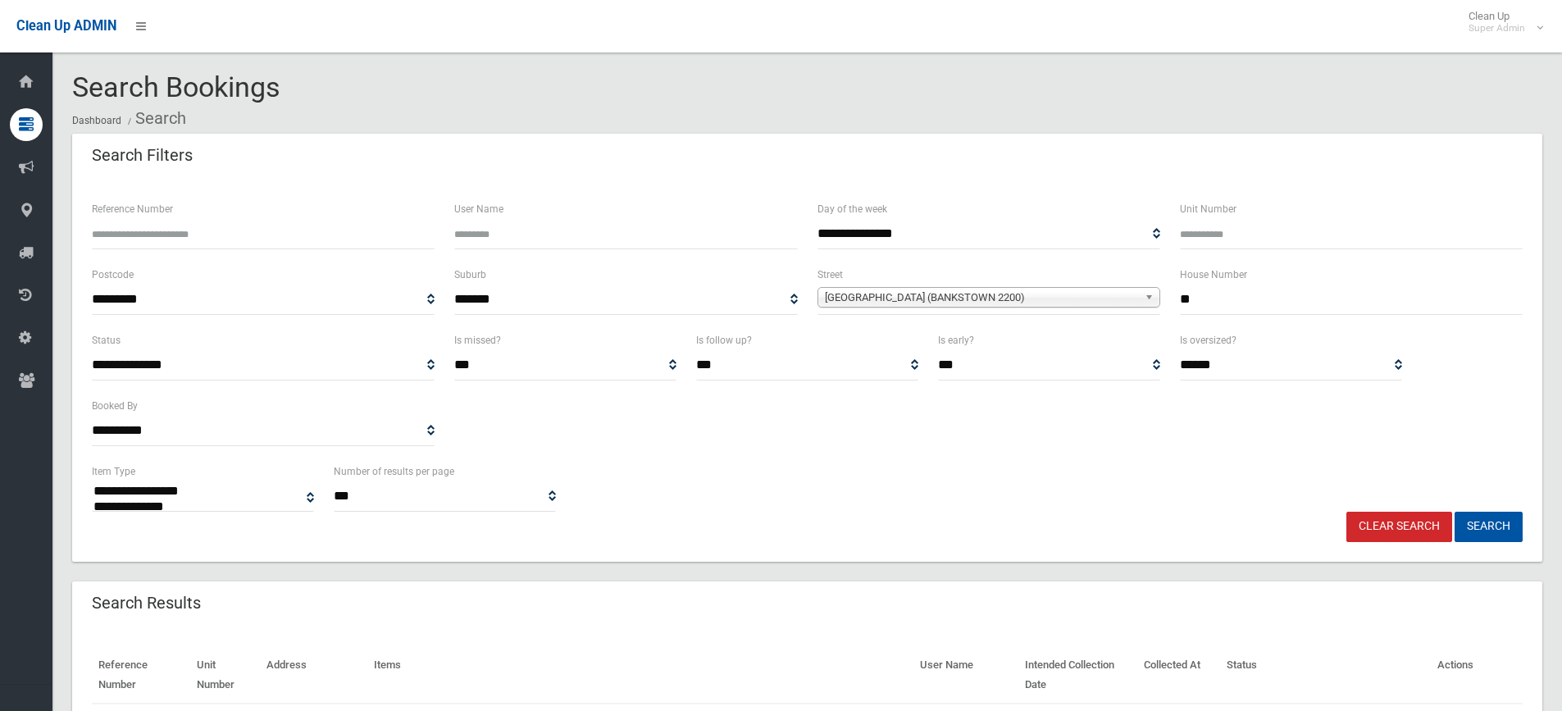
select select
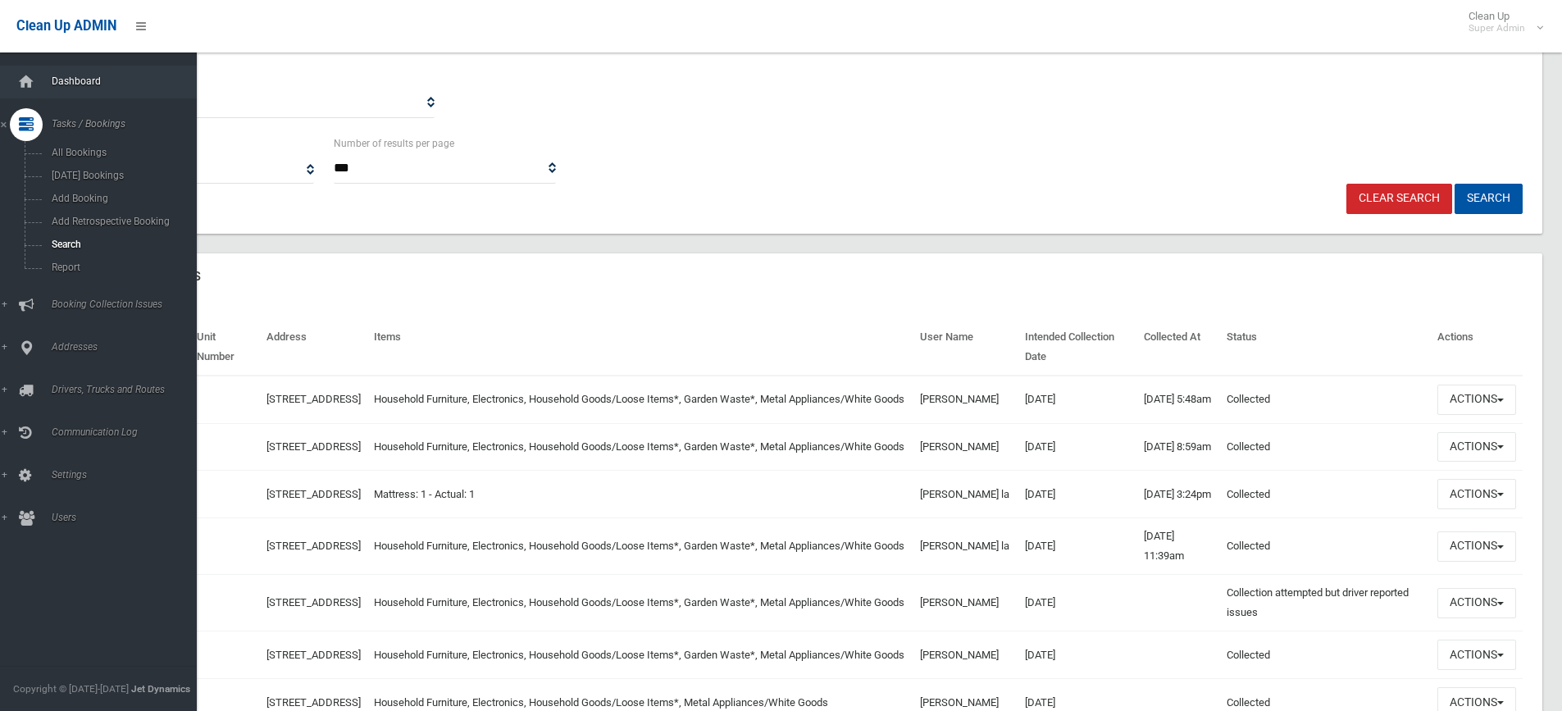
click at [60, 79] on span "Dashboard" at bounding box center [128, 80] width 162 height 11
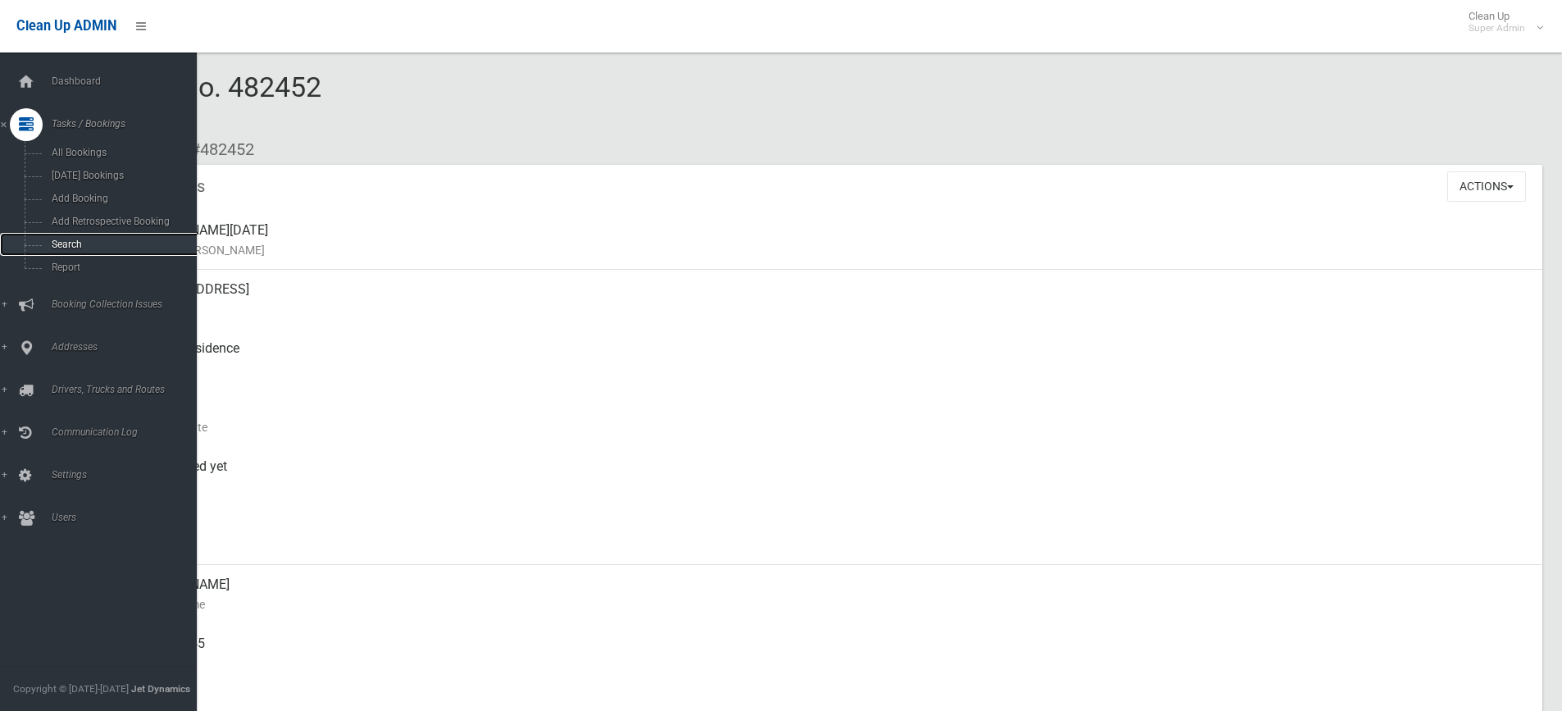
click at [72, 245] on span "Search" at bounding box center [121, 244] width 148 height 11
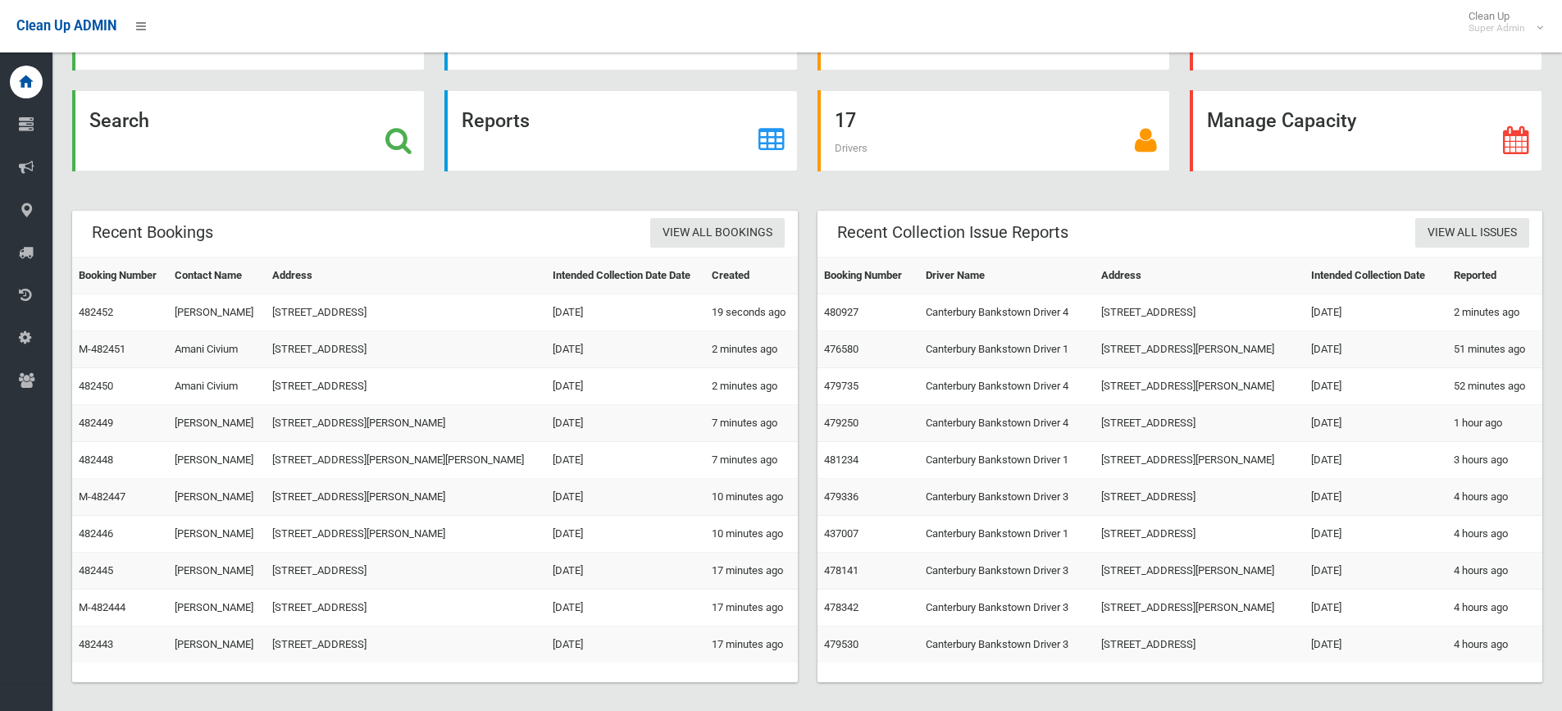
scroll to position [113, 0]
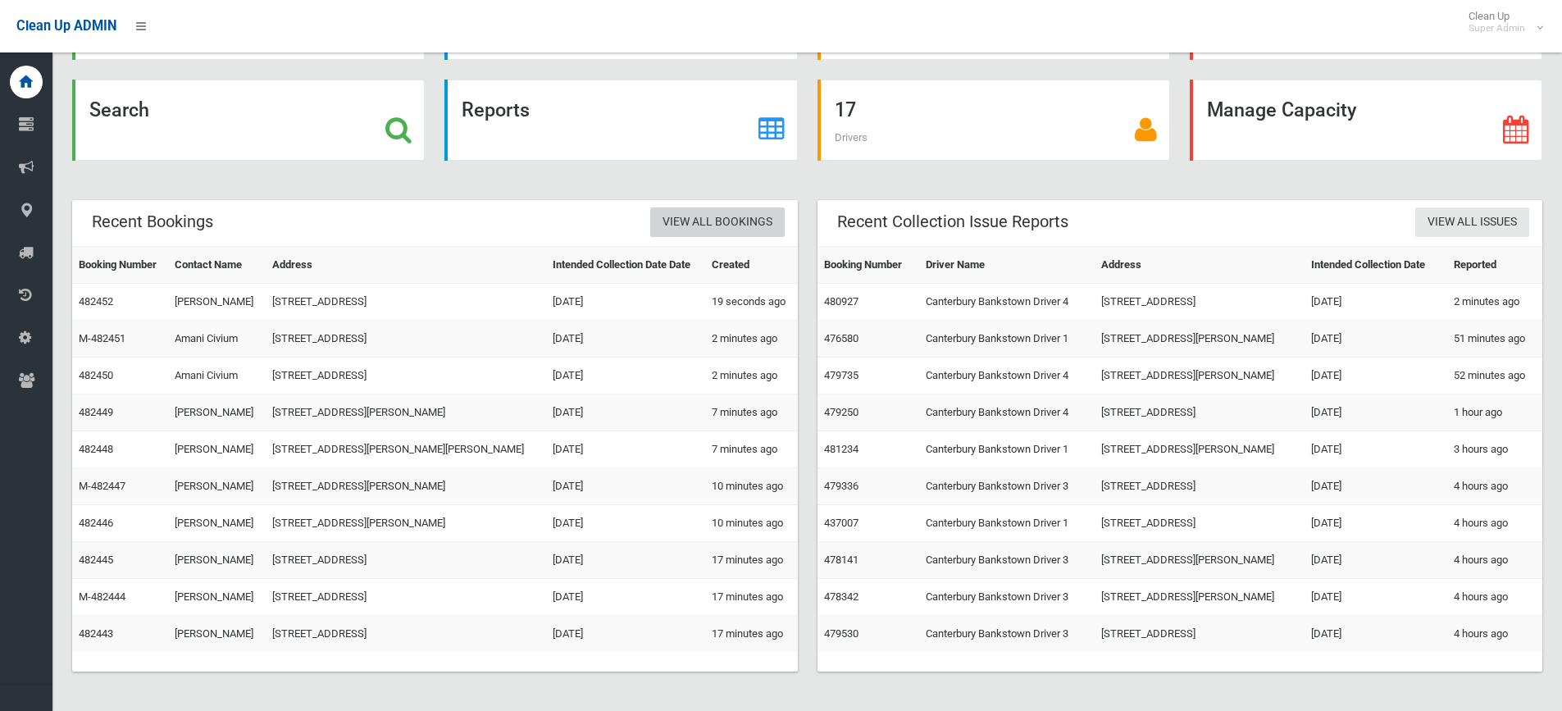
click at [723, 227] on link "View All Bookings" at bounding box center [717, 222] width 134 height 30
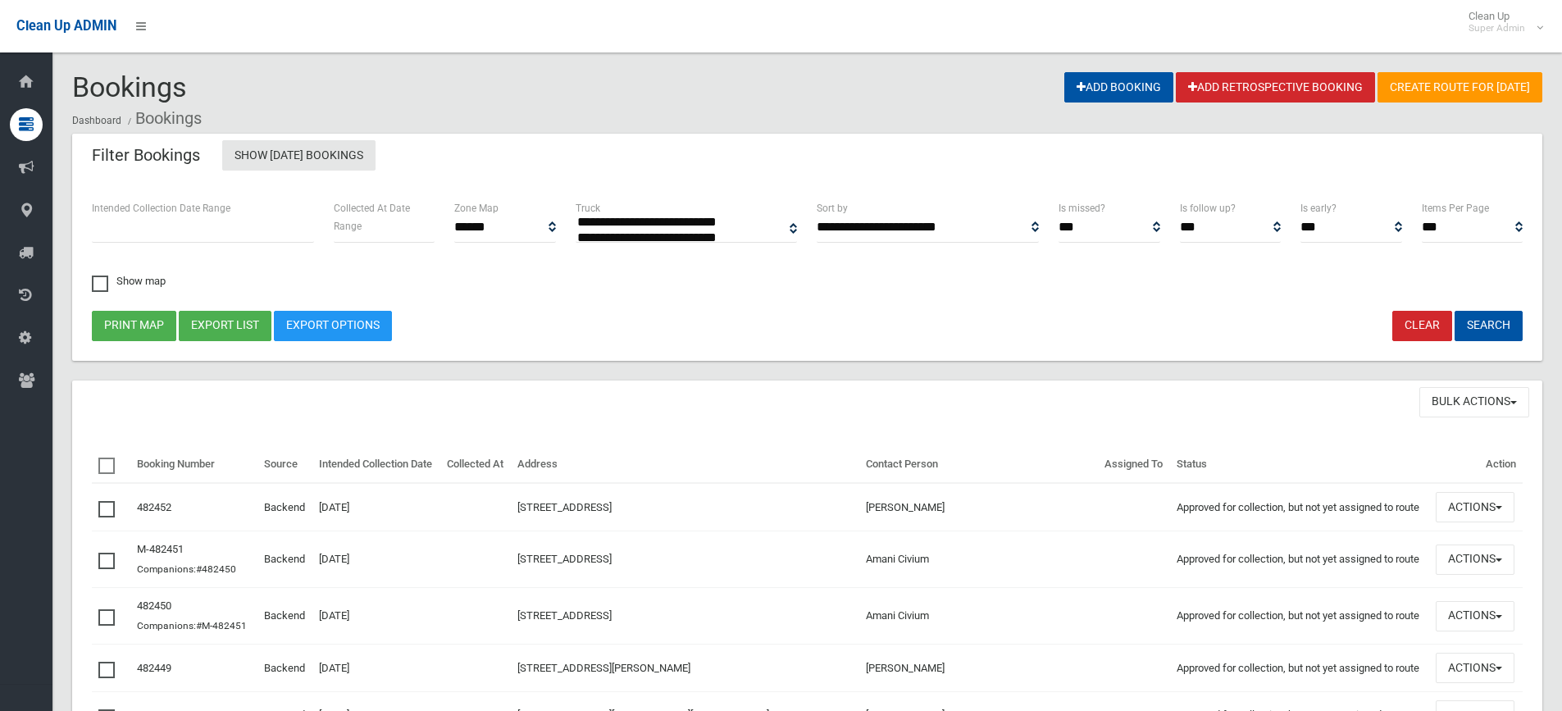
select select
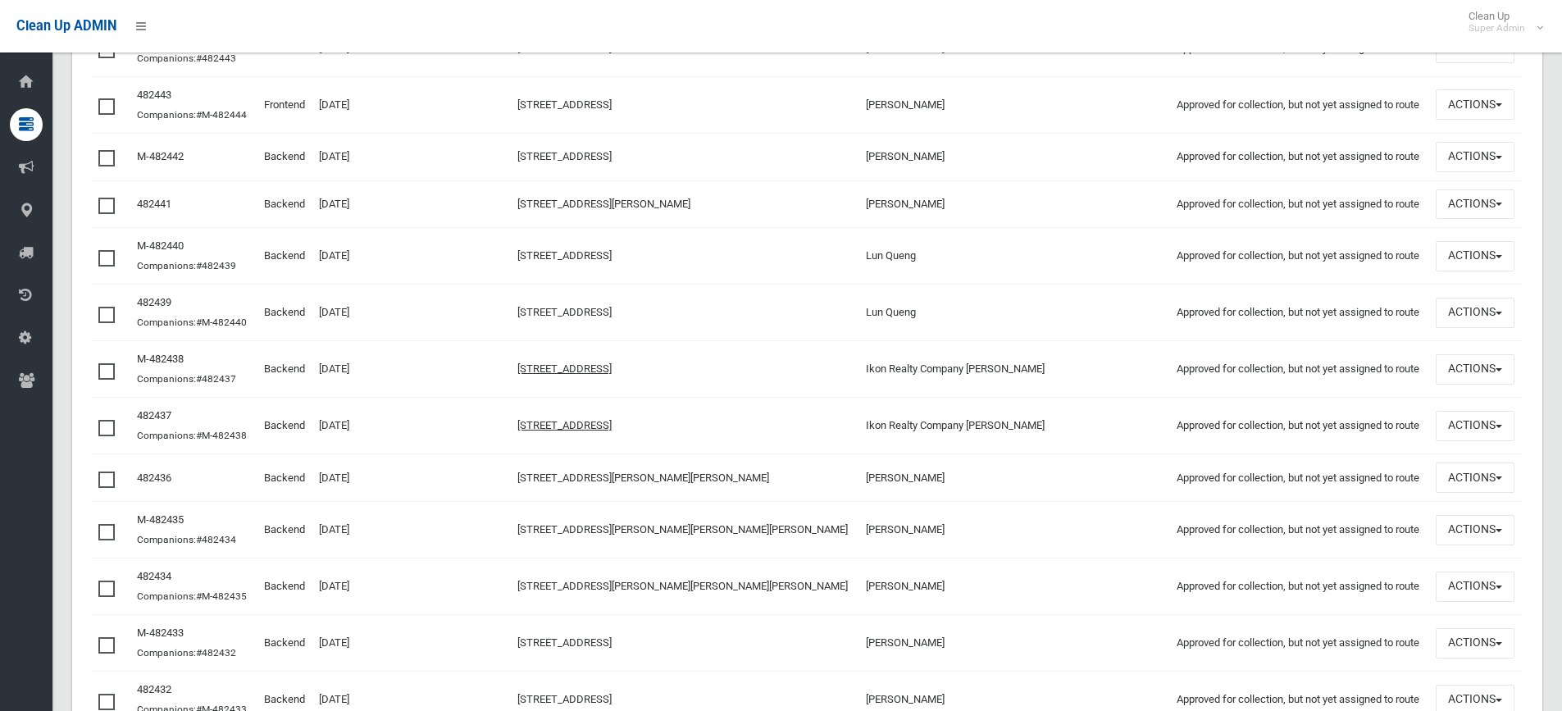
scroll to position [902, 0]
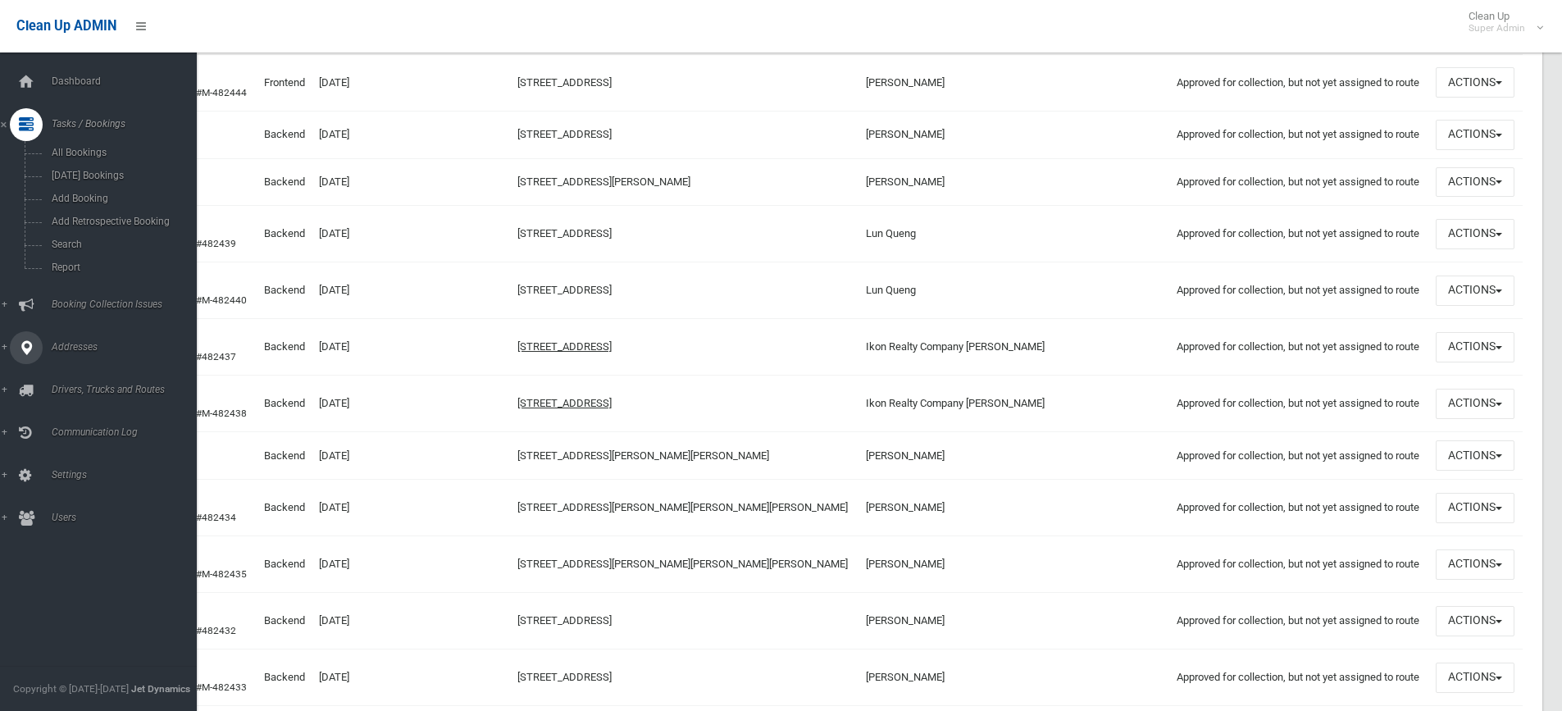
click at [65, 351] on span "Addresses" at bounding box center [128, 346] width 162 height 11
click at [72, 235] on span "All Addresses" at bounding box center [121, 237] width 148 height 11
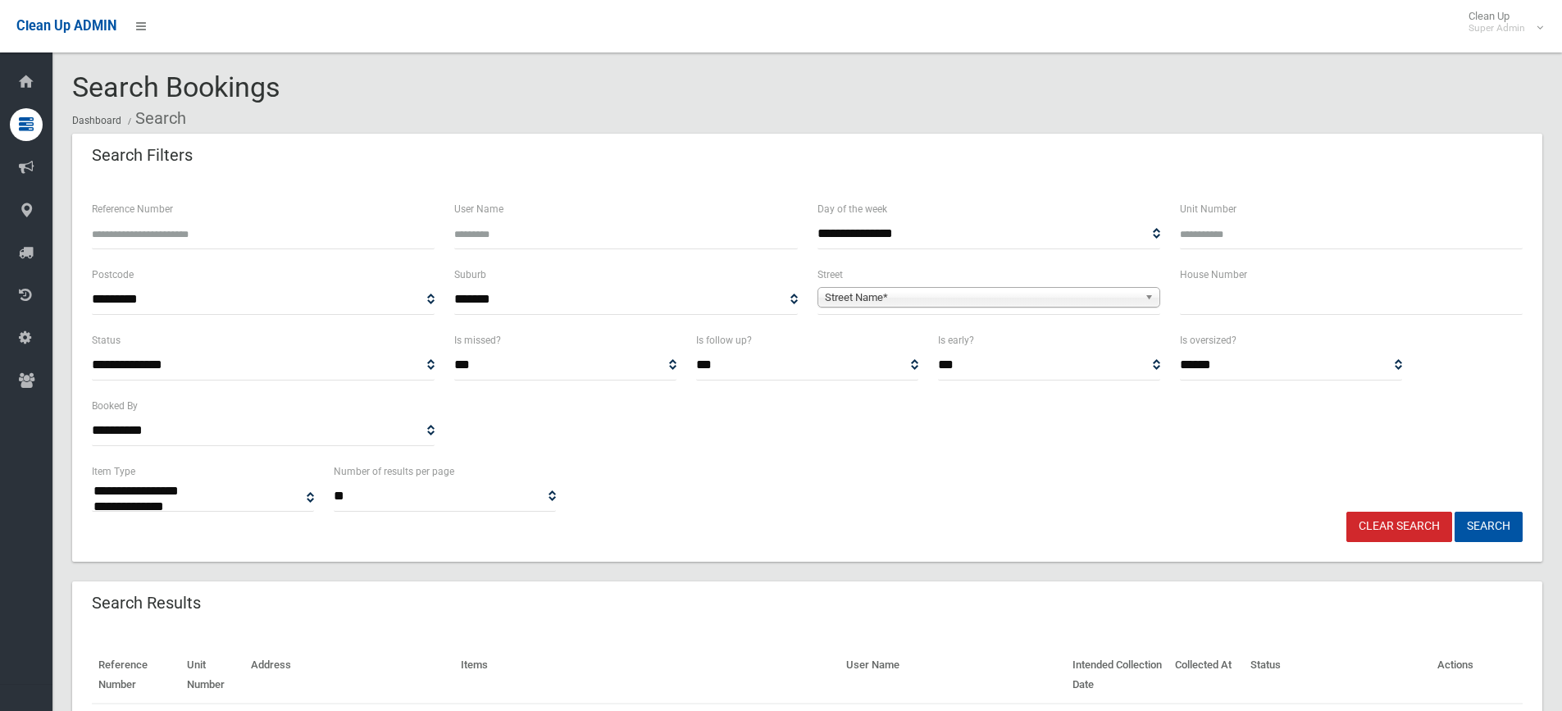
select select
click at [236, 229] on input "Reference Number" at bounding box center [263, 234] width 343 height 30
type input "******"
click at [1454, 512] on button "Search" at bounding box center [1488, 527] width 68 height 30
select select
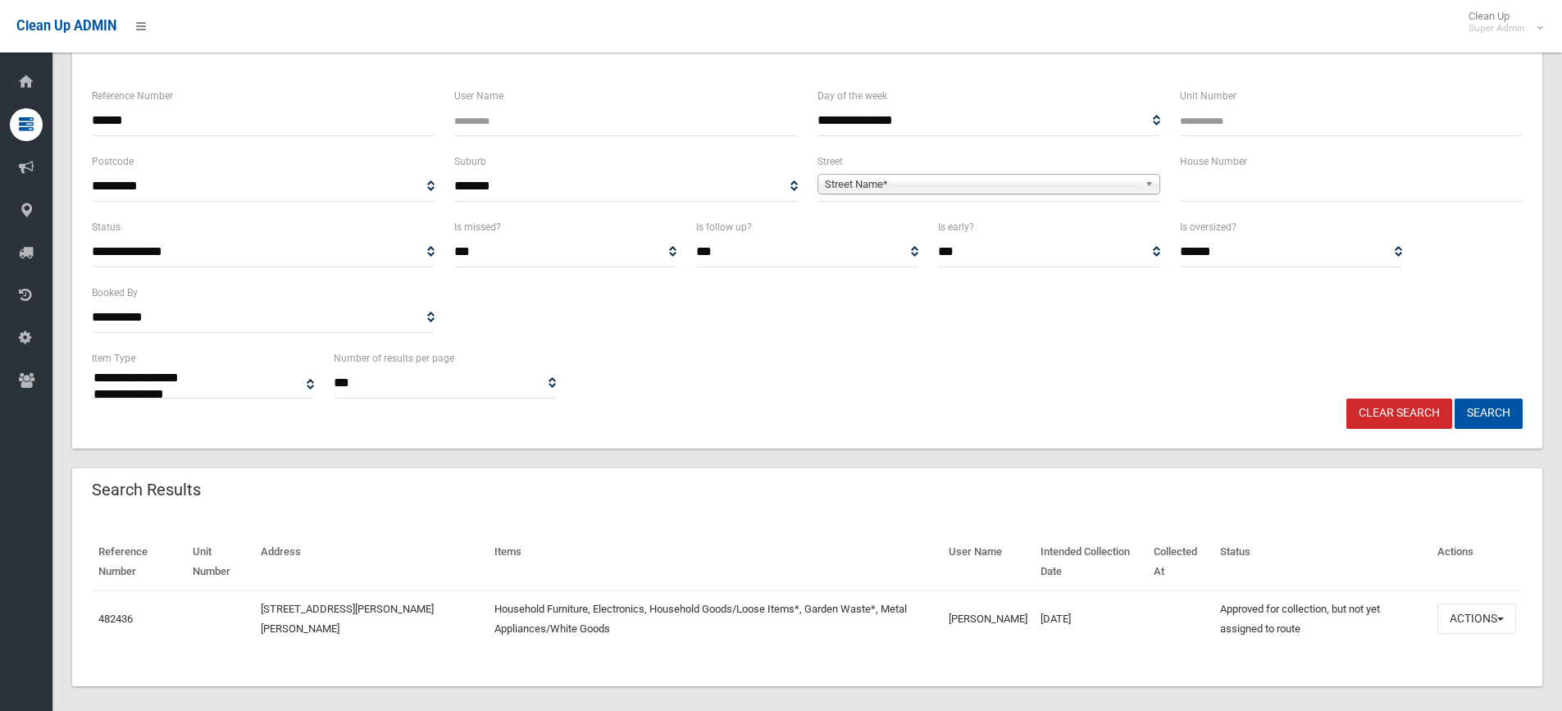
scroll to position [128, 0]
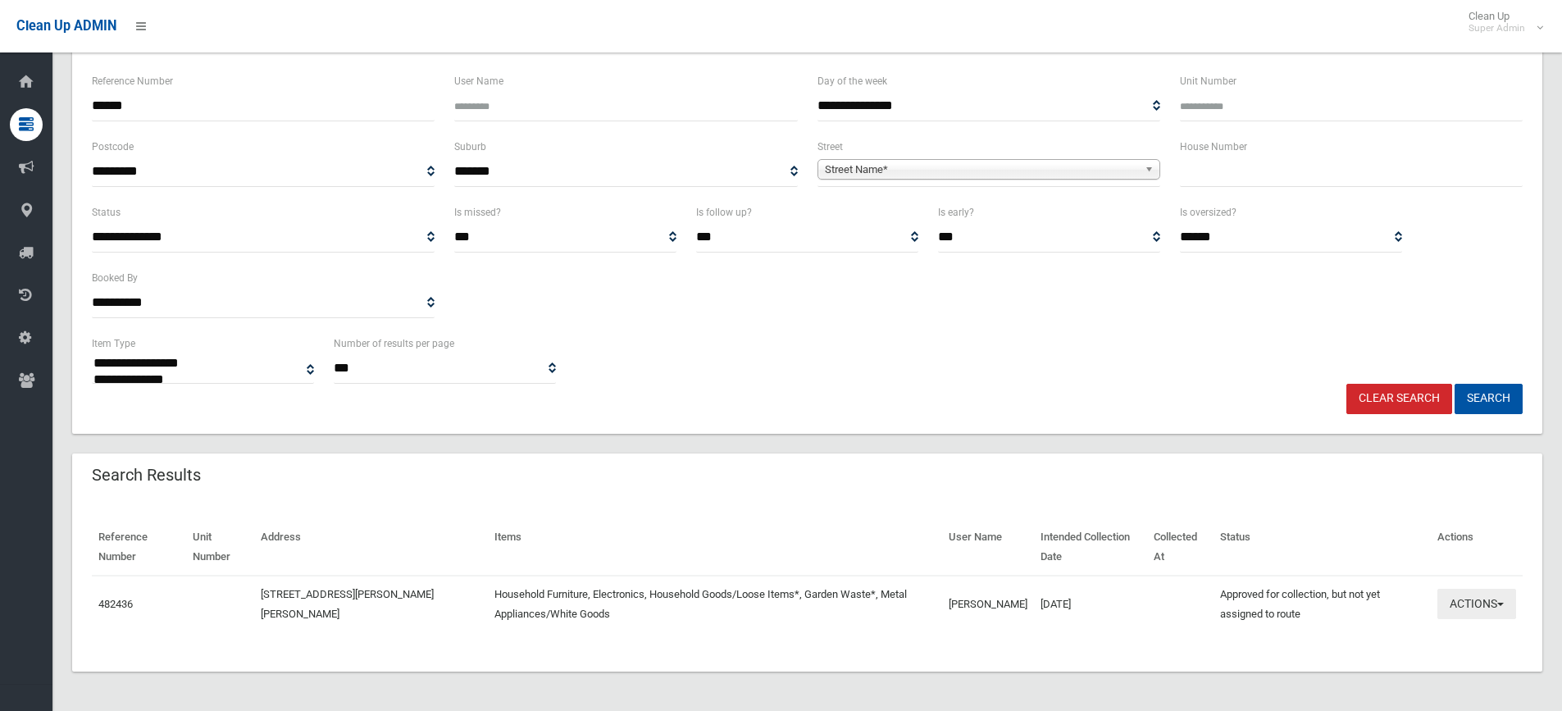
click at [1452, 603] on button "Actions" at bounding box center [1476, 604] width 79 height 30
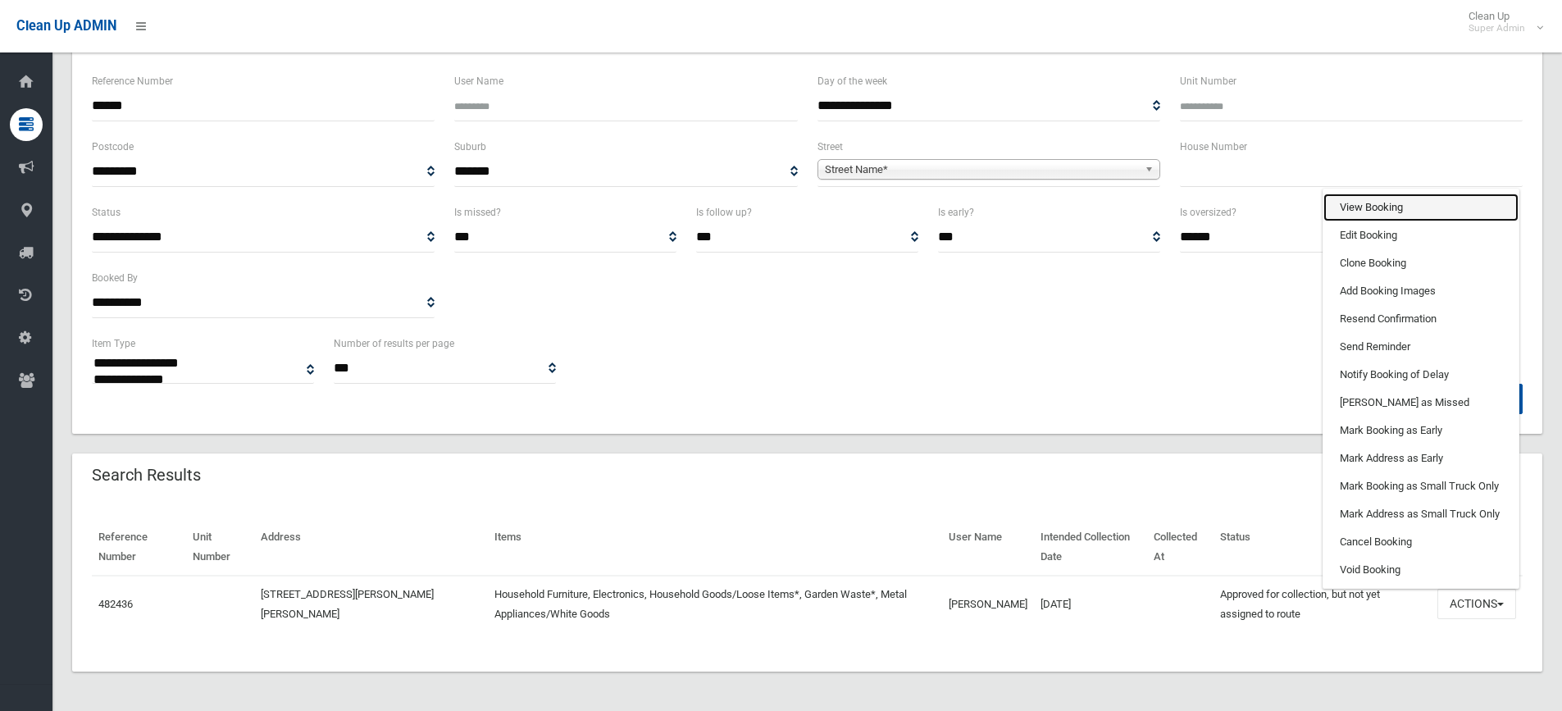
click at [1347, 202] on link "View Booking" at bounding box center [1420, 207] width 195 height 28
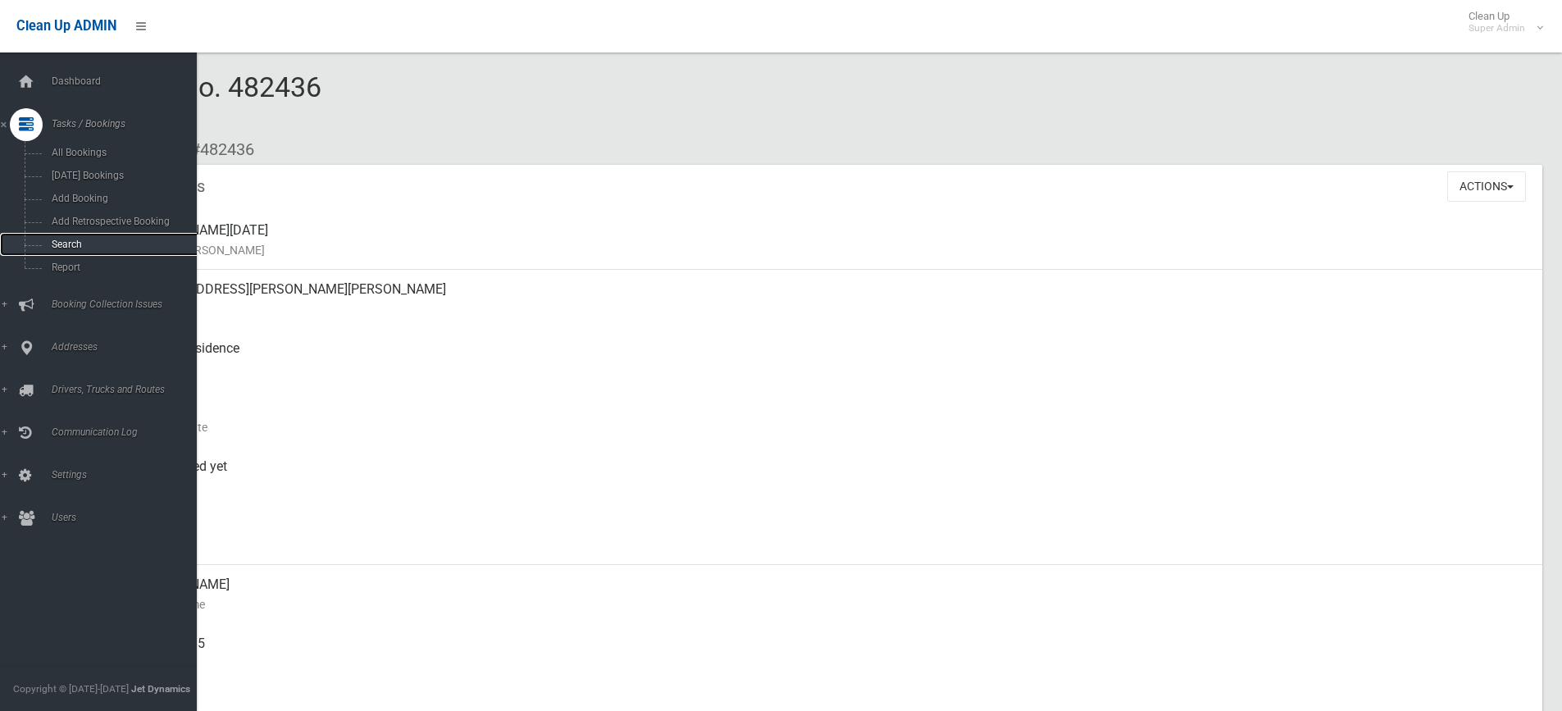
click at [63, 242] on span "Search" at bounding box center [121, 244] width 148 height 11
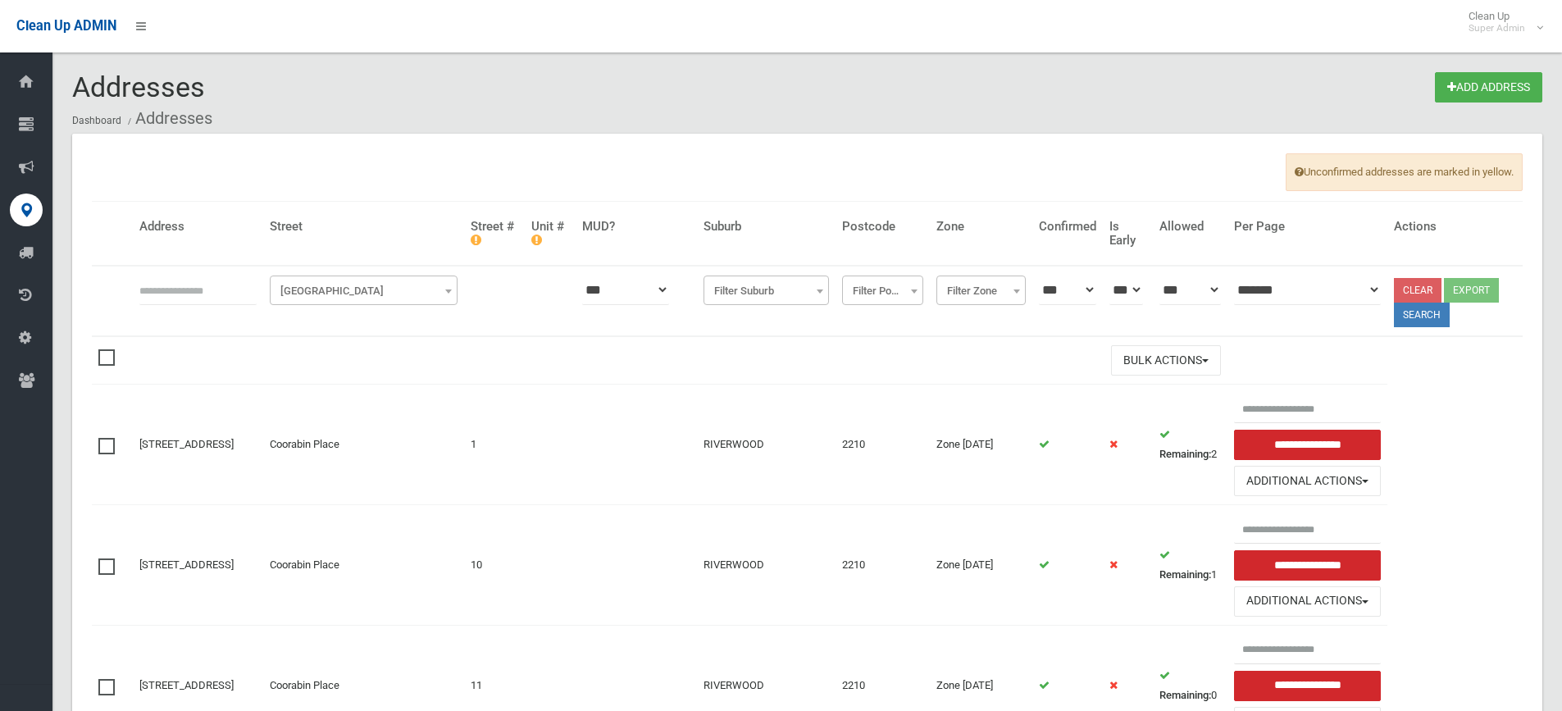
click at [176, 293] on input "text" at bounding box center [197, 290] width 117 height 30
type input "**"
click at [339, 296] on span "Filter Street" at bounding box center [364, 291] width 180 height 23
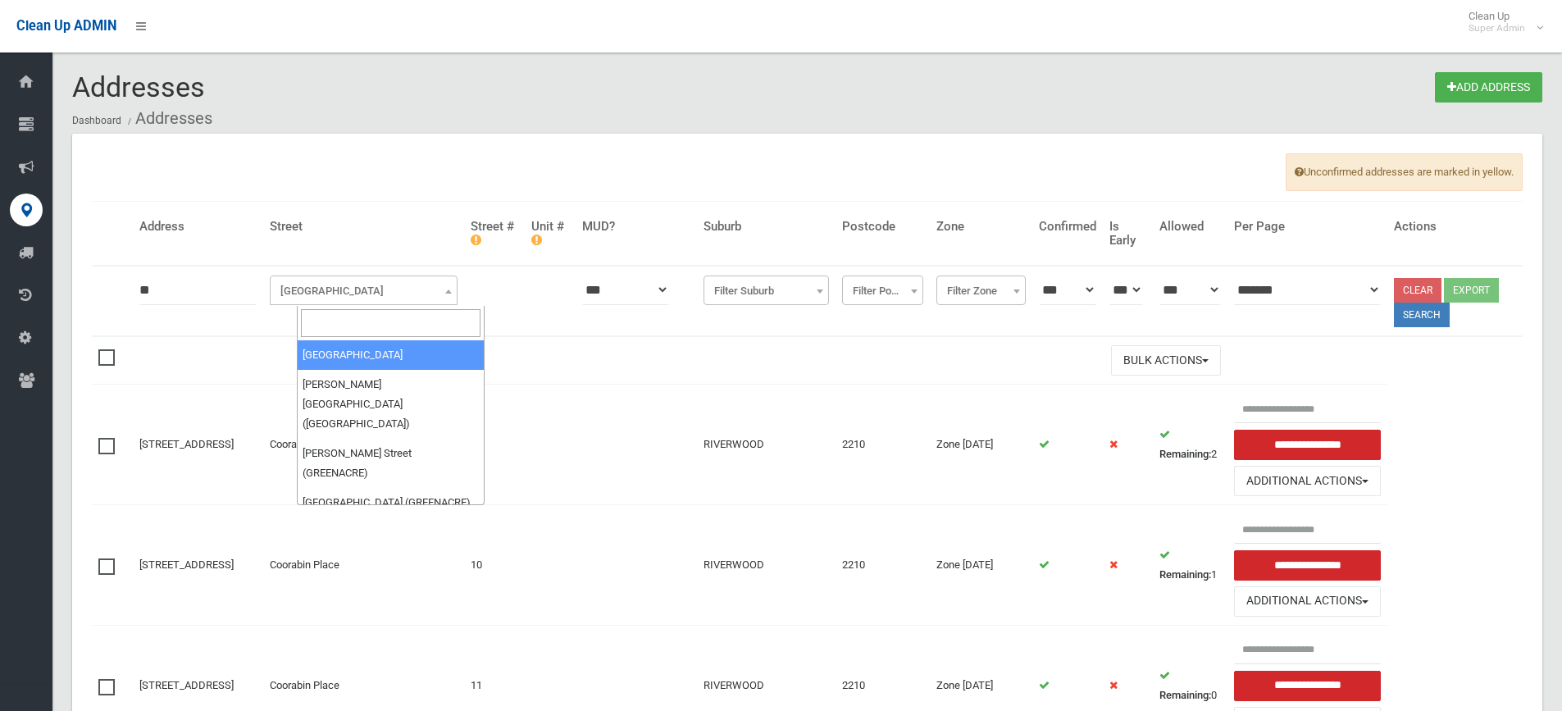
click at [333, 317] on input "search" at bounding box center [391, 323] width 180 height 28
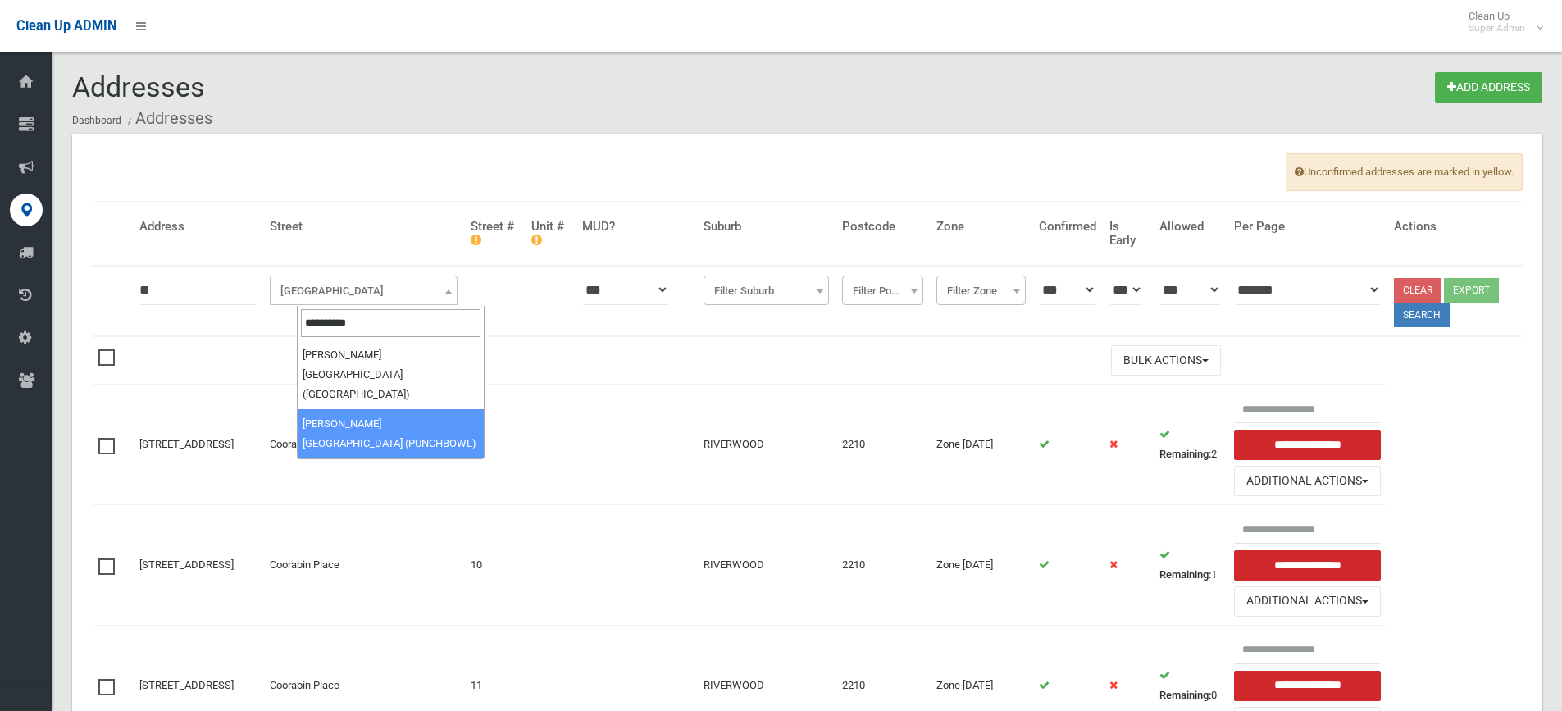
type input "**********"
select select "***"
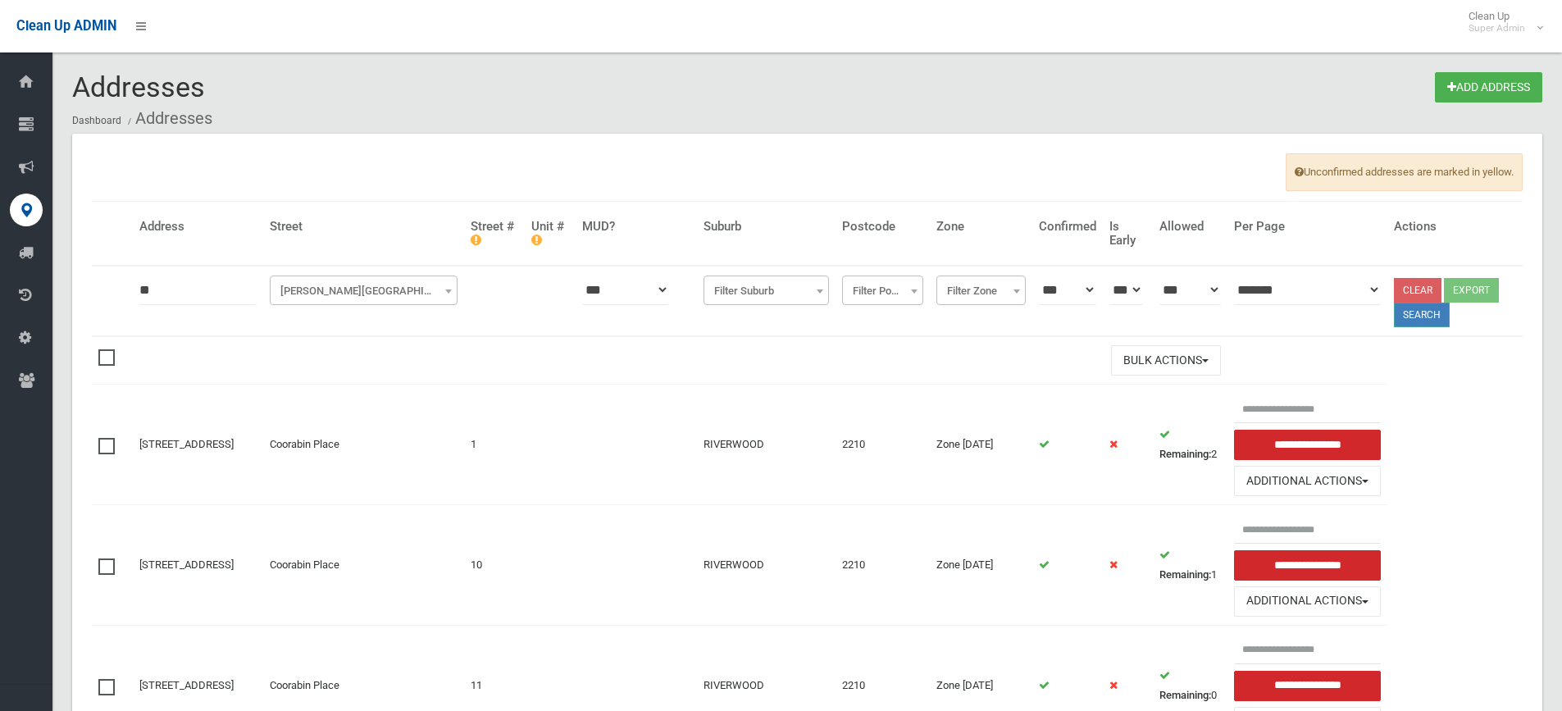
click at [1446, 321] on button "Search" at bounding box center [1422, 315] width 56 height 25
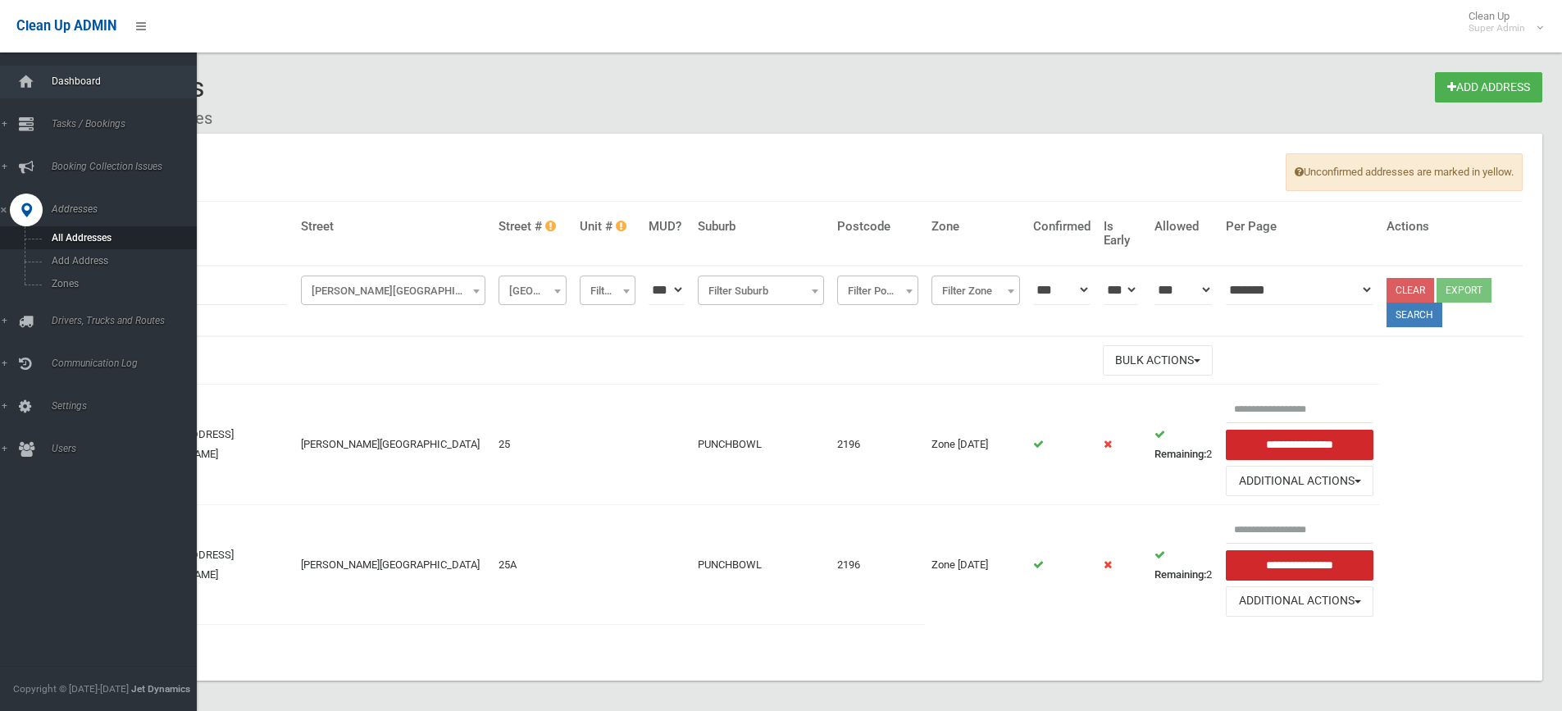
click at [63, 80] on span "Dashboard" at bounding box center [128, 80] width 162 height 11
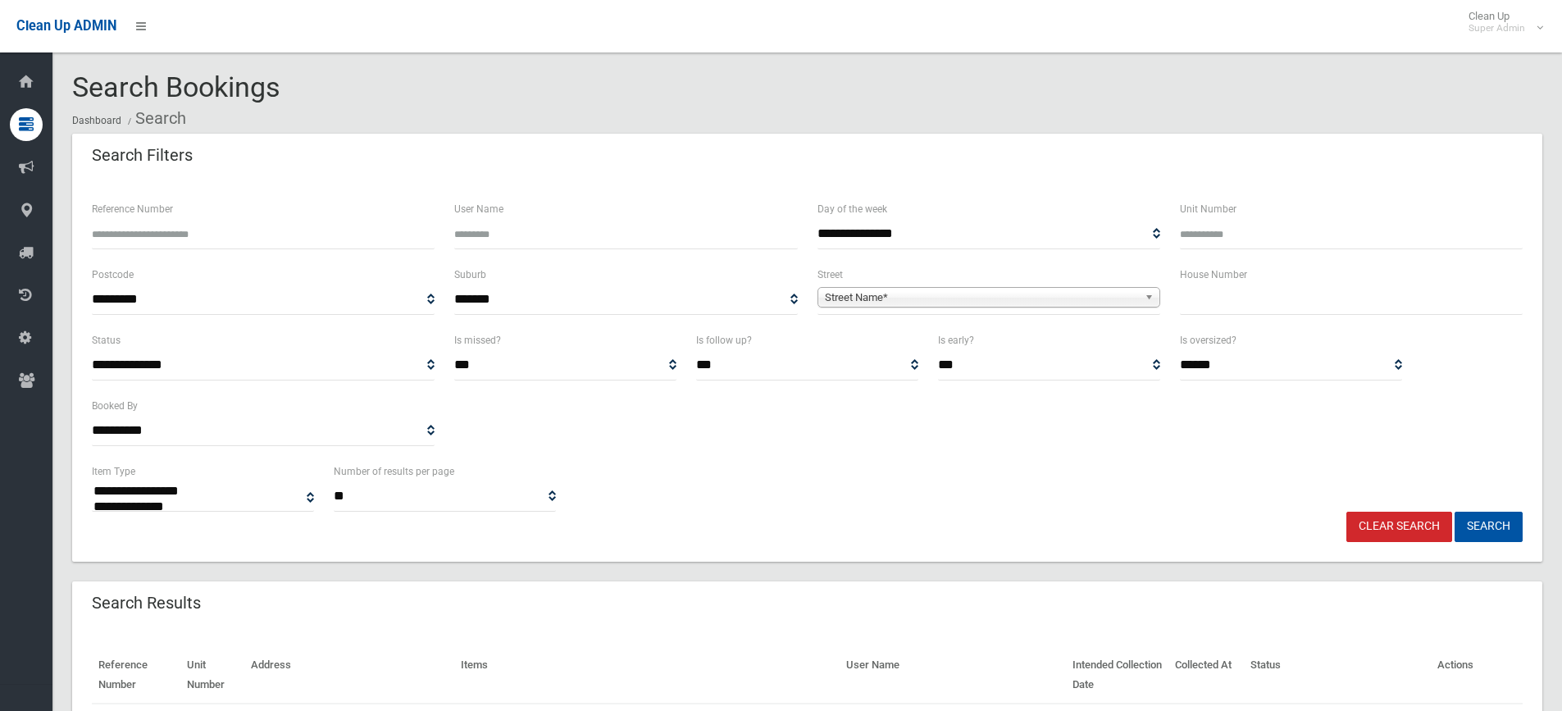
select select
click at [844, 297] on span "Street Name*" at bounding box center [981, 298] width 313 height 20
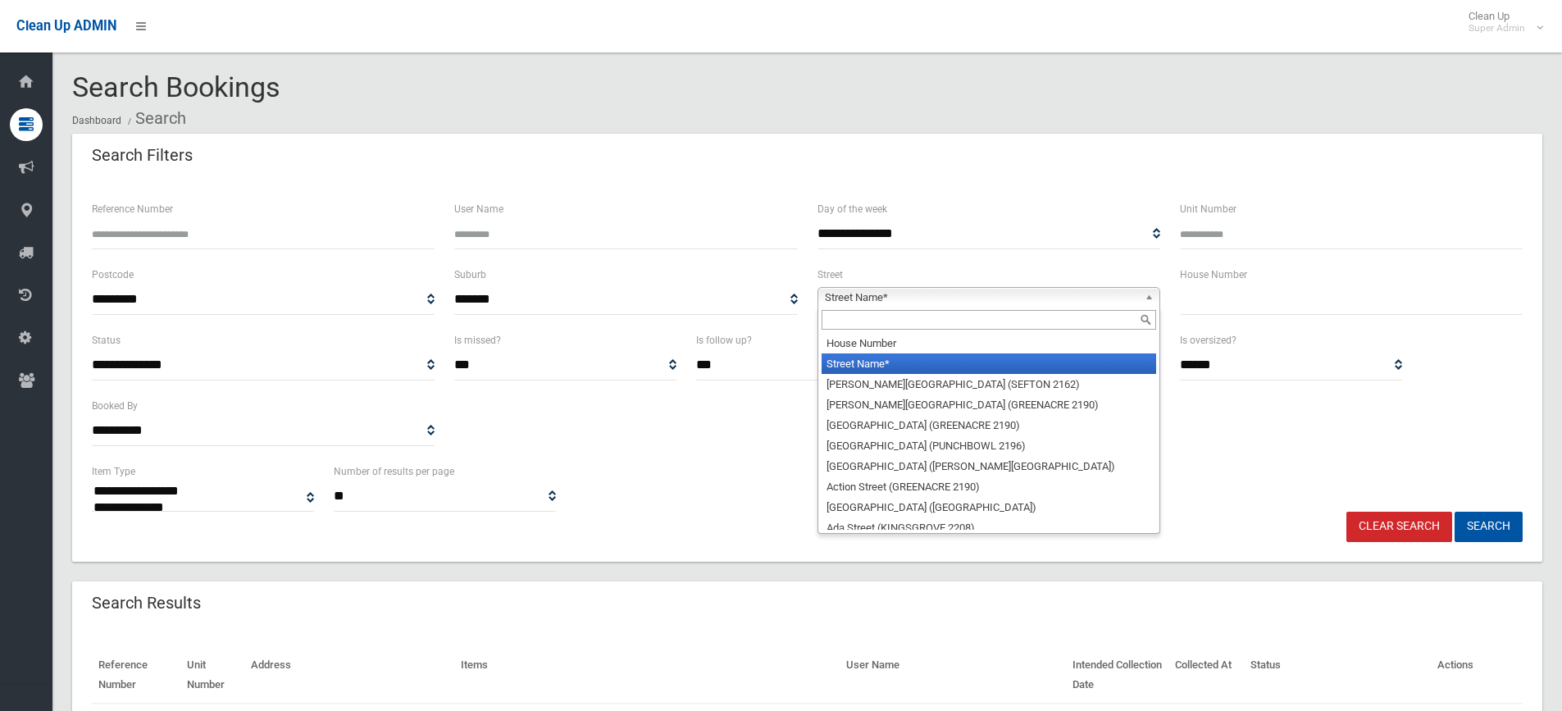
click at [837, 315] on input "text" at bounding box center [988, 320] width 334 height 20
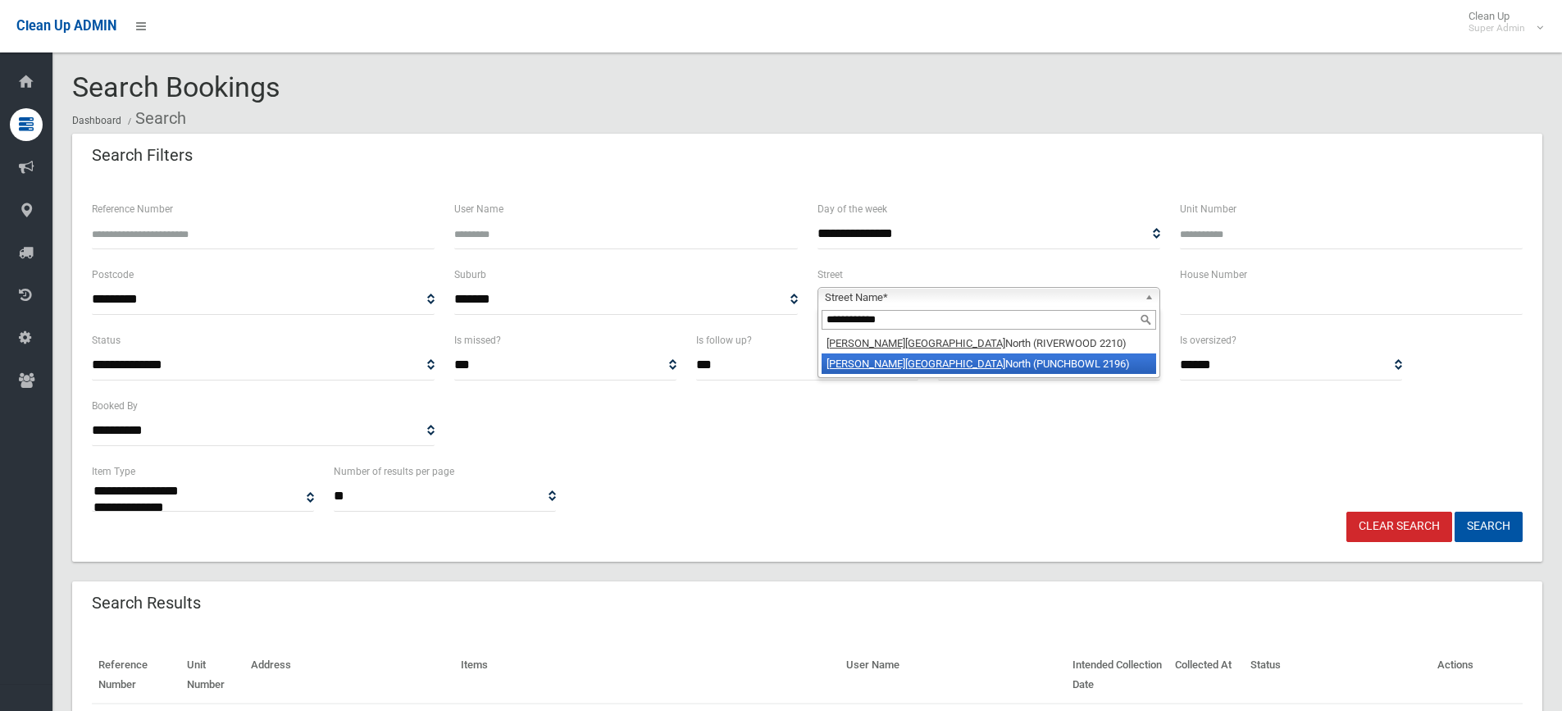
type input "**********"
click at [880, 365] on em "[PERSON_NAME][GEOGRAPHIC_DATA]" at bounding box center [915, 363] width 179 height 12
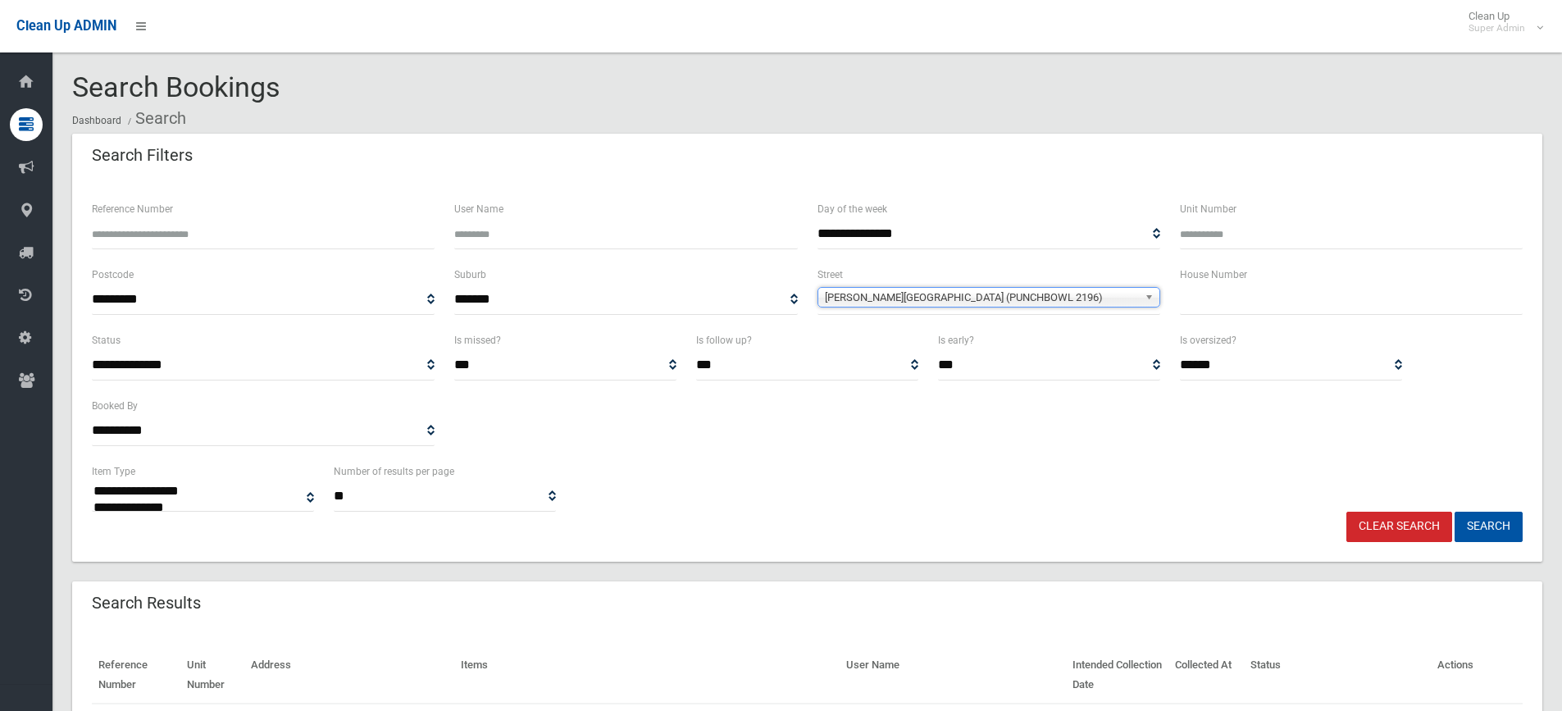
click at [1229, 301] on input "text" at bounding box center [1351, 299] width 343 height 30
type input "***"
click at [1467, 517] on button "Search" at bounding box center [1488, 527] width 68 height 30
select select
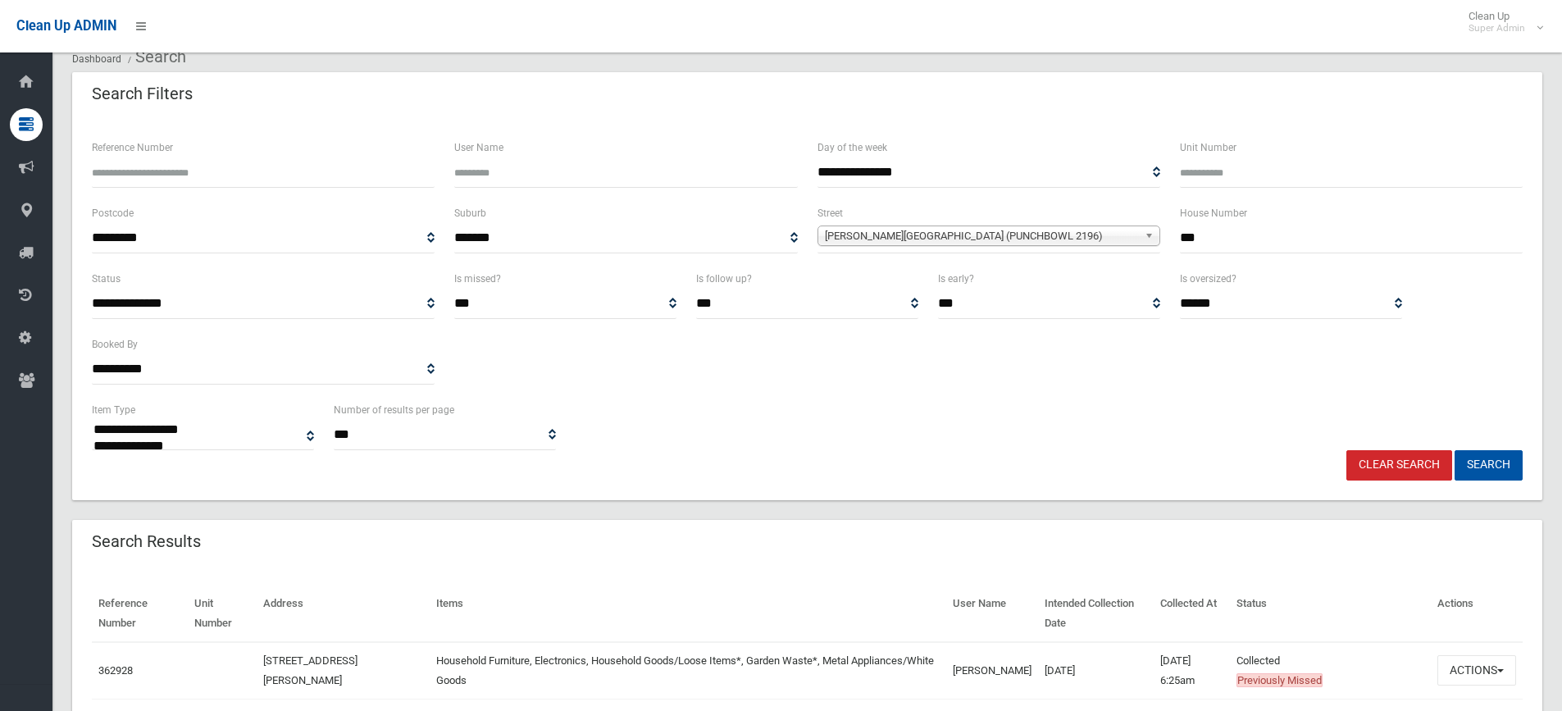
scroll to position [246, 0]
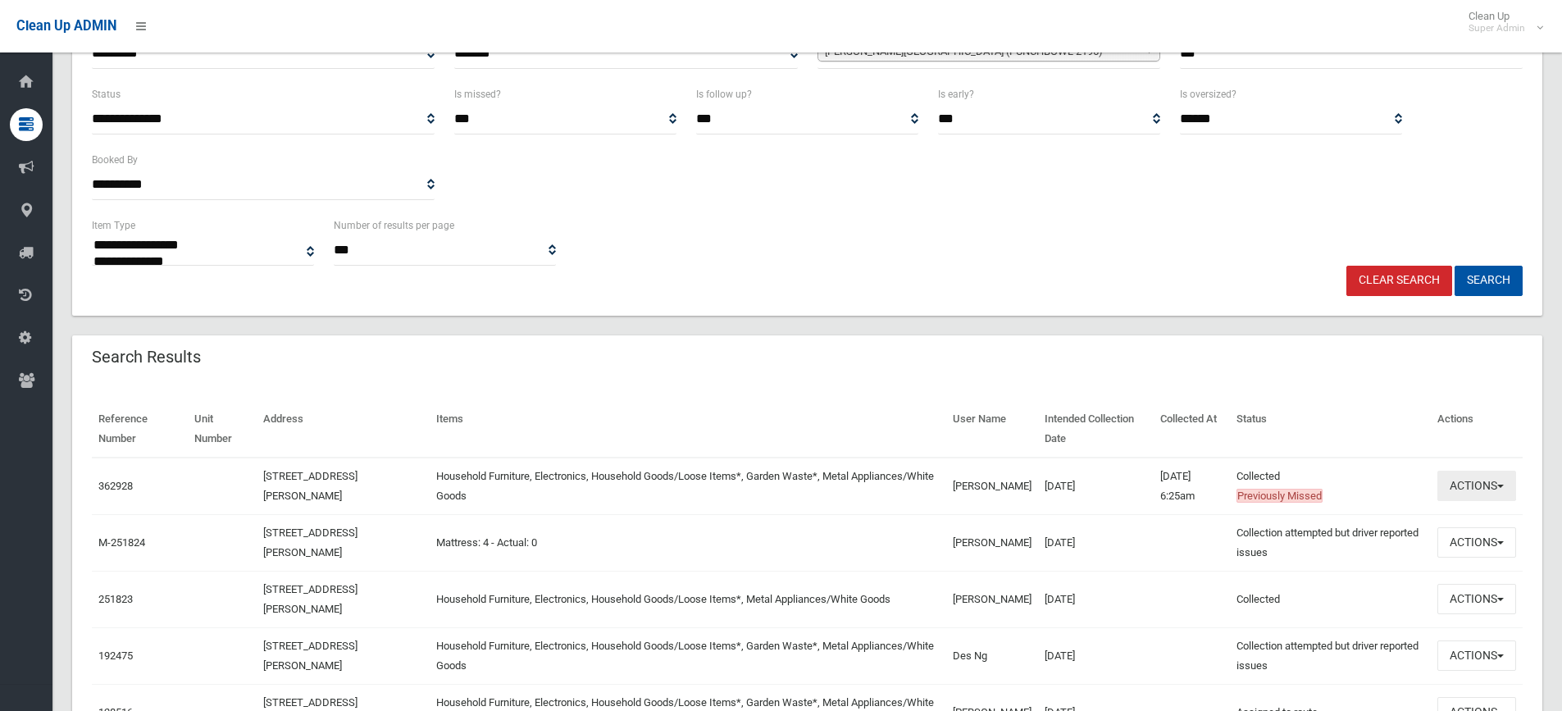
click at [1455, 485] on button "Actions" at bounding box center [1476, 486] width 79 height 30
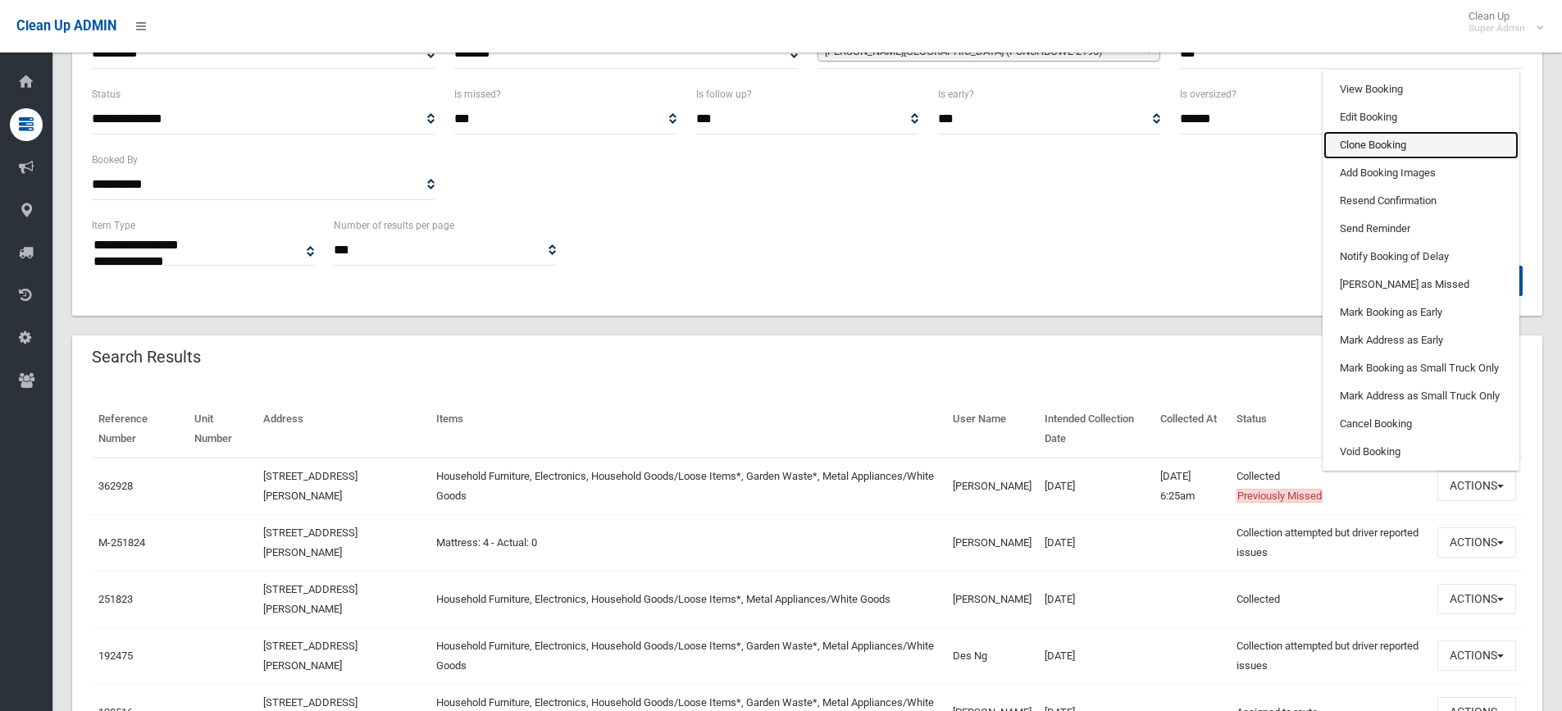
click at [1399, 147] on link "Clone Booking" at bounding box center [1420, 145] width 195 height 28
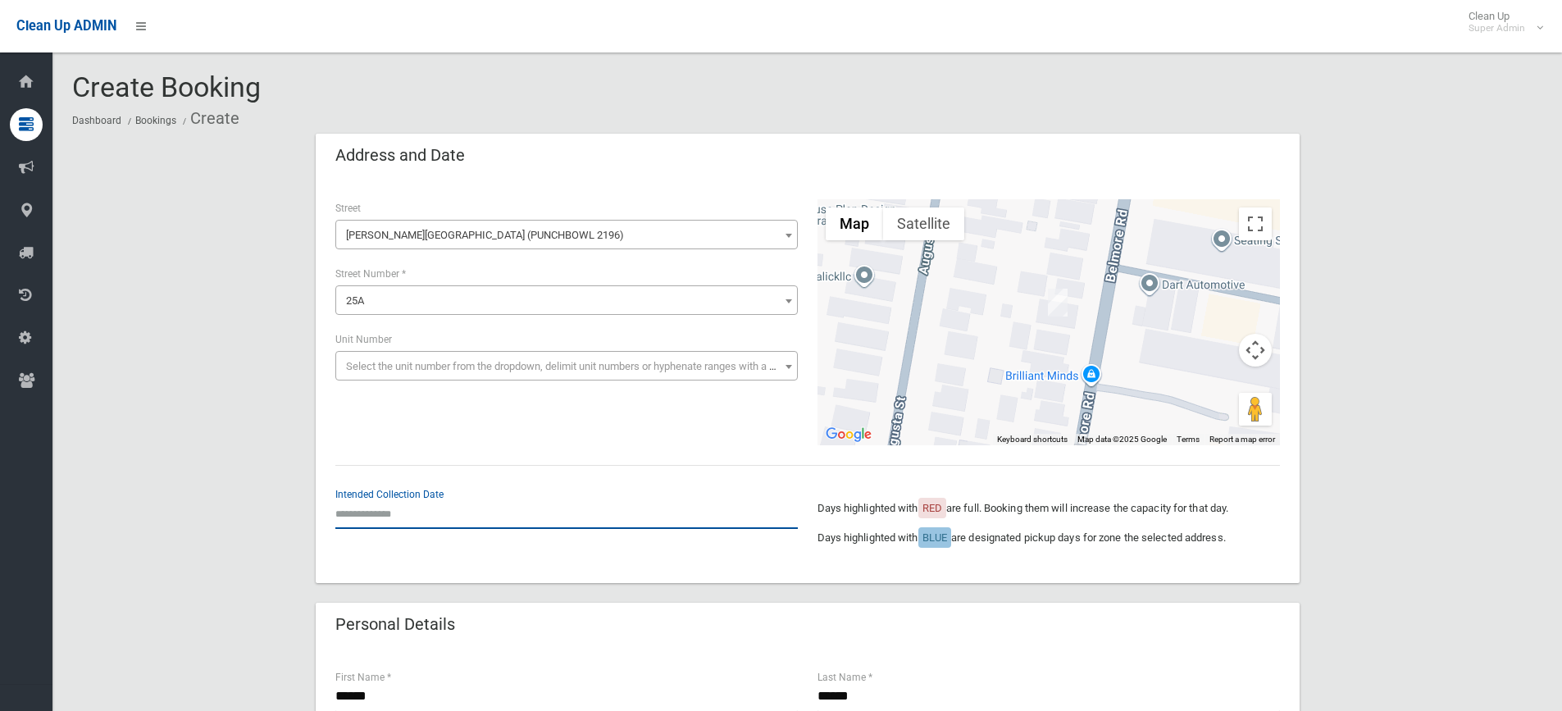
click at [412, 516] on input "text" at bounding box center [566, 513] width 462 height 30
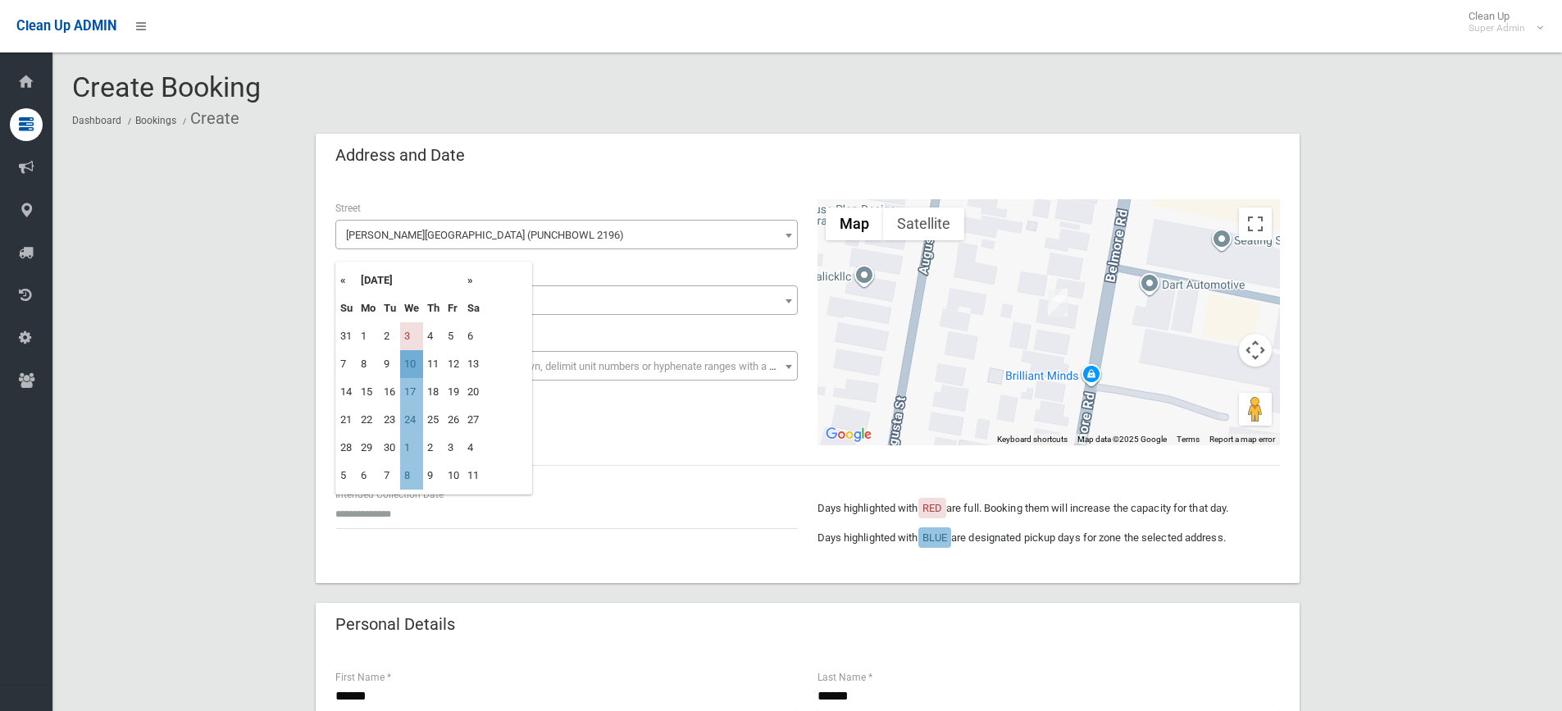
click at [403, 354] on td "10" at bounding box center [411, 364] width 23 height 28
type input "**********"
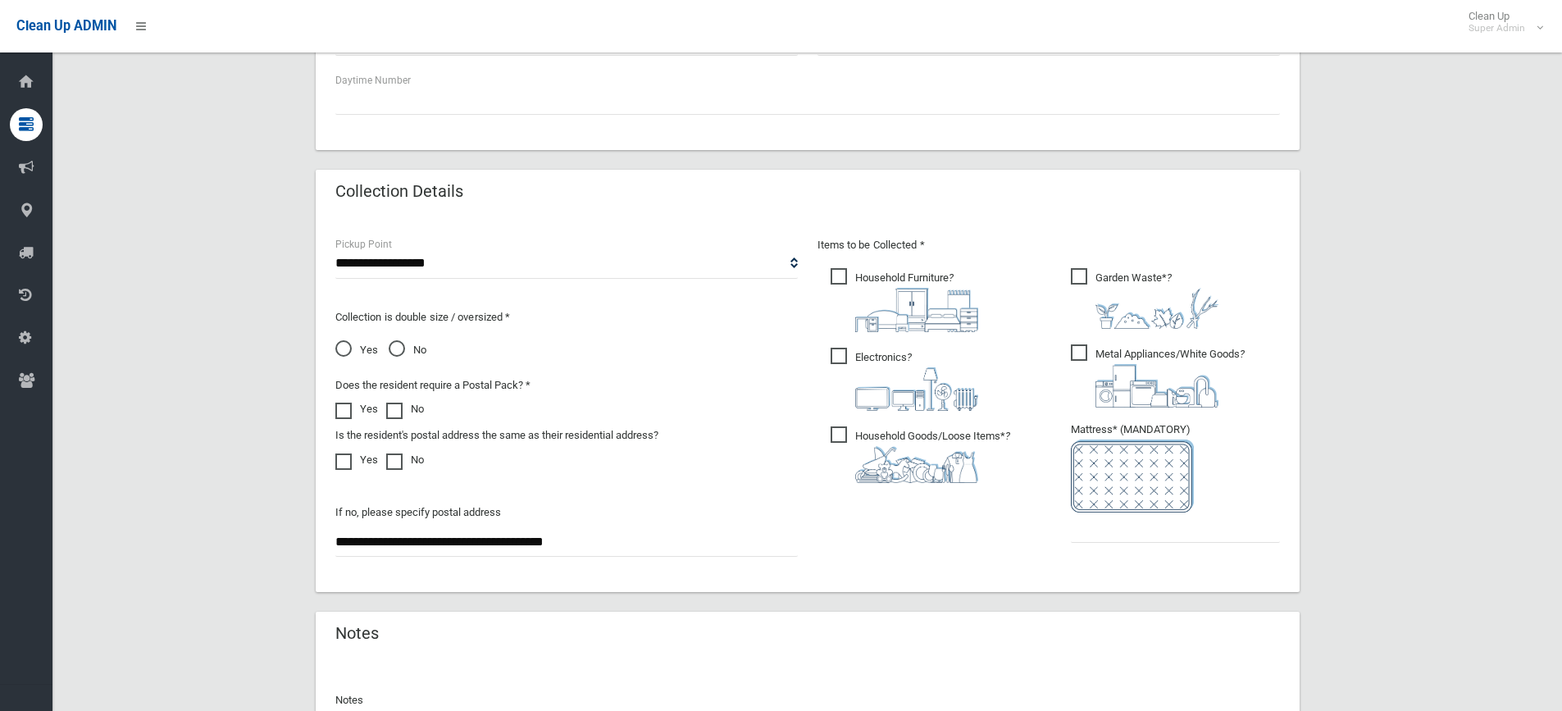
scroll to position [902, 0]
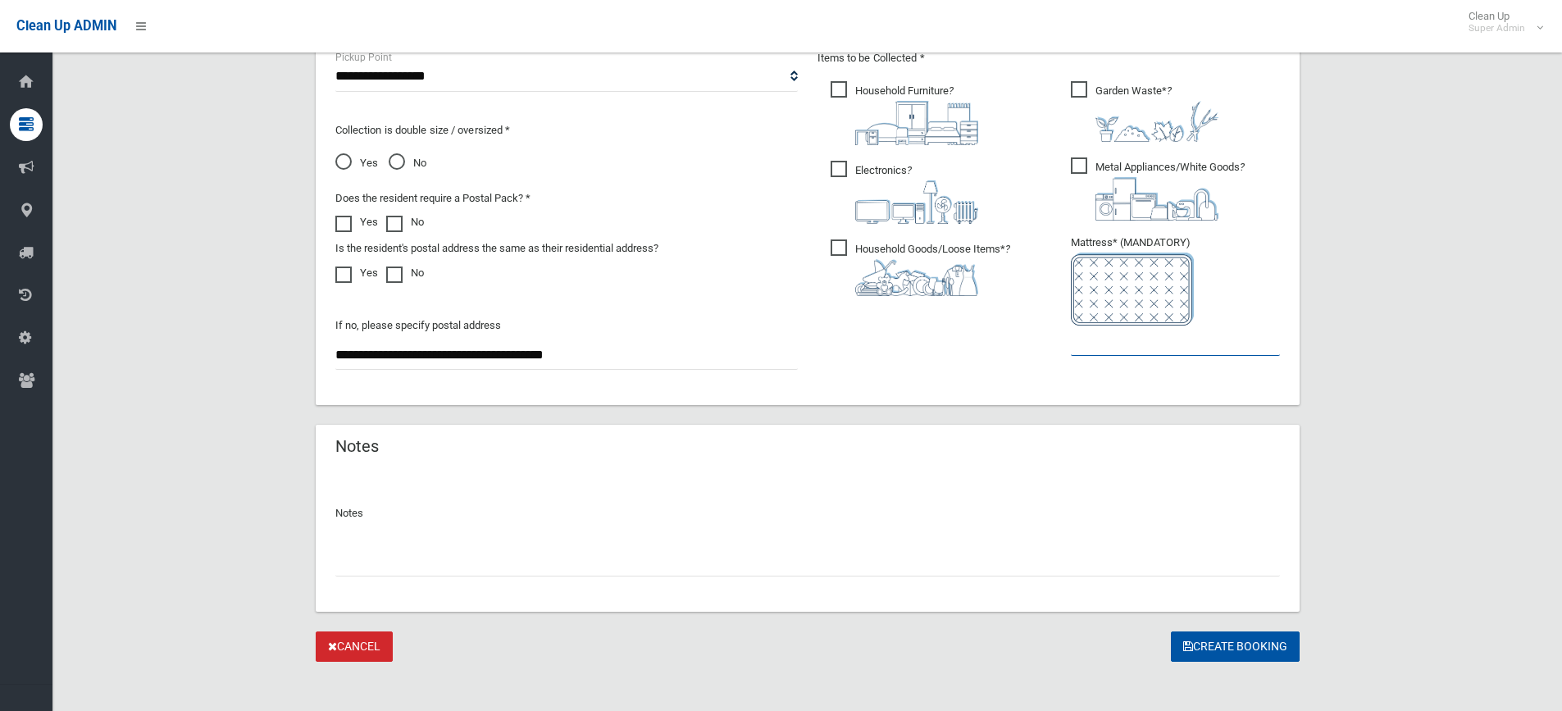
click at [1079, 344] on input "text" at bounding box center [1175, 340] width 209 height 30
type input "*"
click at [480, 558] on input "text" at bounding box center [807, 561] width 944 height 30
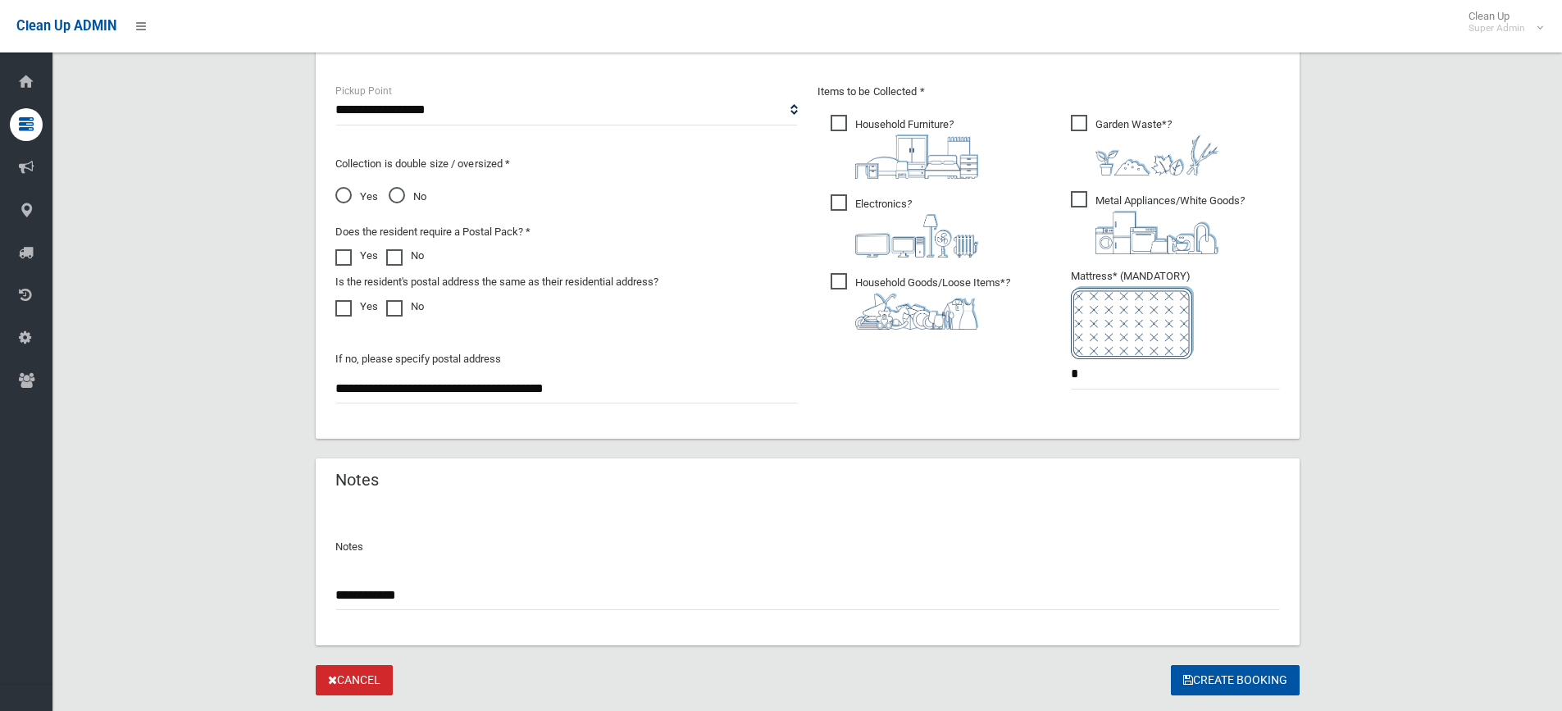
scroll to position [912, 0]
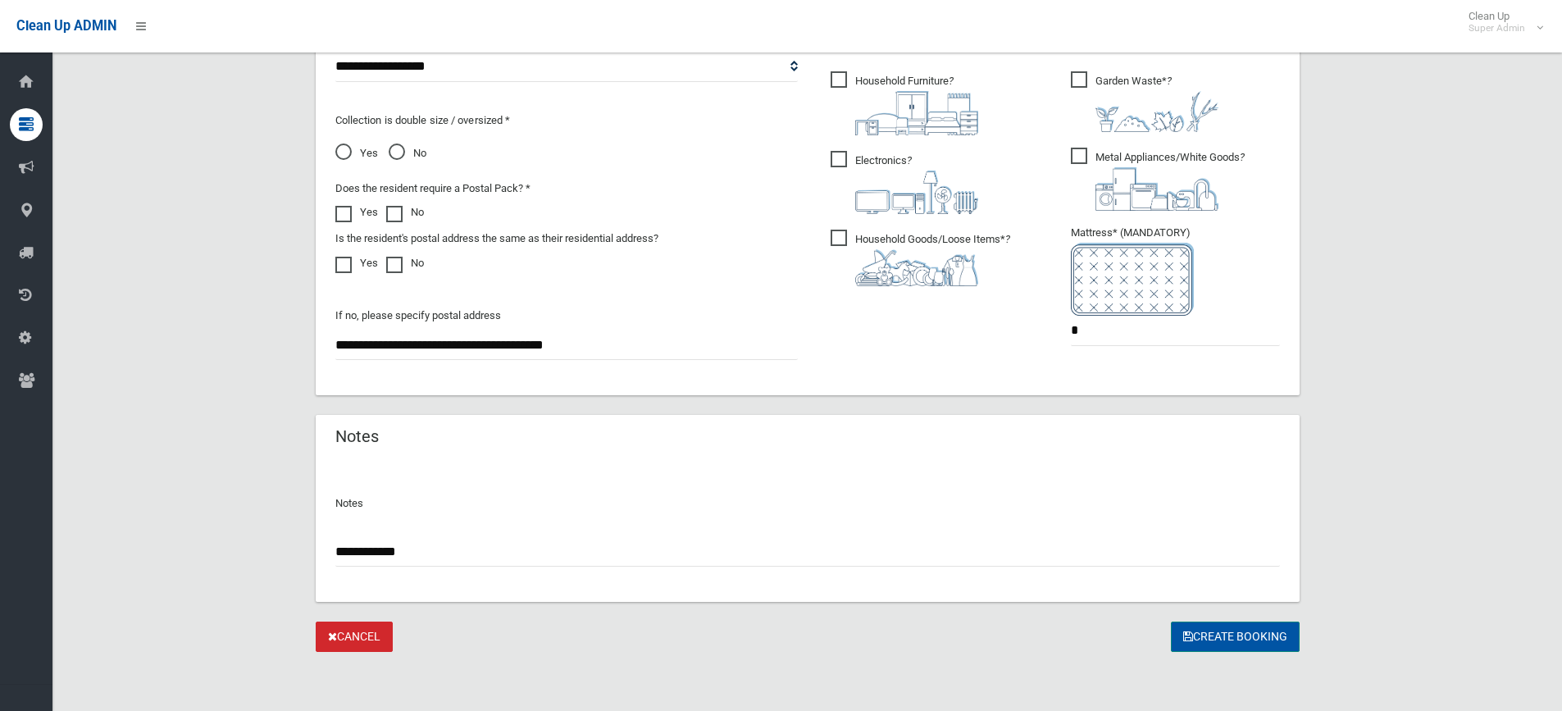
type input "**********"
click at [1244, 635] on button "Create Booking" at bounding box center [1235, 636] width 129 height 30
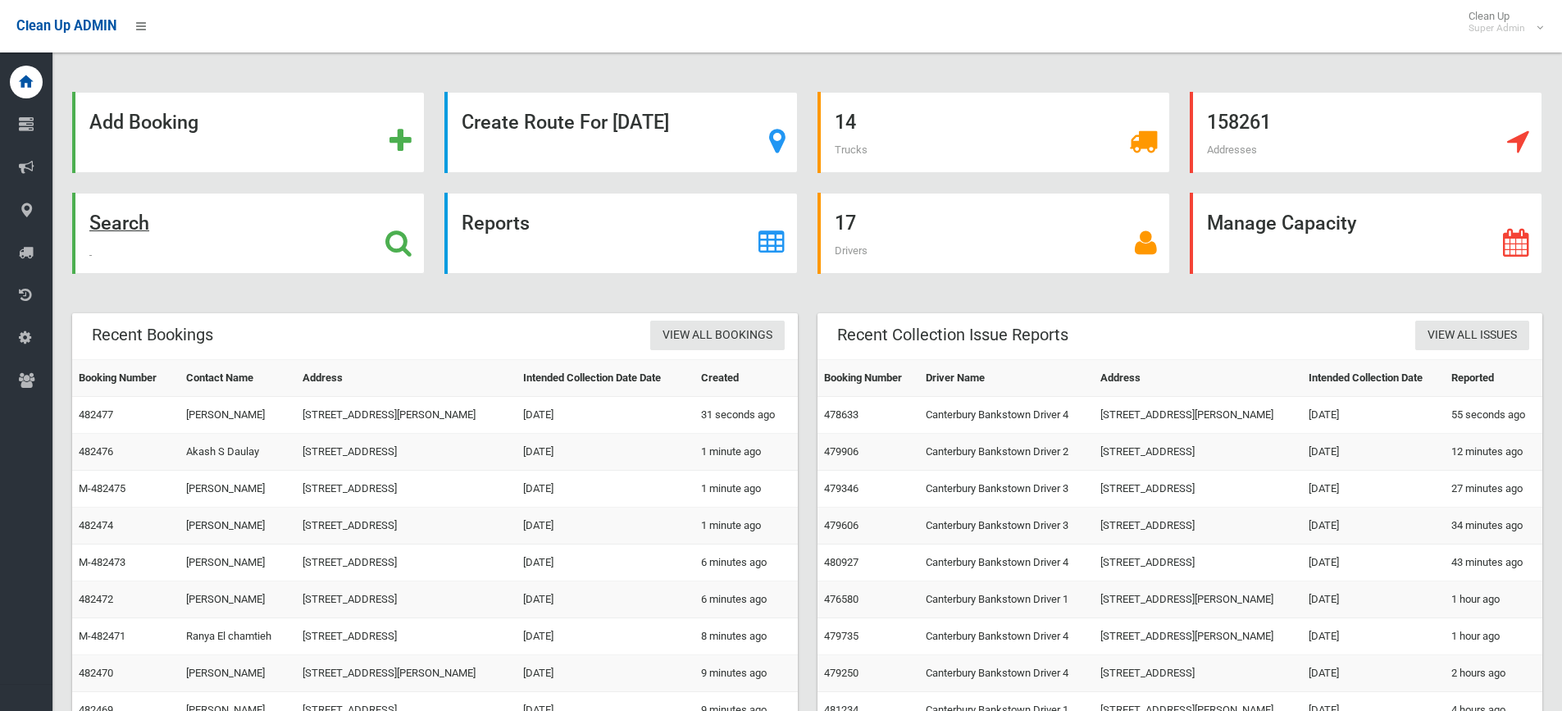
click at [121, 217] on strong "Search" at bounding box center [119, 223] width 60 height 23
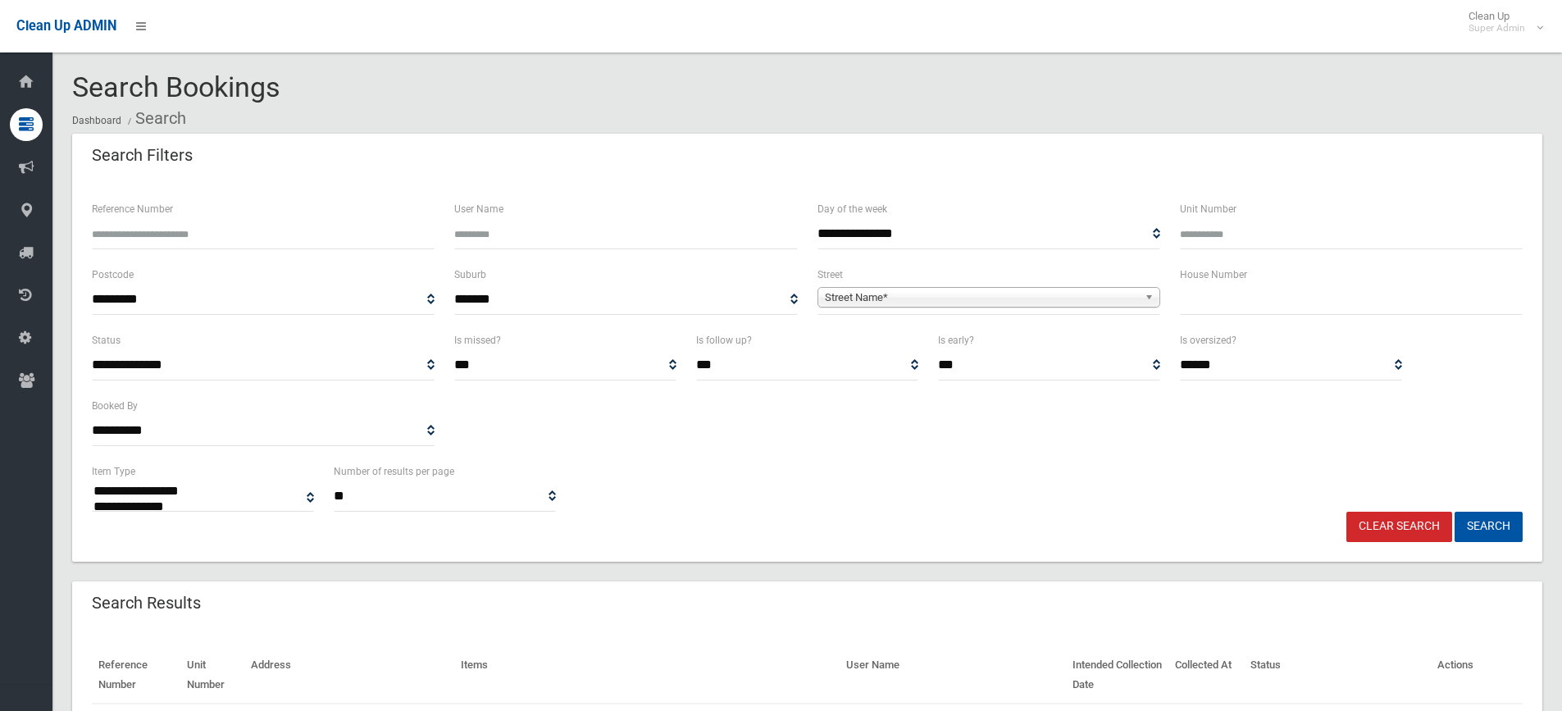
select select
click at [1242, 302] on input "text" at bounding box center [1351, 299] width 343 height 30
type input "***"
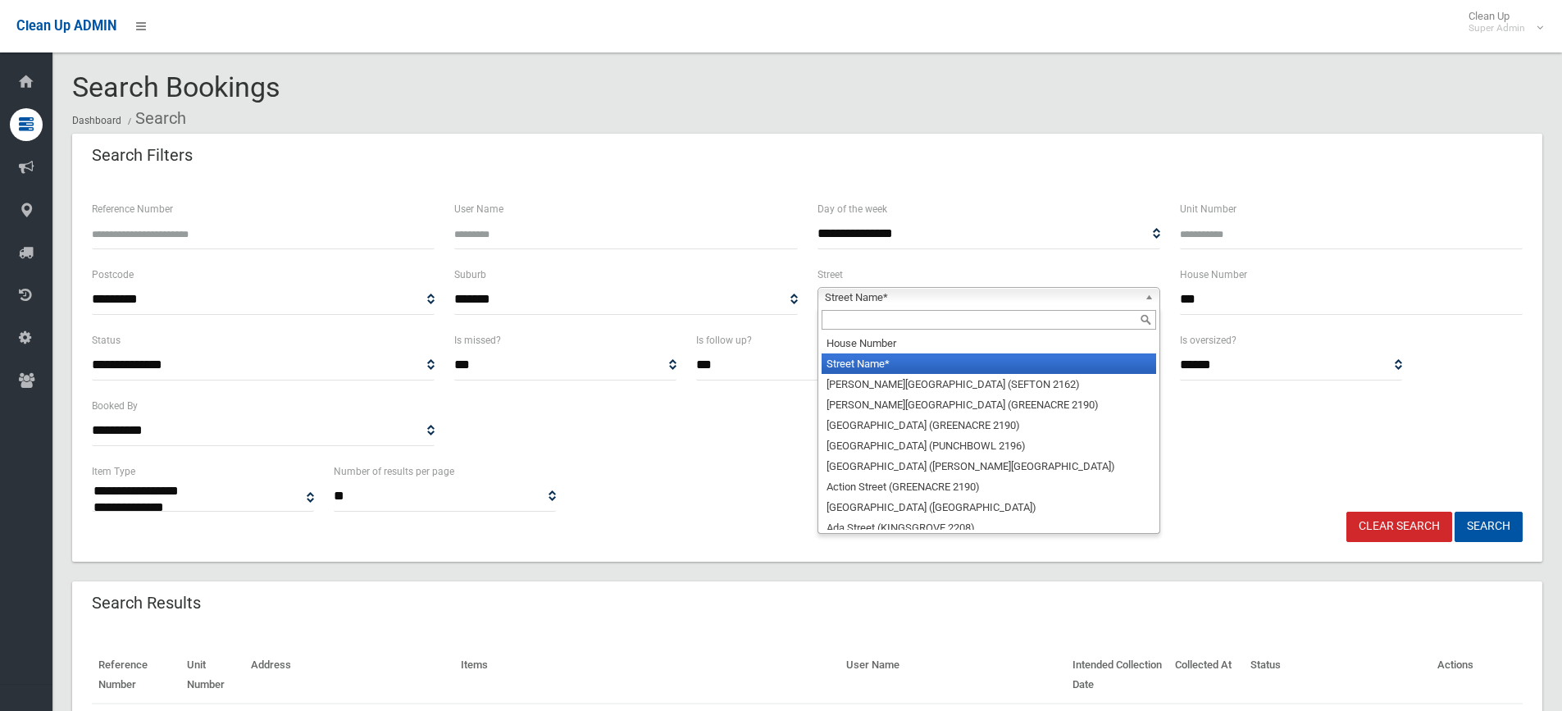
click at [825, 299] on span "Street Name*" at bounding box center [981, 298] width 313 height 20
click at [842, 321] on input "text" at bounding box center [988, 320] width 334 height 20
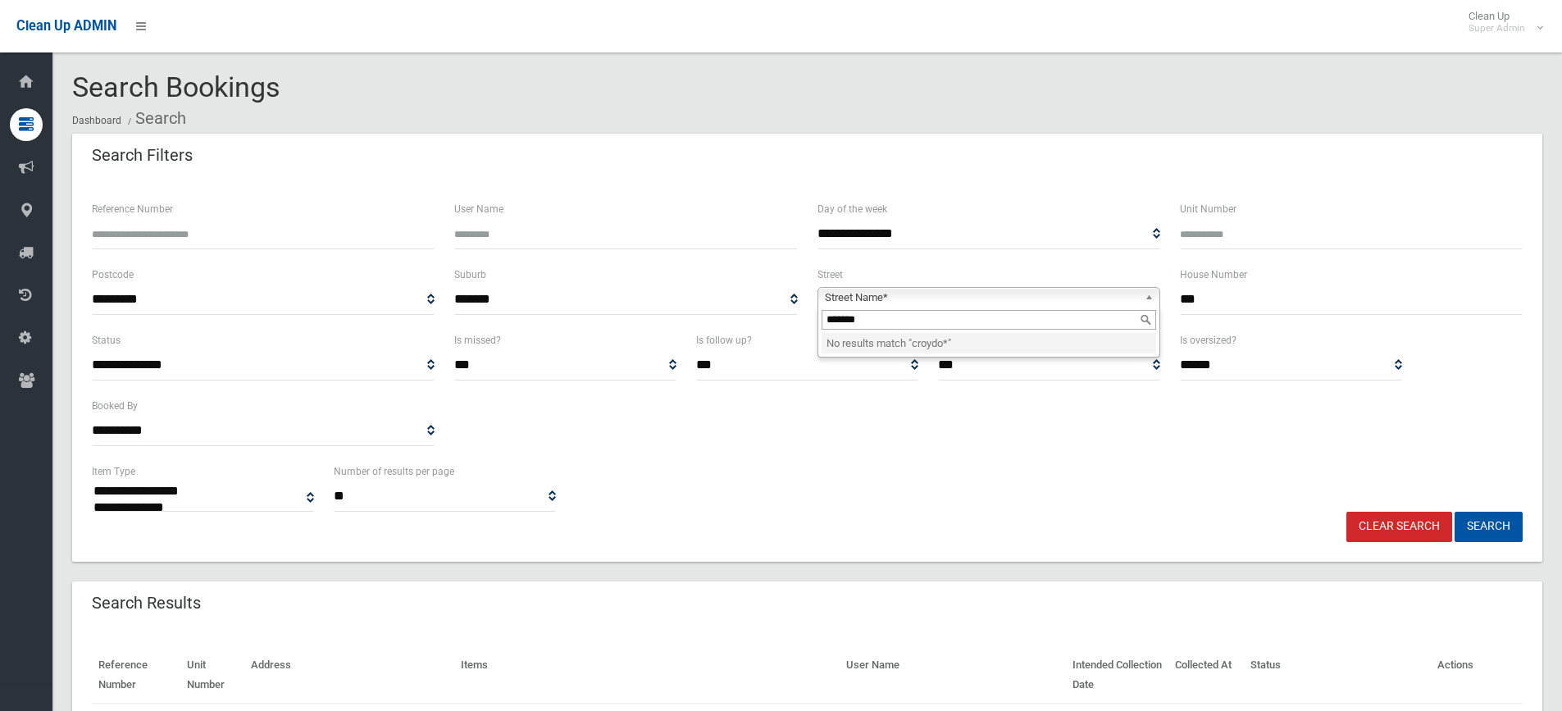
click at [888, 321] on input "*******" at bounding box center [988, 320] width 334 height 20
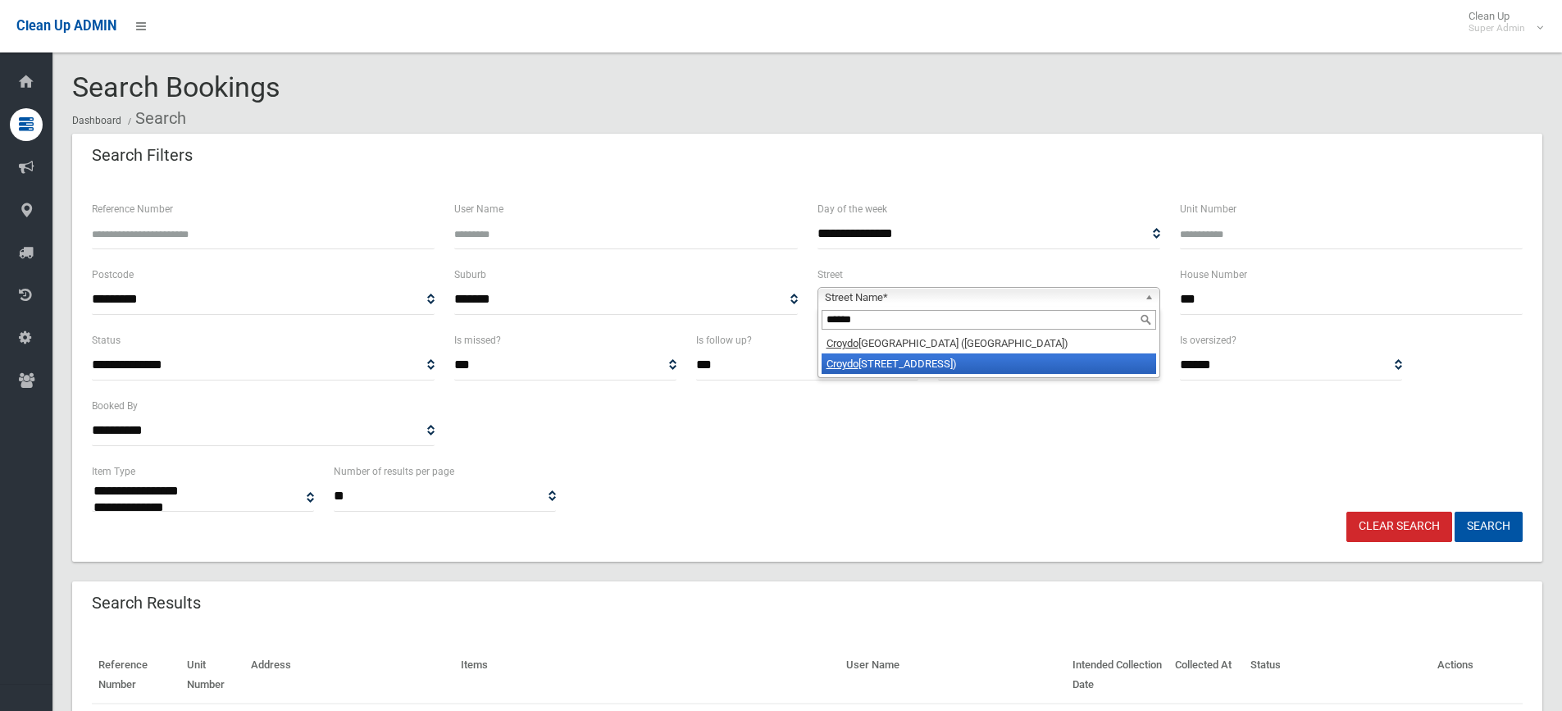
type input "******"
click at [883, 362] on li "Croydo [STREET_ADDRESS])" at bounding box center [988, 363] width 334 height 20
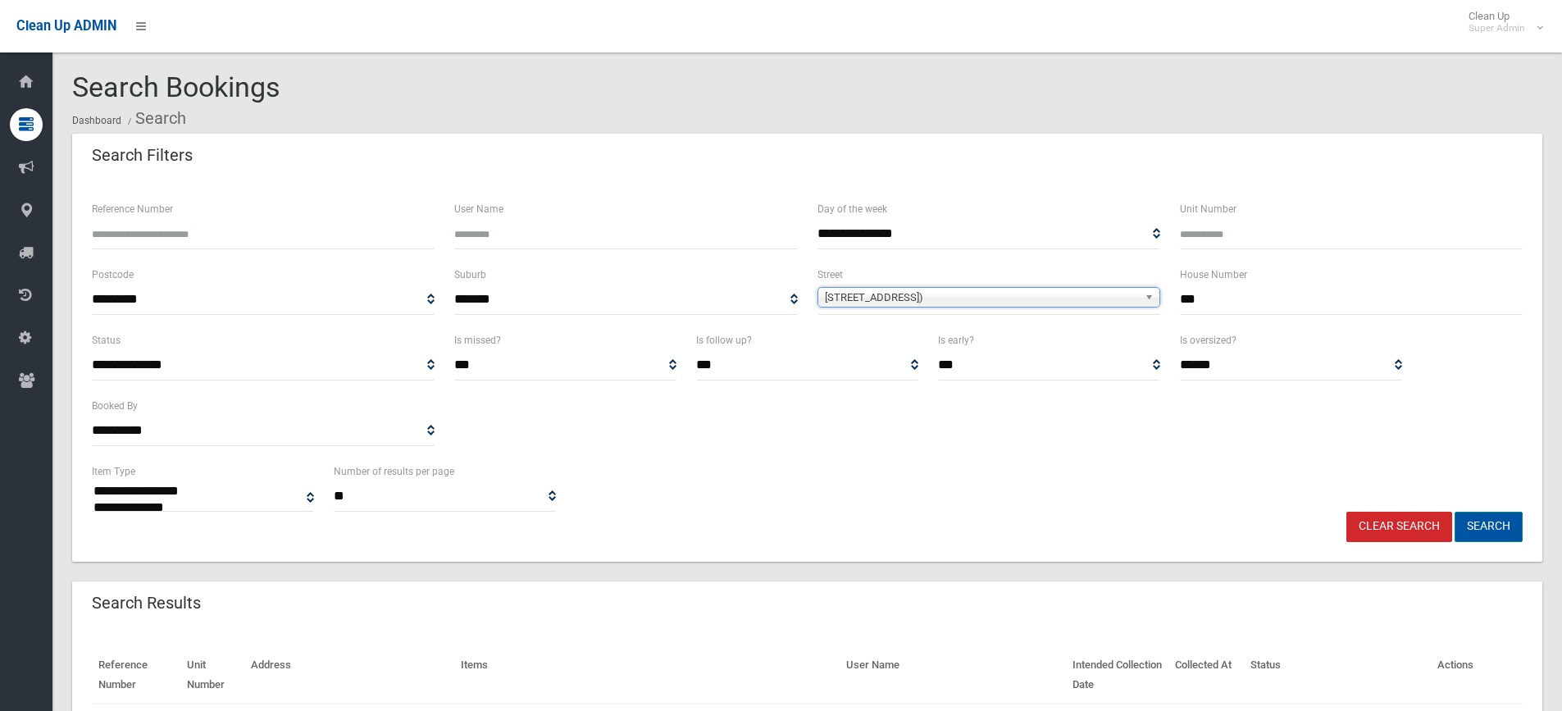
click at [1500, 528] on button "Search" at bounding box center [1488, 527] width 68 height 30
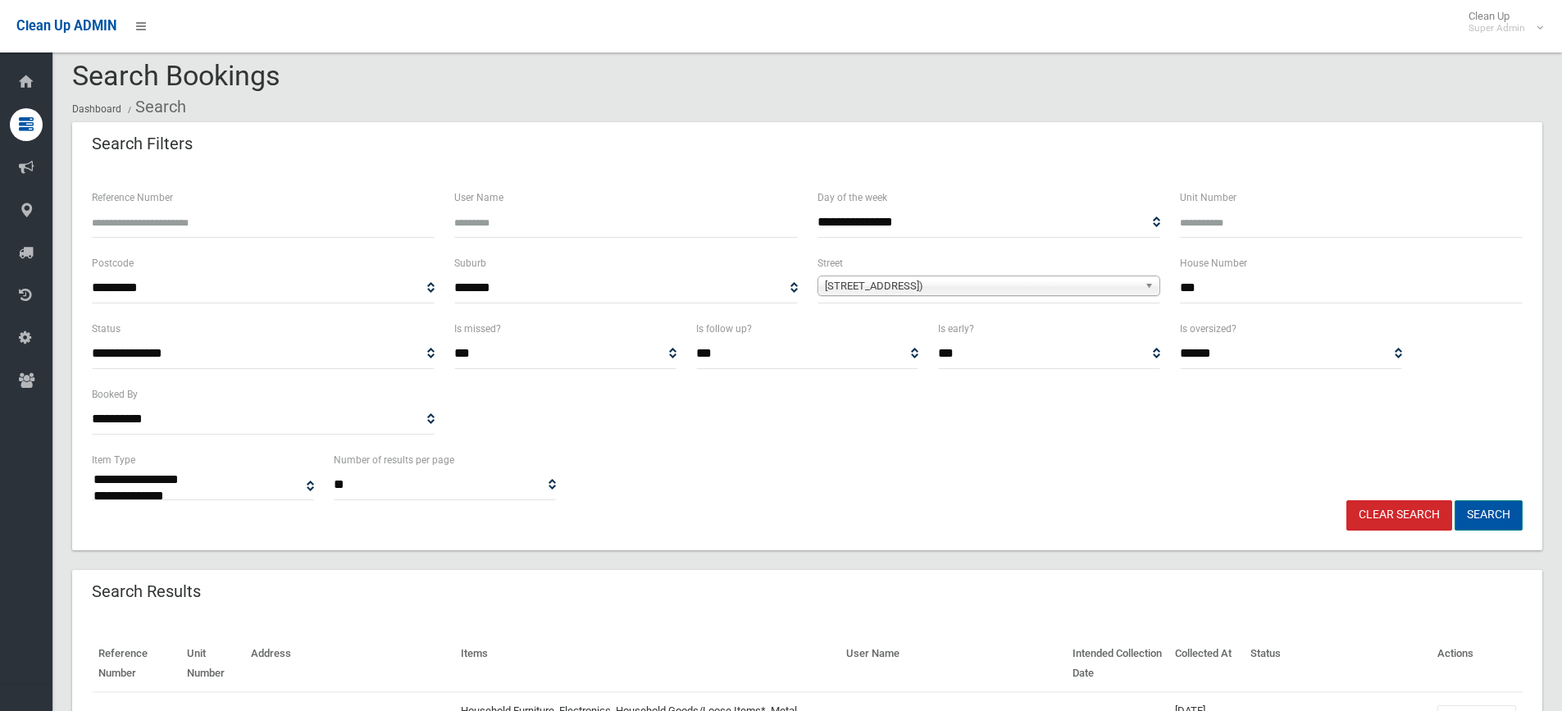
scroll to position [81, 0]
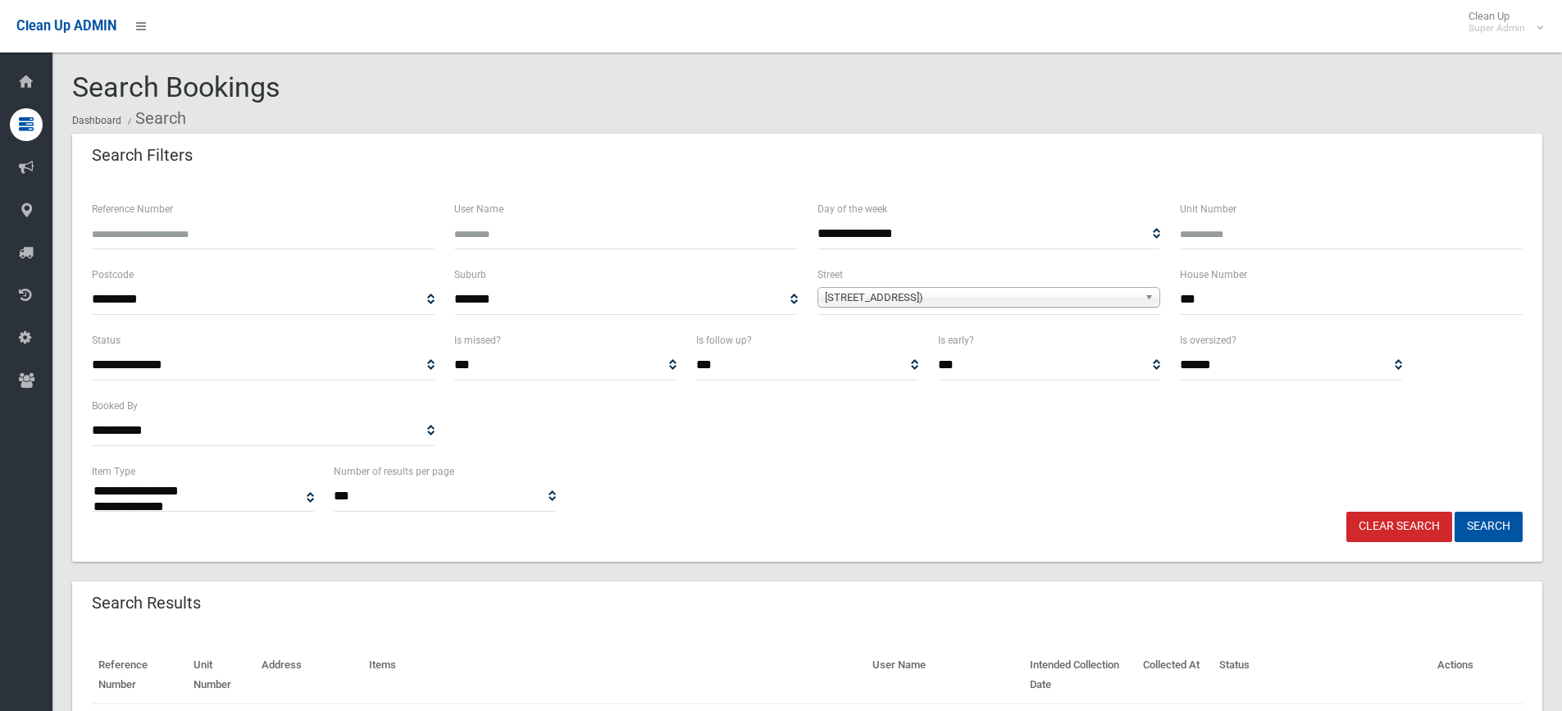
select select
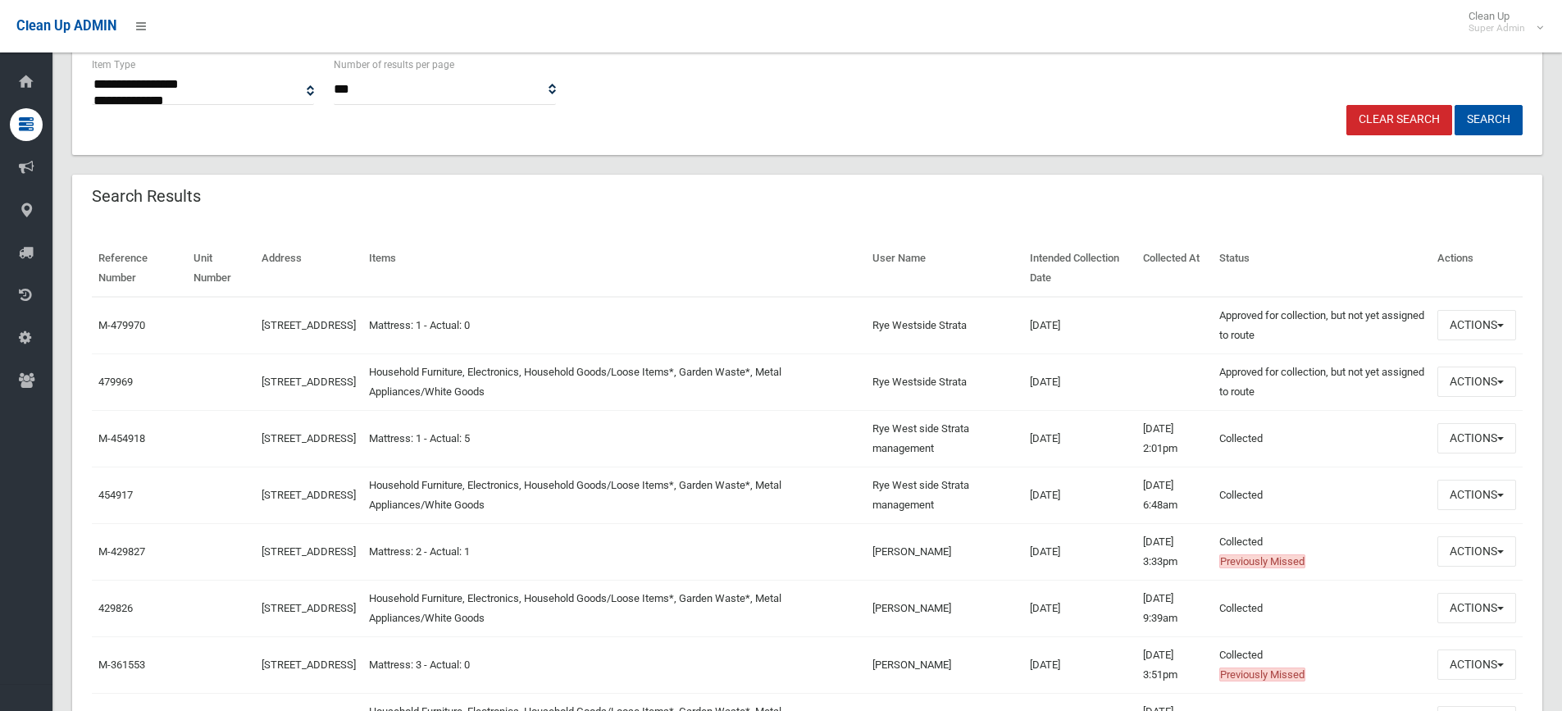
scroll to position [410, 0]
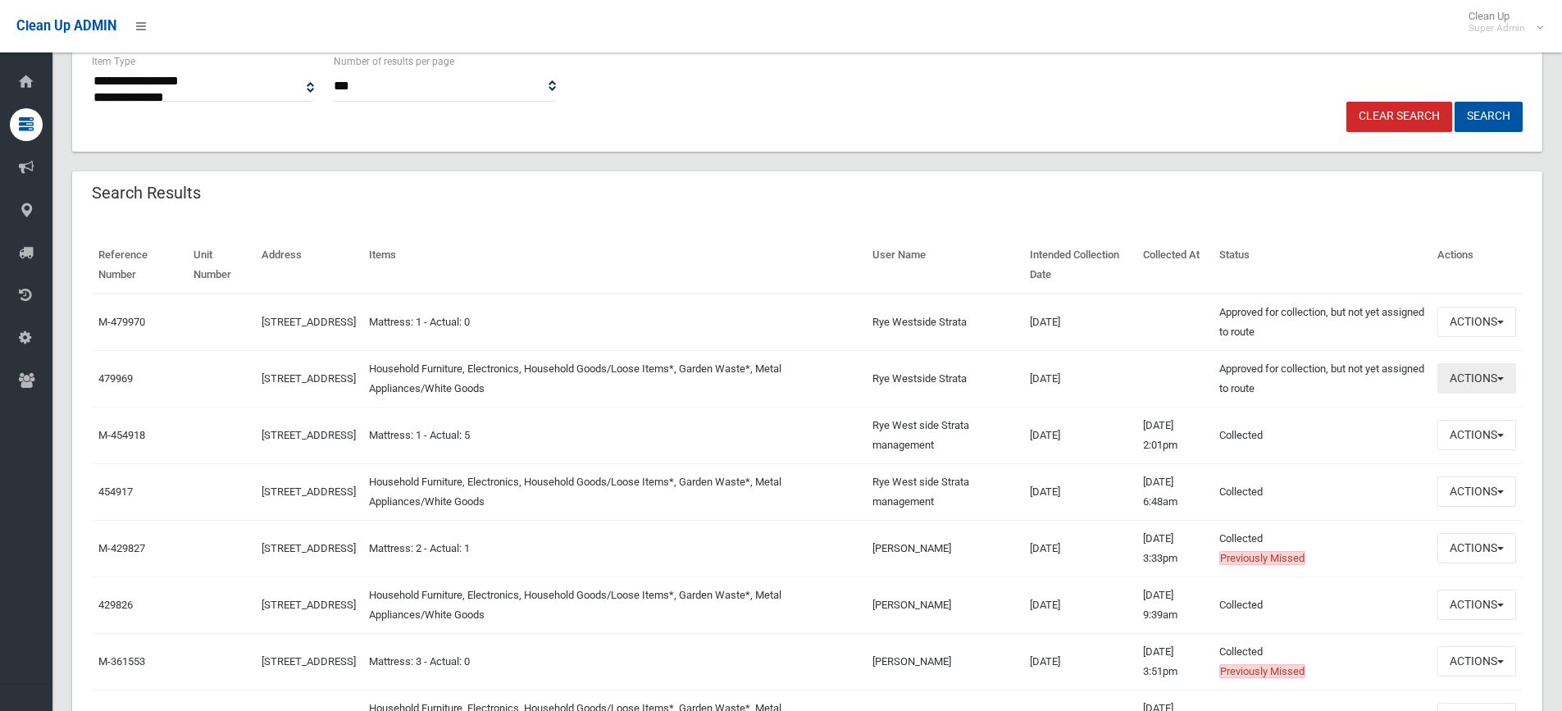
click at [1456, 374] on button "Actions" at bounding box center [1476, 378] width 79 height 30
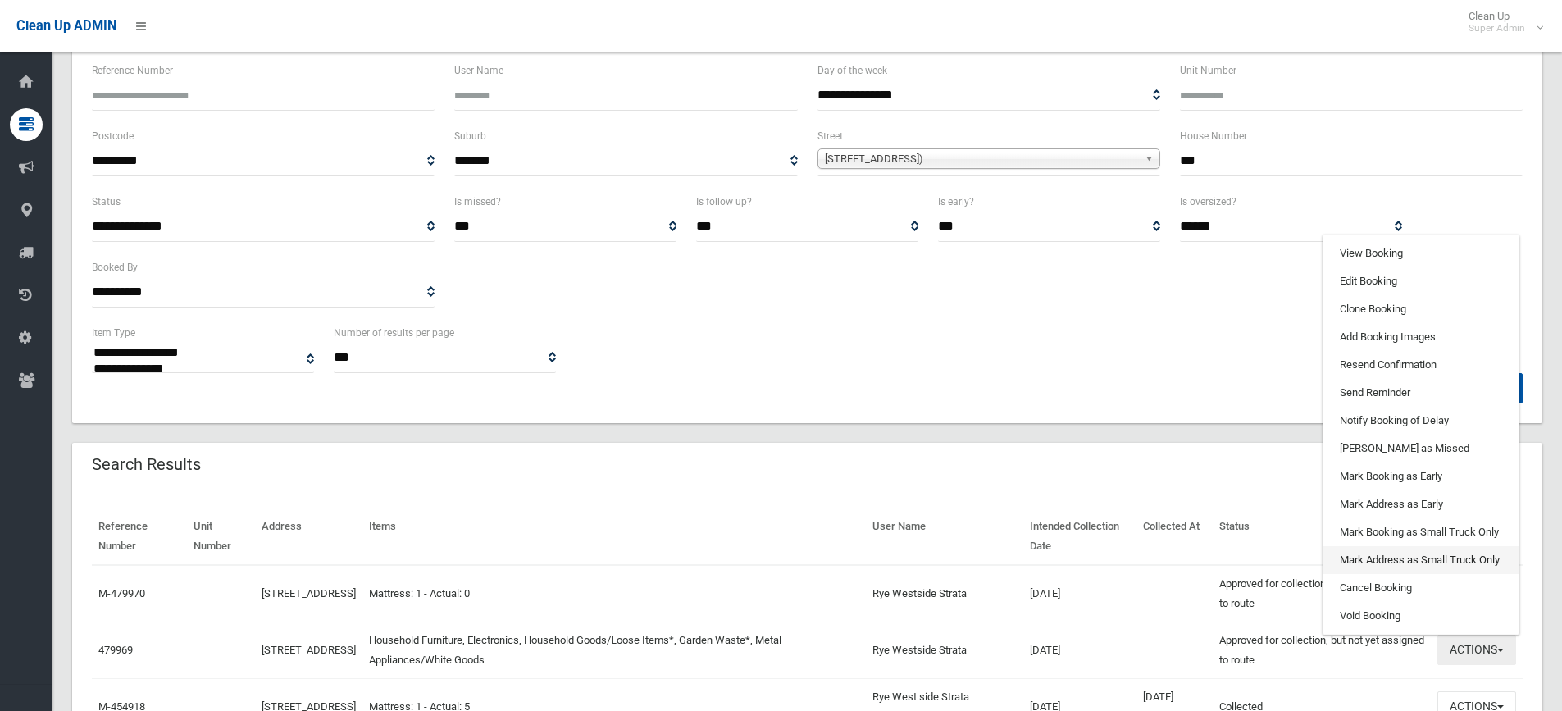
scroll to position [82, 0]
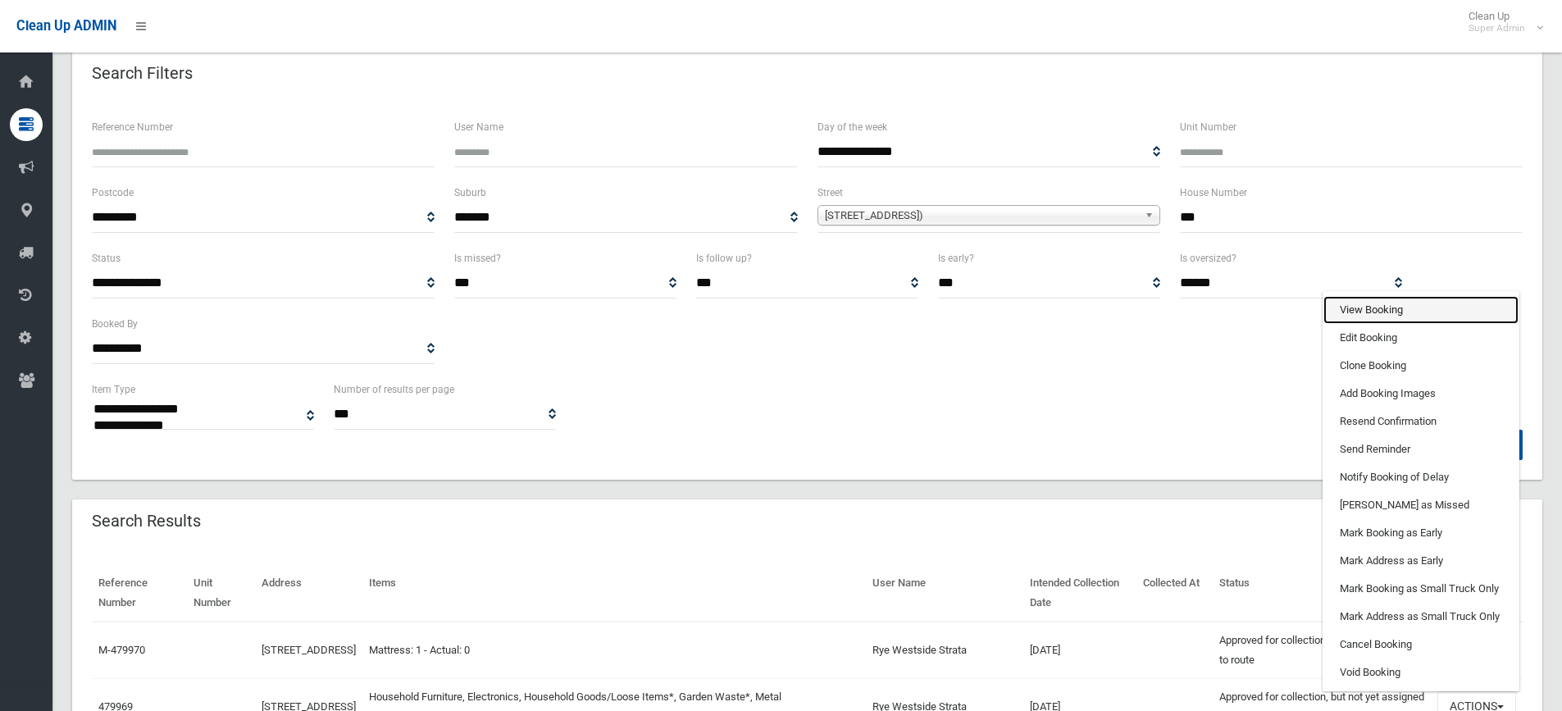
click at [1370, 311] on link "View Booking" at bounding box center [1420, 310] width 195 height 28
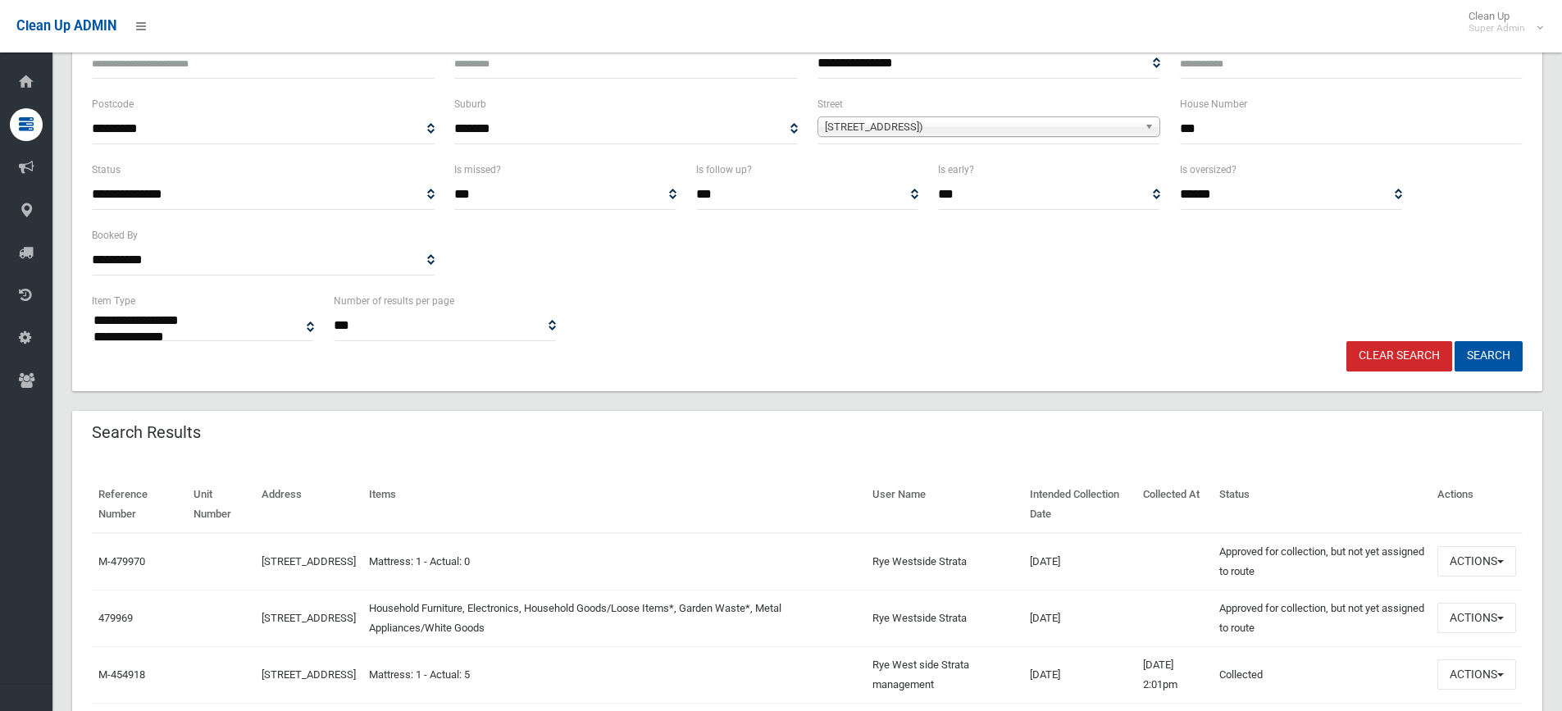
scroll to position [328, 0]
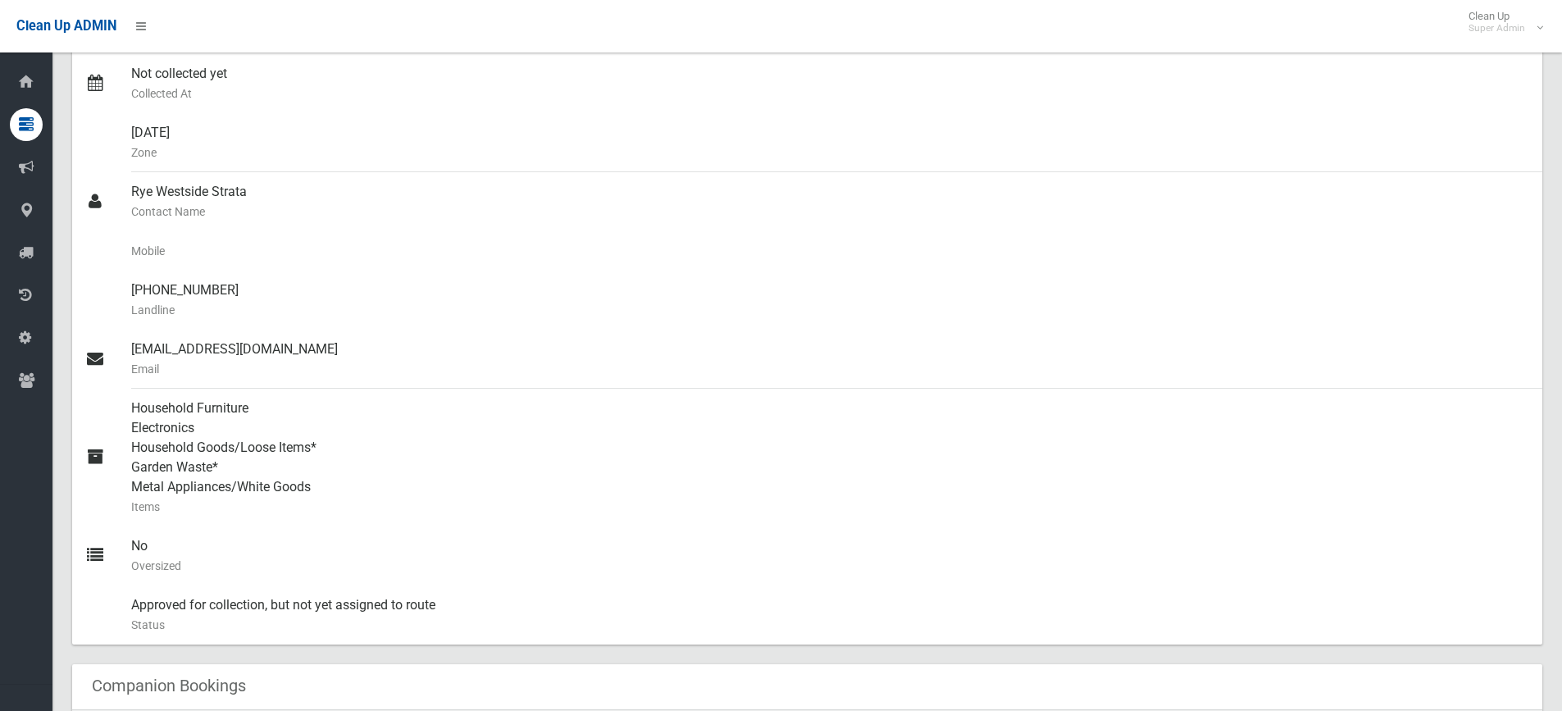
scroll to position [410, 0]
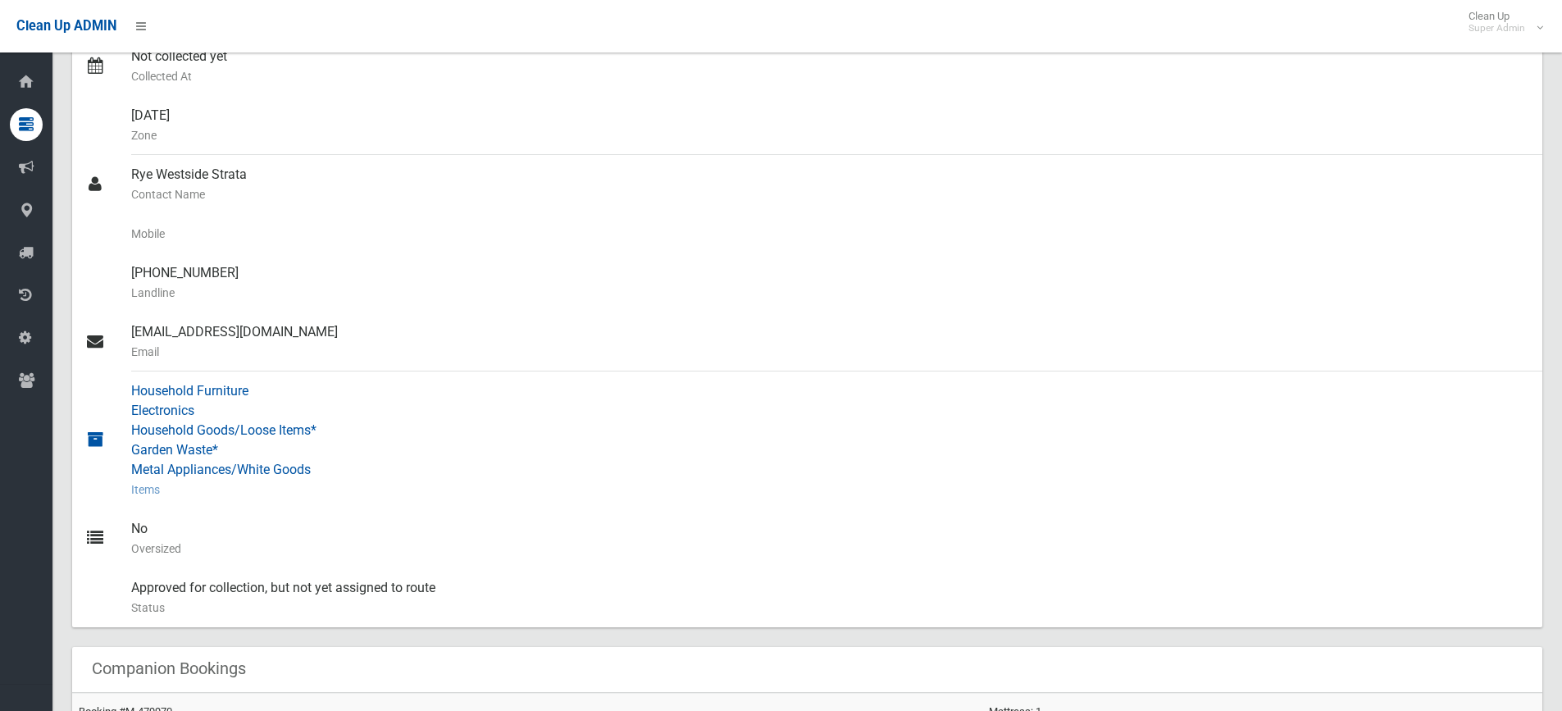
click at [839, 426] on div "Household Furniture Electronics Household Goods/Loose Items* Garden Waste* Meta…" at bounding box center [830, 440] width 1398 height 138
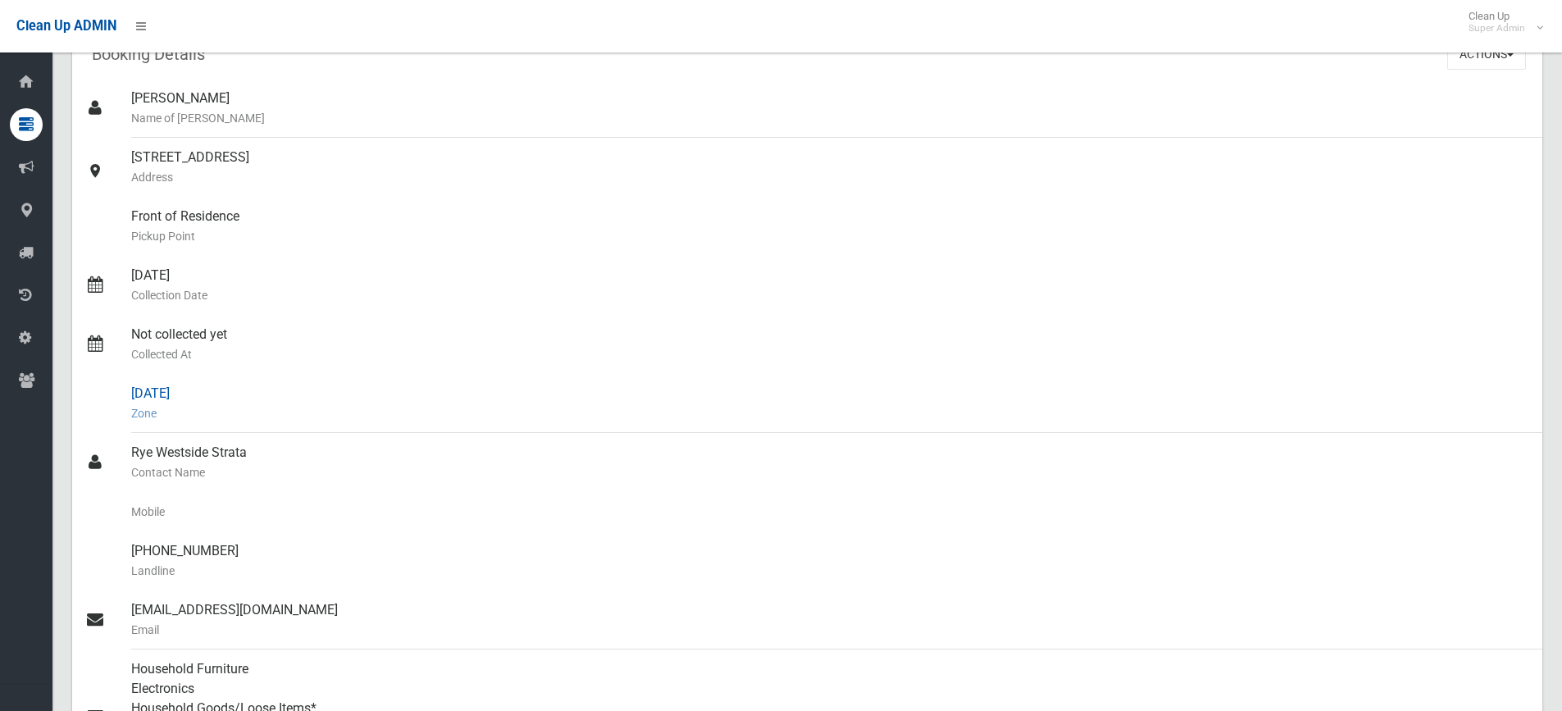
scroll to position [0, 0]
